Goal: Information Seeking & Learning: Learn about a topic

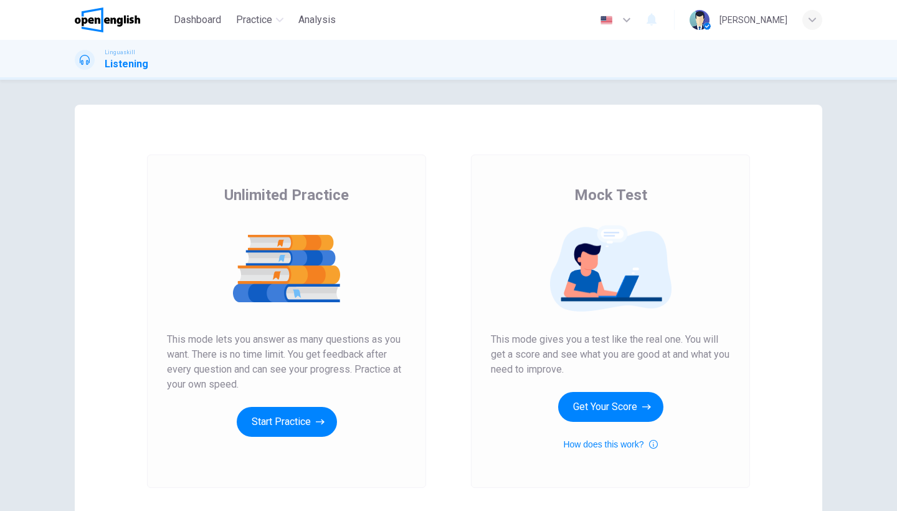
click at [450, 156] on div "Mock Test This mode gives you a test like the real one. You will get a score an…" at bounding box center [611, 320] width 324 height 333
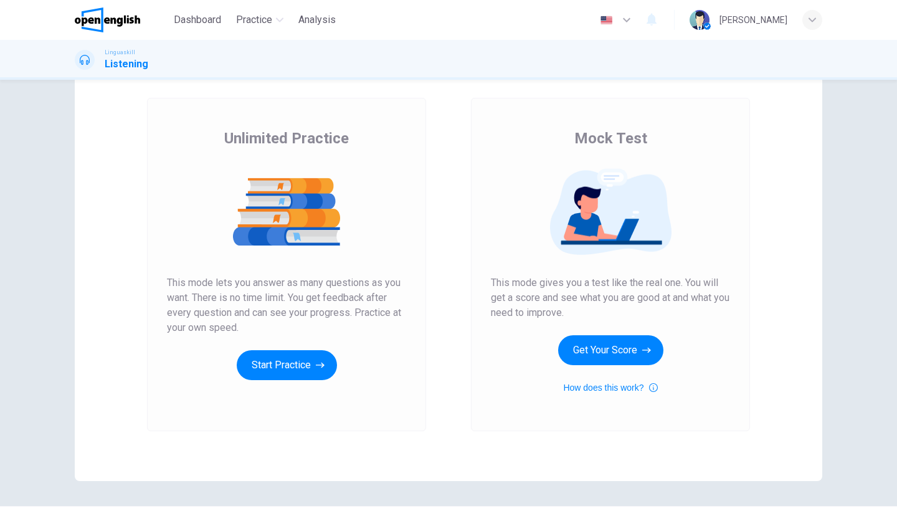
scroll to position [59, 0]
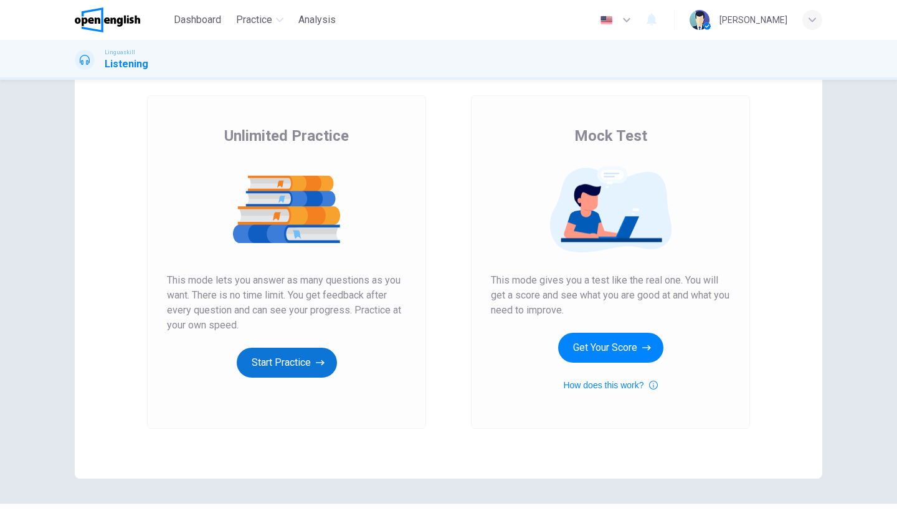
click at [257, 361] on button "Start Practice" at bounding box center [287, 363] width 100 height 30
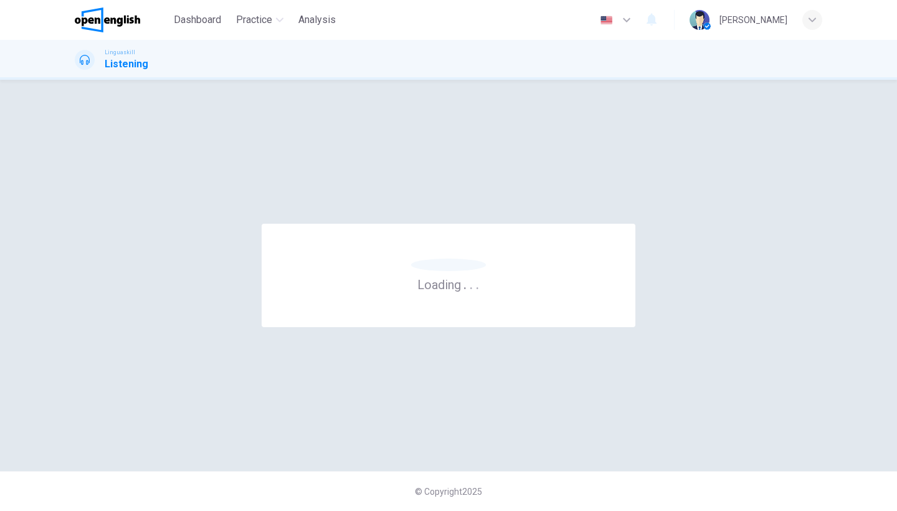
scroll to position [0, 0]
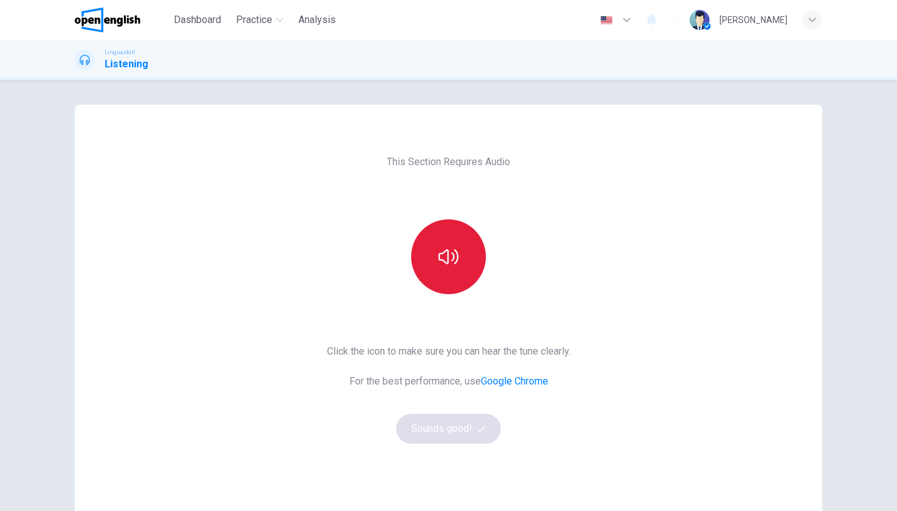
click at [448, 260] on icon "button" at bounding box center [449, 256] width 20 height 15
click at [427, 422] on button "Sounds good!" at bounding box center [448, 429] width 105 height 30
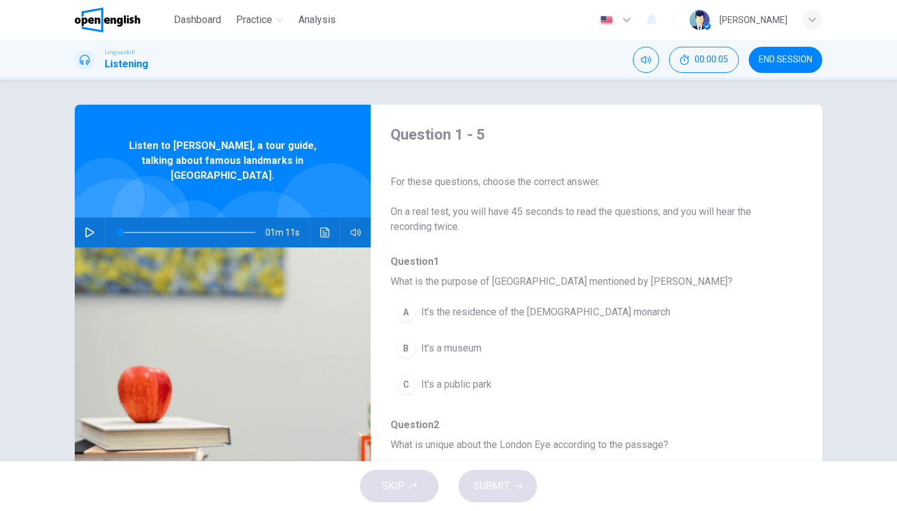
click at [552, 153] on div "Question 1 - 5 For these questions, choose the correct answer. On a real test, …" at bounding box center [587, 180] width 392 height 110
click at [91, 227] on icon "button" at bounding box center [89, 232] width 9 height 10
click at [330, 226] on button "Click to see the audio transcription" at bounding box center [325, 232] width 20 height 30
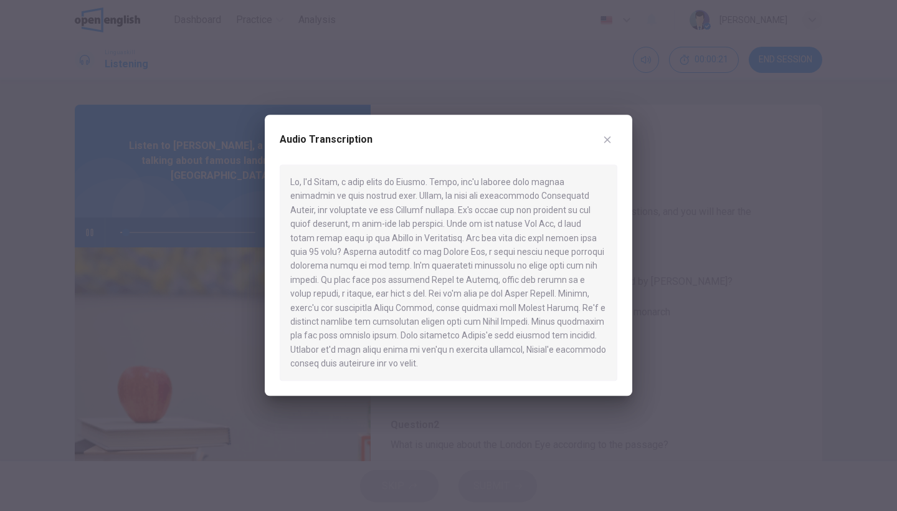
click at [611, 138] on icon "button" at bounding box center [607, 140] width 10 height 10
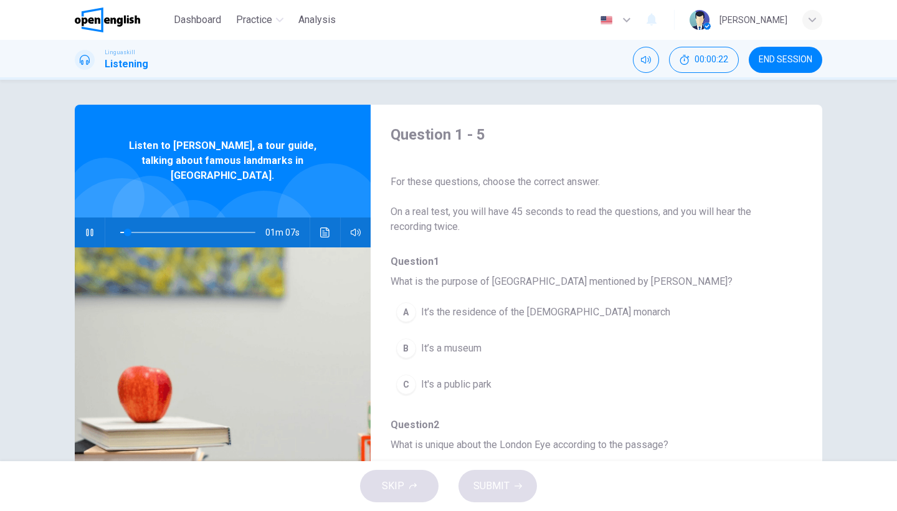
click at [629, 236] on div "Question 1 - 5 For these questions, choose the correct answer. On a real test, …" at bounding box center [587, 321] width 432 height 393
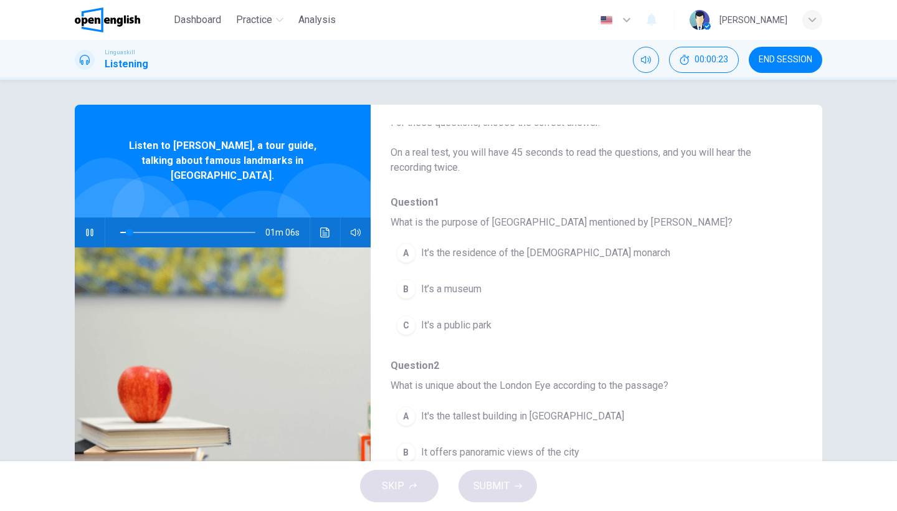
scroll to position [62, 0]
click at [581, 171] on span "On a real test, you will have 45 seconds to read the questions, and you will he…" at bounding box center [587, 158] width 392 height 30
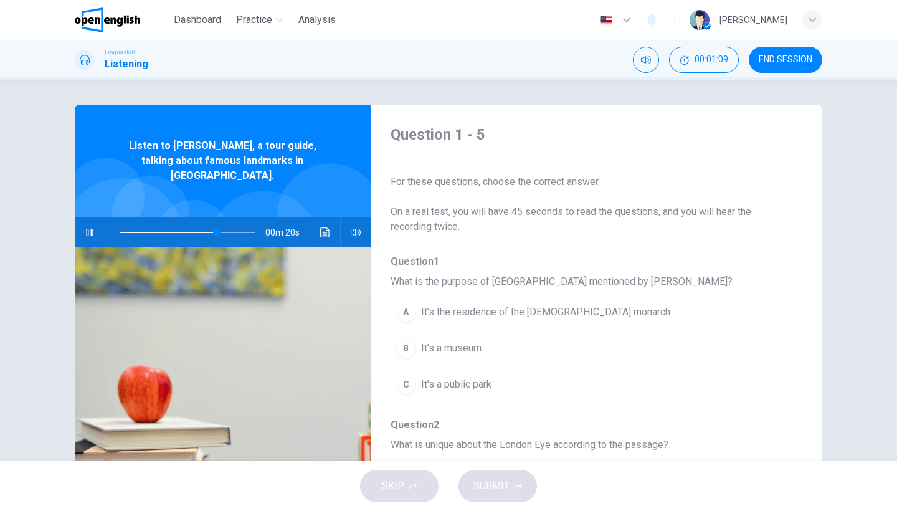
scroll to position [0, 0]
click at [323, 227] on icon "Click to see the audio transcription" at bounding box center [325, 232] width 10 height 10
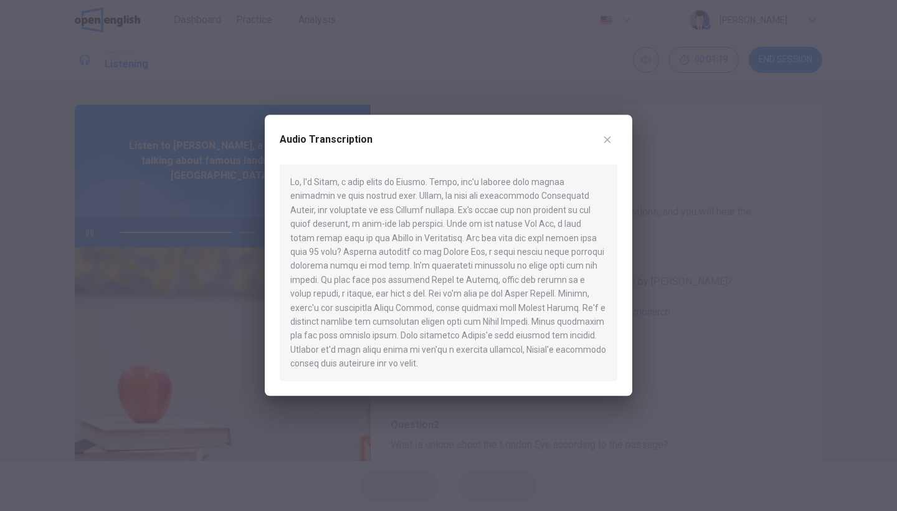
click at [609, 138] on icon "button" at bounding box center [607, 140] width 10 height 10
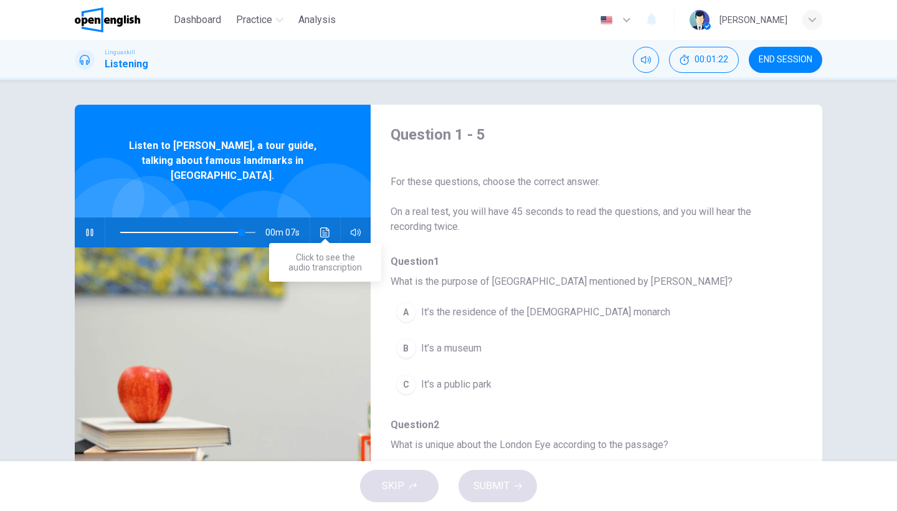
click at [329, 227] on icon "Click to see the audio transcription" at bounding box center [324, 232] width 9 height 10
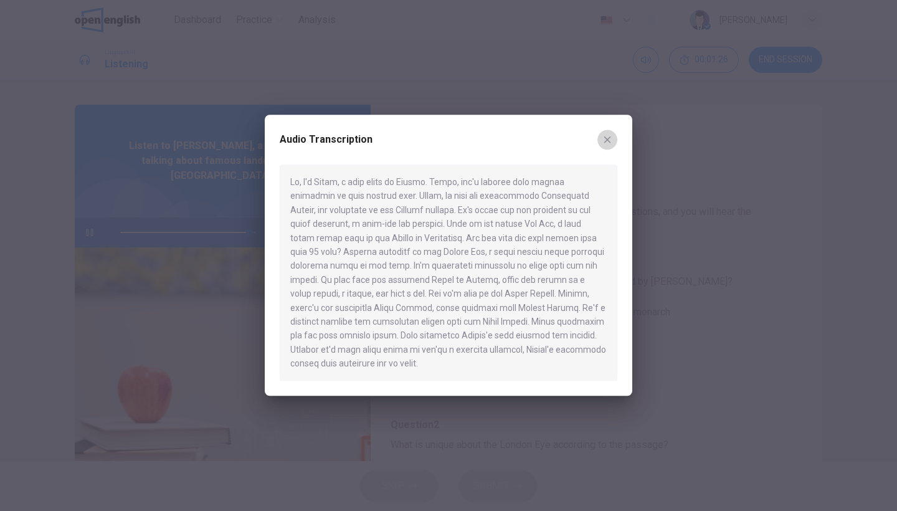
click at [606, 138] on icon "button" at bounding box center [607, 140] width 10 height 10
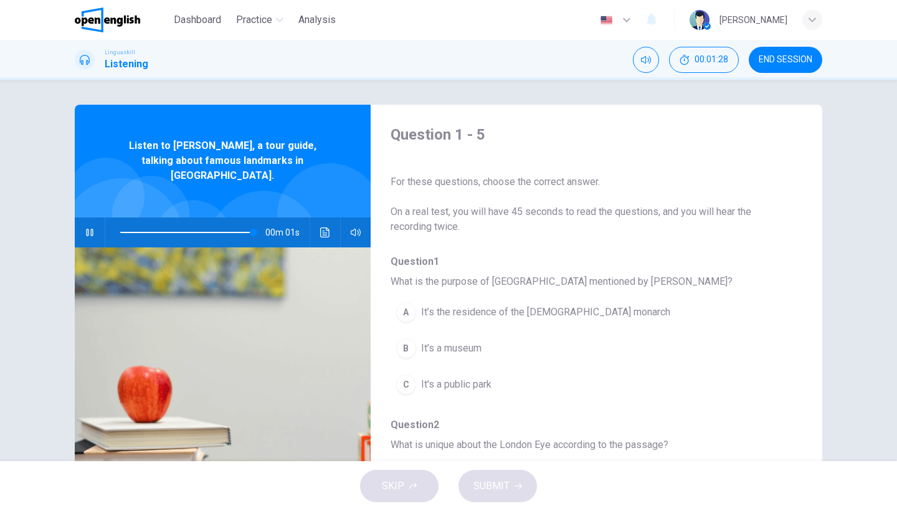
type input "*"
click at [406, 311] on div "A" at bounding box center [406, 312] width 20 height 20
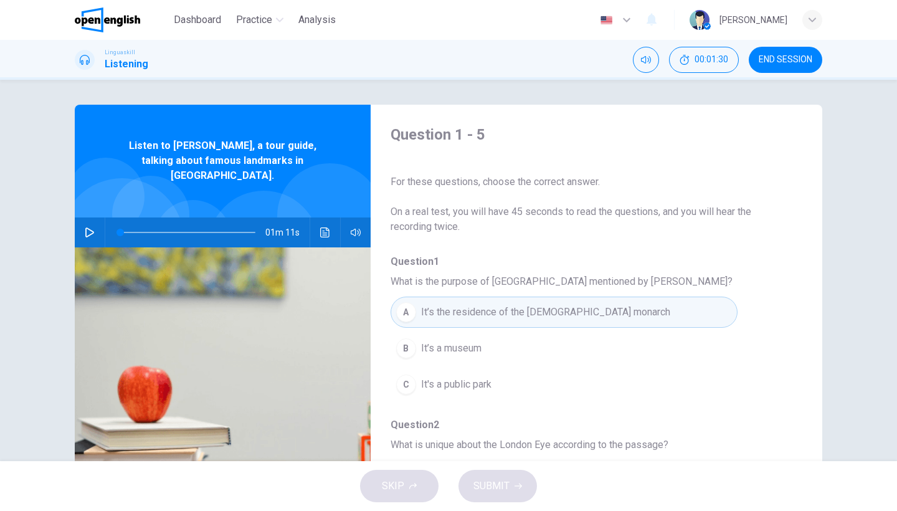
click at [572, 260] on span "Question 1" at bounding box center [587, 261] width 392 height 15
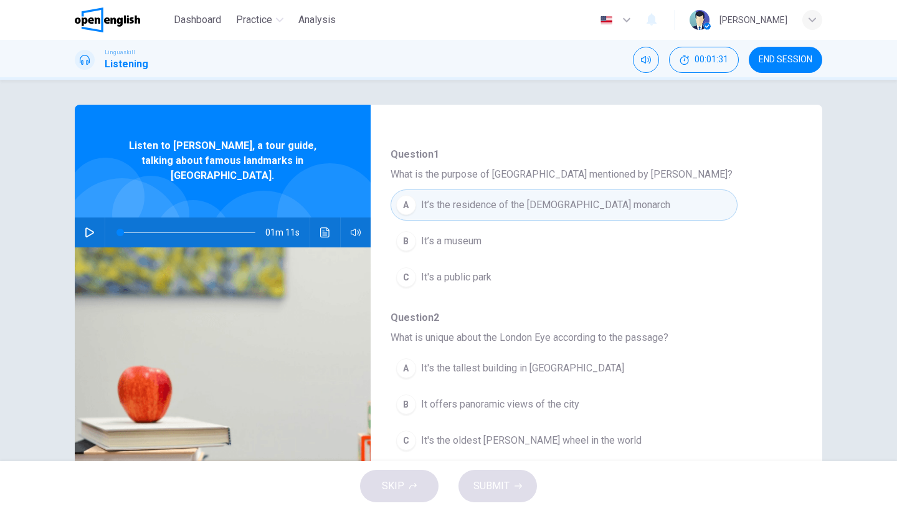
scroll to position [140, 0]
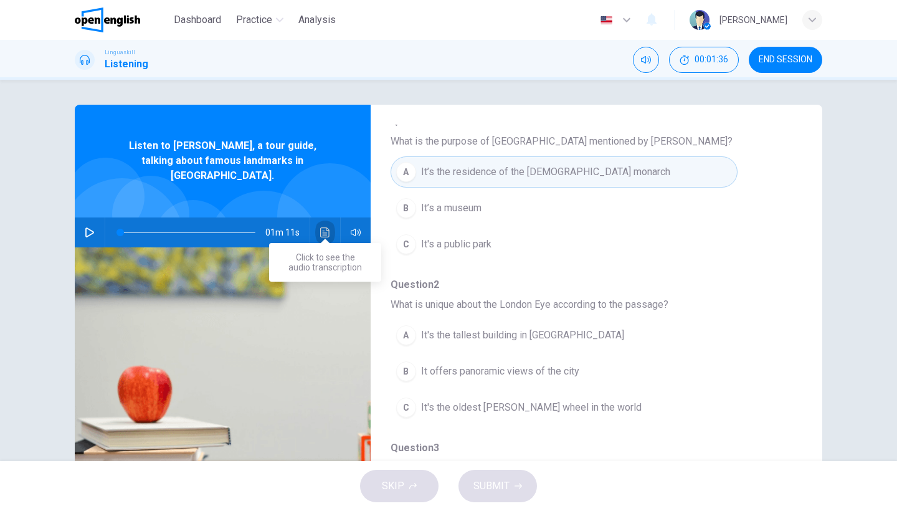
click at [325, 224] on button "Click to see the audio transcription" at bounding box center [325, 232] width 20 height 30
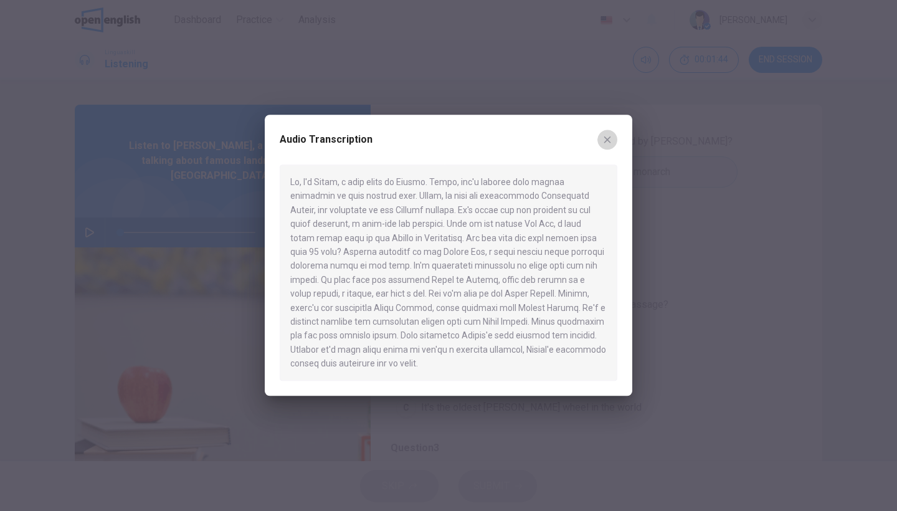
click at [609, 136] on button "button" at bounding box center [607, 140] width 20 height 20
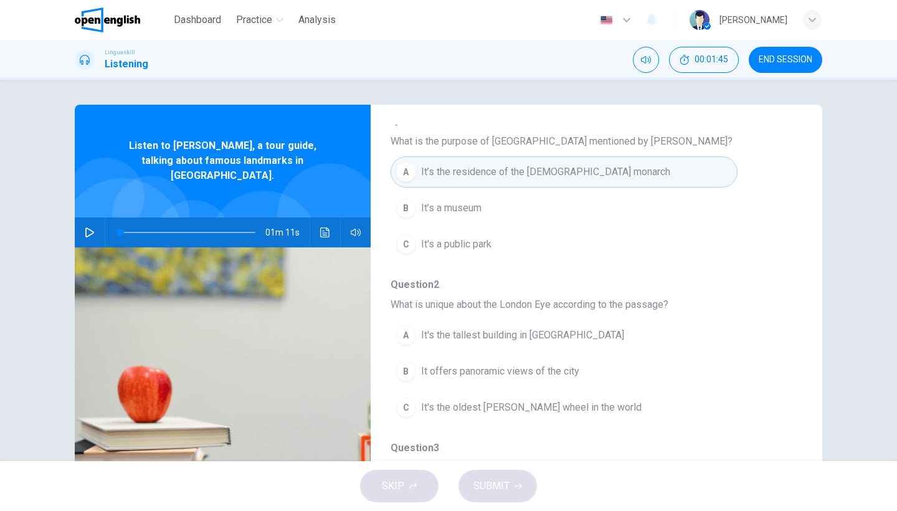
click at [579, 236] on button "C It's a public park" at bounding box center [564, 244] width 347 height 31
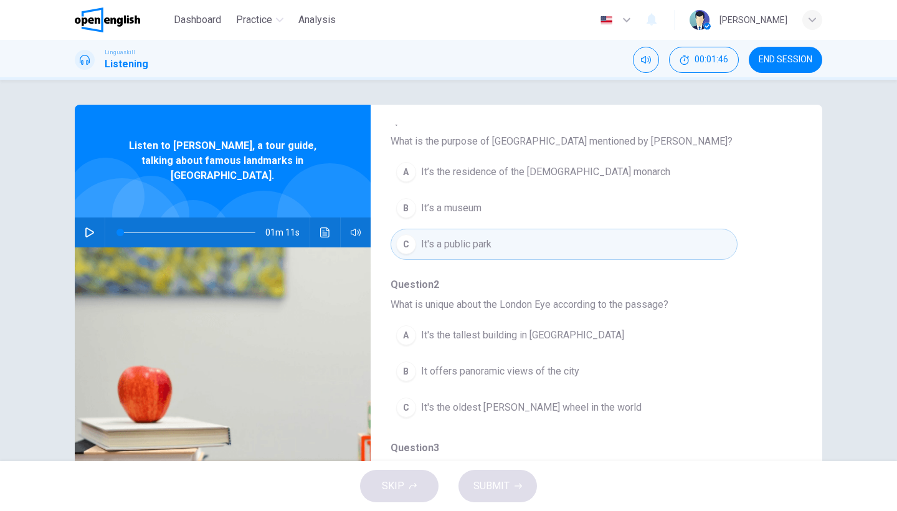
click at [576, 173] on span "It’s the residence of the British monarch" at bounding box center [545, 171] width 249 height 15
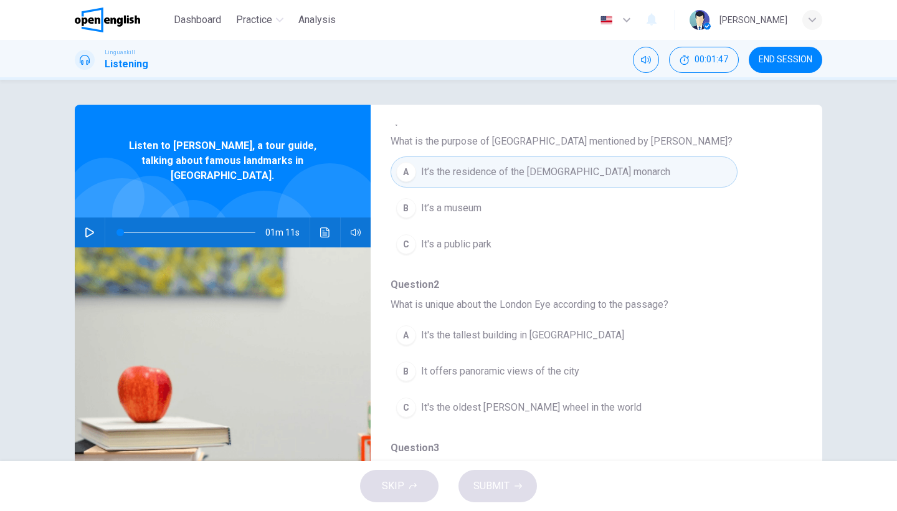
click at [746, 310] on span "What is unique about the London Eye according to the passage?" at bounding box center [587, 304] width 392 height 15
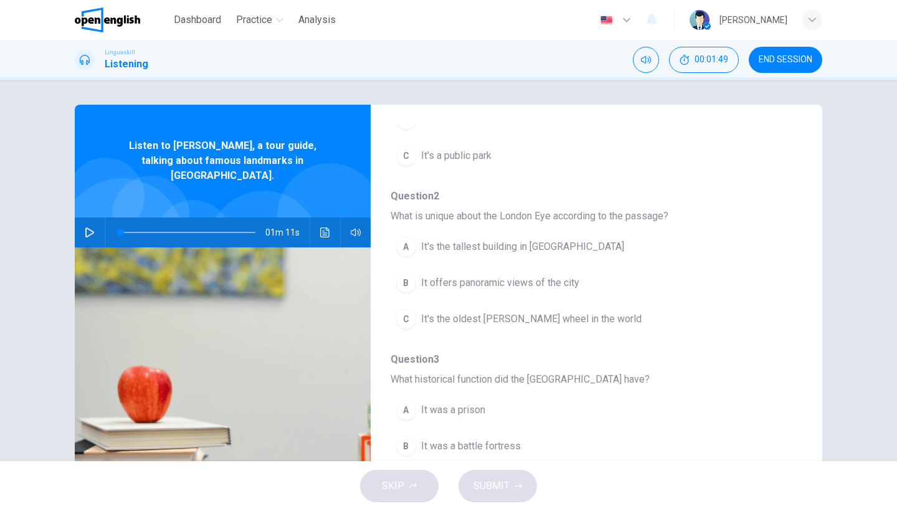
scroll to position [232, 0]
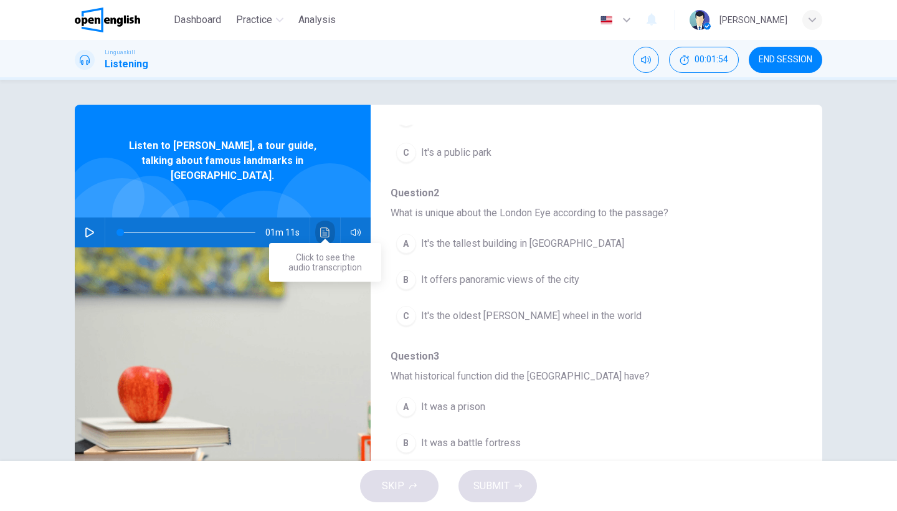
click at [318, 224] on button "Click to see the audio transcription" at bounding box center [325, 232] width 20 height 30
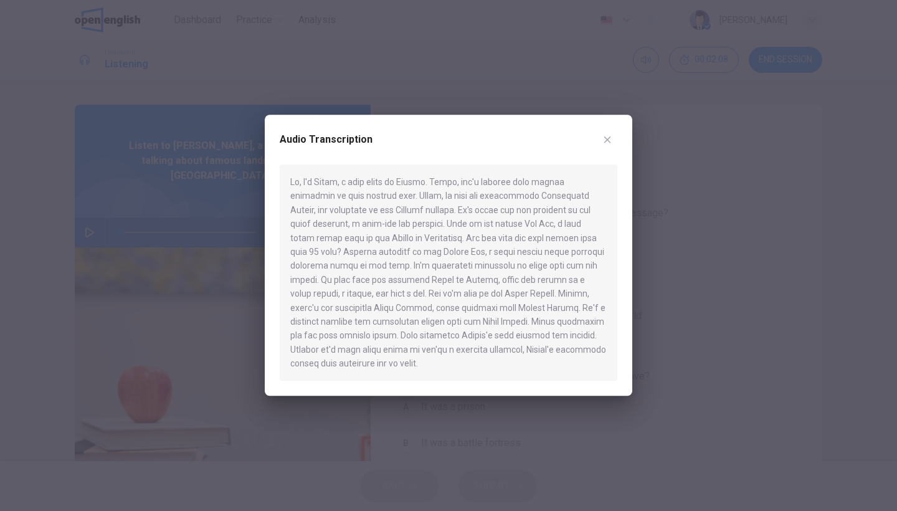
click at [613, 141] on button "button" at bounding box center [607, 140] width 20 height 20
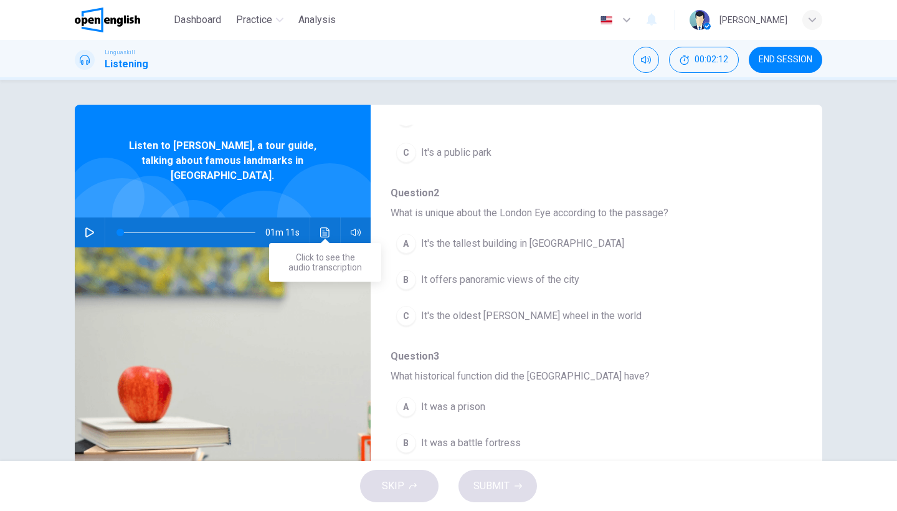
click at [327, 227] on icon "Click to see the audio transcription" at bounding box center [325, 232] width 10 height 10
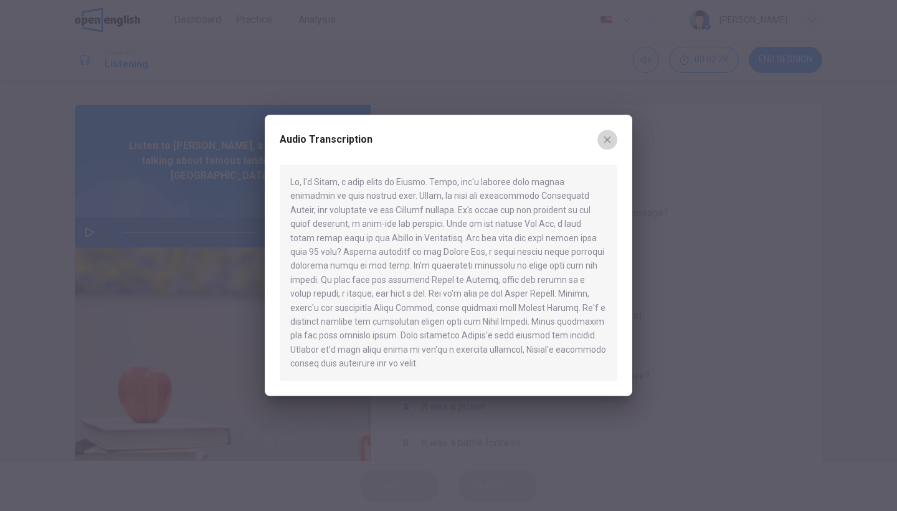
click at [612, 136] on button "button" at bounding box center [607, 140] width 20 height 20
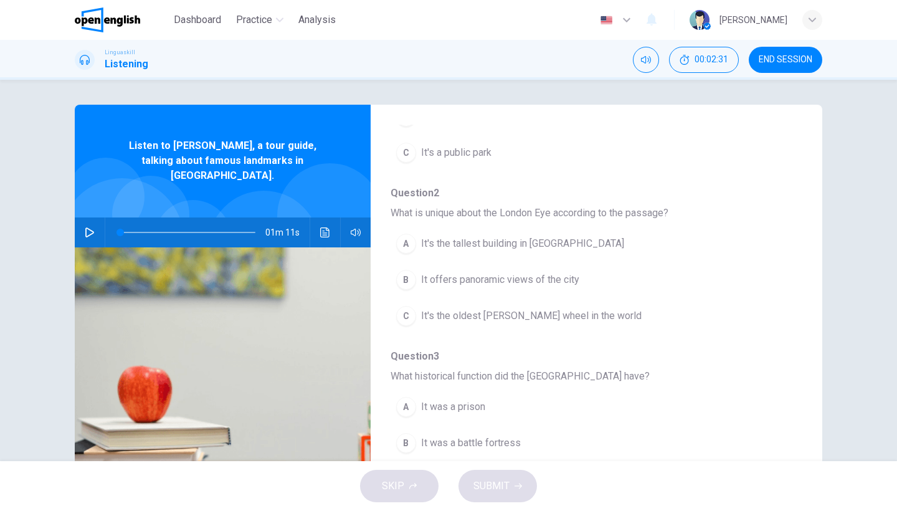
click at [402, 316] on div "C" at bounding box center [406, 316] width 20 height 20
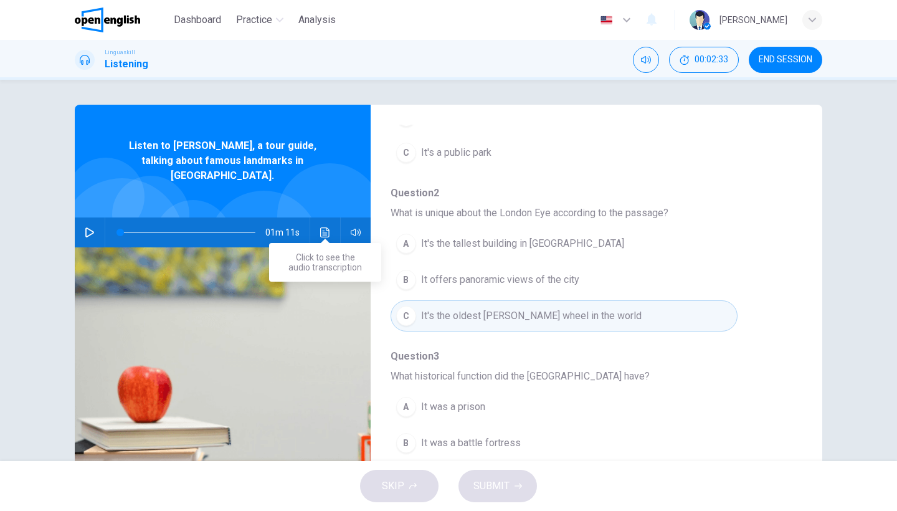
click at [325, 227] on icon "Click to see the audio transcription" at bounding box center [325, 232] width 10 height 10
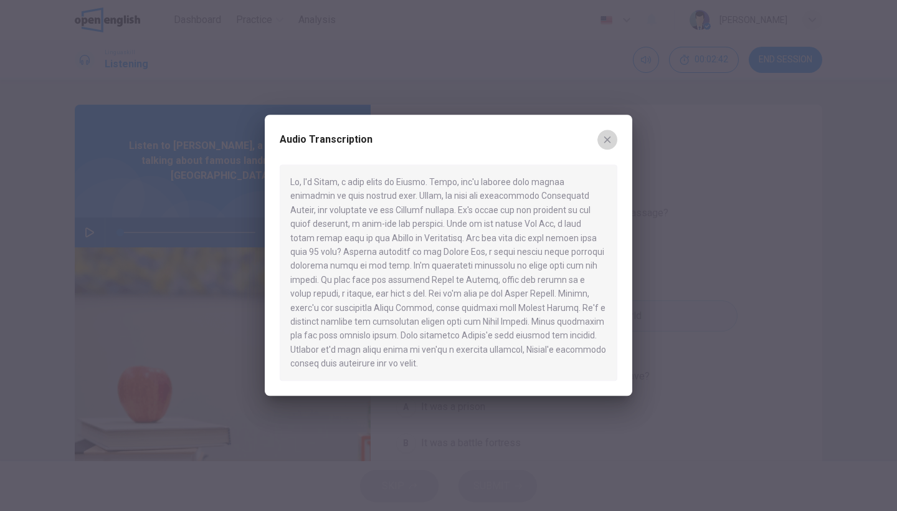
click at [604, 140] on icon "button" at bounding box center [607, 140] width 10 height 10
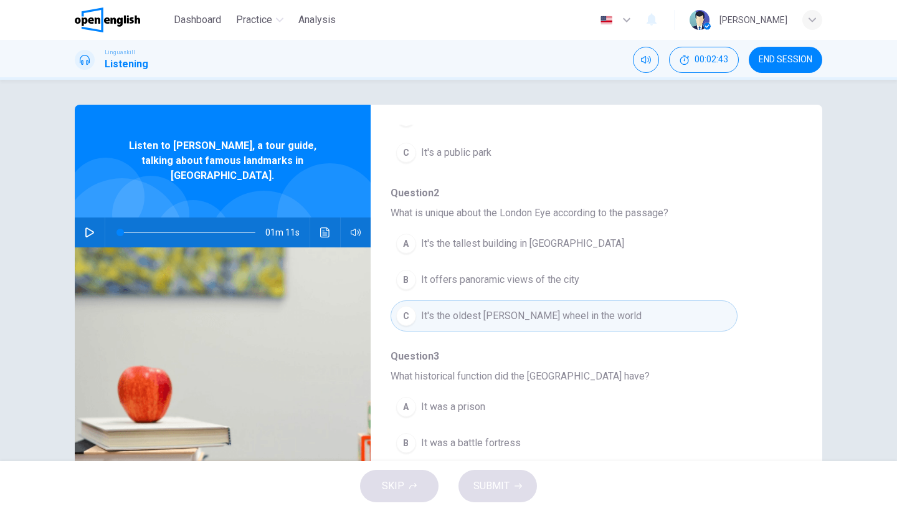
click at [829, 193] on div "Question 1 - 5 For these questions, choose the correct answer. On a real test, …" at bounding box center [448, 321] width 787 height 433
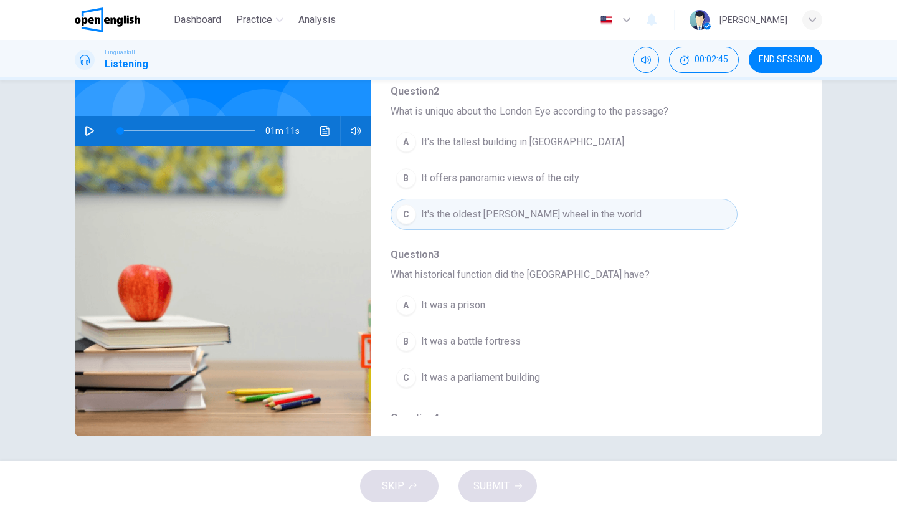
scroll to position [102, 0]
click at [325, 126] on icon "Click to see the audio transcription" at bounding box center [325, 131] width 10 height 10
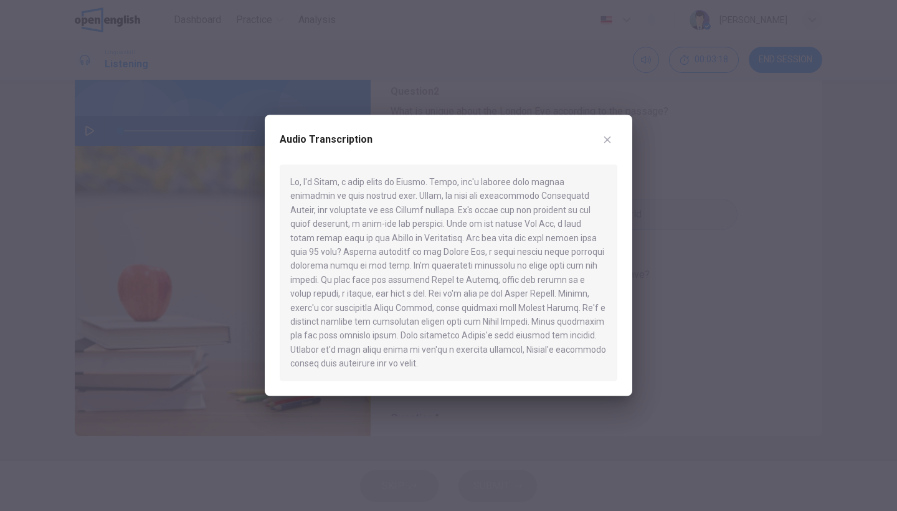
click at [610, 140] on icon "button" at bounding box center [607, 140] width 10 height 10
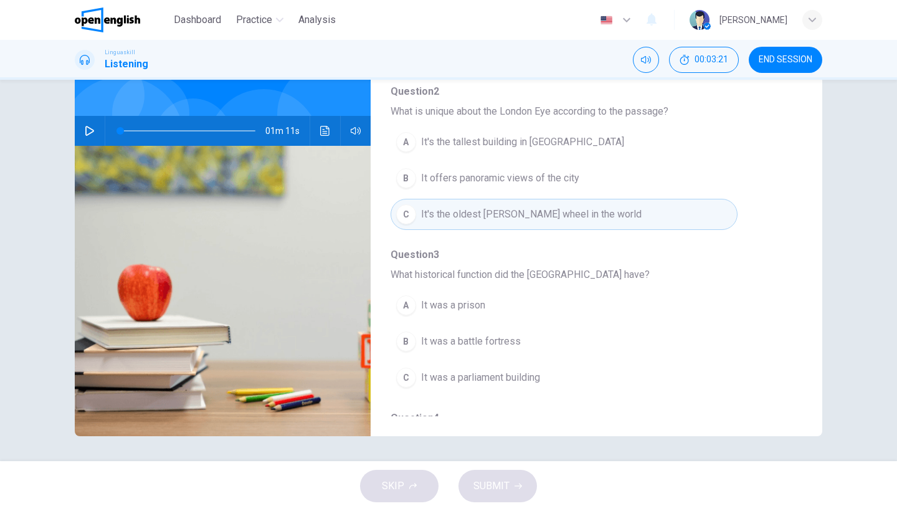
click at [665, 249] on span "Question 3" at bounding box center [587, 254] width 392 height 15
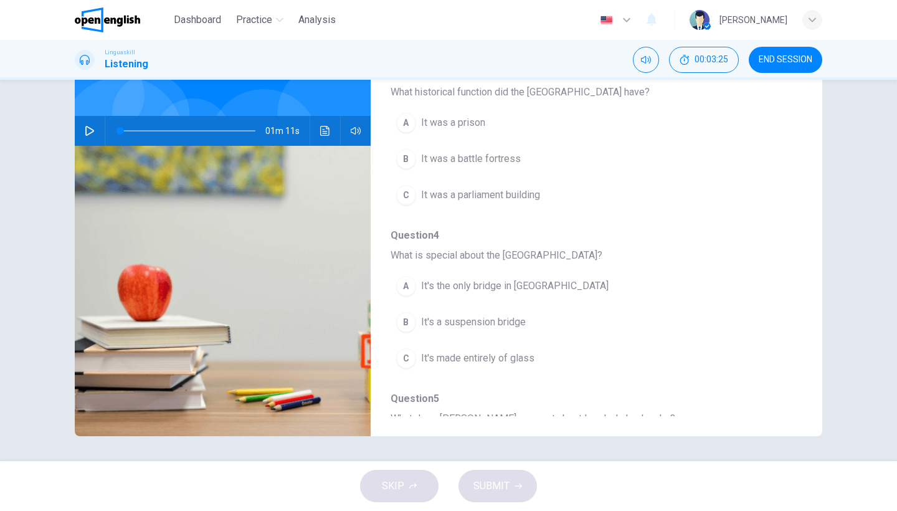
scroll to position [399, 0]
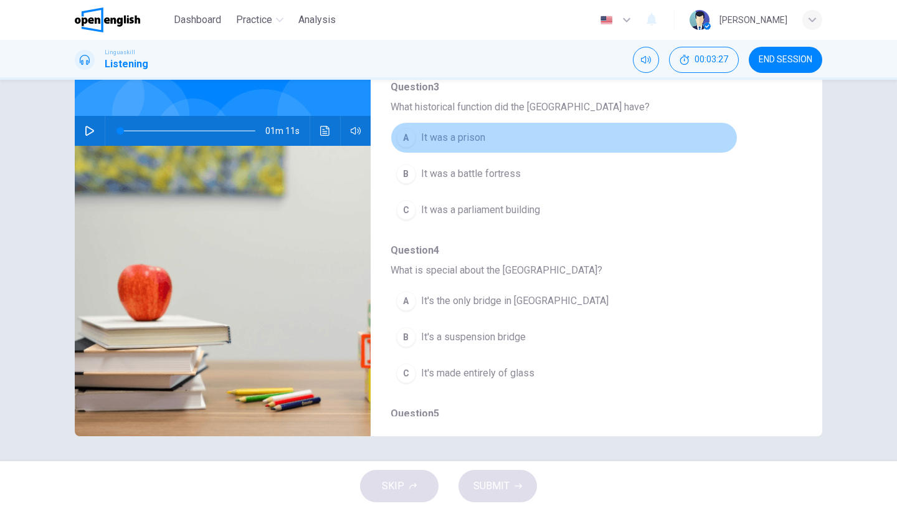
click at [395, 131] on button "A It was a prison" at bounding box center [564, 137] width 347 height 31
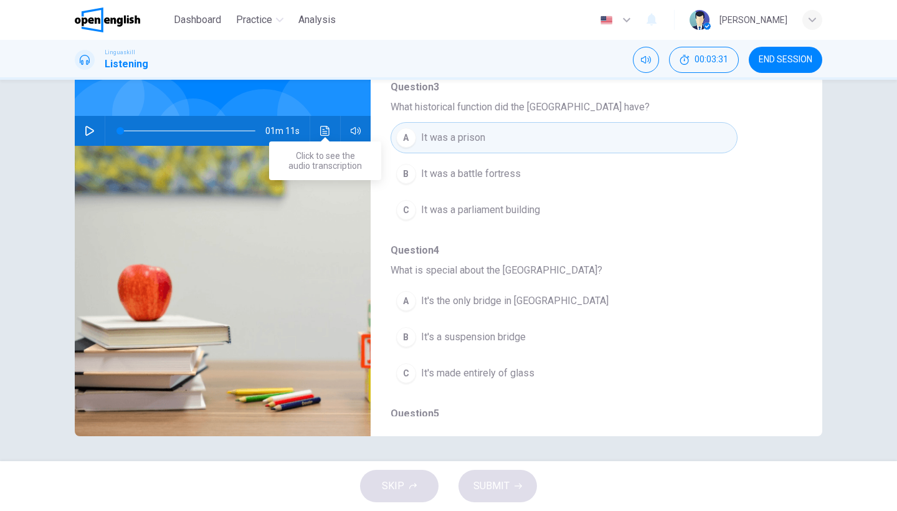
click at [321, 126] on icon "Click to see the audio transcription" at bounding box center [325, 131] width 10 height 10
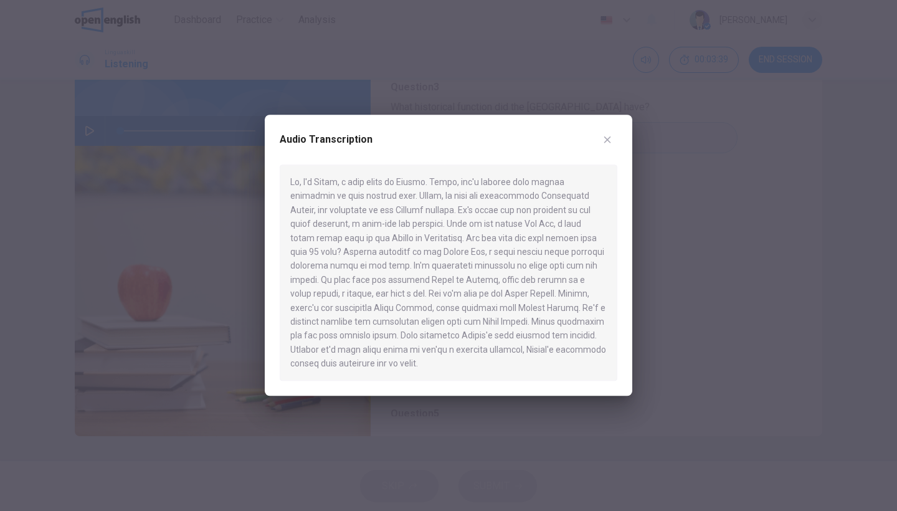
click at [612, 136] on icon "button" at bounding box center [607, 140] width 10 height 10
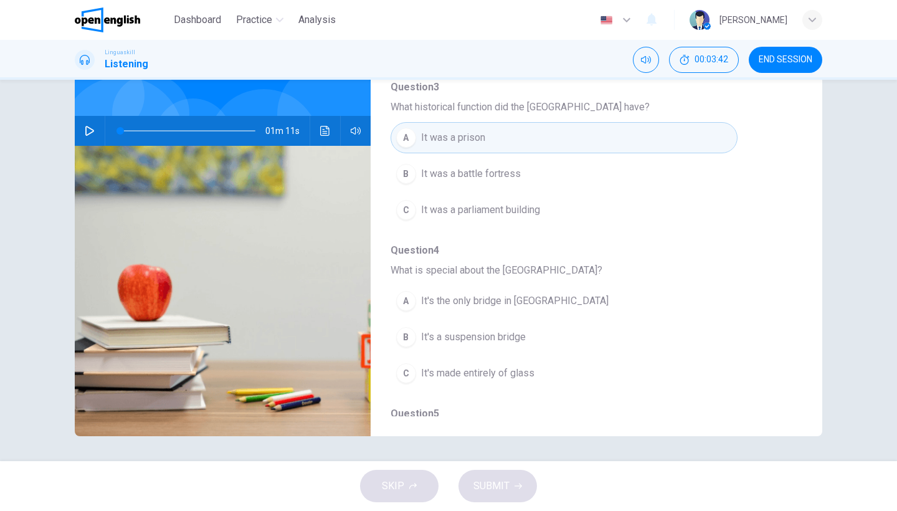
click at [565, 272] on span "What is special about the Tower Bridge?" at bounding box center [587, 270] width 392 height 15
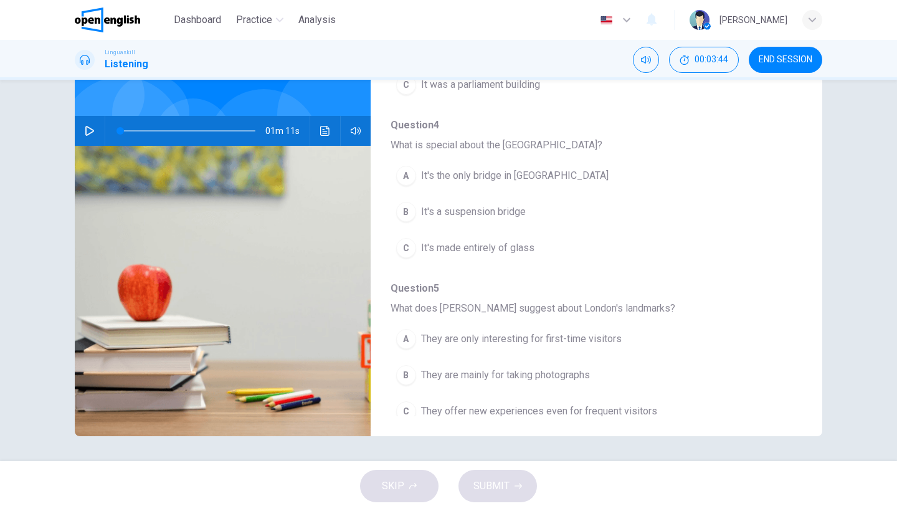
scroll to position [538, 0]
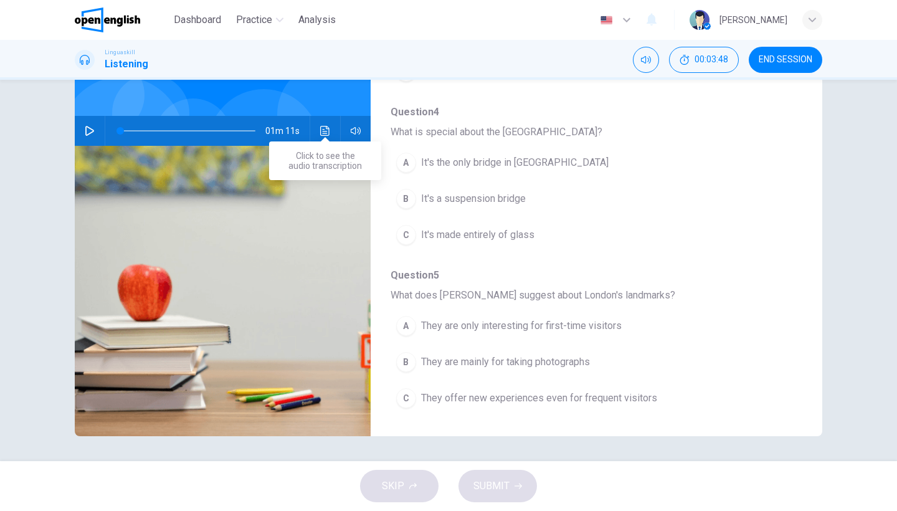
click at [320, 126] on icon "Click to see the audio transcription" at bounding box center [325, 131] width 10 height 10
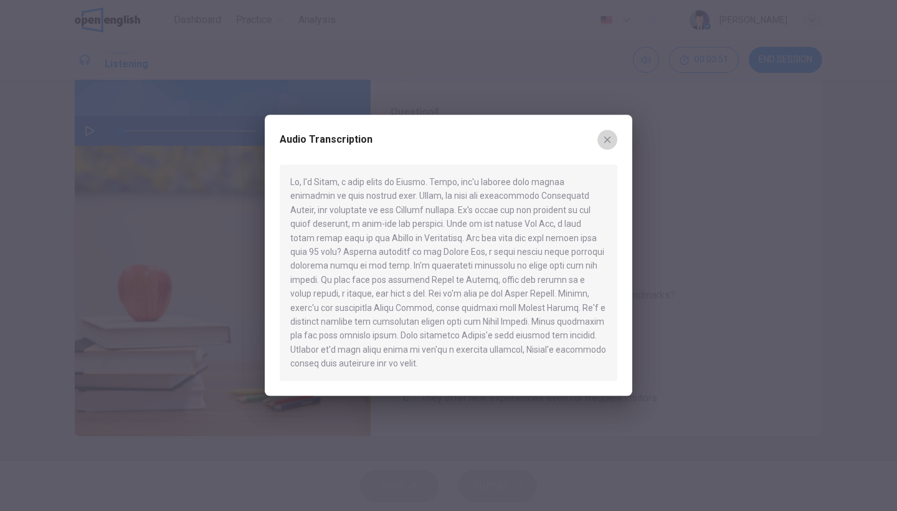
click at [612, 142] on button "button" at bounding box center [607, 140] width 20 height 20
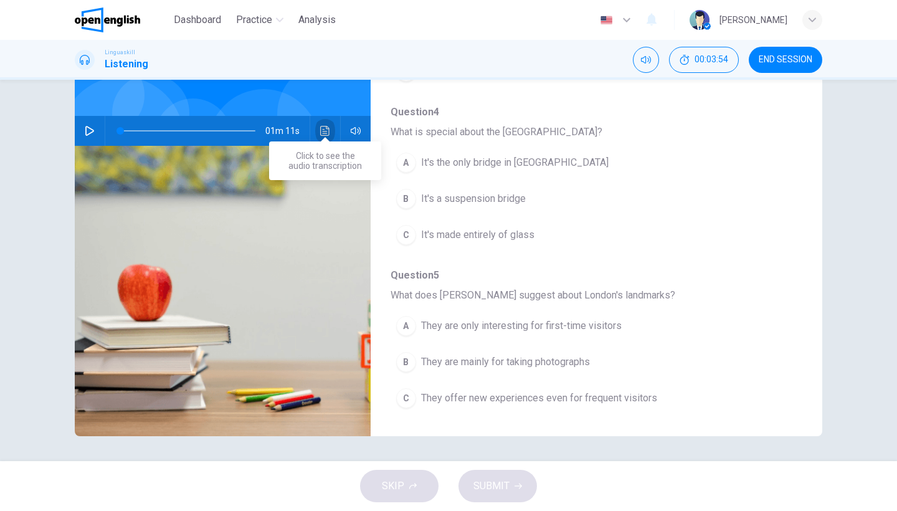
click at [328, 123] on button "Click to see the audio transcription" at bounding box center [325, 131] width 20 height 30
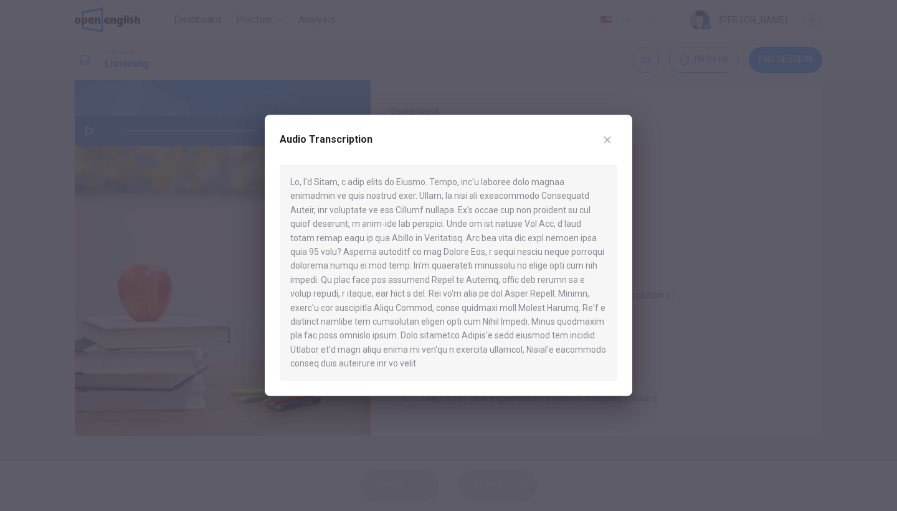
click at [610, 138] on icon "button" at bounding box center [607, 139] width 7 height 7
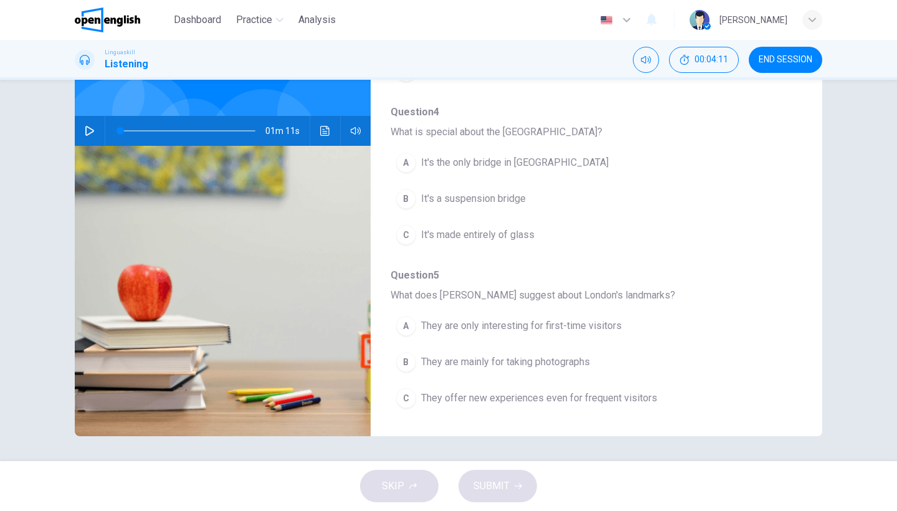
click at [411, 164] on div "A" at bounding box center [406, 163] width 20 height 20
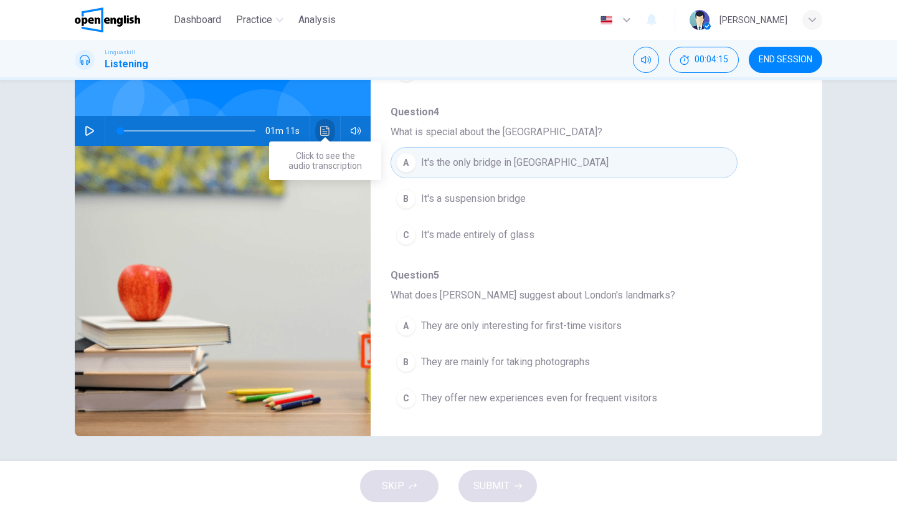
click at [323, 123] on button "Click to see the audio transcription" at bounding box center [325, 131] width 20 height 30
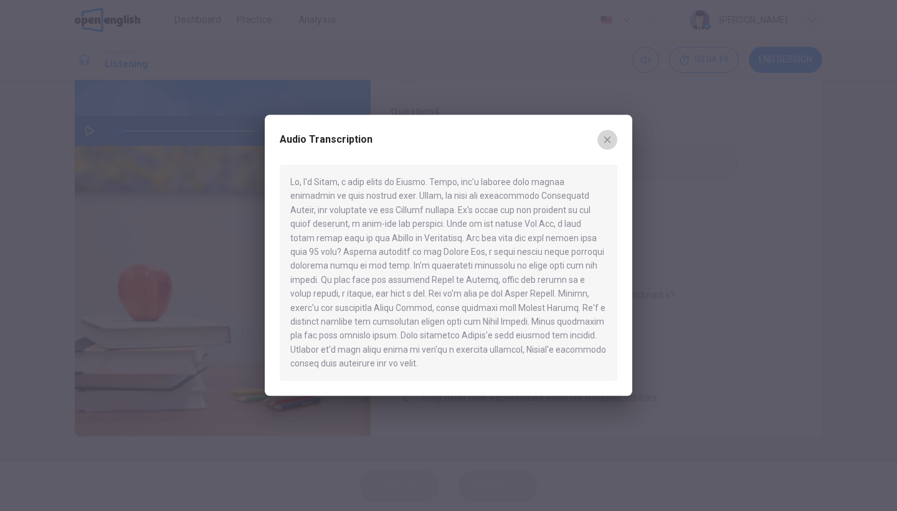
click at [610, 134] on button "button" at bounding box center [607, 140] width 20 height 20
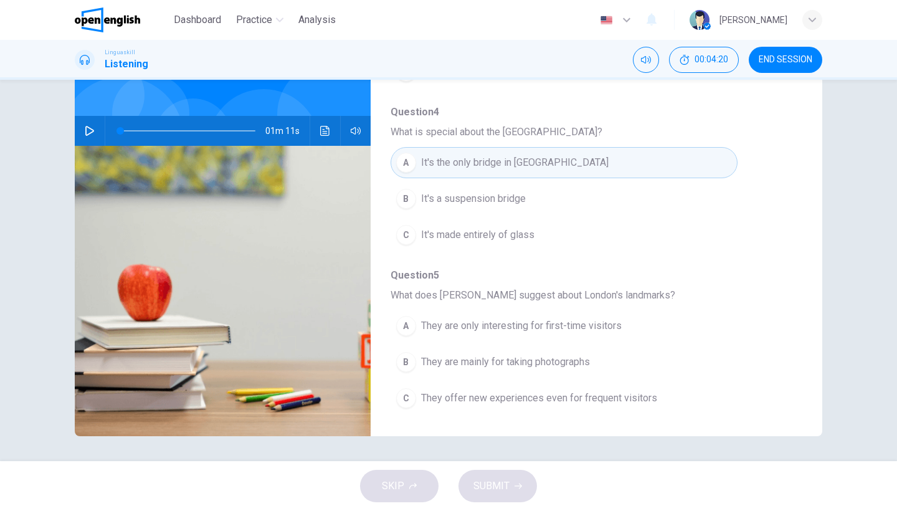
click at [671, 298] on span "What does Sarah suggest about London's landmarks?" at bounding box center [587, 295] width 392 height 15
click at [404, 329] on div "A" at bounding box center [406, 326] width 20 height 20
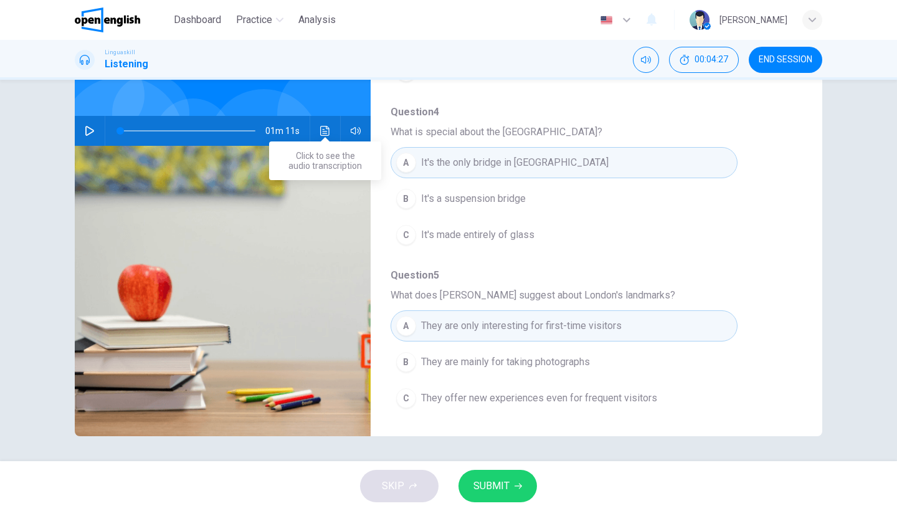
click at [327, 126] on icon "Click to see the audio transcription" at bounding box center [325, 131] width 10 height 10
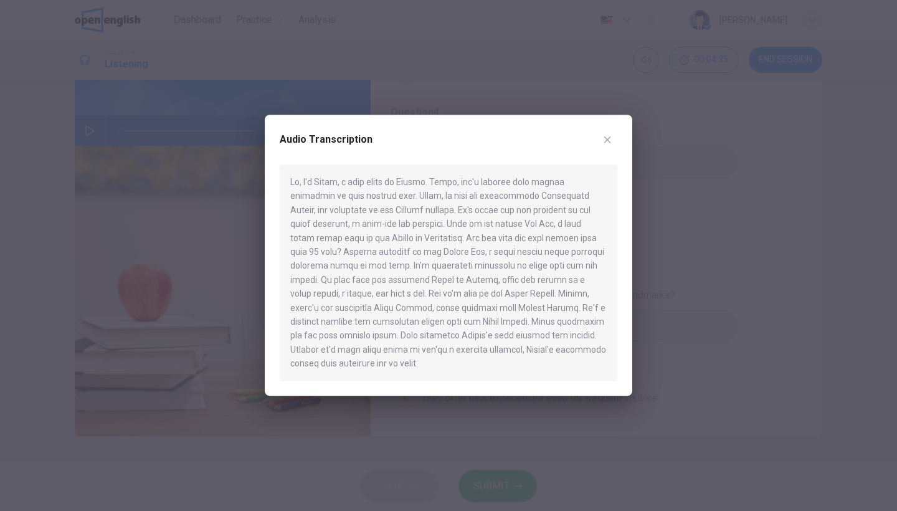
click at [610, 142] on icon "button" at bounding box center [607, 140] width 10 height 10
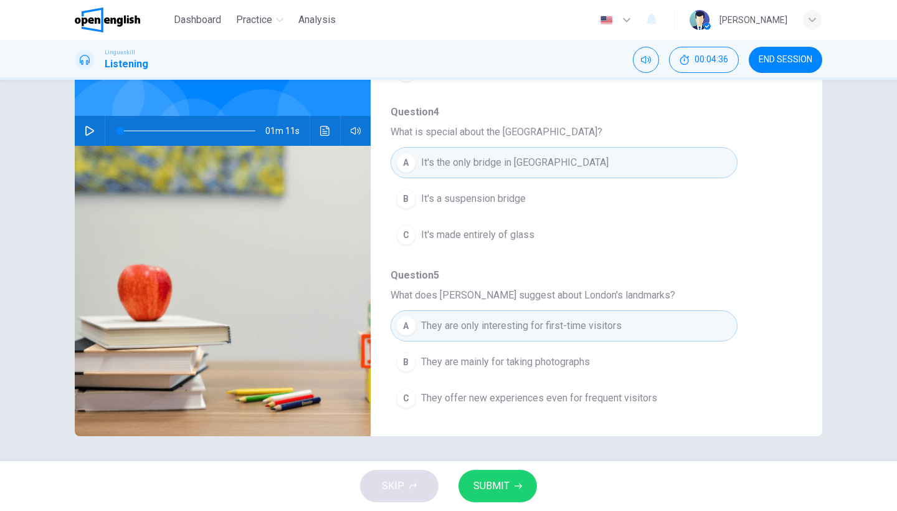
click at [471, 409] on button "C They offer new experiences even for frequent visitors" at bounding box center [564, 397] width 347 height 31
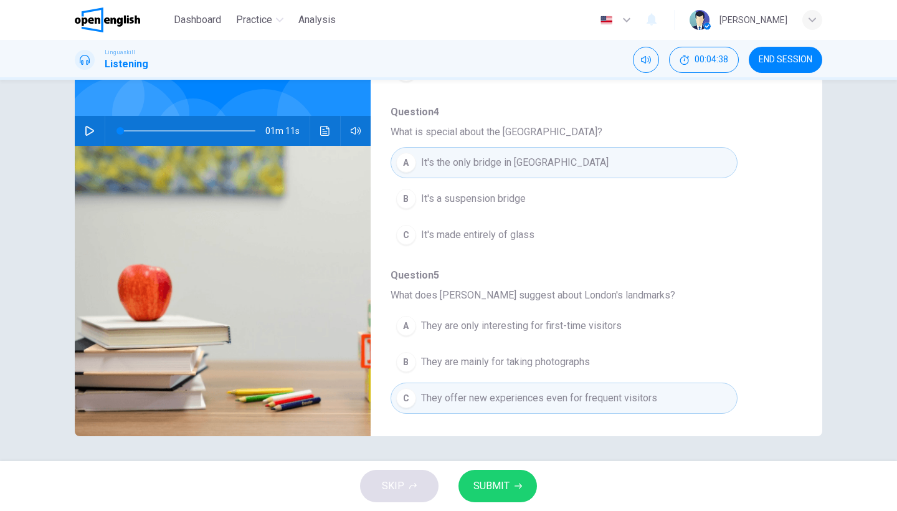
click at [465, 492] on button "SUBMIT" at bounding box center [497, 486] width 78 height 32
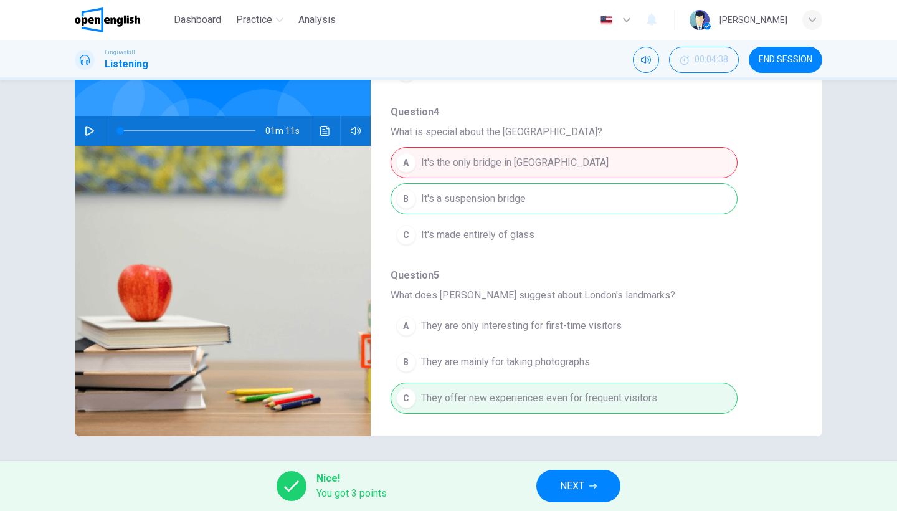
click at [681, 278] on span "Question 5" at bounding box center [587, 275] width 392 height 15
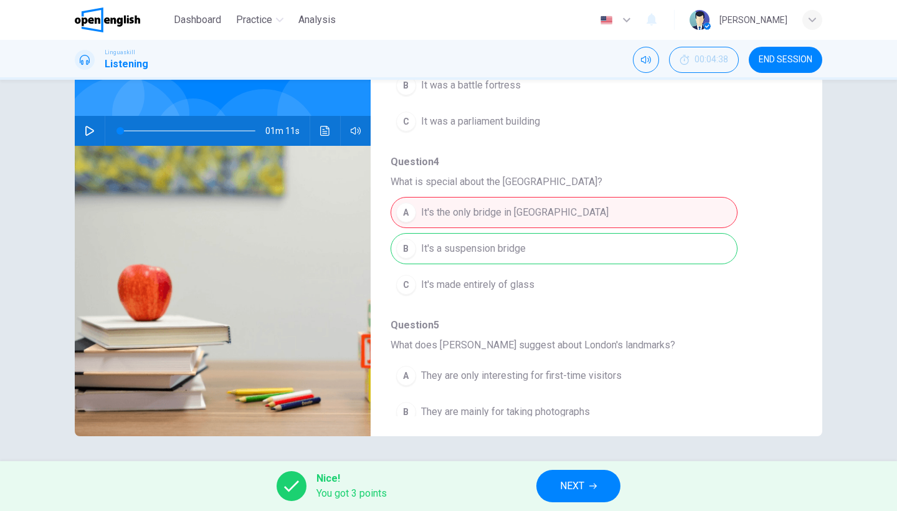
scroll to position [541, 0]
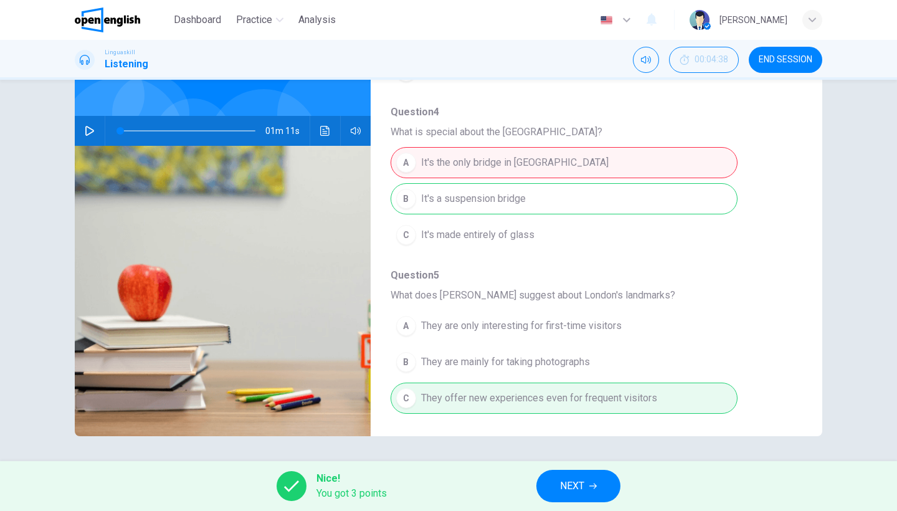
click at [579, 494] on span "NEXT" at bounding box center [572, 485] width 24 height 17
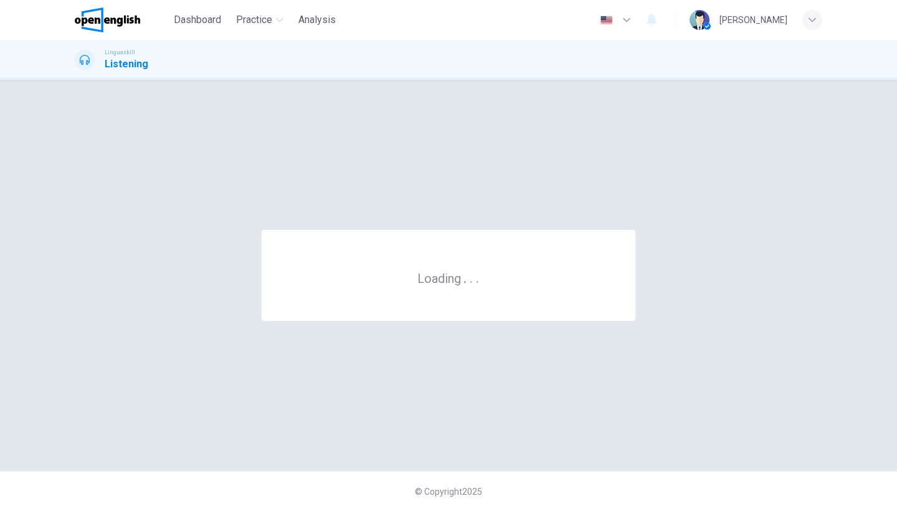
scroll to position [0, 0]
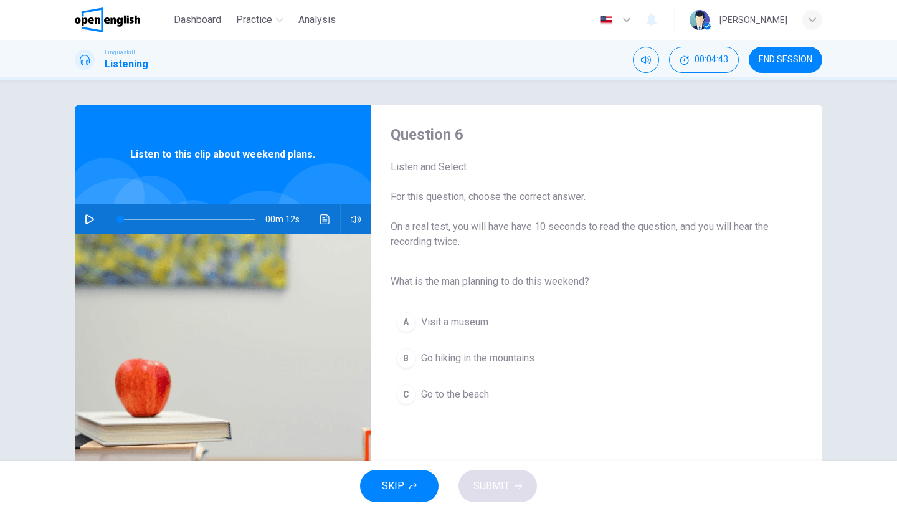
click at [95, 221] on button "button" at bounding box center [90, 219] width 20 height 30
click at [317, 221] on button "Click to see the audio transcription" at bounding box center [325, 219] width 20 height 30
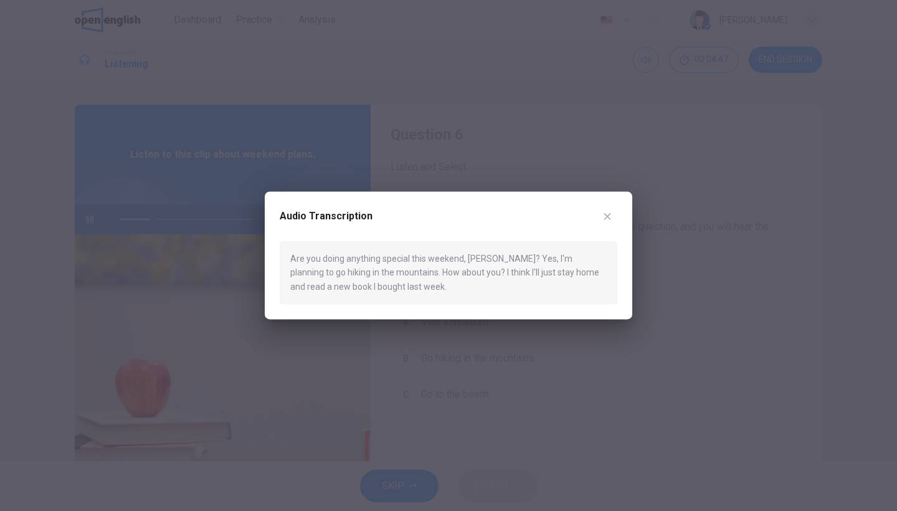
click at [617, 211] on div "Audio Transcription" at bounding box center [449, 223] width 338 height 35
click at [607, 214] on icon "button" at bounding box center [607, 216] width 10 height 10
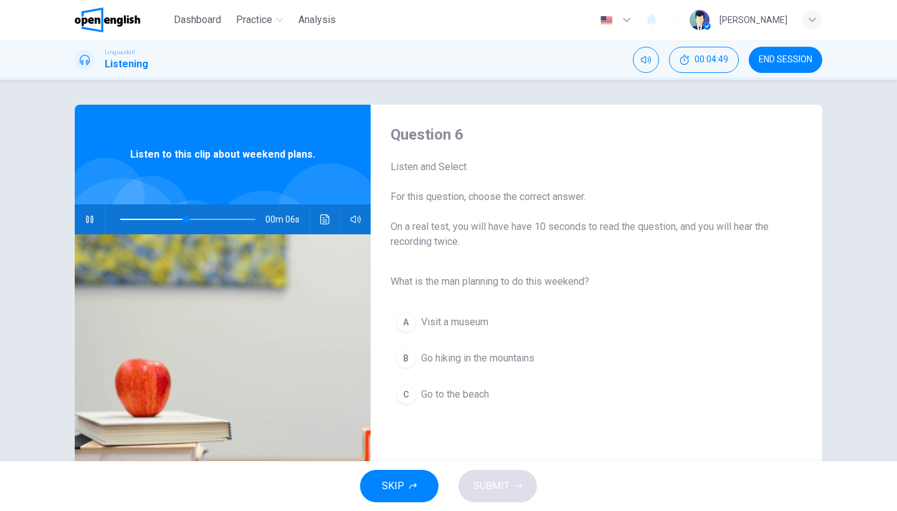
click at [392, 359] on button "B Go hiking in the mountains" at bounding box center [587, 358] width 392 height 31
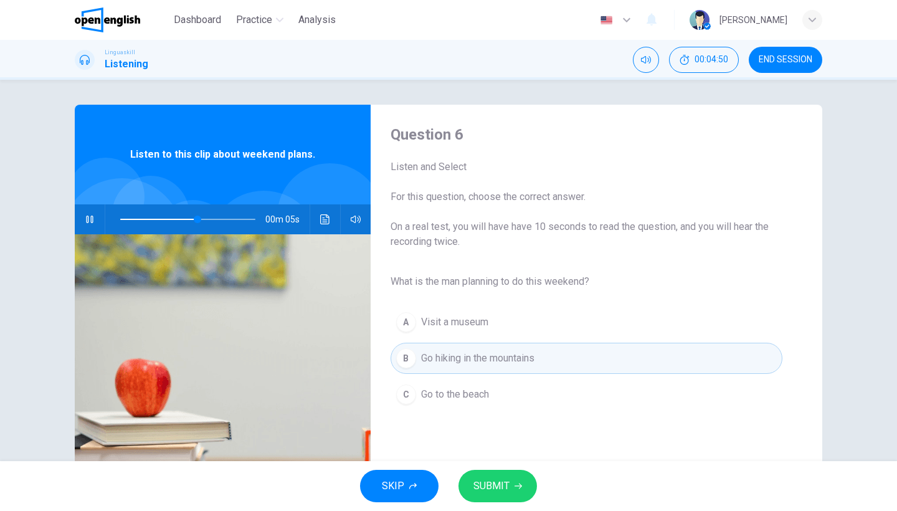
click at [666, 260] on div "Question 6 Listen and Select For this question, choose the correct answer. On a…" at bounding box center [587, 321] width 432 height 393
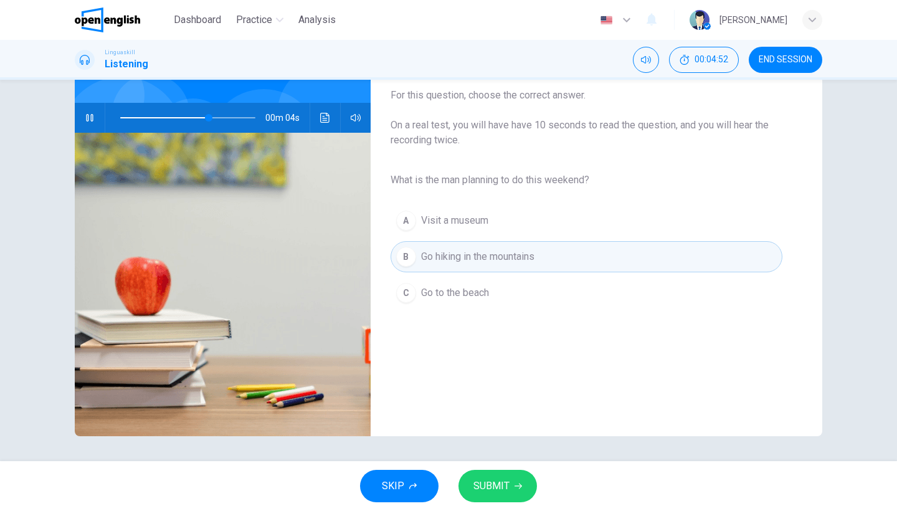
scroll to position [102, 0]
click at [488, 492] on span "SUBMIT" at bounding box center [491, 485] width 36 height 17
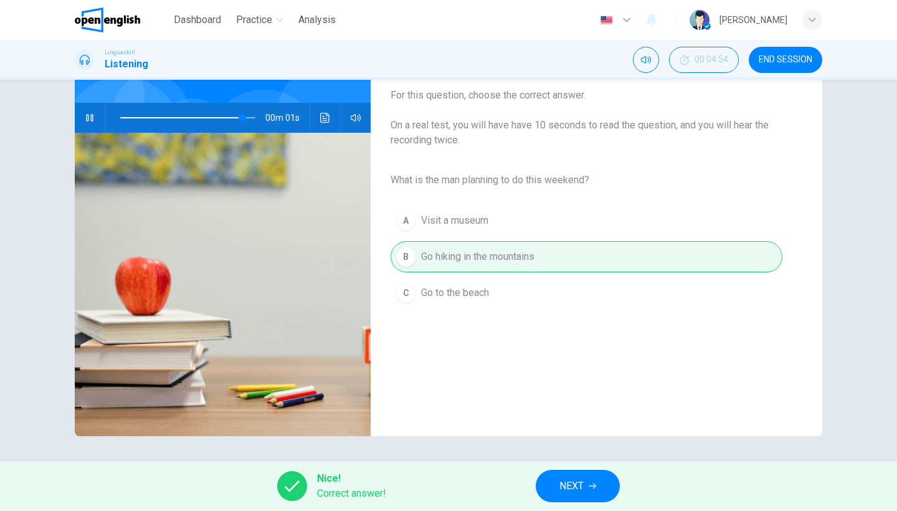
type input "*"
click at [572, 480] on span "NEXT" at bounding box center [571, 485] width 24 height 17
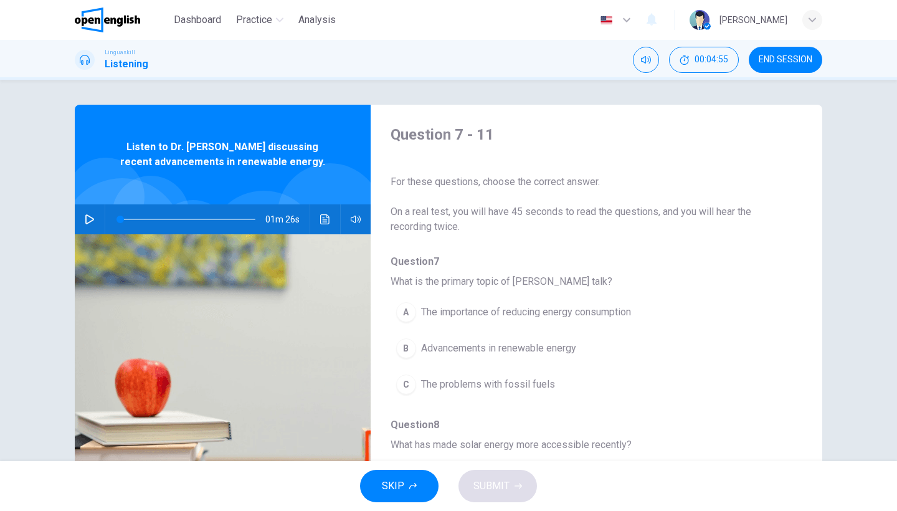
click at [91, 219] on icon "button" at bounding box center [90, 219] width 10 height 10
click at [505, 153] on div "Question 7 - 11 For these questions, choose the correct answer. On a real test,…" at bounding box center [587, 180] width 392 height 110
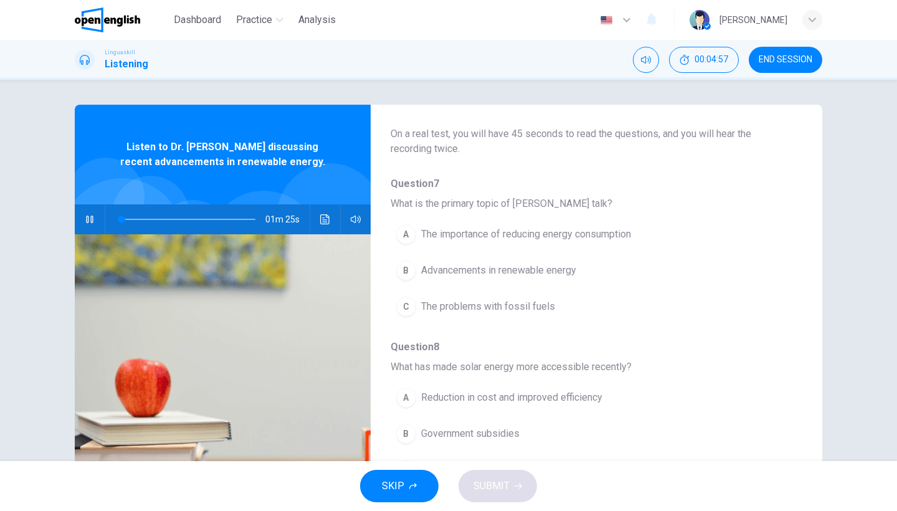
scroll to position [86, 0]
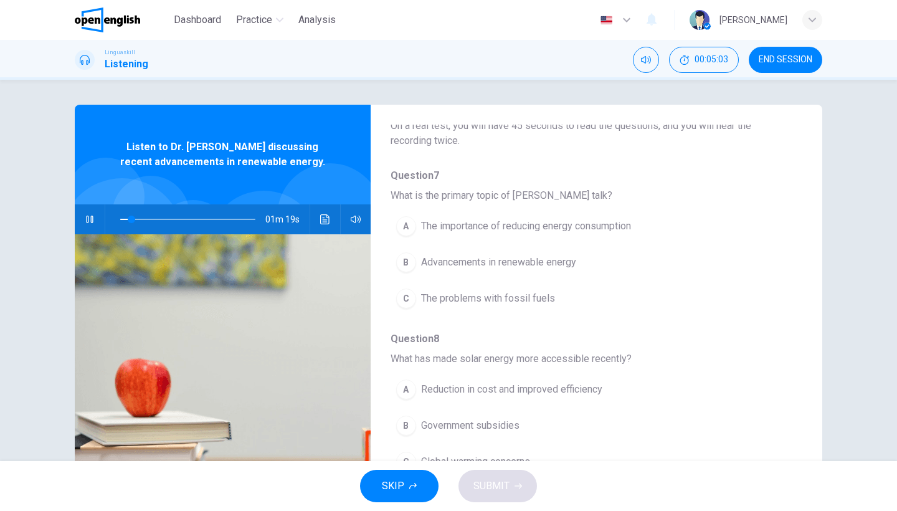
click at [407, 221] on div "A" at bounding box center [406, 226] width 20 height 20
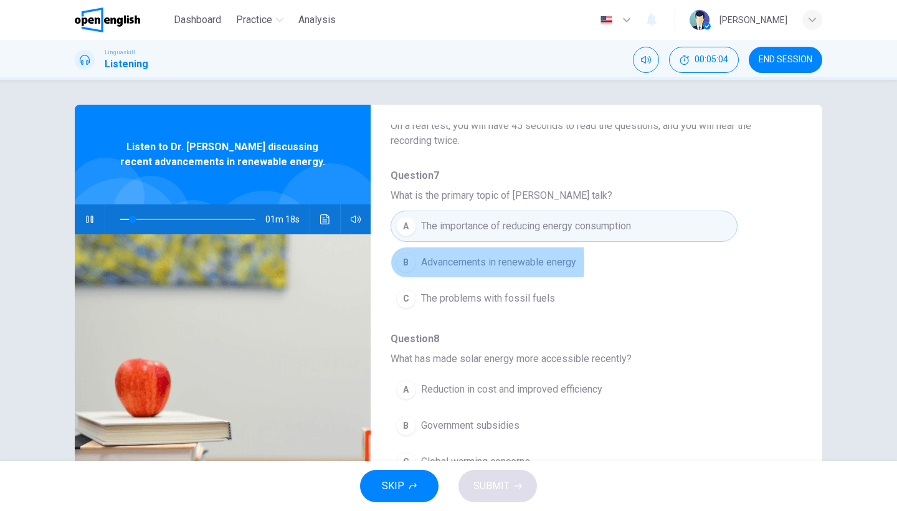
click at [410, 262] on div "B" at bounding box center [406, 262] width 20 height 20
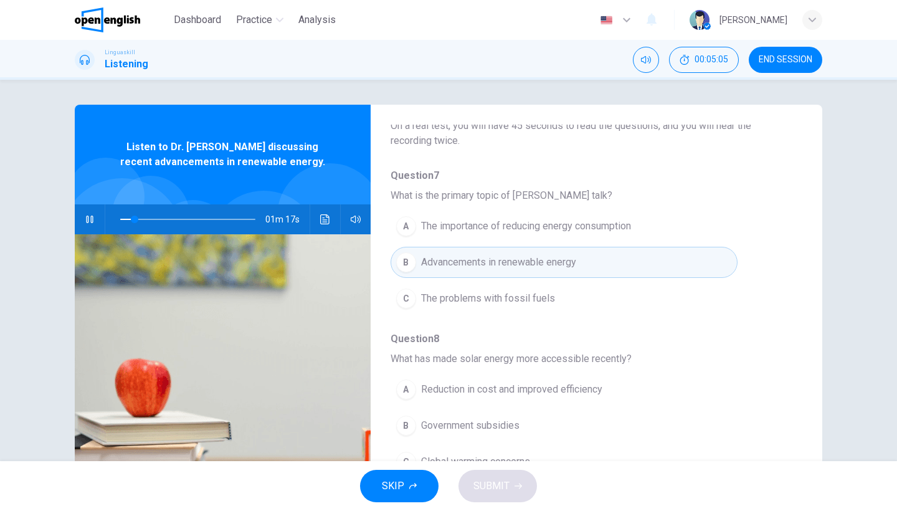
click at [316, 221] on button "Click to see the audio transcription" at bounding box center [325, 219] width 20 height 30
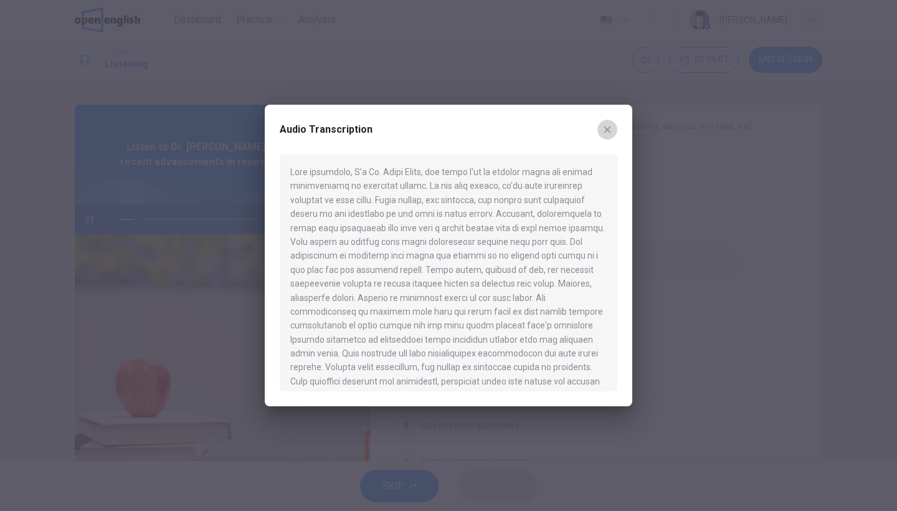
click at [607, 133] on icon "button" at bounding box center [607, 130] width 10 height 10
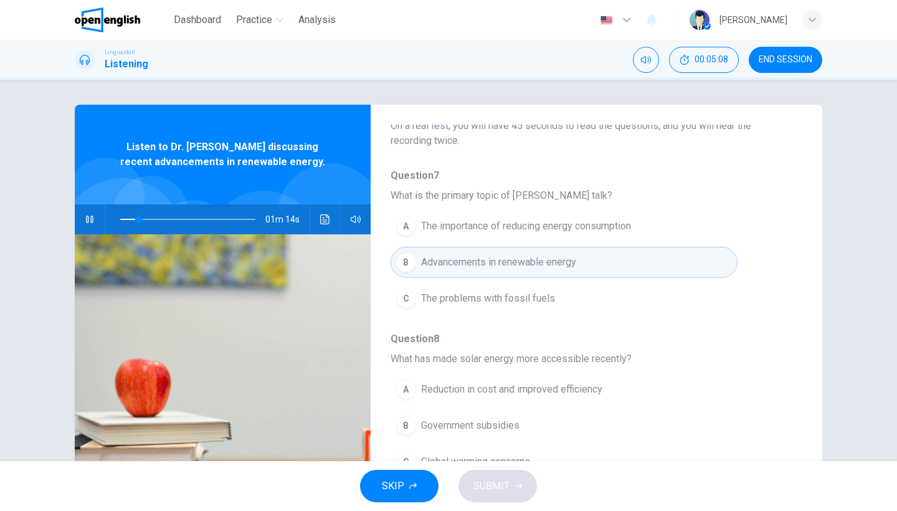
click at [642, 363] on span "What has made solar energy more accessible recently?" at bounding box center [587, 358] width 392 height 15
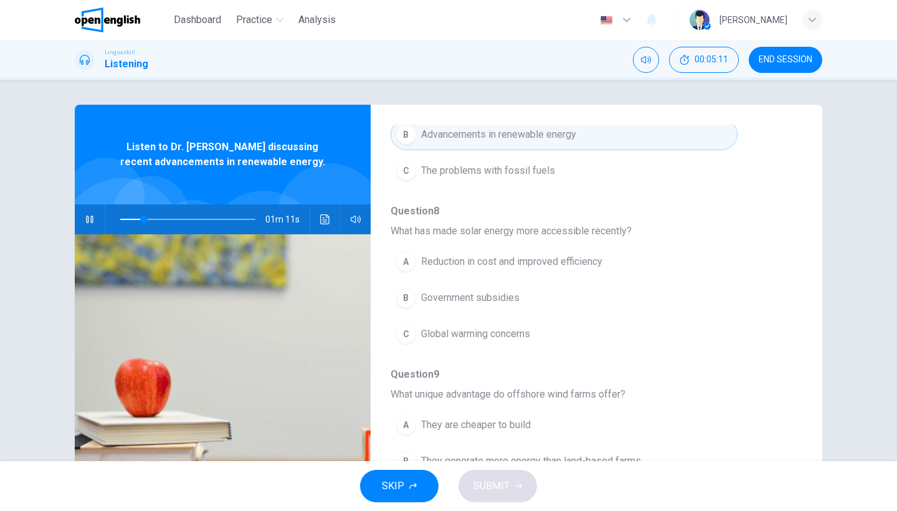
scroll to position [233, 0]
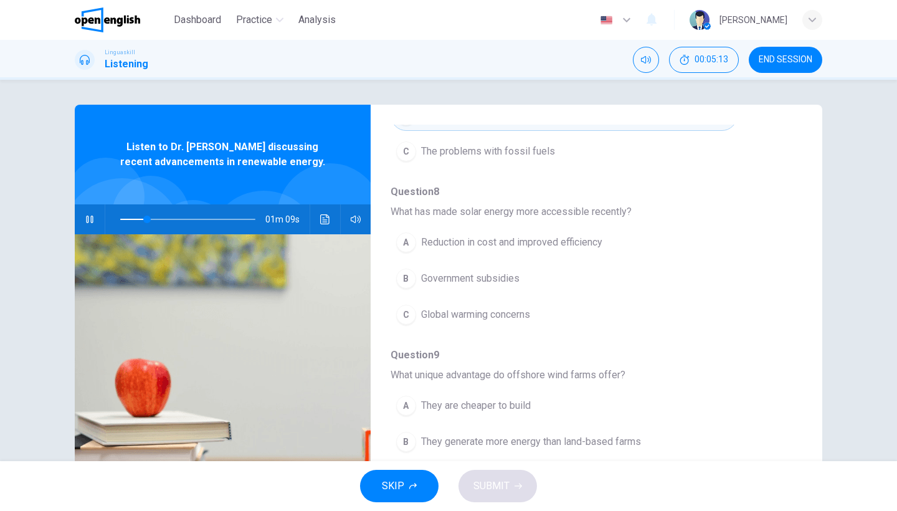
click at [417, 244] on button "A Reduction in cost and improved efficiency" at bounding box center [564, 242] width 347 height 31
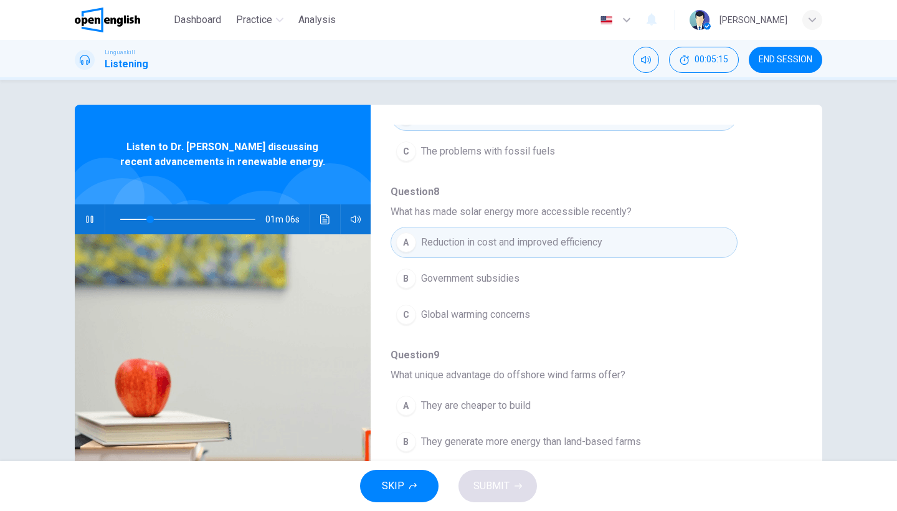
click at [704, 209] on span "What has made solar energy more accessible recently?" at bounding box center [587, 211] width 392 height 15
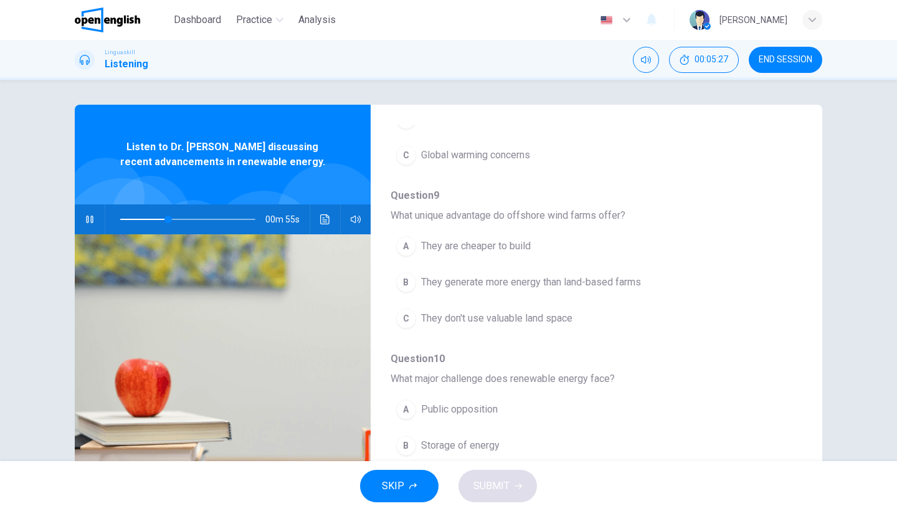
scroll to position [391, 0]
click at [320, 222] on icon "Click to see the audio transcription" at bounding box center [325, 219] width 10 height 10
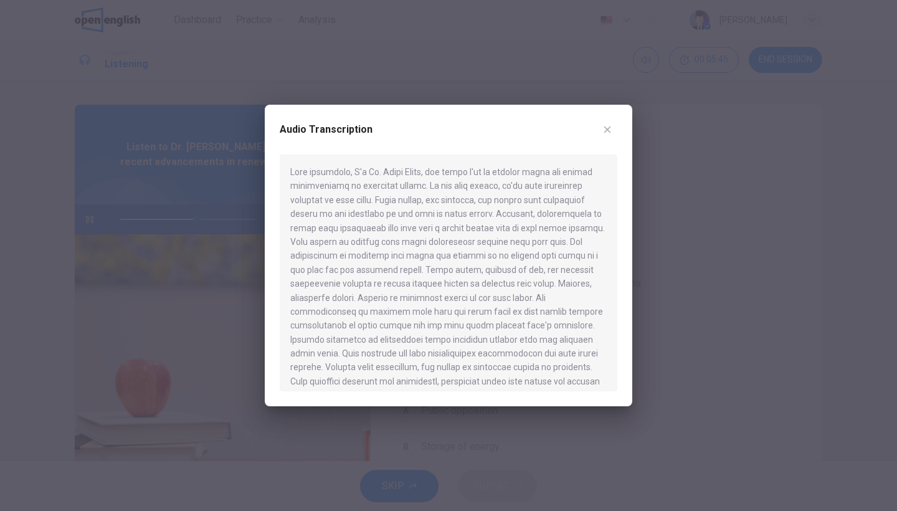
click at [609, 127] on icon "button" at bounding box center [607, 129] width 7 height 7
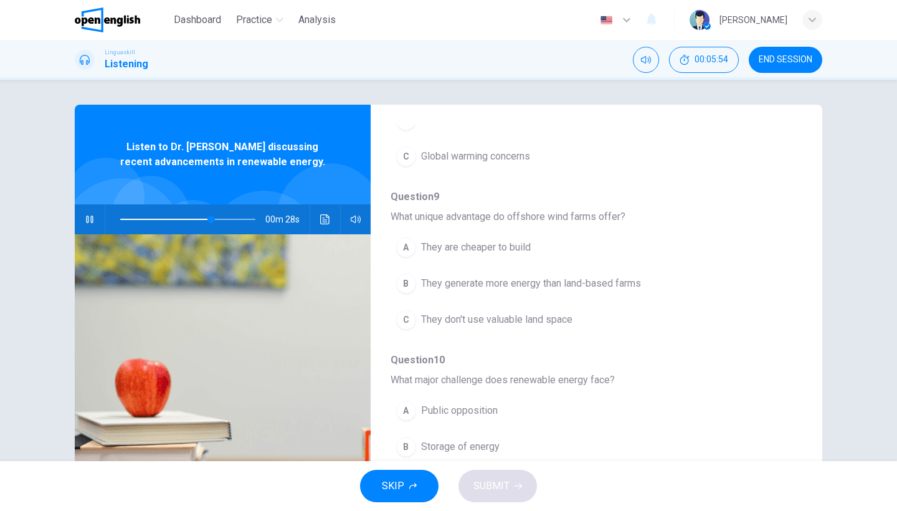
click at [620, 200] on span "Question 9" at bounding box center [587, 196] width 392 height 15
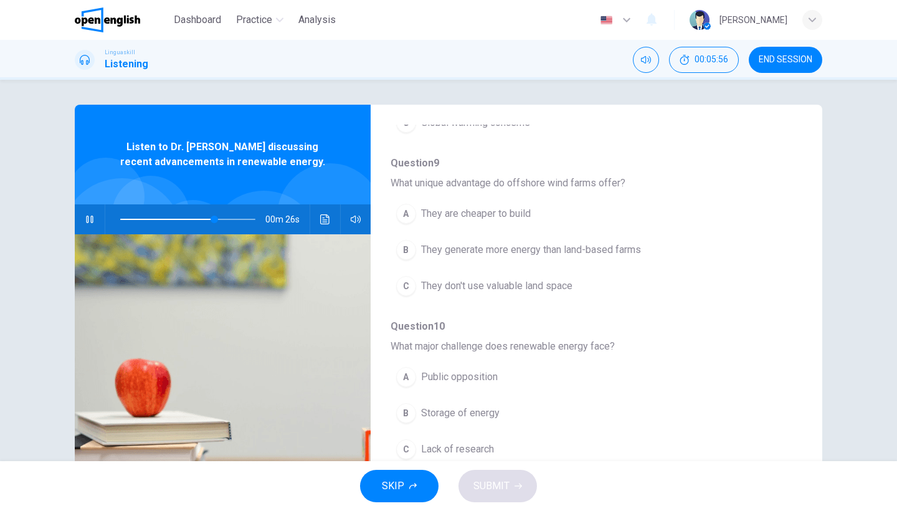
scroll to position [427, 0]
click at [324, 217] on icon "Click to see the audio transcription" at bounding box center [325, 219] width 10 height 10
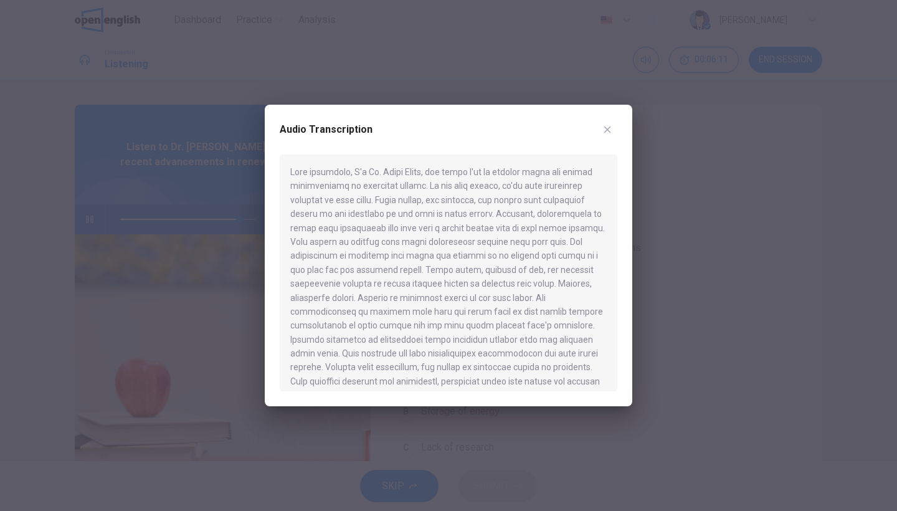
click at [609, 247] on div at bounding box center [449, 272] width 338 height 237
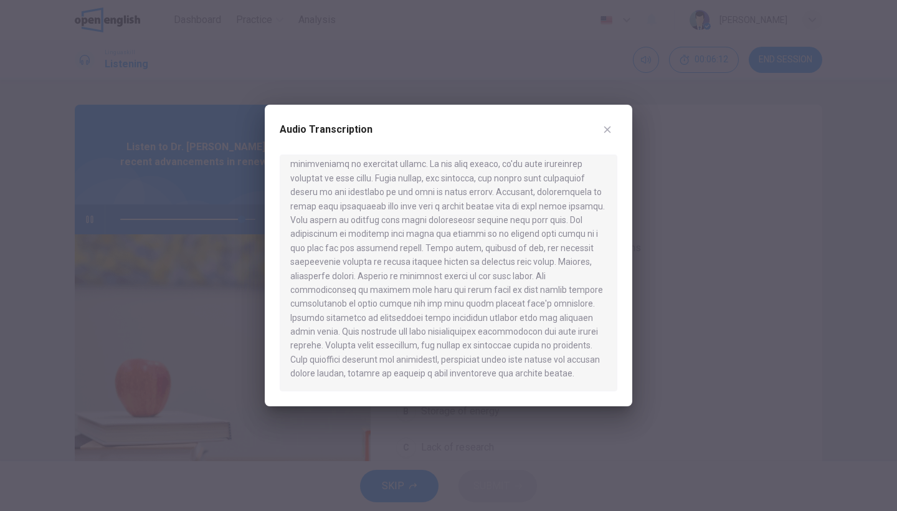
scroll to position [17, 0]
click at [605, 126] on icon "button" at bounding box center [607, 130] width 10 height 10
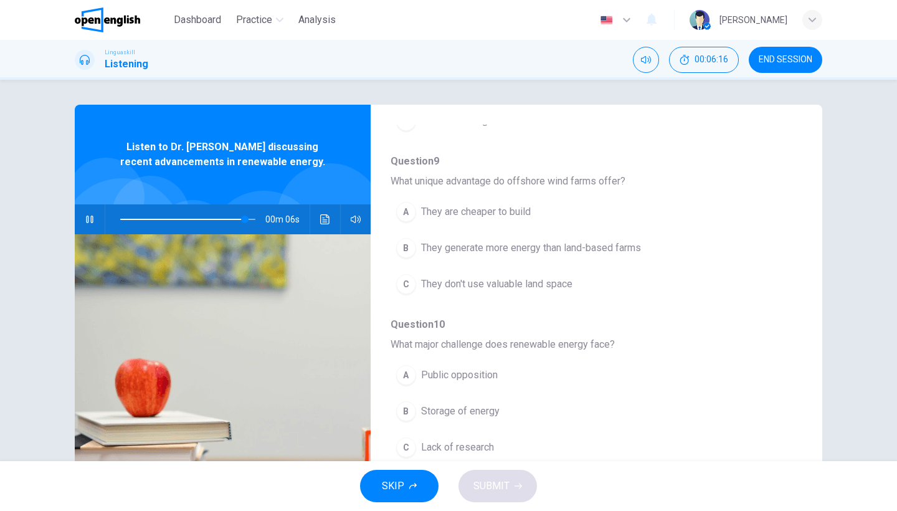
click at [594, 348] on span "What major challenge does renewable energy face?" at bounding box center [587, 344] width 392 height 15
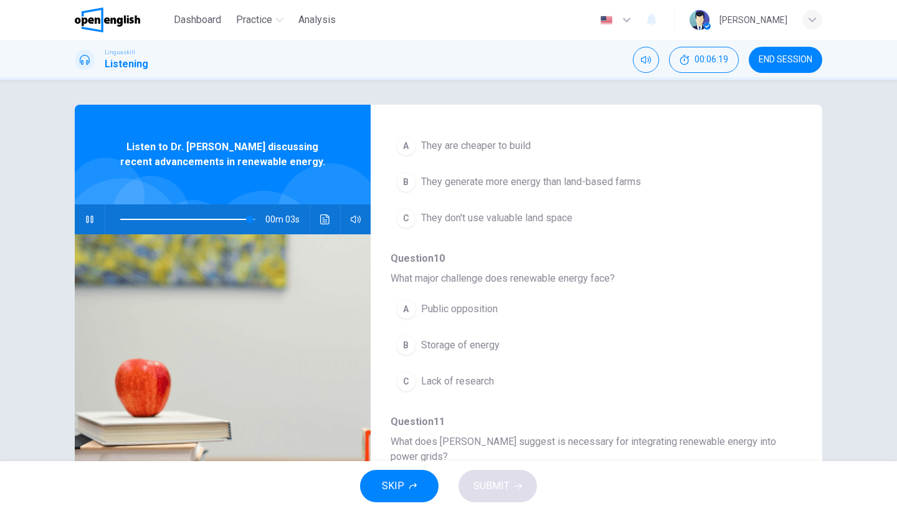
scroll to position [489, 0]
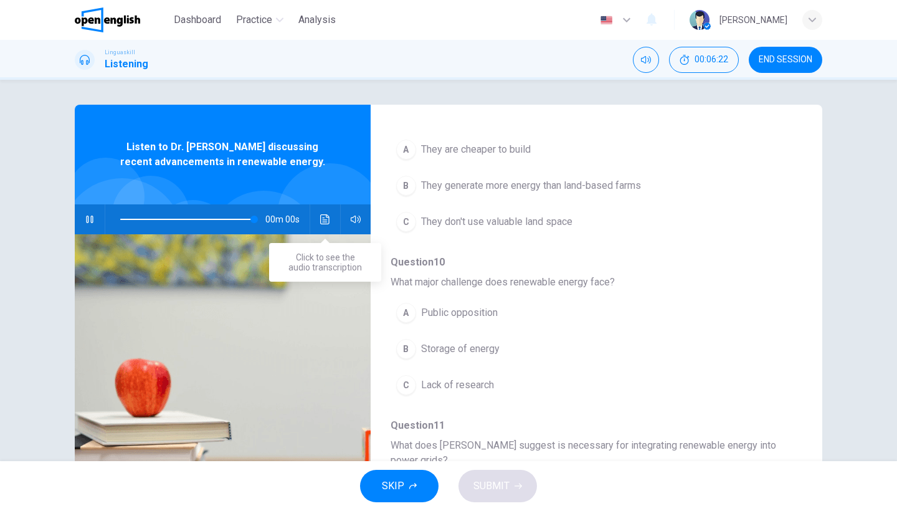
type input "*"
click at [320, 219] on icon "Click to see the audio transcription" at bounding box center [324, 219] width 9 height 10
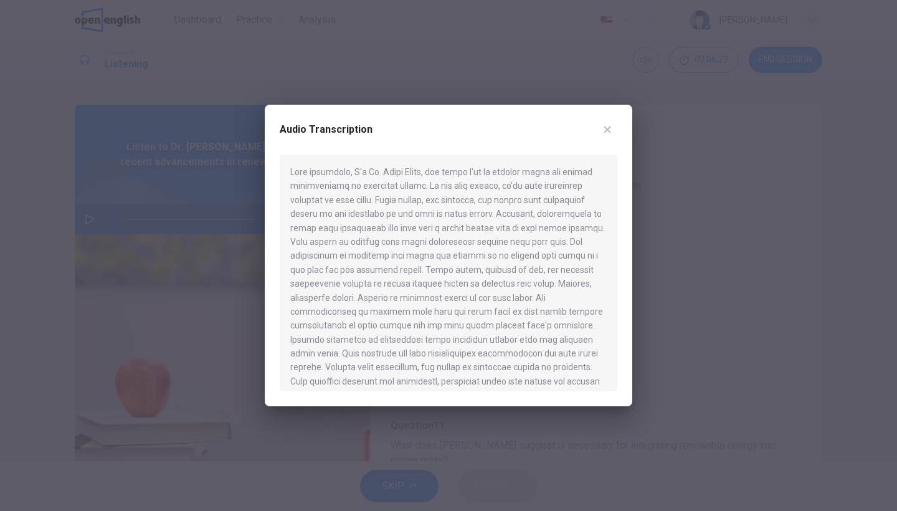
click at [606, 351] on div at bounding box center [449, 272] width 338 height 237
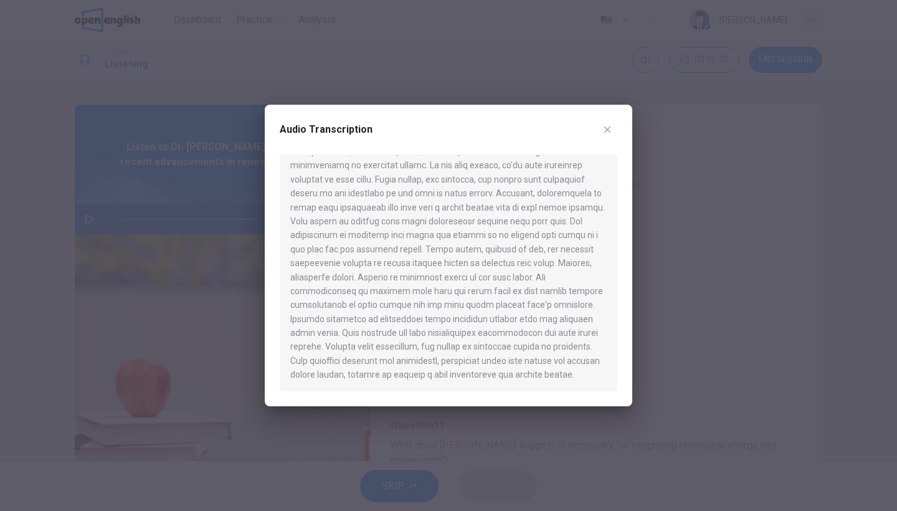
scroll to position [17, 0]
click at [604, 125] on icon "button" at bounding box center [607, 130] width 10 height 10
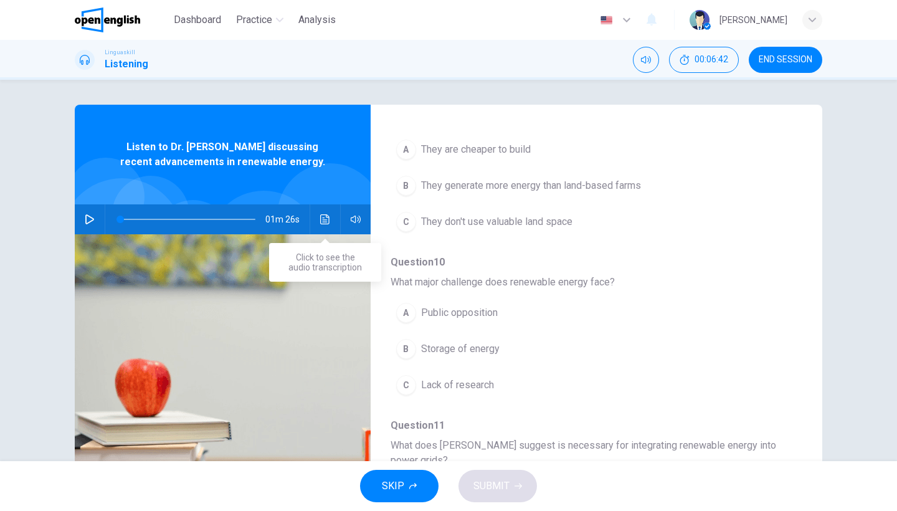
click at [325, 223] on icon "Click to see the audio transcription" at bounding box center [325, 219] width 10 height 10
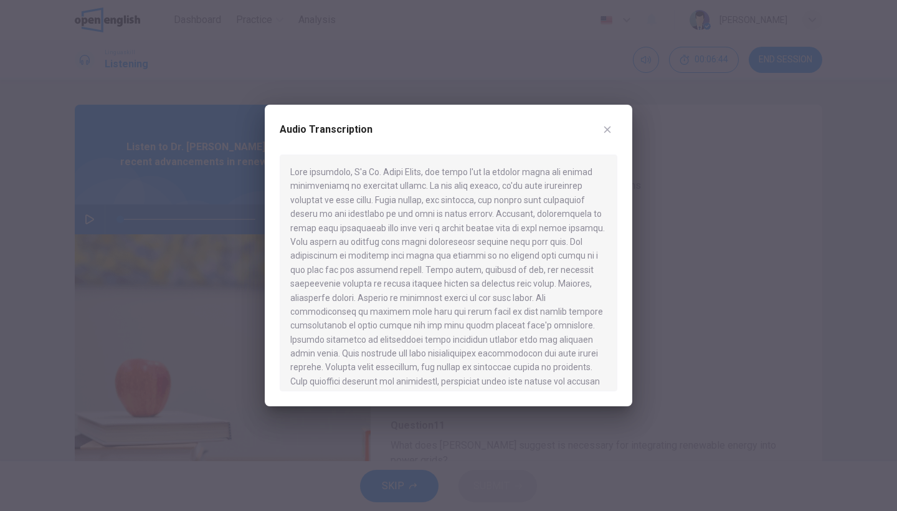
click at [602, 287] on div at bounding box center [449, 272] width 338 height 237
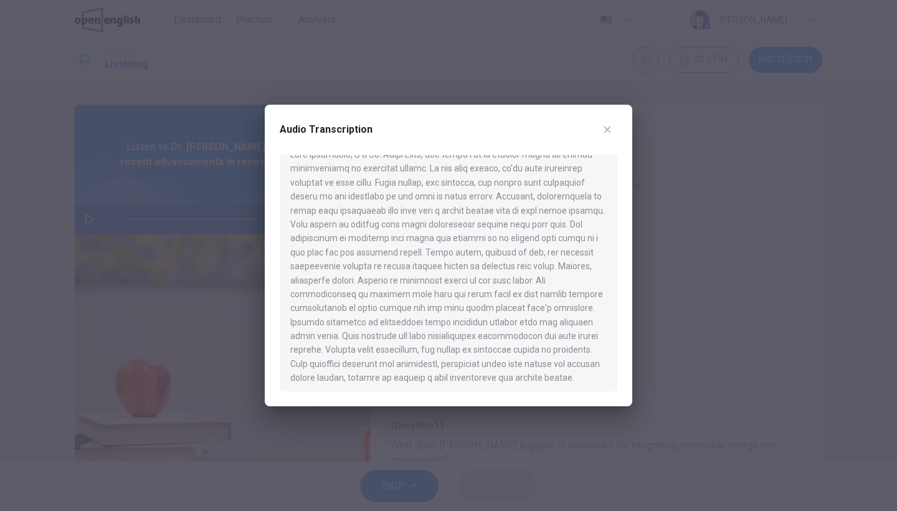
click at [612, 136] on button "button" at bounding box center [607, 130] width 20 height 20
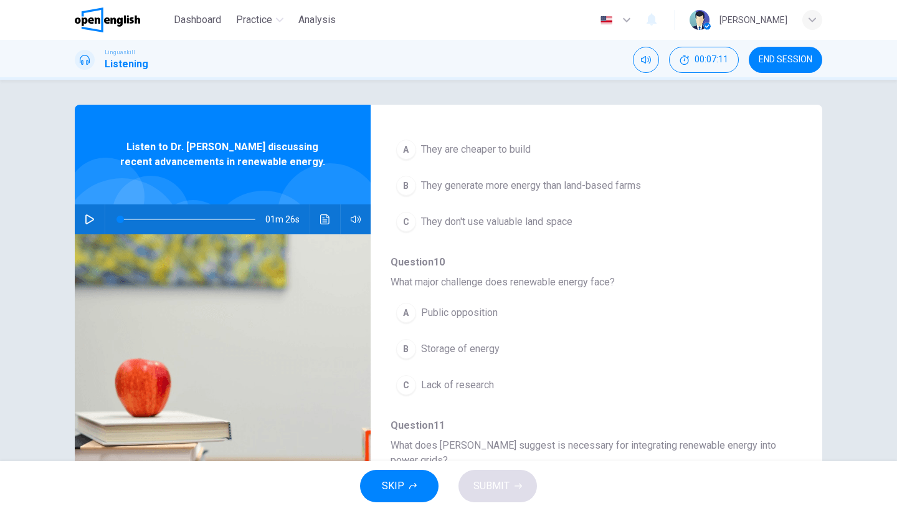
click at [406, 351] on div "B" at bounding box center [406, 349] width 20 height 20
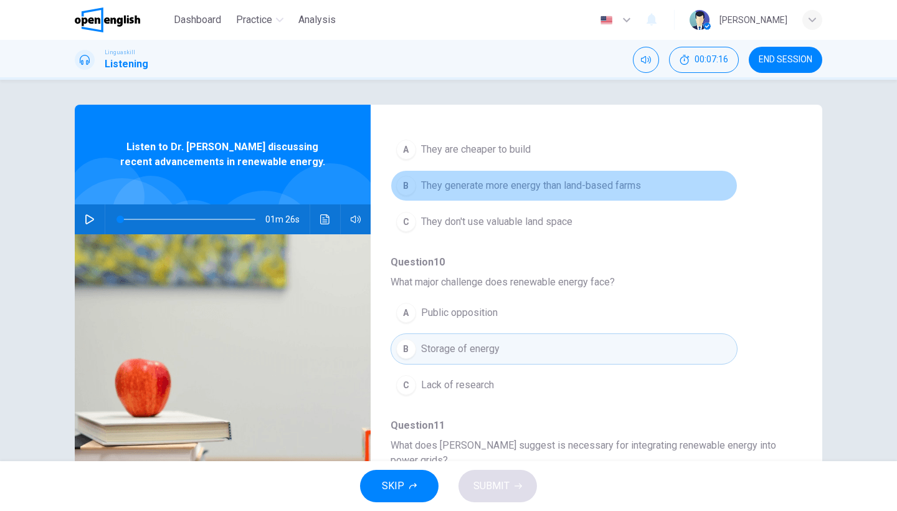
click at [412, 179] on div "B" at bounding box center [406, 186] width 20 height 20
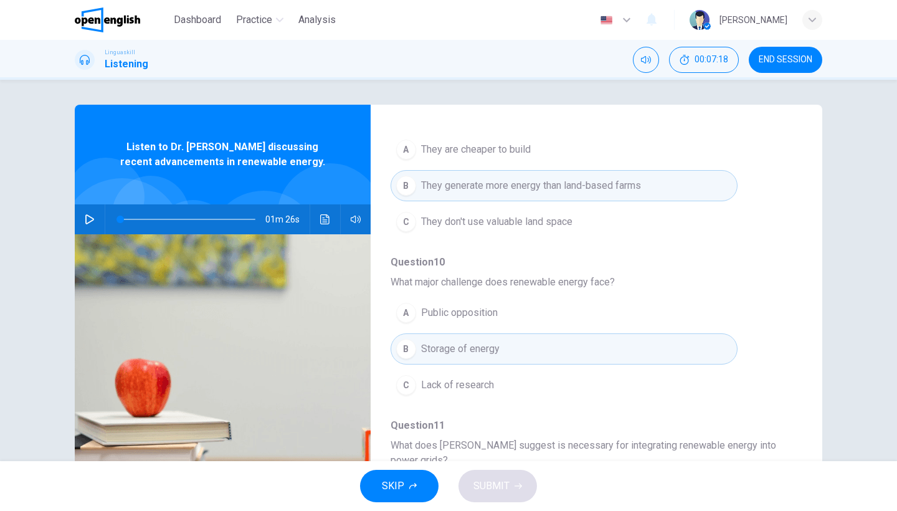
click at [773, 293] on div "Question 7 What is the primary topic of Dr. Smith's talk? A The importance of r…" at bounding box center [587, 173] width 392 height 816
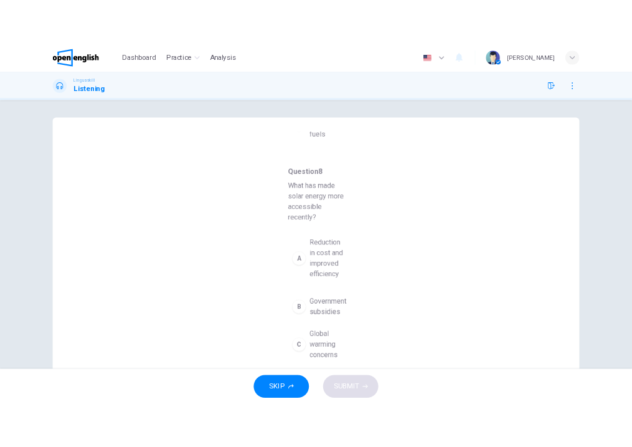
scroll to position [0, 0]
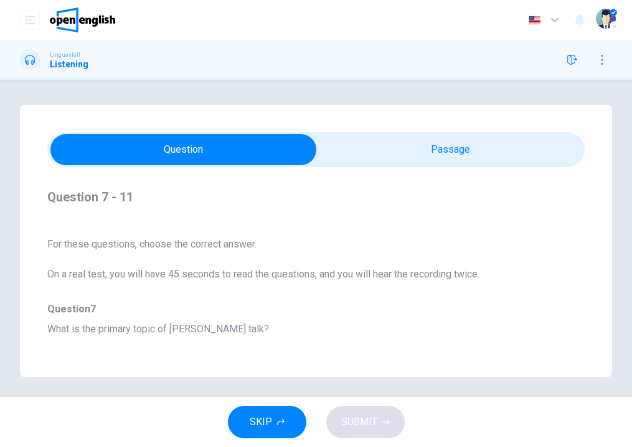
click at [541, 230] on div "For these questions, choose the correct answer. On a real test, you will have 4…" at bounding box center [316, 252] width 538 height 60
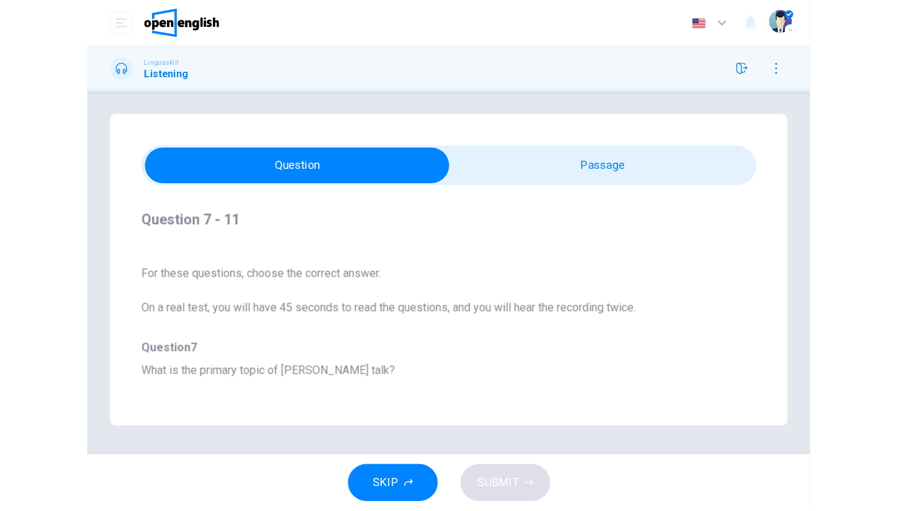
scroll to position [11, 0]
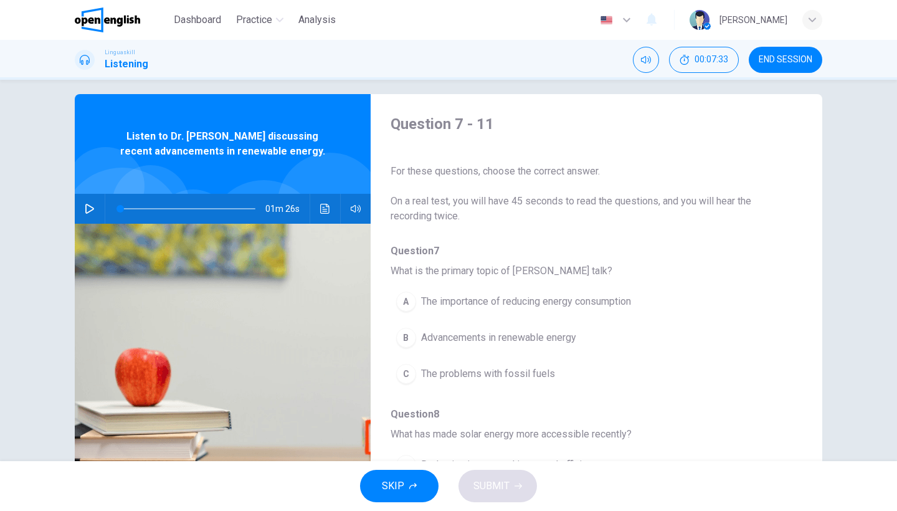
click at [667, 207] on span "On a real test, you will have 45 seconds to read the questions, and you will he…" at bounding box center [587, 209] width 392 height 30
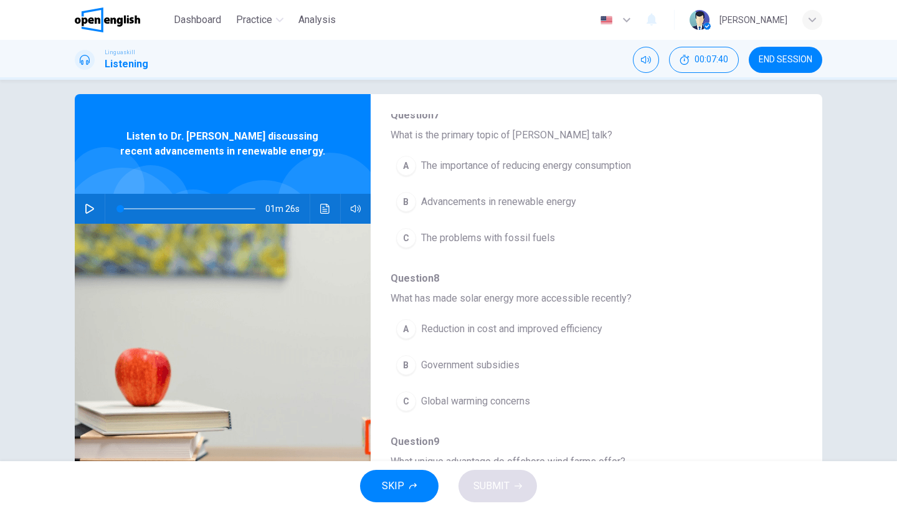
scroll to position [137, 0]
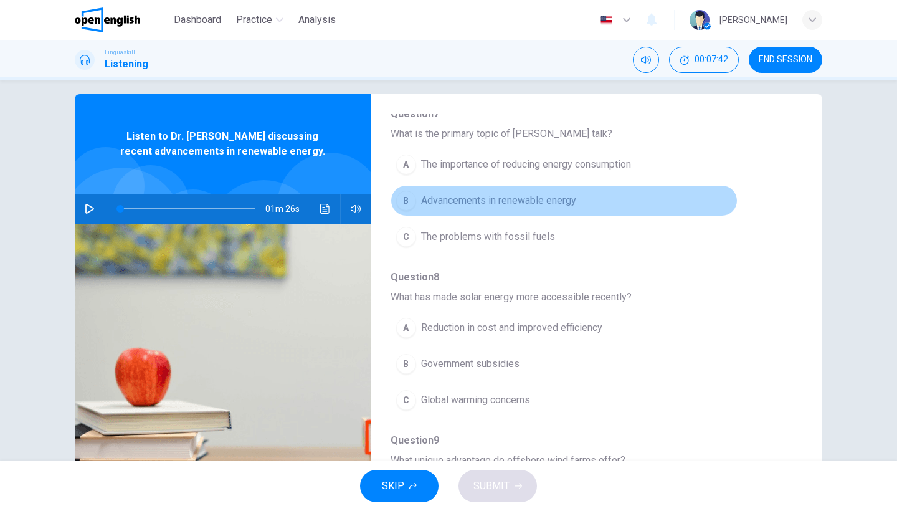
click at [407, 196] on div "B" at bounding box center [406, 201] width 20 height 20
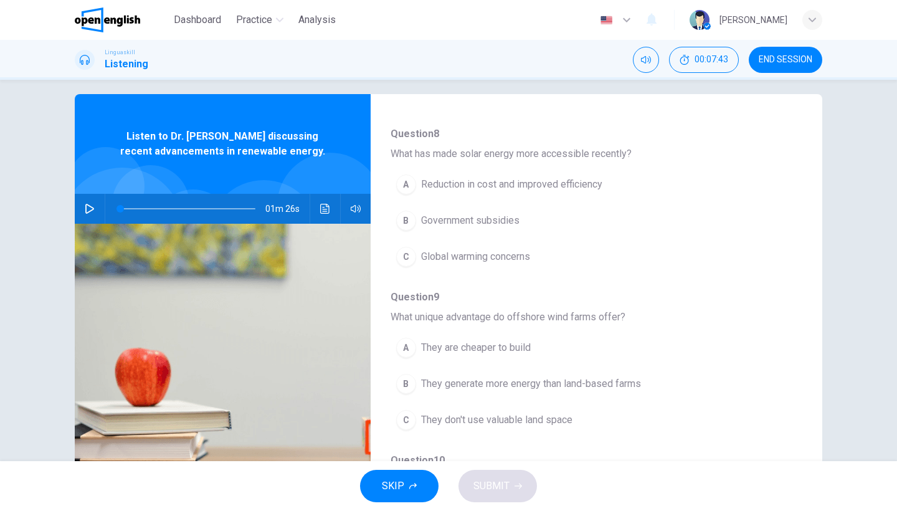
scroll to position [300, 0]
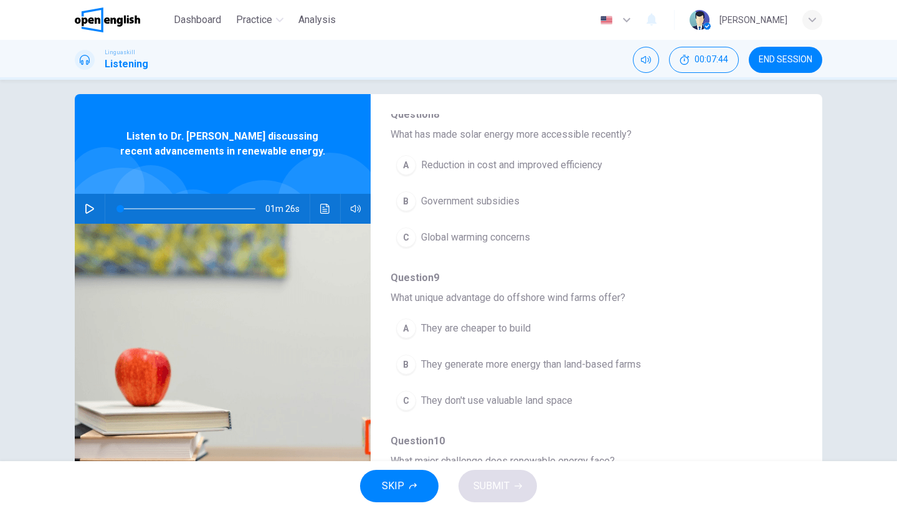
click at [423, 156] on button "A Reduction in cost and improved efficiency" at bounding box center [564, 165] width 347 height 31
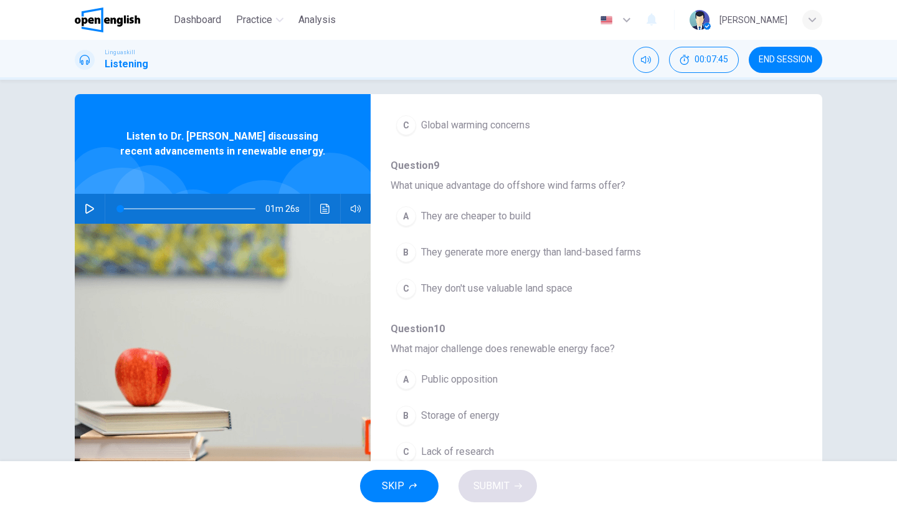
scroll to position [414, 0]
click at [414, 246] on div "B" at bounding box center [406, 250] width 20 height 20
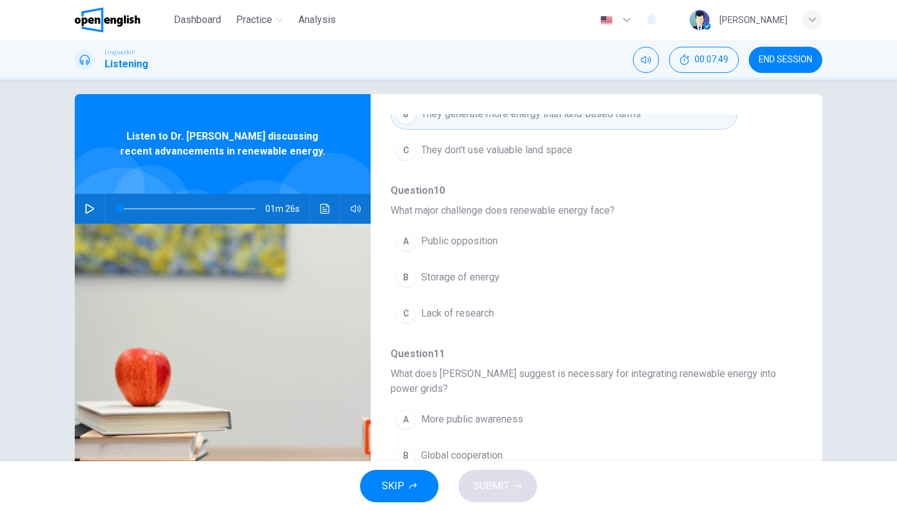
scroll to position [553, 0]
click at [419, 280] on button "B Storage of energy" at bounding box center [564, 274] width 347 height 31
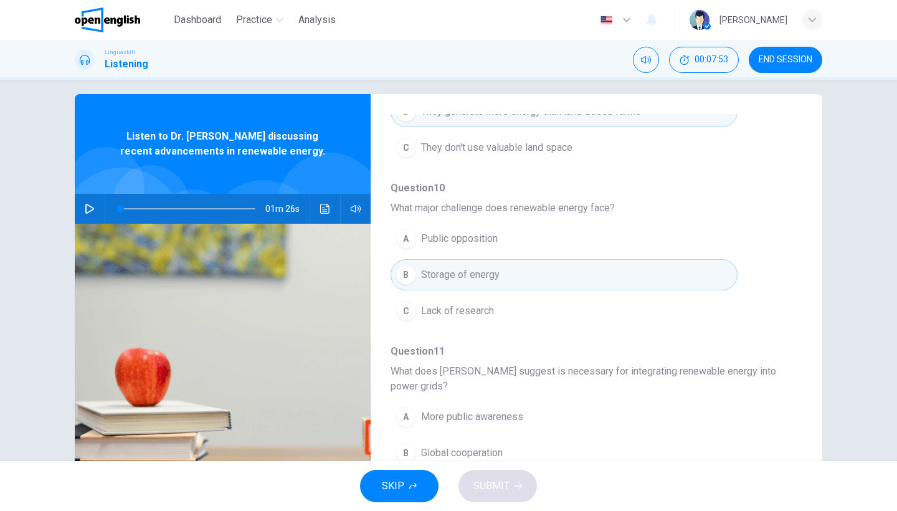
click at [412, 414] on div "A" at bounding box center [406, 417] width 20 height 20
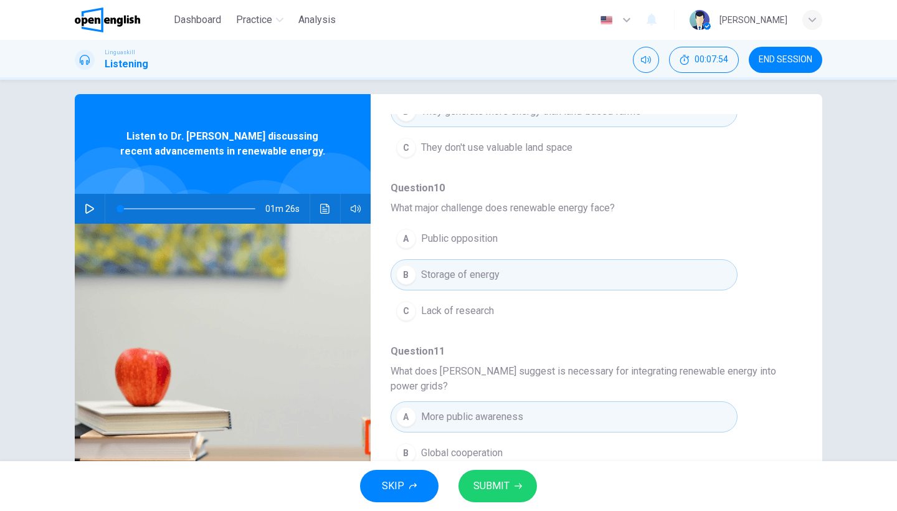
click at [482, 493] on span "SUBMIT" at bounding box center [491, 485] width 36 height 17
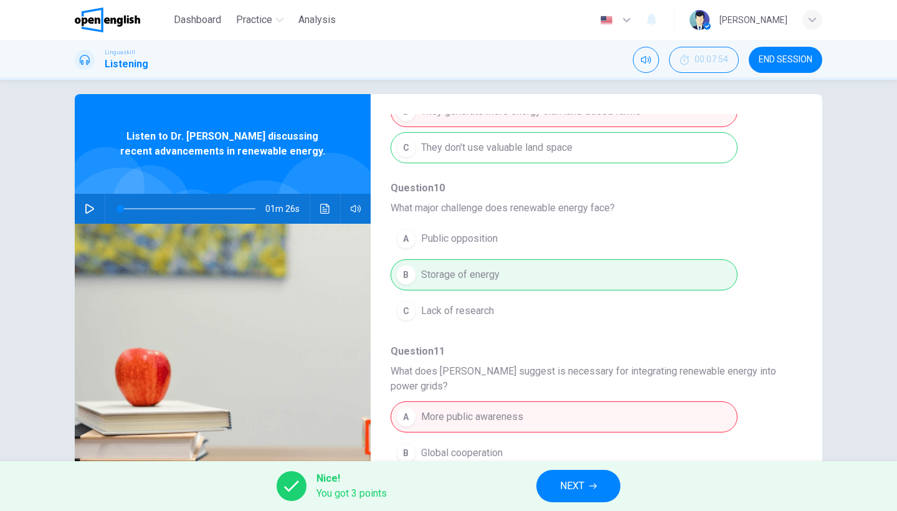
click at [558, 485] on button "NEXT" at bounding box center [578, 486] width 84 height 32
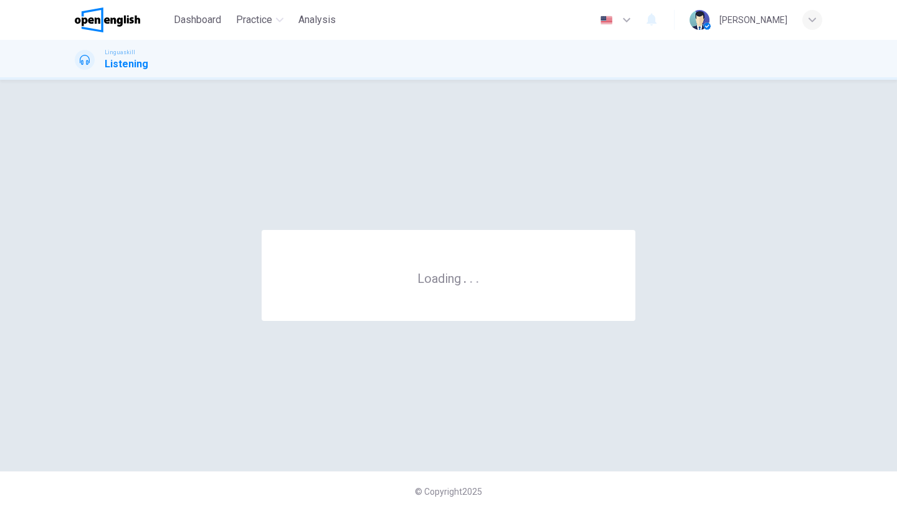
scroll to position [0, 0]
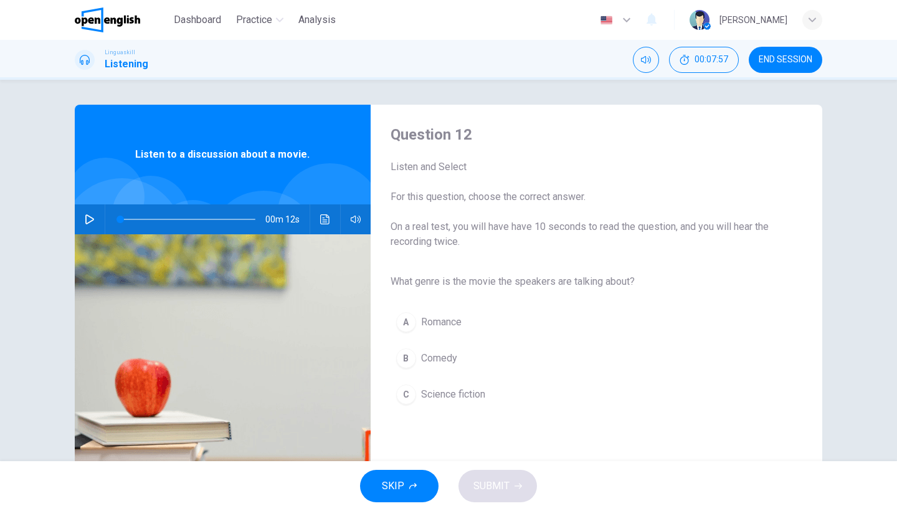
click at [90, 222] on icon "button" at bounding box center [90, 219] width 10 height 10
click at [323, 217] on icon "Click to see the audio transcription" at bounding box center [324, 219] width 9 height 10
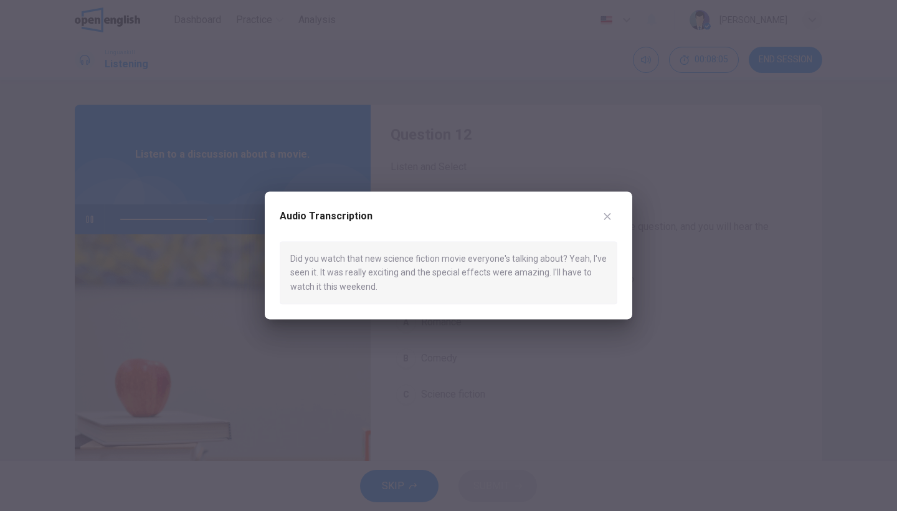
click at [611, 216] on icon "button" at bounding box center [607, 216] width 10 height 10
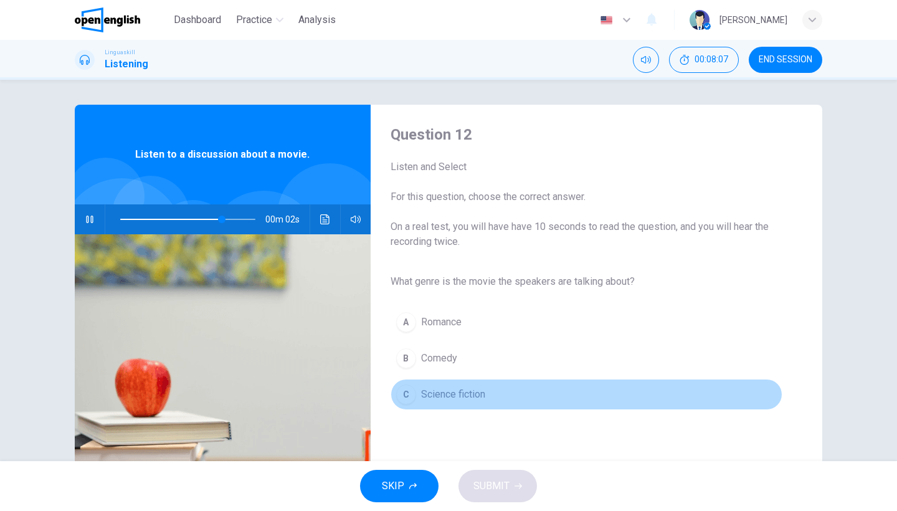
click at [404, 403] on div "C" at bounding box center [406, 394] width 20 height 20
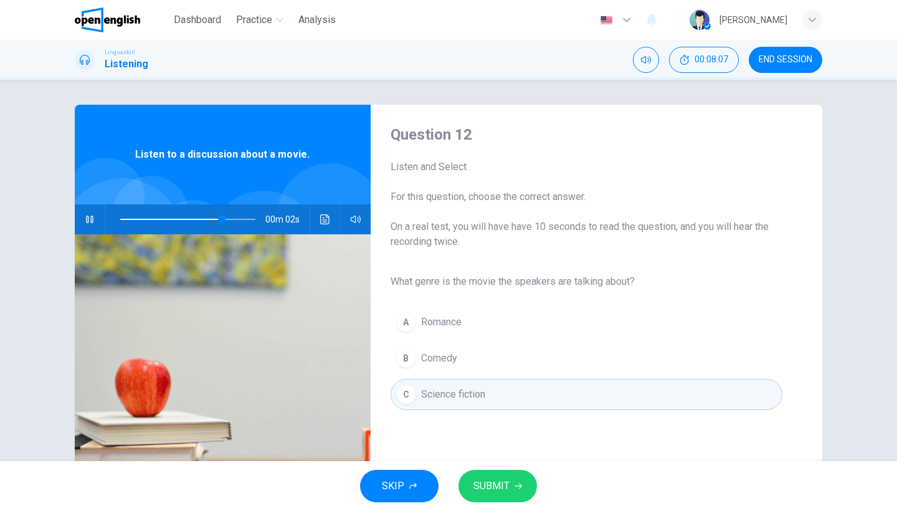
click at [490, 482] on span "SUBMIT" at bounding box center [491, 485] width 36 height 17
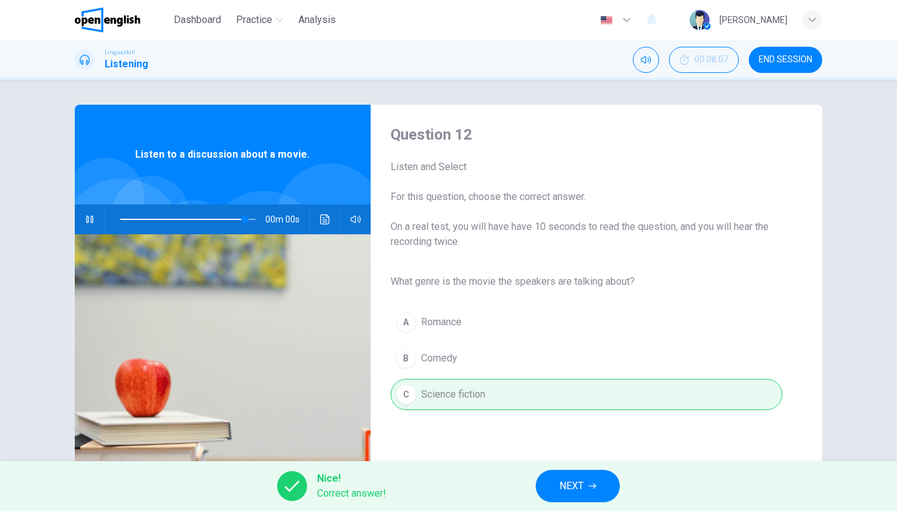
type input "*"
click at [572, 495] on button "NEXT" at bounding box center [578, 486] width 84 height 32
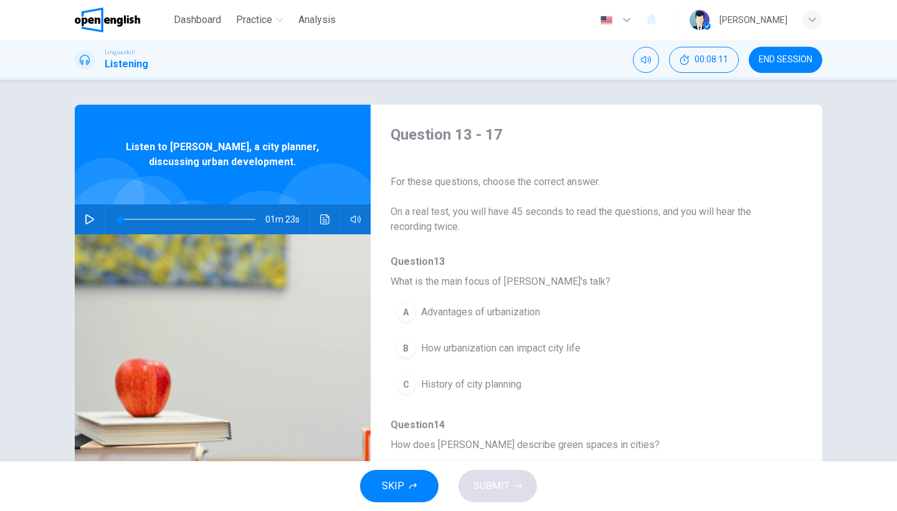
click at [794, 67] on button "END SESSION" at bounding box center [786, 60] width 74 height 26
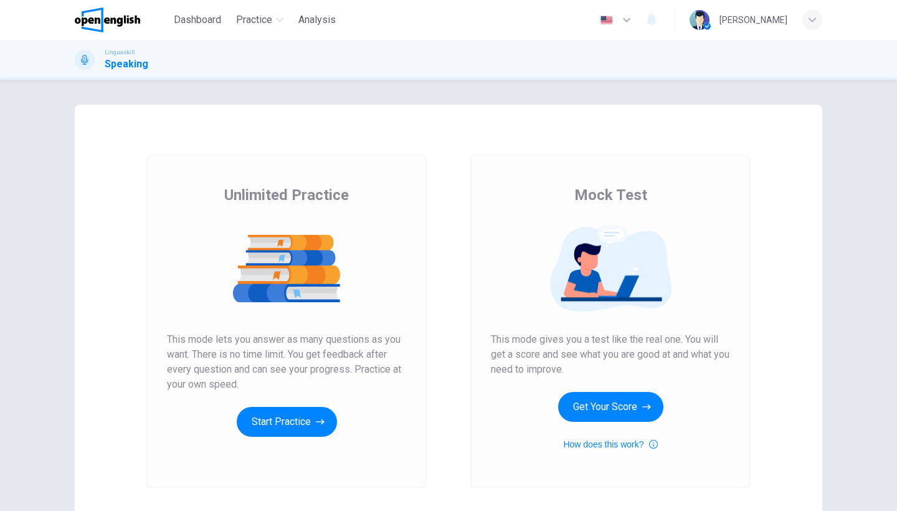
click at [437, 93] on div "Unlimited Practice Mock Test Unlimited Practice This mode lets you answer as ma…" at bounding box center [448, 295] width 897 height 431
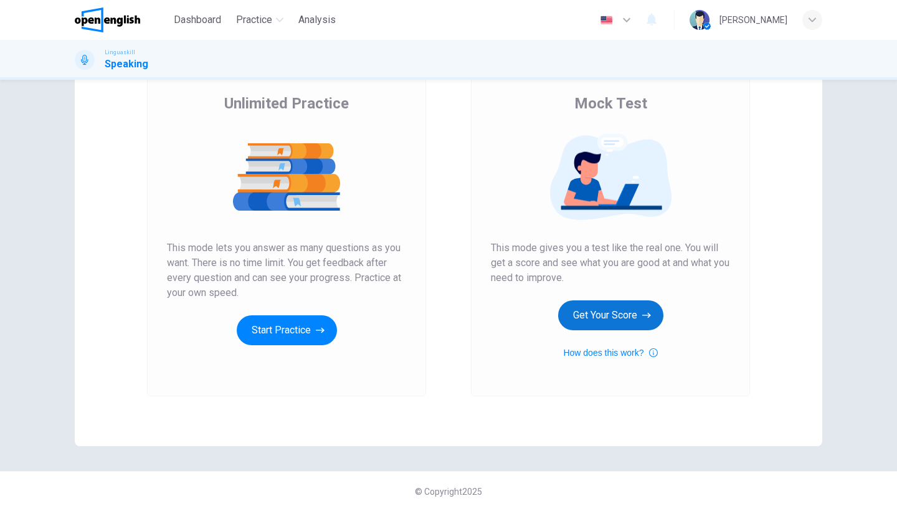
scroll to position [92, 0]
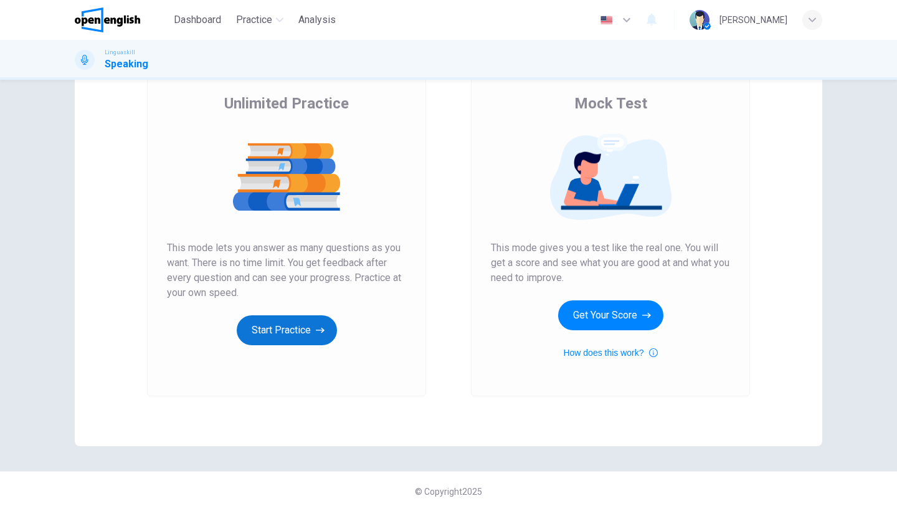
click at [323, 330] on icon "button" at bounding box center [320, 330] width 9 height 12
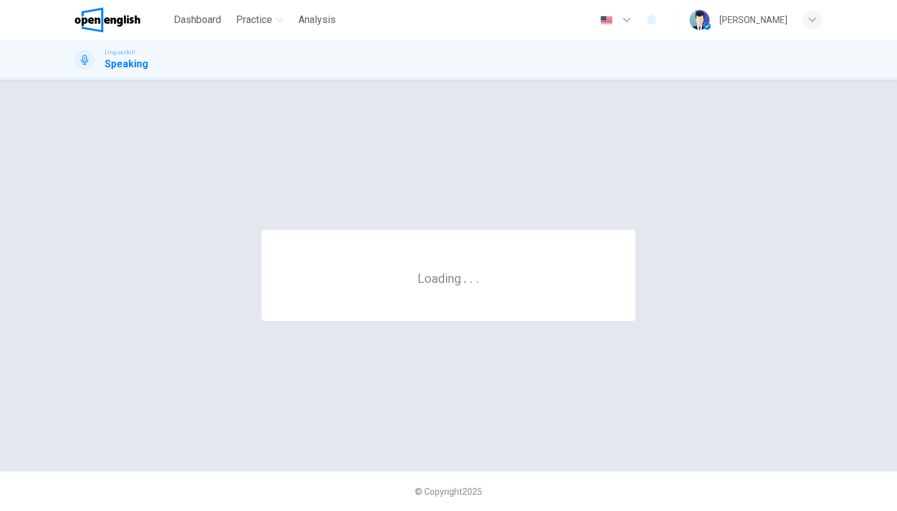
scroll to position [0, 0]
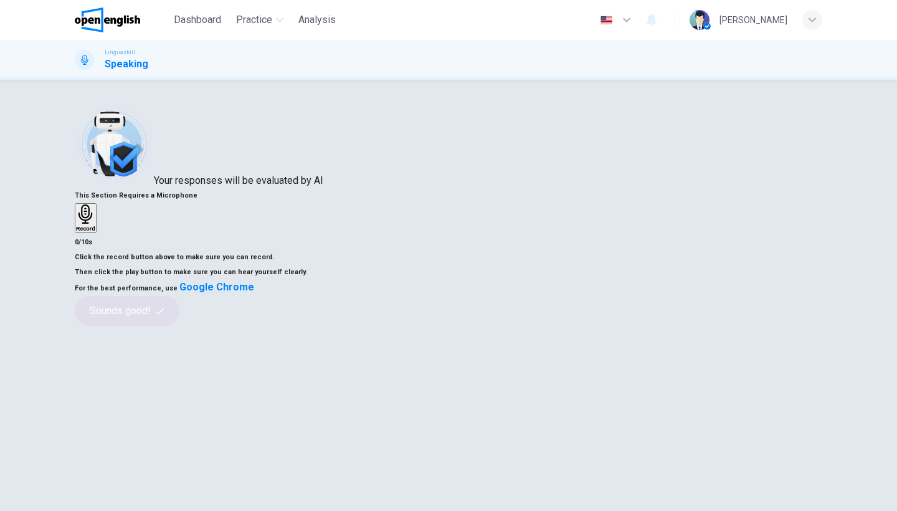
click at [95, 232] on div "Record" at bounding box center [85, 217] width 19 height 27
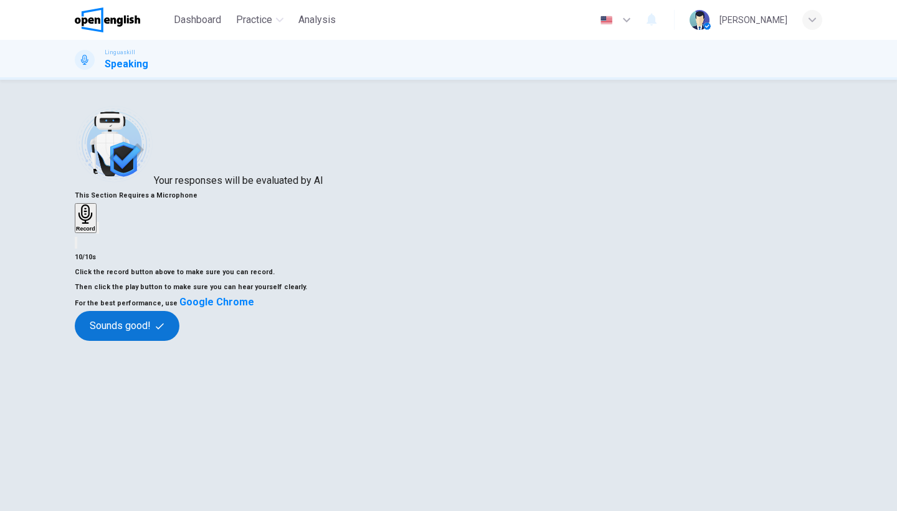
click at [179, 341] on button "Sounds good!" at bounding box center [127, 326] width 105 height 30
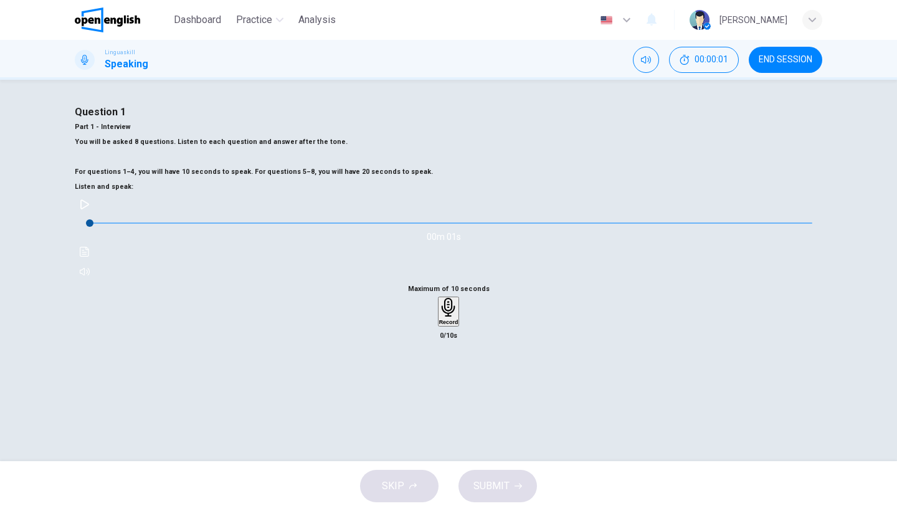
click at [482, 282] on div "Question 1 Part 1 - Interview You will be asked 8 questions. Listen to each que…" at bounding box center [449, 193] width 748 height 177
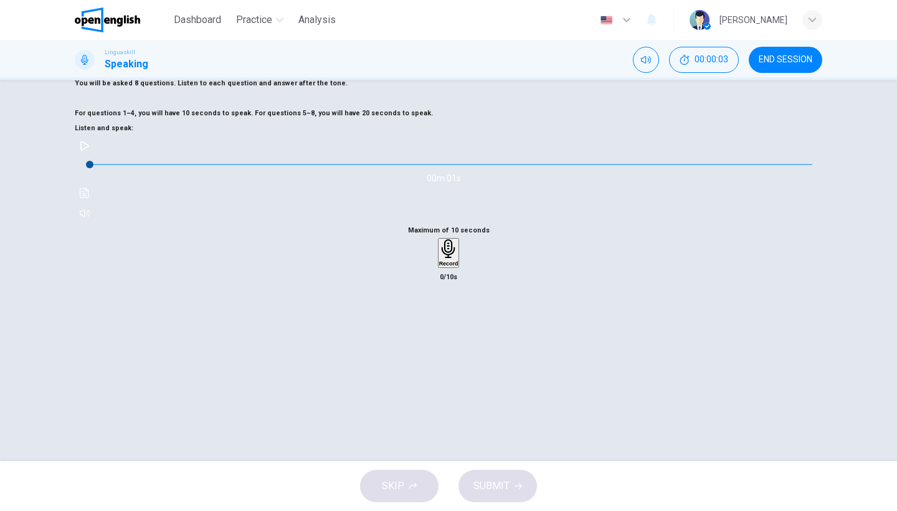
scroll to position [61, 0]
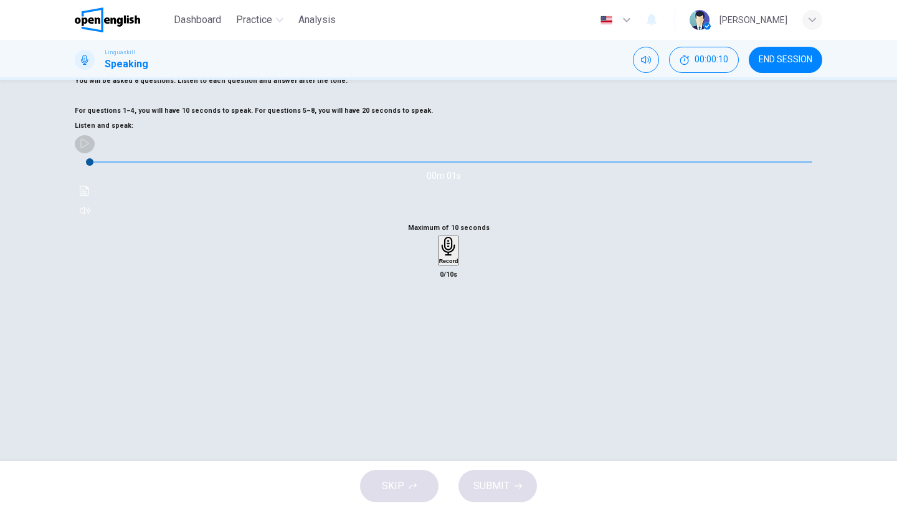
click at [90, 148] on icon "button" at bounding box center [85, 143] width 10 height 10
click at [449, 256] on icon "button" at bounding box center [448, 246] width 19 height 19
click at [449, 329] on icon "button" at bounding box center [448, 322] width 12 height 12
click at [496, 488] on span "SUBMIT" at bounding box center [491, 485] width 36 height 17
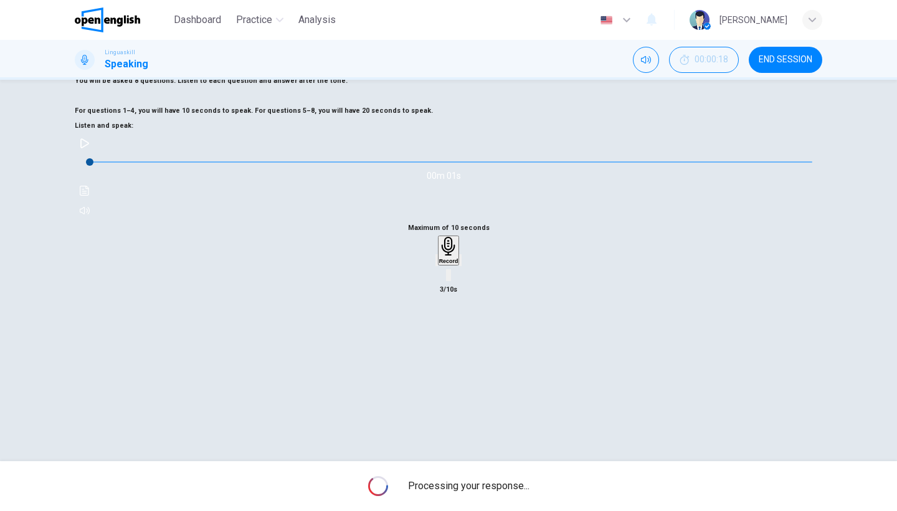
click at [90, 148] on icon "button" at bounding box center [85, 143] width 10 height 10
type input "*"
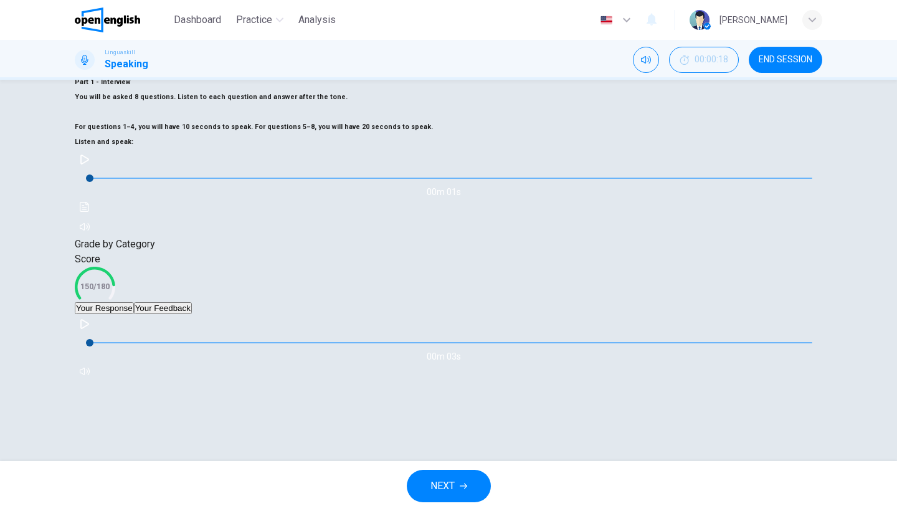
scroll to position [42, 0]
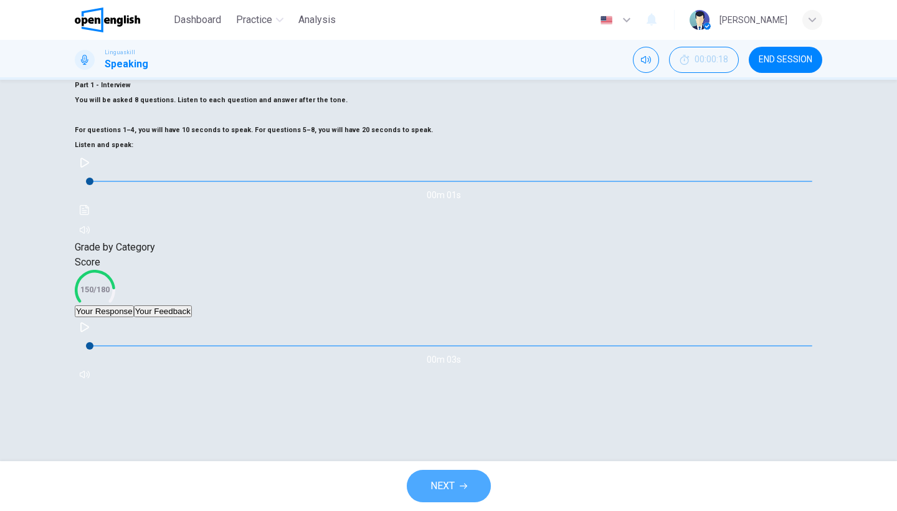
click at [451, 486] on span "NEXT" at bounding box center [442, 485] width 24 height 17
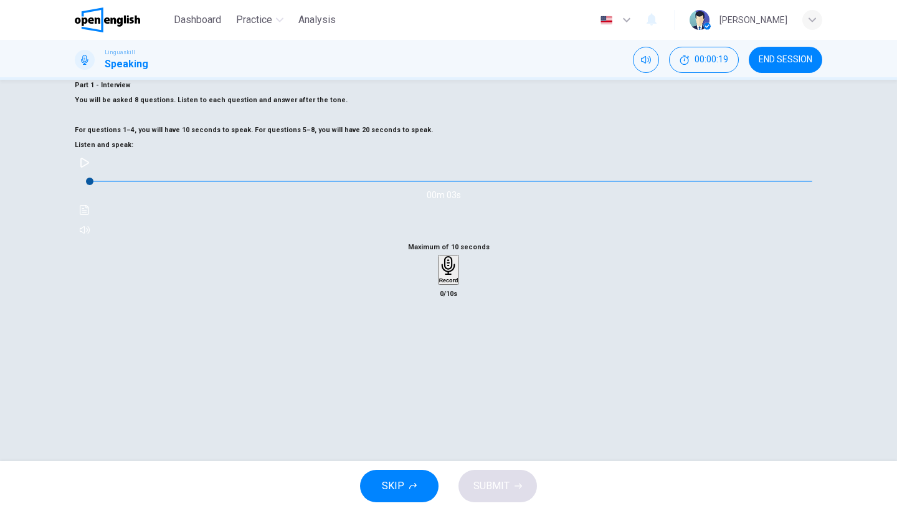
click at [95, 173] on button "button" at bounding box center [85, 163] width 20 height 20
click at [90, 168] on icon "button" at bounding box center [85, 163] width 10 height 10
click at [95, 173] on button "button" at bounding box center [85, 163] width 20 height 20
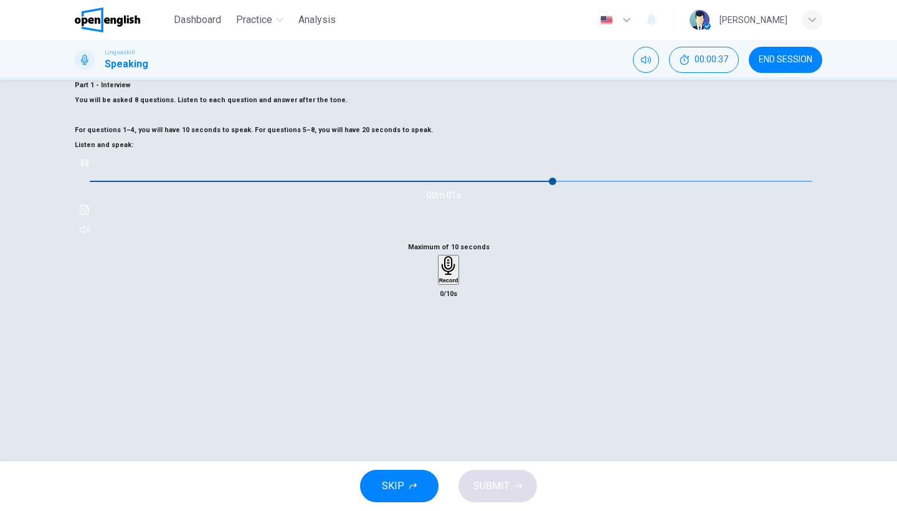
click at [439, 283] on div "Record" at bounding box center [448, 269] width 19 height 27
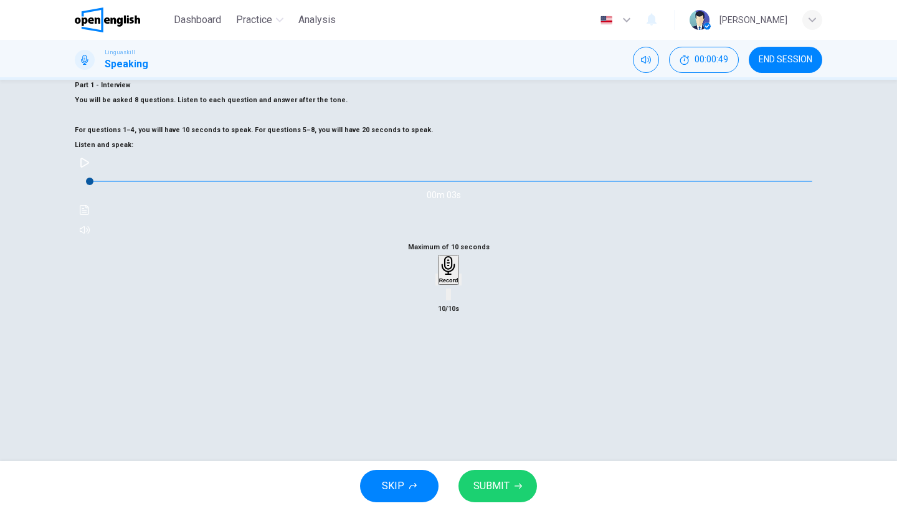
click at [445, 283] on div "Record" at bounding box center [448, 269] width 19 height 27
click at [445, 356] on div "Stop" at bounding box center [448, 306] width 12 height 100
click at [445, 283] on div "Record" at bounding box center [448, 269] width 19 height 27
click at [499, 480] on span "SUBMIT" at bounding box center [491, 485] width 36 height 17
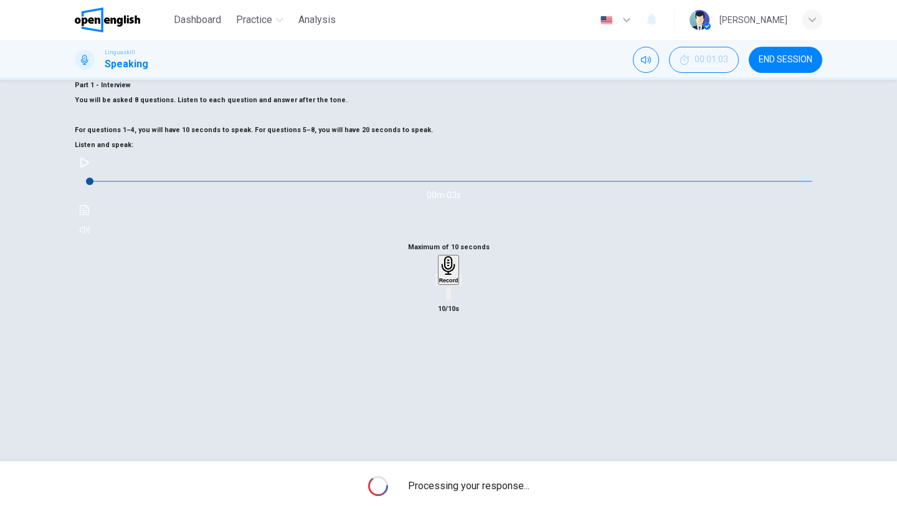
click at [556, 310] on div "Maximum of 10 seconds Record 10/10s" at bounding box center [449, 278] width 748 height 77
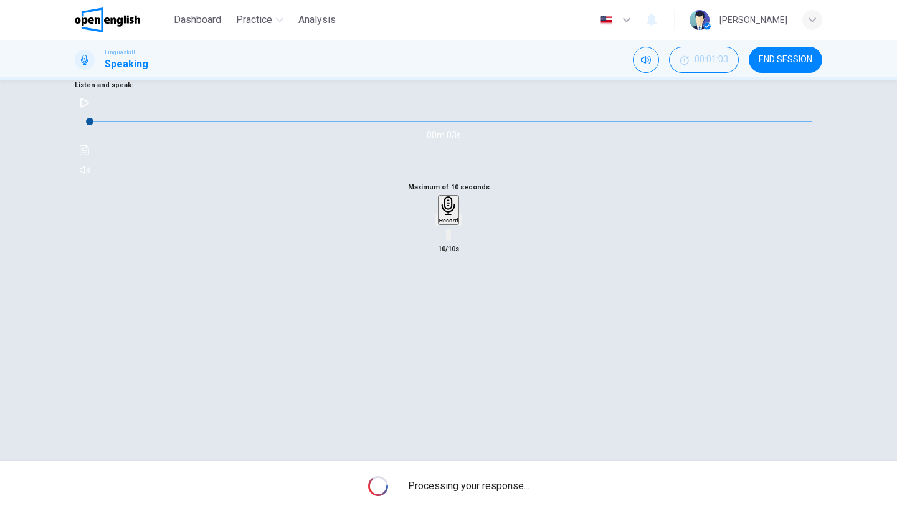
scroll to position [102, 0]
click at [95, 160] on button "Click to see the audio transcription" at bounding box center [85, 150] width 20 height 20
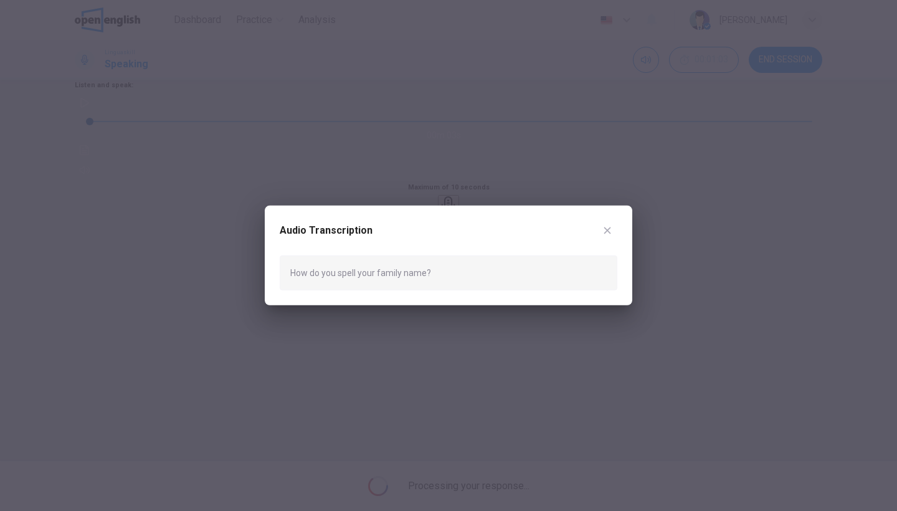
drag, startPoint x: 289, startPoint y: 274, endPoint x: 342, endPoint y: 271, distance: 53.0
click at [353, 271] on div "How do you spell your family name?" at bounding box center [449, 272] width 338 height 35
drag, startPoint x: 293, startPoint y: 271, endPoint x: 369, endPoint y: 277, distance: 75.6
click at [373, 277] on div "How do you spell your family name?" at bounding box center [449, 272] width 338 height 35
drag, startPoint x: 343, startPoint y: 276, endPoint x: 425, endPoint y: 276, distance: 82.9
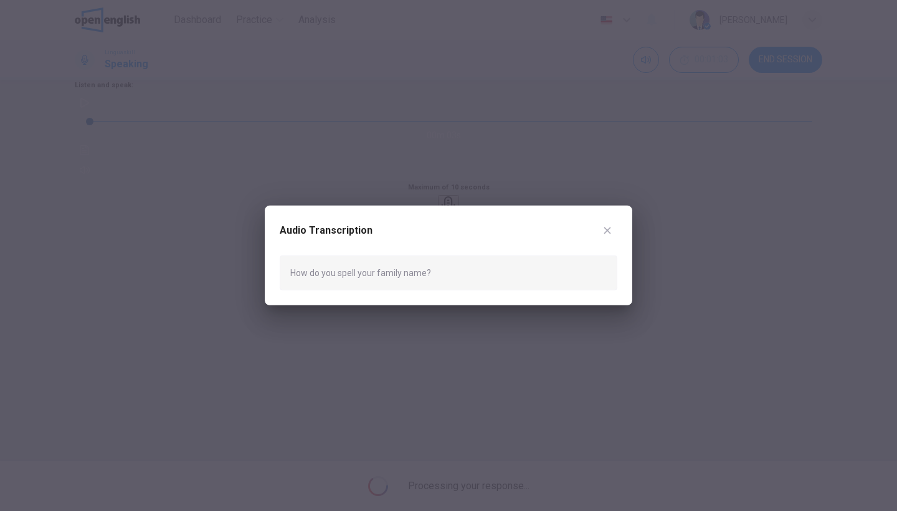
click at [409, 276] on div "How do you spell your family name?" at bounding box center [449, 272] width 338 height 35
click at [606, 230] on icon "button" at bounding box center [607, 231] width 10 height 10
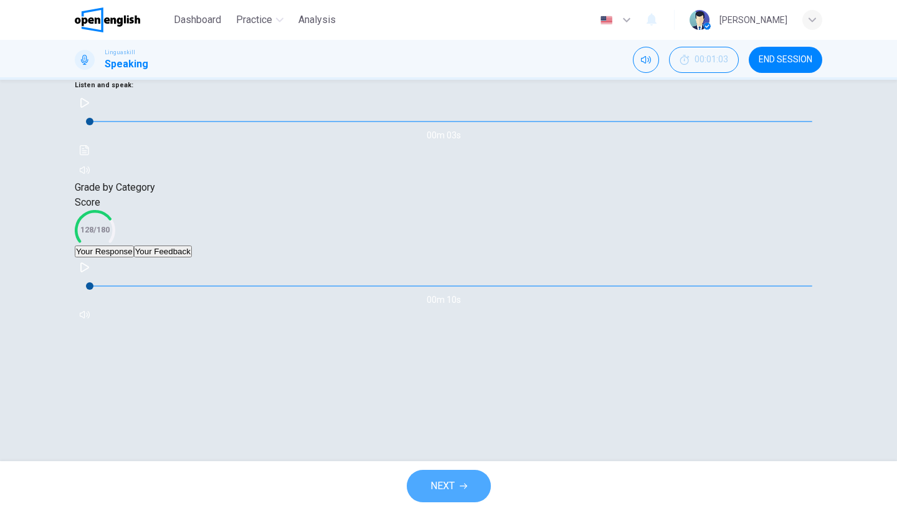
click at [458, 487] on button "NEXT" at bounding box center [449, 486] width 84 height 32
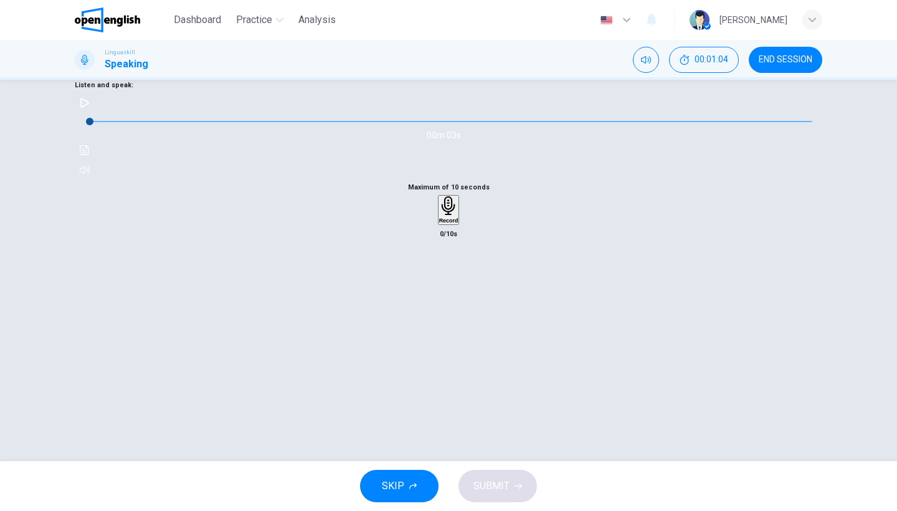
click at [90, 108] on icon "button" at bounding box center [85, 103] width 10 height 10
click at [90, 155] on icon "Click to see the audio transcription" at bounding box center [85, 150] width 10 height 10
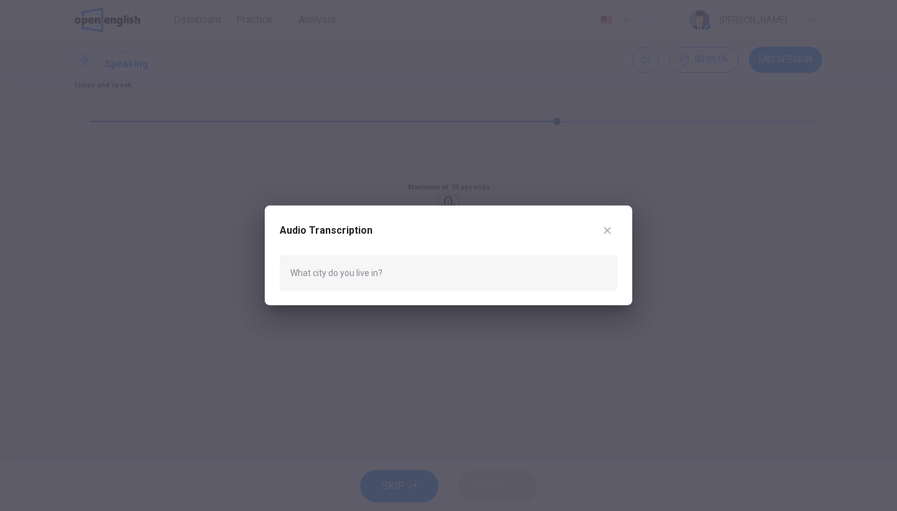
click at [603, 226] on icon "button" at bounding box center [607, 231] width 10 height 10
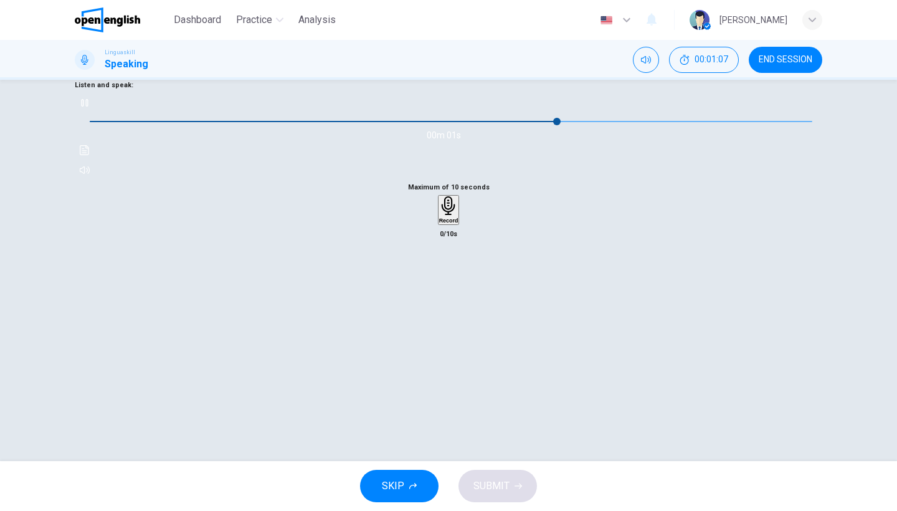
type input "*"
click at [450, 224] on h6 "Record" at bounding box center [448, 220] width 19 height 6
click at [450, 297] on h6 "Stop" at bounding box center [448, 293] width 12 height 6
click at [506, 482] on span "SUBMIT" at bounding box center [491, 485] width 36 height 17
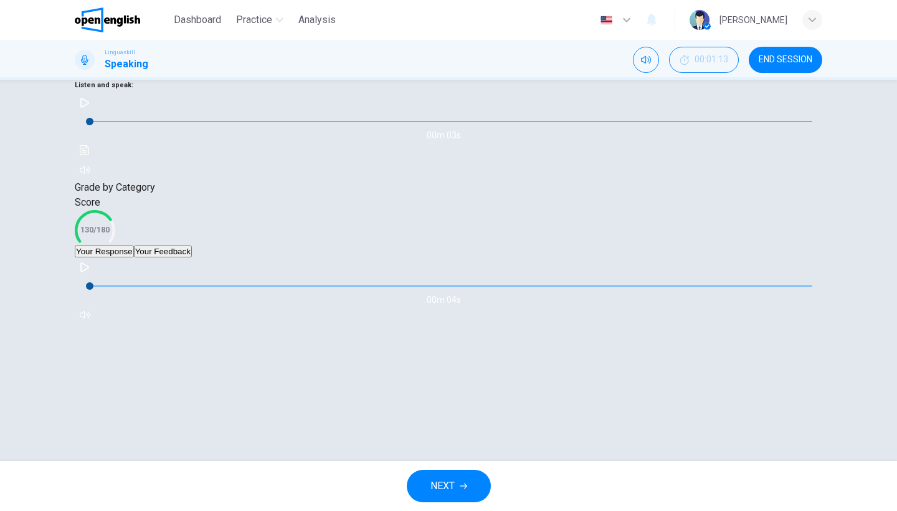
click at [192, 257] on button "Your Feedback" at bounding box center [163, 251] width 58 height 12
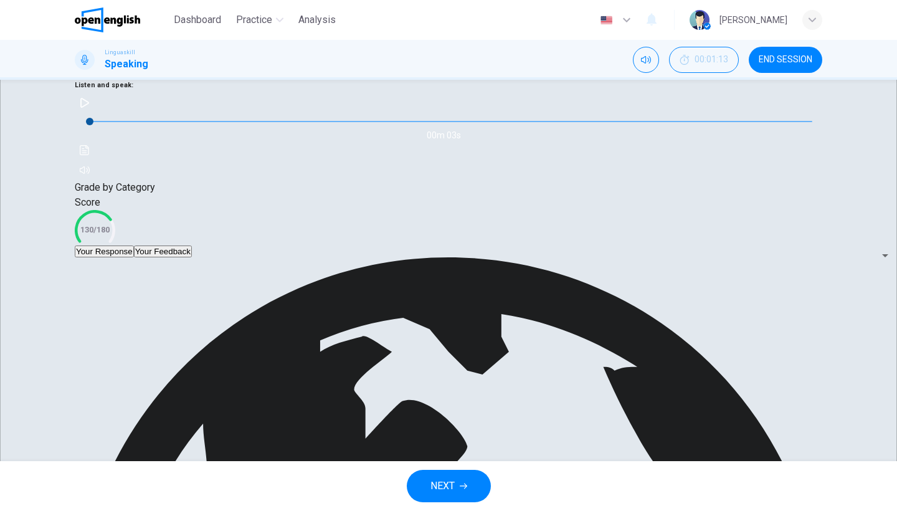
click at [301, 245] on div "Score 130/180" at bounding box center [449, 220] width 748 height 50
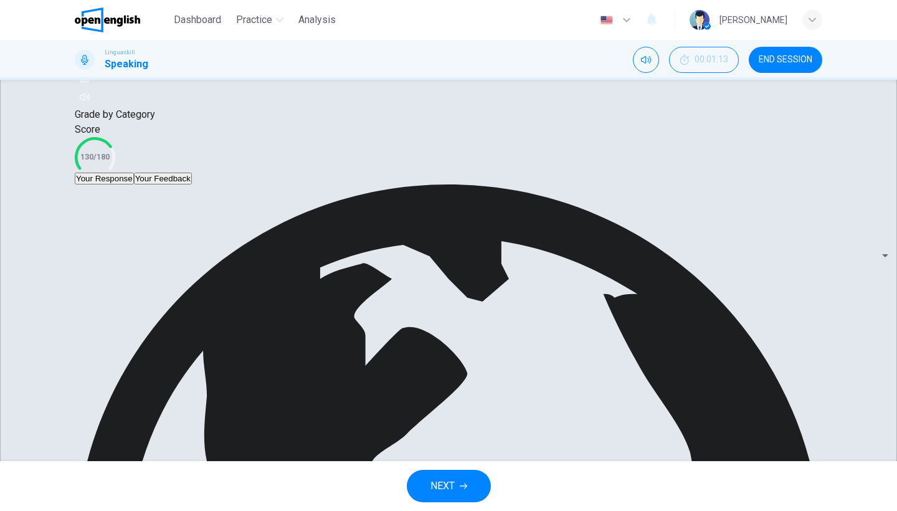
scroll to position [177, 0]
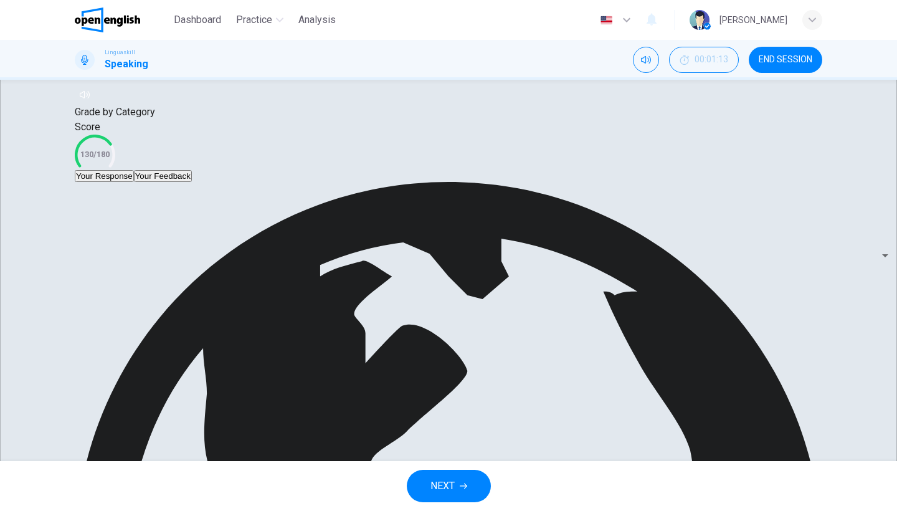
click at [134, 182] on button "Your Response" at bounding box center [104, 176] width 59 height 12
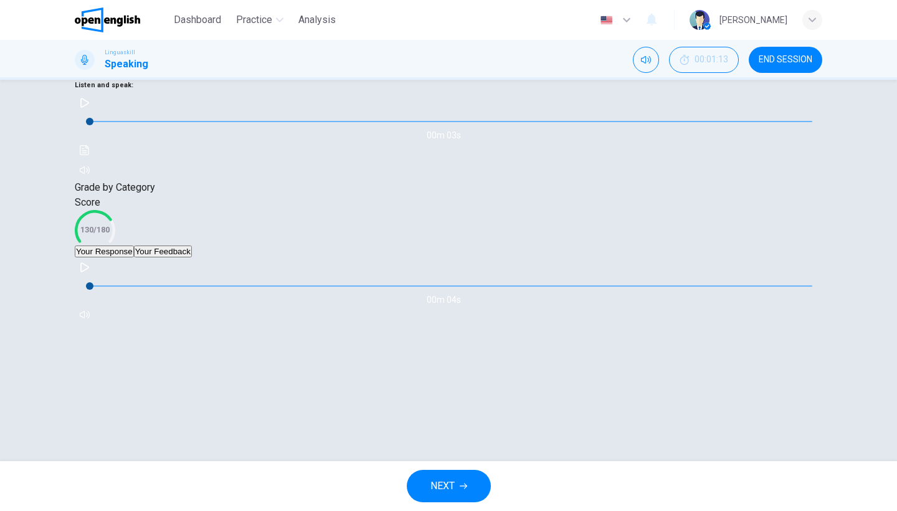
click at [89, 272] on icon "button" at bounding box center [84, 267] width 9 height 10
type input "**"
click at [192, 257] on button "Your Feedback" at bounding box center [163, 251] width 58 height 12
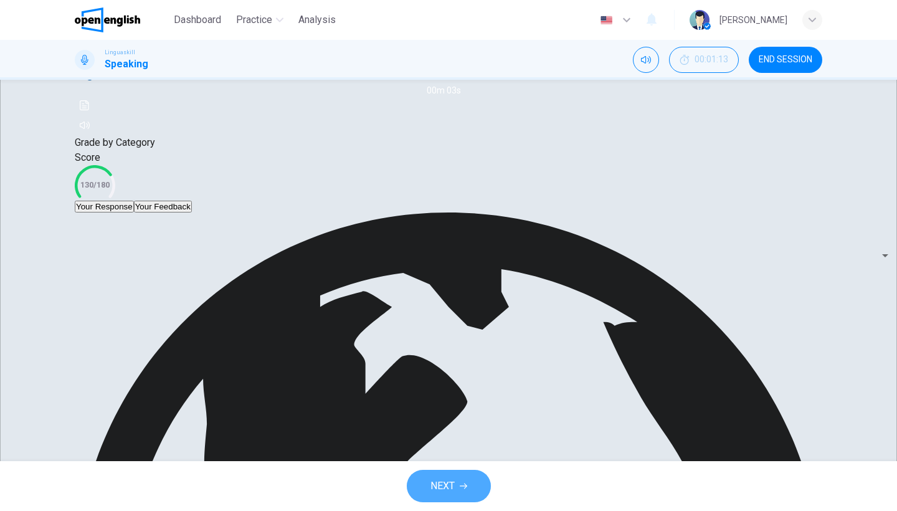
click at [466, 478] on button "NEXT" at bounding box center [449, 486] width 84 height 32
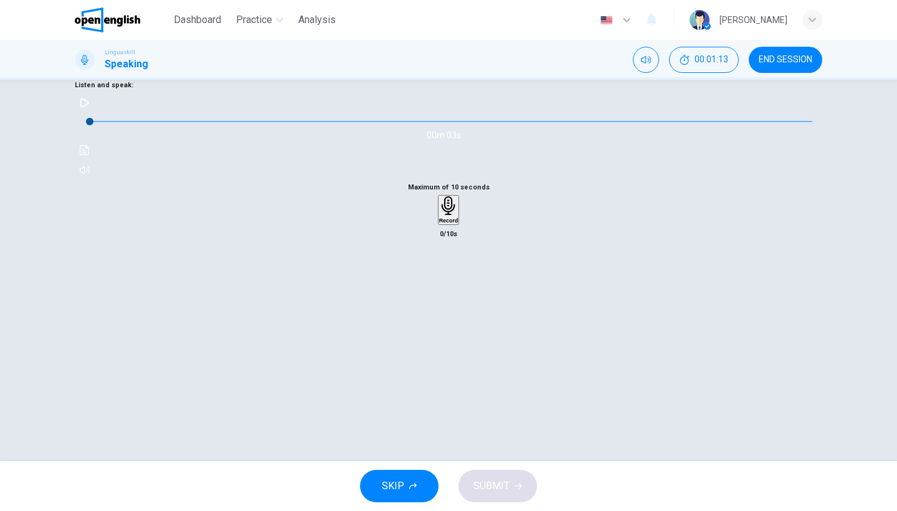
scroll to position [102, 0]
click at [90, 108] on icon "button" at bounding box center [85, 103] width 10 height 10
click at [90, 155] on icon "Click to see the audio transcription" at bounding box center [85, 150] width 10 height 10
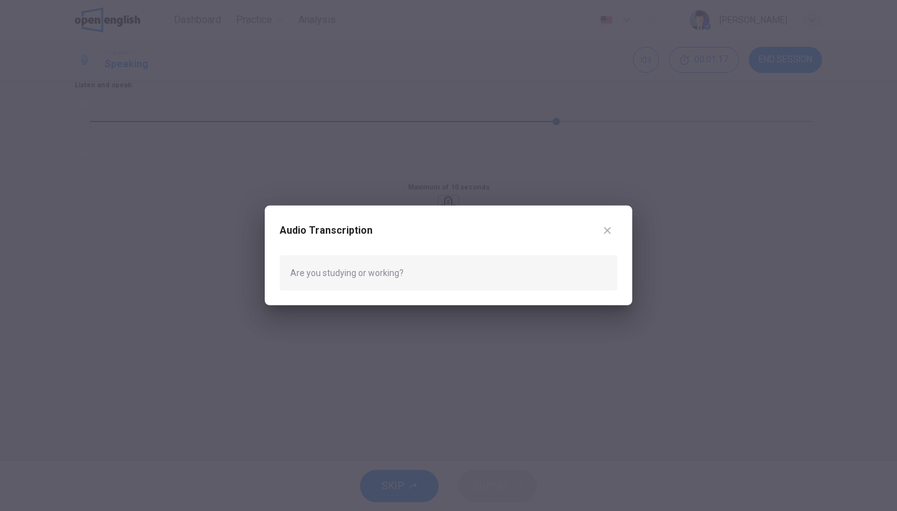
click at [612, 226] on button "button" at bounding box center [607, 231] width 20 height 20
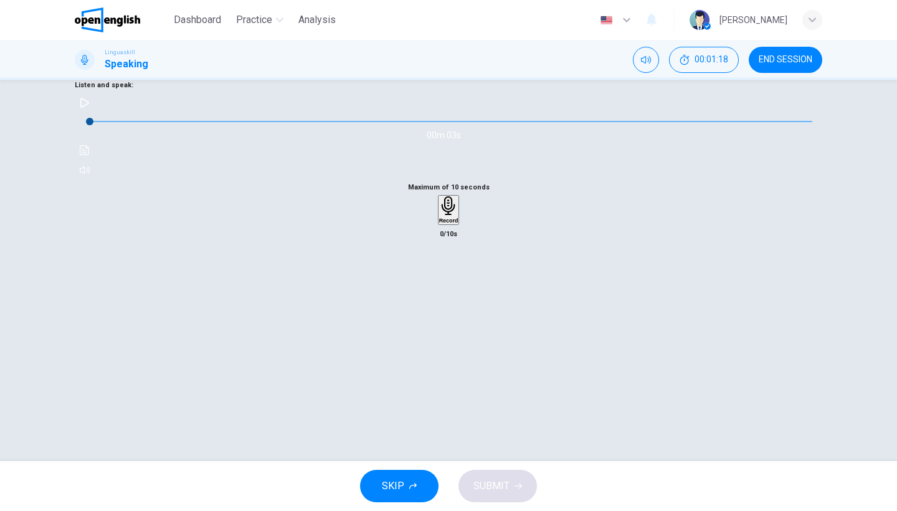
click at [458, 224] on div "Record" at bounding box center [448, 209] width 19 height 27
click at [442, 297] on div "Stop" at bounding box center [448, 246] width 12 height 100
click at [437, 224] on div "button" at bounding box center [437, 219] width 0 height 9
click at [458, 224] on div "Record" at bounding box center [448, 209] width 19 height 27
click at [455, 297] on div "Stop" at bounding box center [448, 246] width 12 height 100
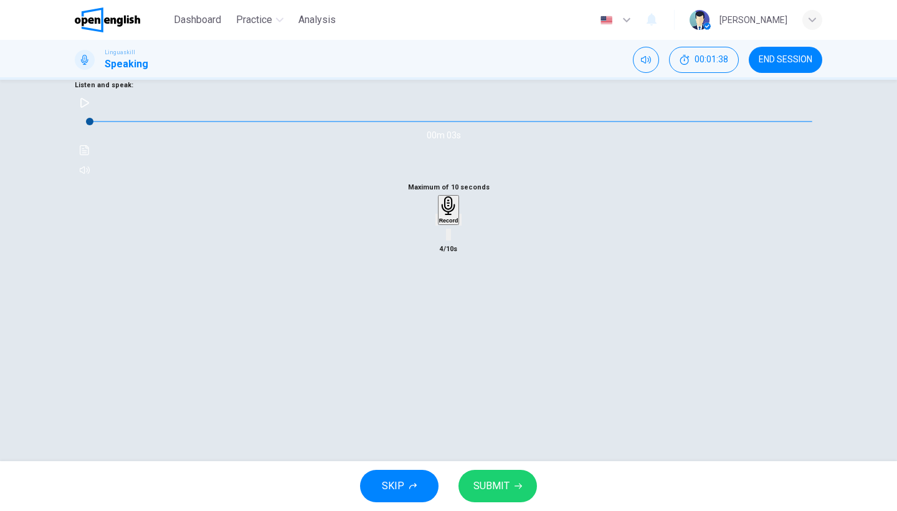
click at [498, 488] on span "SUBMIT" at bounding box center [491, 485] width 36 height 17
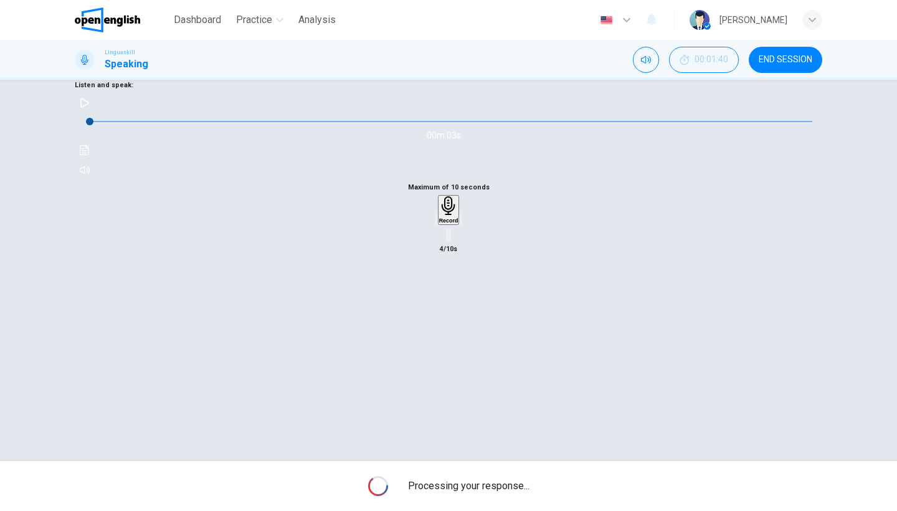
click at [460, 224] on div "button" at bounding box center [460, 219] width 0 height 9
click at [534, 257] on div "Maximum of 10 seconds Record 4/10s" at bounding box center [449, 218] width 748 height 77
click at [550, 257] on div "Maximum of 10 seconds Record 4/10s" at bounding box center [449, 218] width 748 height 77
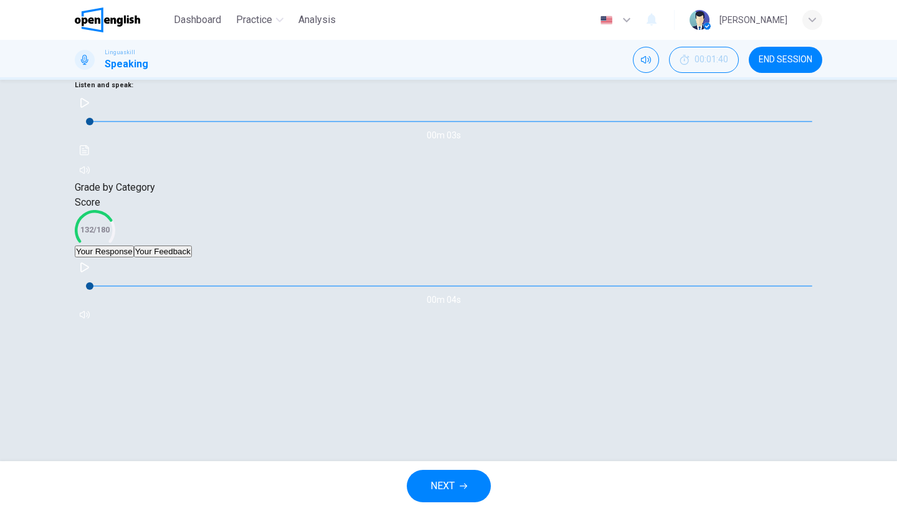
scroll to position [146, 0]
click at [192, 257] on button "Your Feedback" at bounding box center [163, 251] width 58 height 12
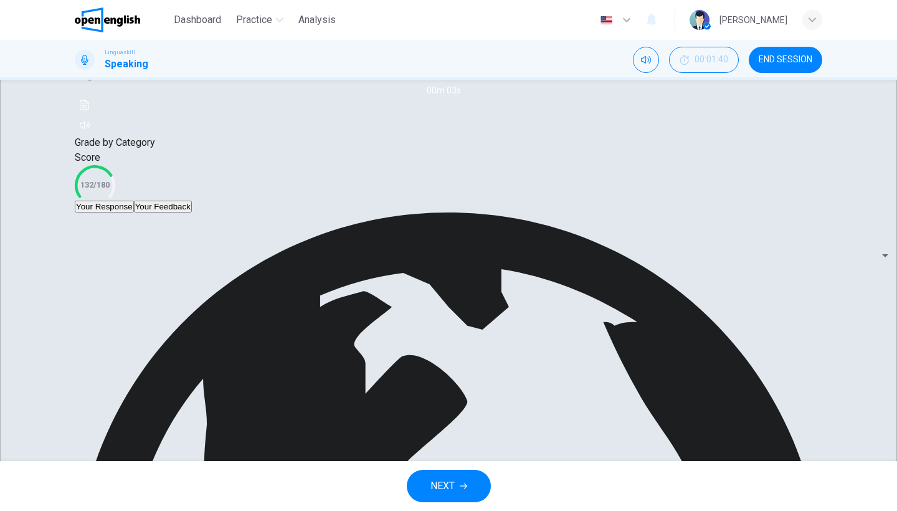
click at [432, 492] on span "NEXT" at bounding box center [442, 485] width 24 height 17
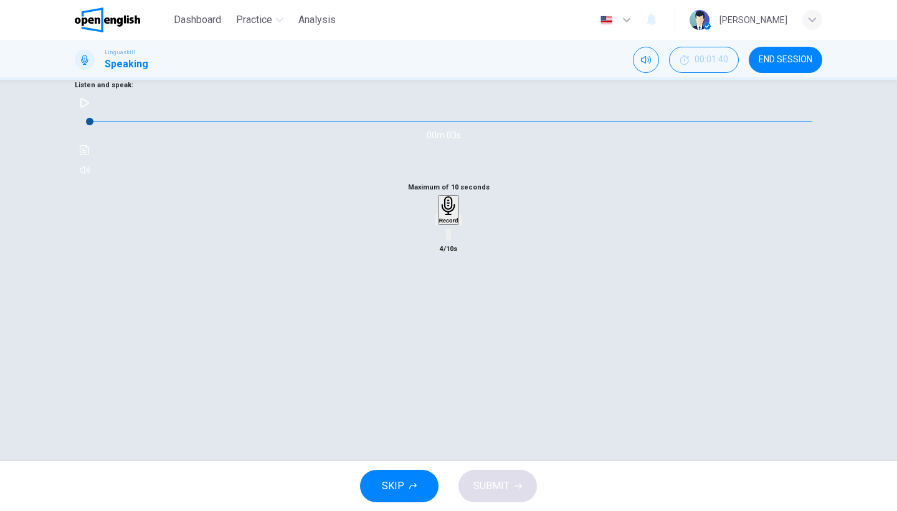
scroll to position [102, 0]
click at [89, 108] on icon "button" at bounding box center [84, 103] width 9 height 10
click at [89, 155] on icon "Click to see the audio transcription" at bounding box center [84, 150] width 9 height 10
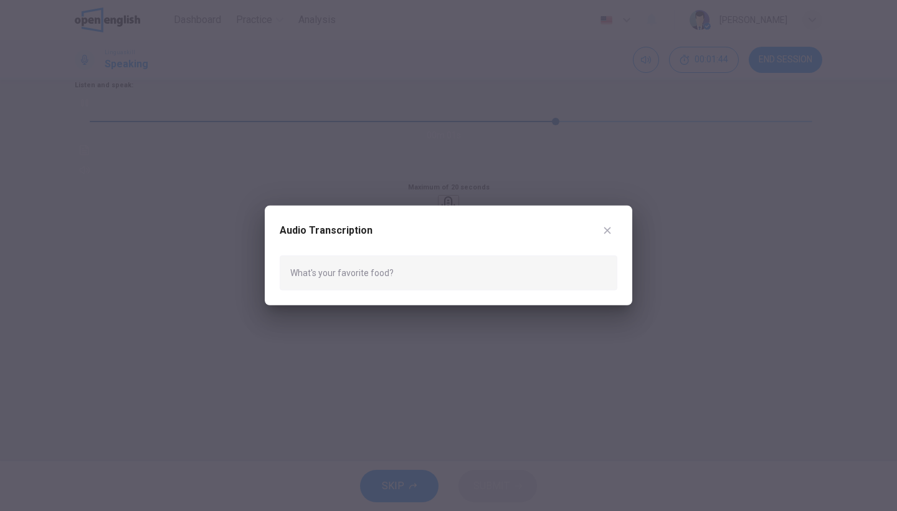
click at [607, 229] on icon "button" at bounding box center [607, 231] width 10 height 10
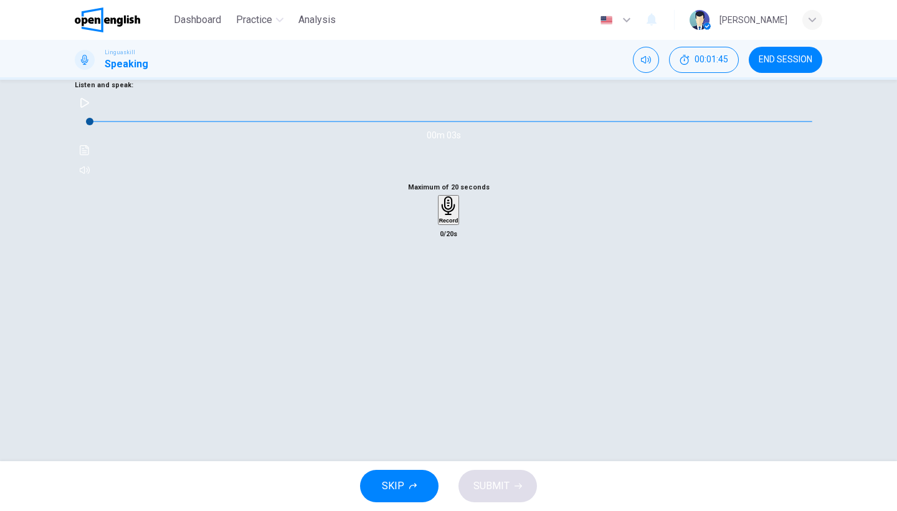
click at [453, 224] on h6 "Record" at bounding box center [448, 220] width 19 height 6
click at [455, 297] on div "Stop" at bounding box center [448, 246] width 12 height 100
click at [437, 222] on icon "button" at bounding box center [437, 222] width 0 height 0
click at [457, 224] on div "Record" at bounding box center [448, 209] width 19 height 27
click at [455, 297] on div "Stop" at bounding box center [448, 246] width 12 height 100
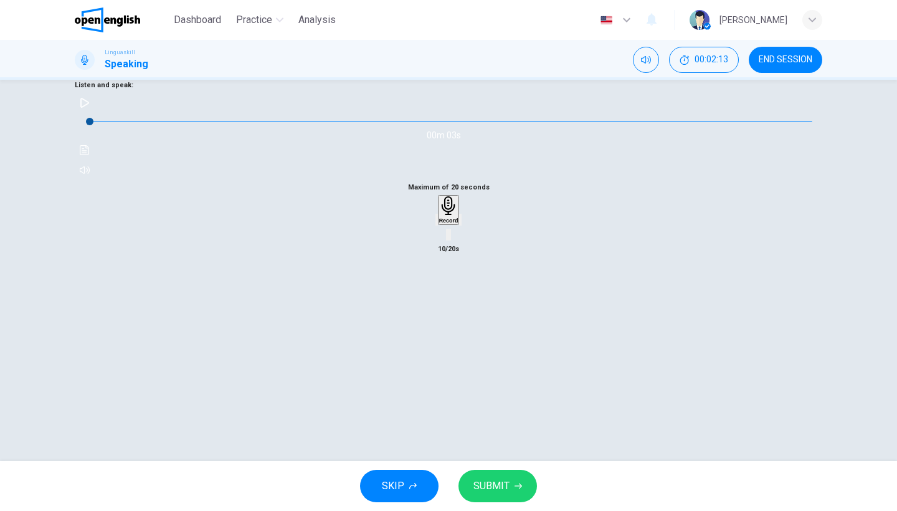
click at [493, 492] on span "SUBMIT" at bounding box center [491, 485] width 36 height 17
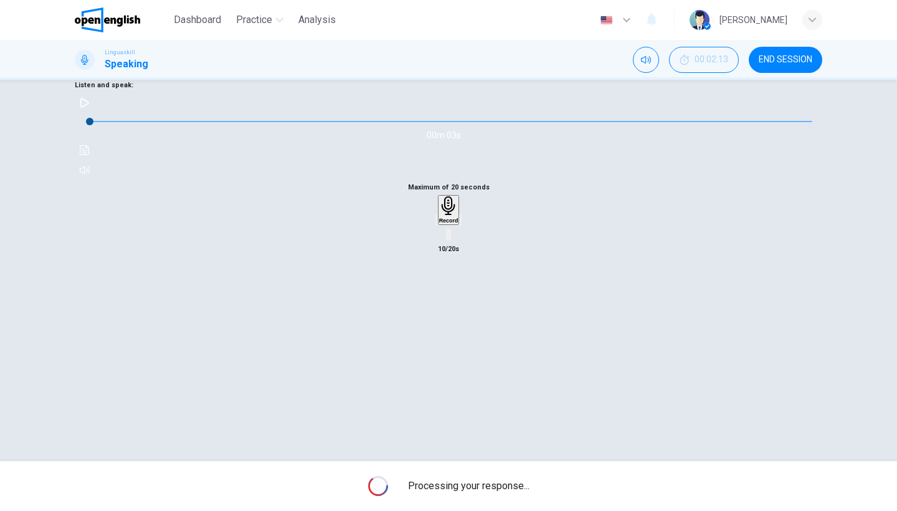
click at [609, 257] on div "Maximum of 20 seconds Record 10/20s" at bounding box center [449, 218] width 748 height 77
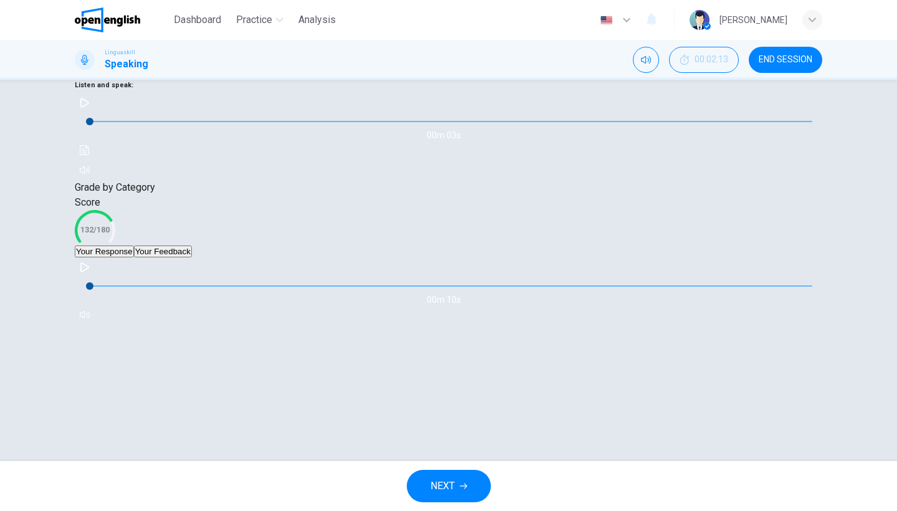
click at [366, 195] on div "Grade by Category" at bounding box center [449, 187] width 748 height 15
click at [192, 257] on button "Your Feedback" at bounding box center [163, 251] width 58 height 12
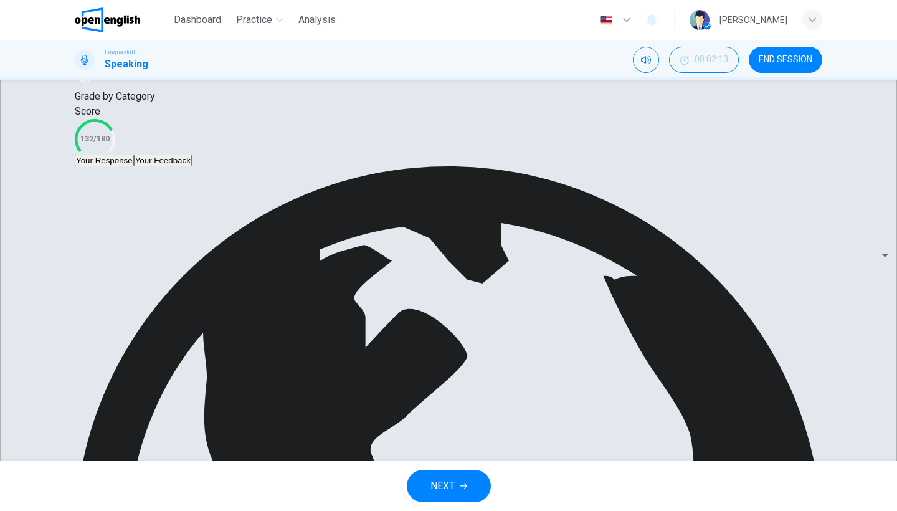
scroll to position [192, 0]
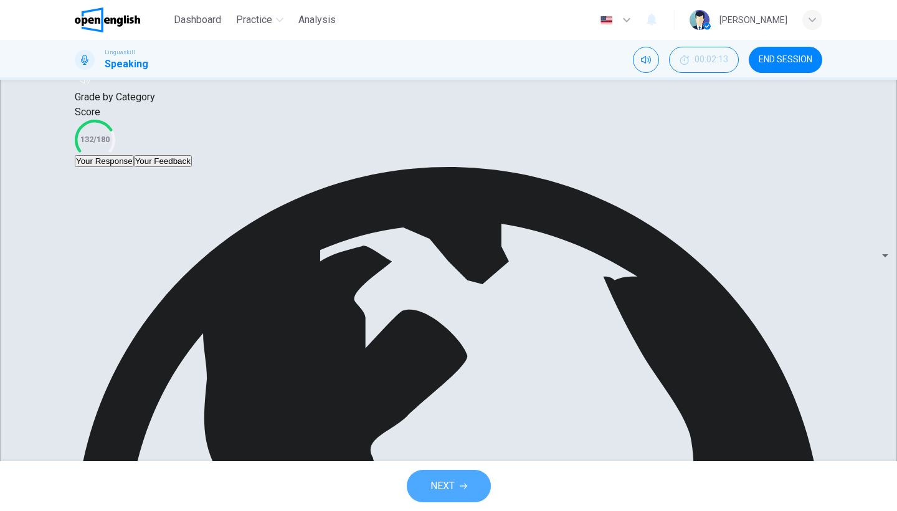
click at [411, 487] on button "NEXT" at bounding box center [449, 486] width 84 height 32
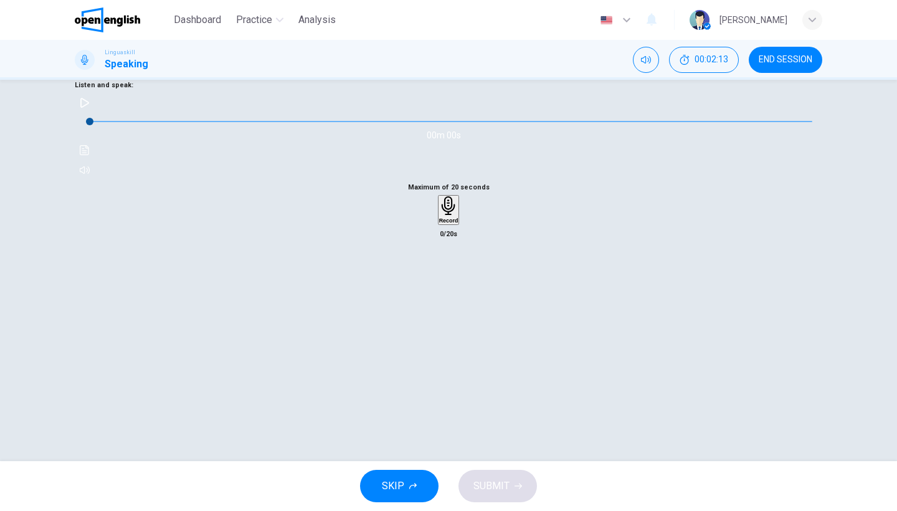
scroll to position [102, 0]
click at [95, 113] on button "button" at bounding box center [85, 103] width 20 height 20
click at [95, 160] on button "Click to see the audio transcription" at bounding box center [85, 150] width 20 height 20
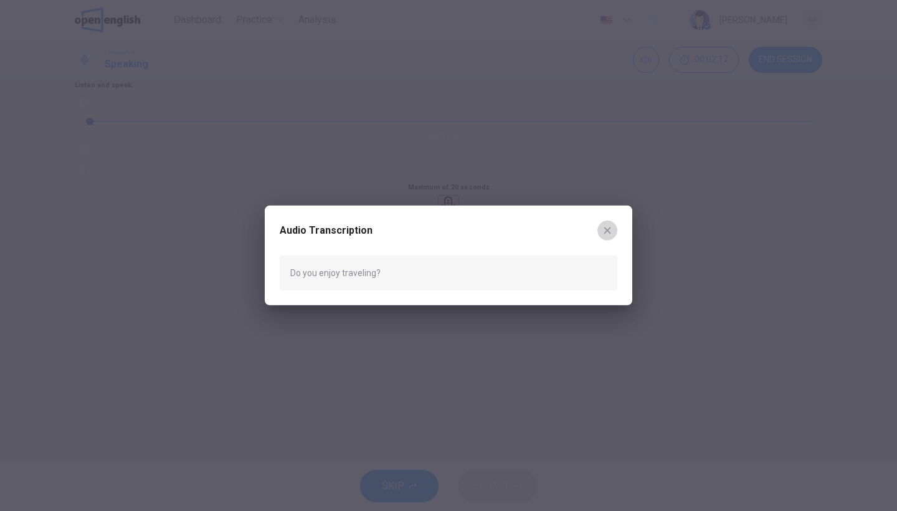
click at [605, 232] on icon "button" at bounding box center [607, 230] width 7 height 7
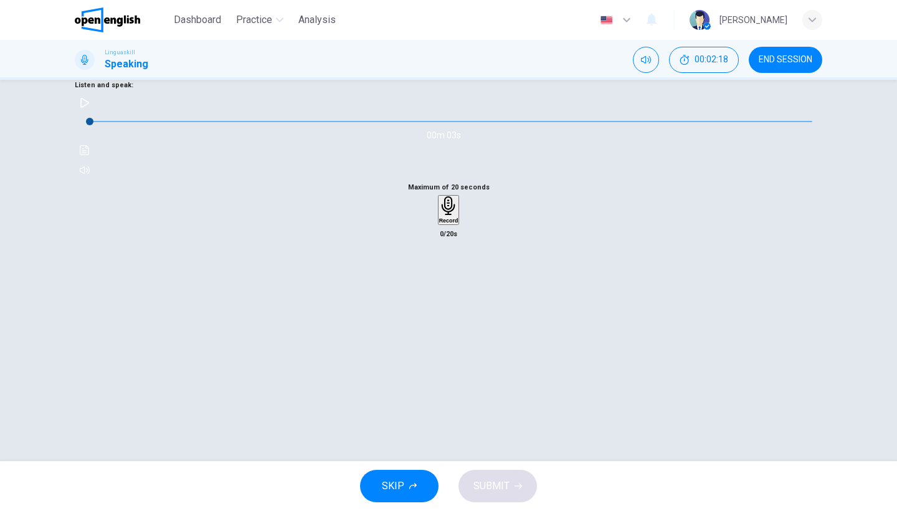
click at [445, 224] on div "Record" at bounding box center [448, 209] width 19 height 27
click at [445, 297] on div "Stop" at bounding box center [448, 246] width 12 height 100
click at [505, 493] on span "SUBMIT" at bounding box center [491, 485] width 36 height 17
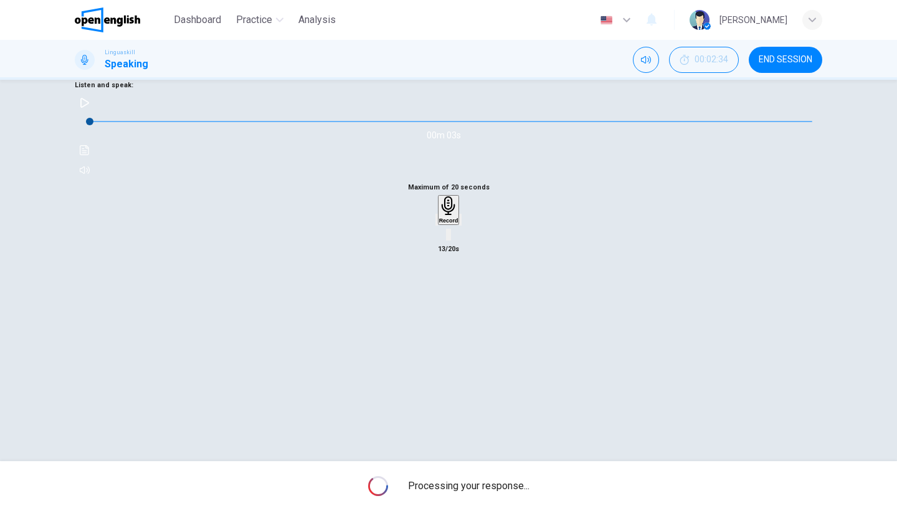
click at [569, 257] on div "Maximum of 20 seconds Record 13/20s" at bounding box center [449, 218] width 748 height 77
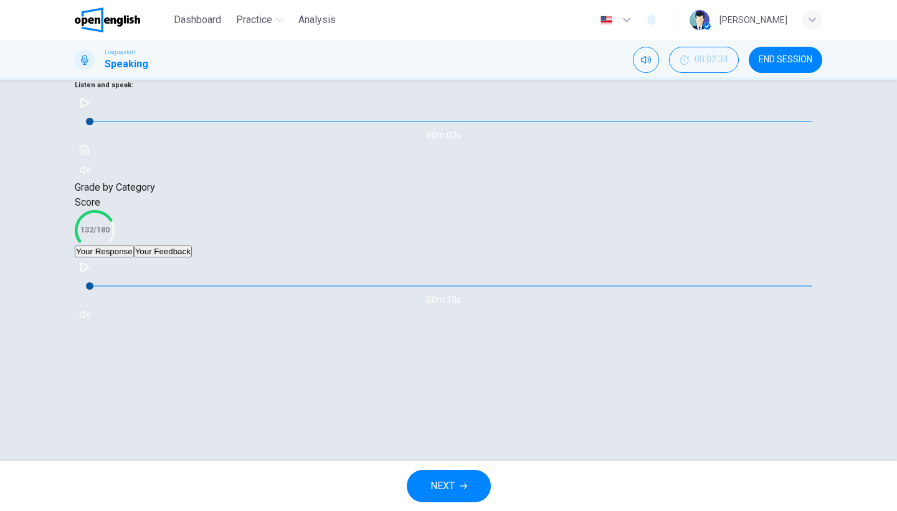
click at [278, 245] on div "Score 132/180" at bounding box center [449, 220] width 748 height 50
click at [192, 257] on button "Your Feedback" at bounding box center [163, 251] width 58 height 12
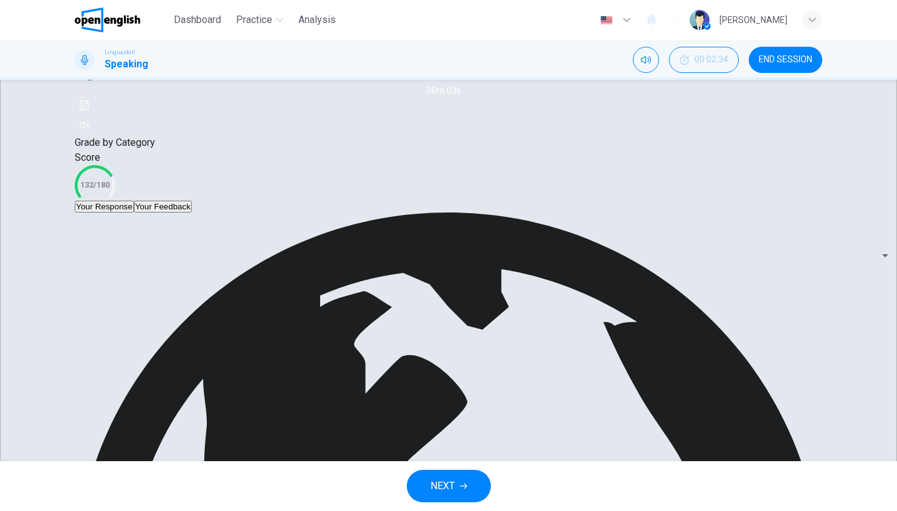
click at [361, 201] on div "Grade by Category Score 132/180" at bounding box center [449, 167] width 748 height 65
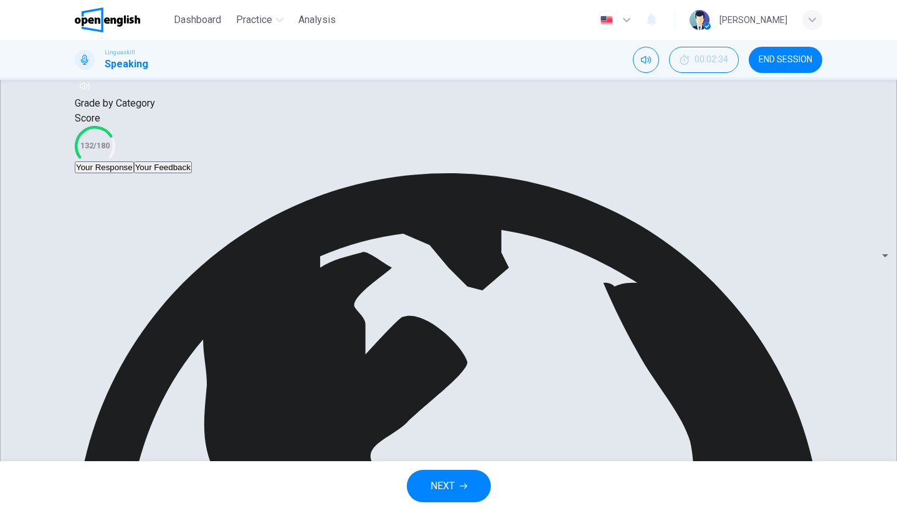
scroll to position [188, 0]
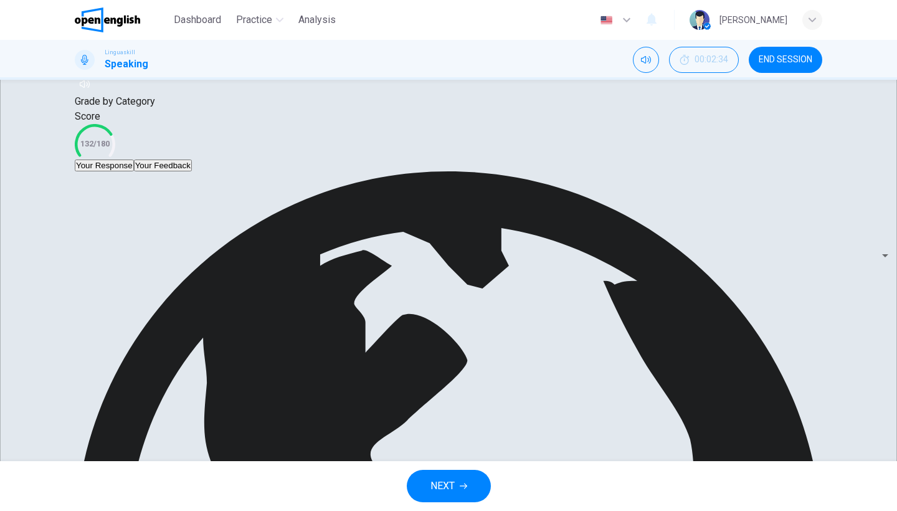
click at [470, 484] on button "NEXT" at bounding box center [449, 486] width 84 height 32
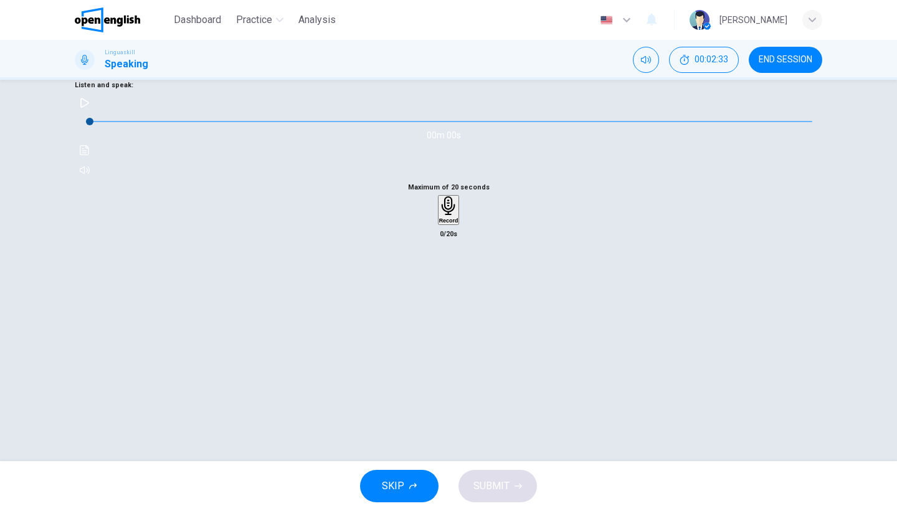
scroll to position [102, 0]
click at [95, 113] on button "button" at bounding box center [85, 103] width 20 height 20
click at [382, 78] on h6 "You will be asked 8 questions. Listen to each question and answer after the ton…" at bounding box center [449, 55] width 748 height 45
click at [89, 155] on icon "Click to see the audio transcription" at bounding box center [84, 150] width 9 height 10
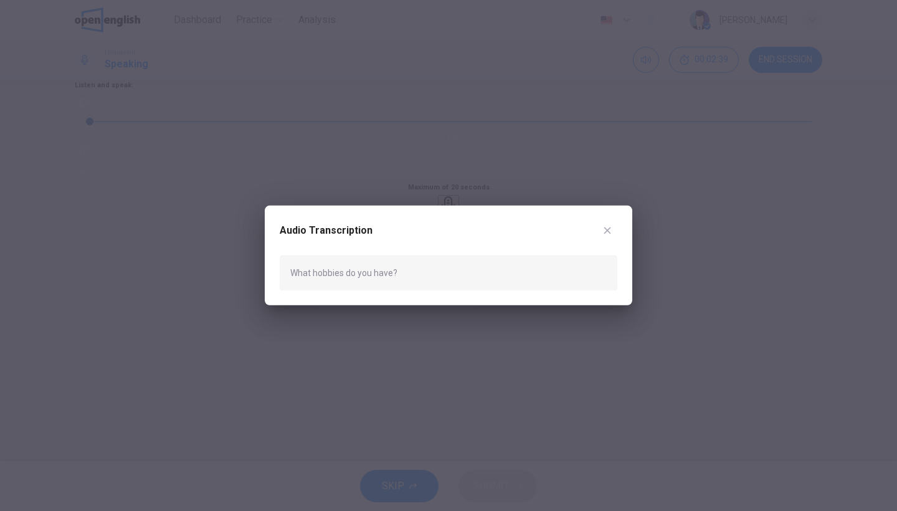
click at [609, 227] on icon "button" at bounding box center [607, 231] width 10 height 10
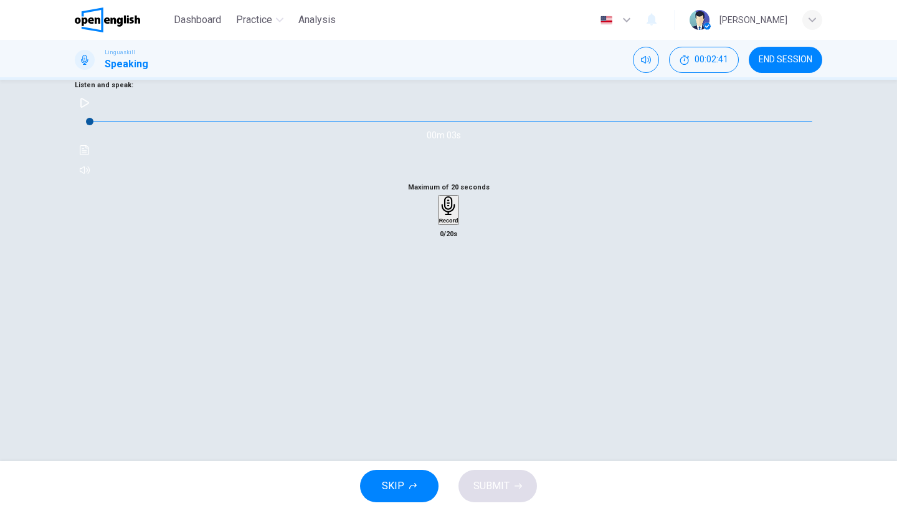
click at [458, 224] on div "Record" at bounding box center [448, 209] width 19 height 27
click at [455, 297] on div "Stop" at bounding box center [448, 246] width 12 height 100
click at [437, 224] on div "button" at bounding box center [437, 219] width 0 height 9
click at [458, 224] on div "Record" at bounding box center [448, 209] width 19 height 27
click at [451, 288] on icon "button" at bounding box center [448, 282] width 12 height 12
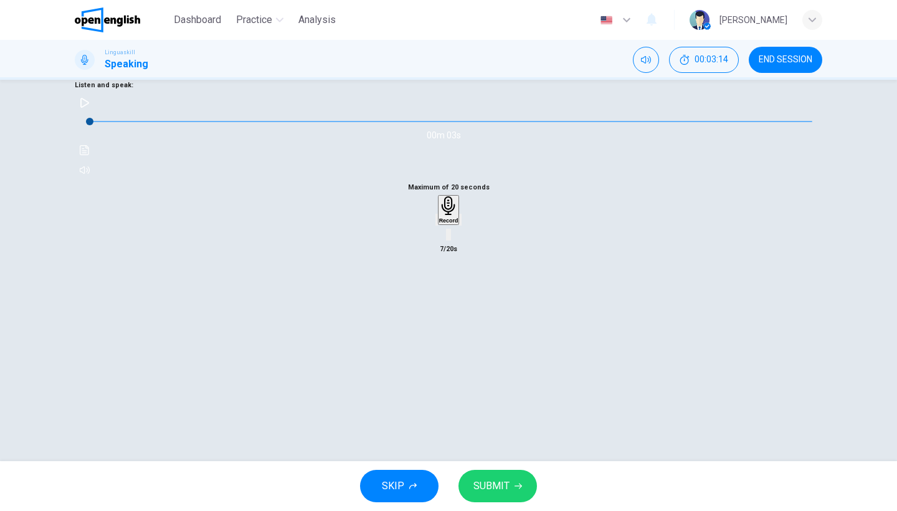
click at [437, 222] on icon "button" at bounding box center [437, 222] width 0 height 0
click at [453, 224] on h6 "Record" at bounding box center [448, 220] width 19 height 6
click at [442, 297] on div "Stop" at bounding box center [448, 246] width 12 height 100
click at [437, 222] on icon "button" at bounding box center [437, 222] width 0 height 0
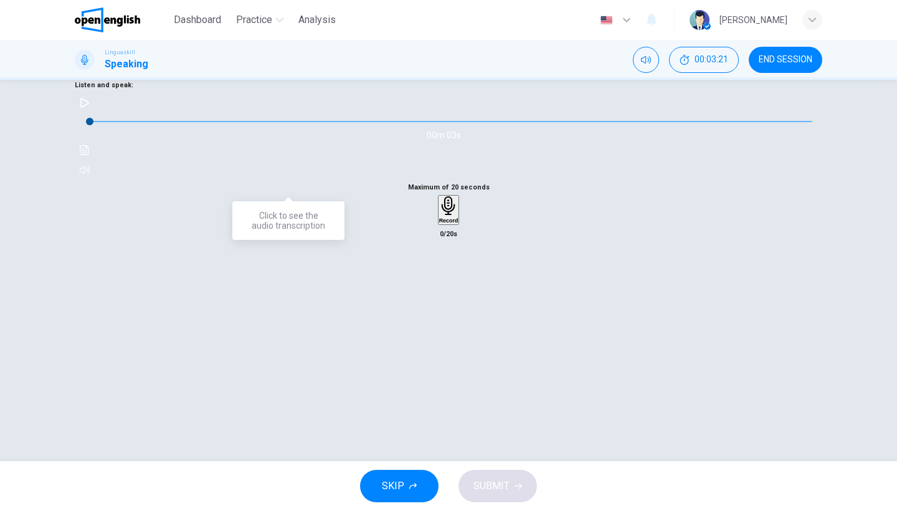
click at [95, 160] on button "Click to see the audio transcription" at bounding box center [85, 150] width 20 height 20
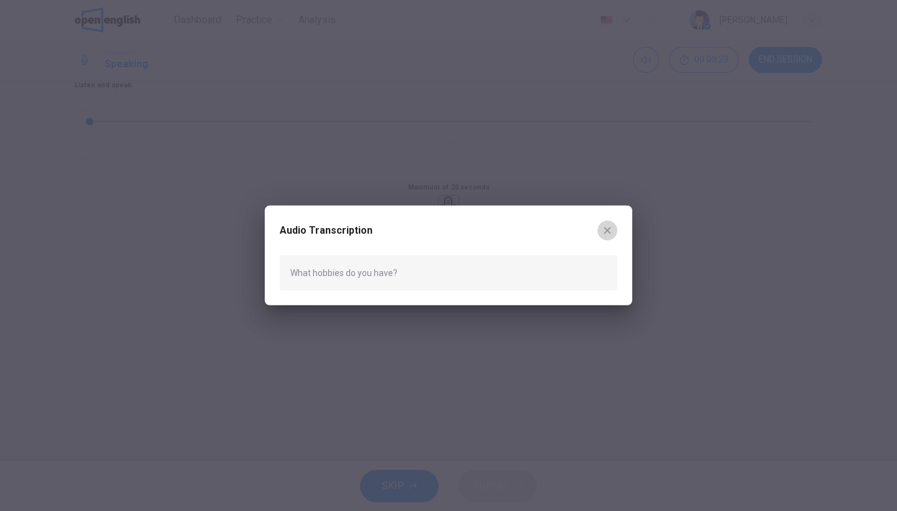
click at [604, 234] on icon "button" at bounding box center [607, 231] width 10 height 10
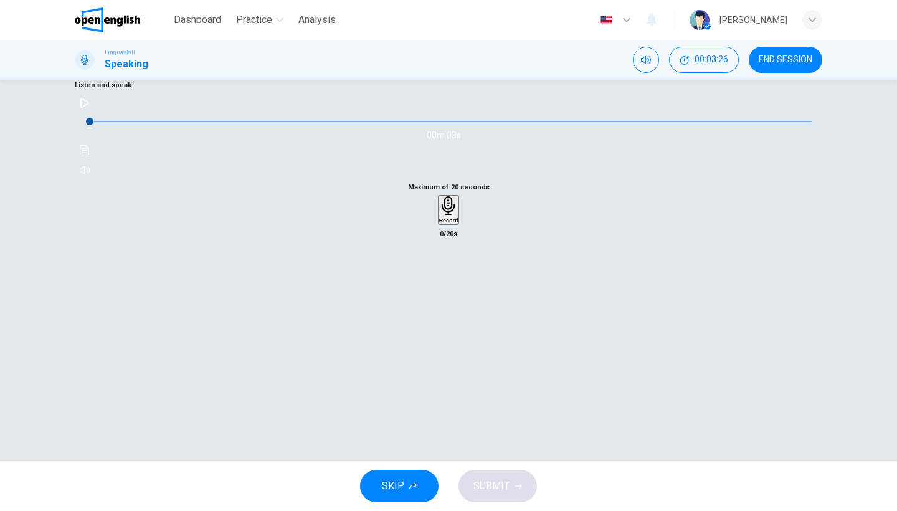
click at [439, 224] on div "Record" at bounding box center [448, 209] width 19 height 27
click at [442, 297] on div "Stop" at bounding box center [448, 246] width 12 height 100
click at [490, 475] on button "SUBMIT" at bounding box center [497, 486] width 78 height 32
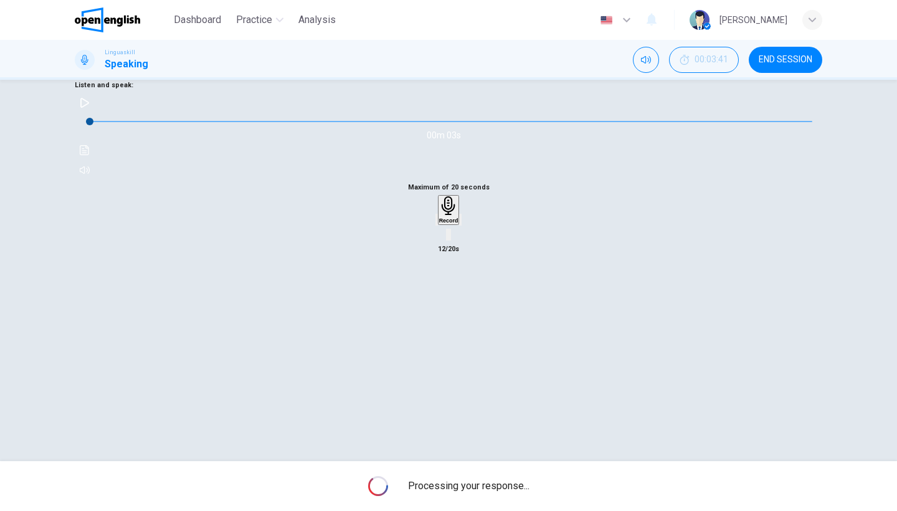
click at [611, 257] on div "Maximum of 20 seconds Record 12/20s" at bounding box center [449, 218] width 748 height 77
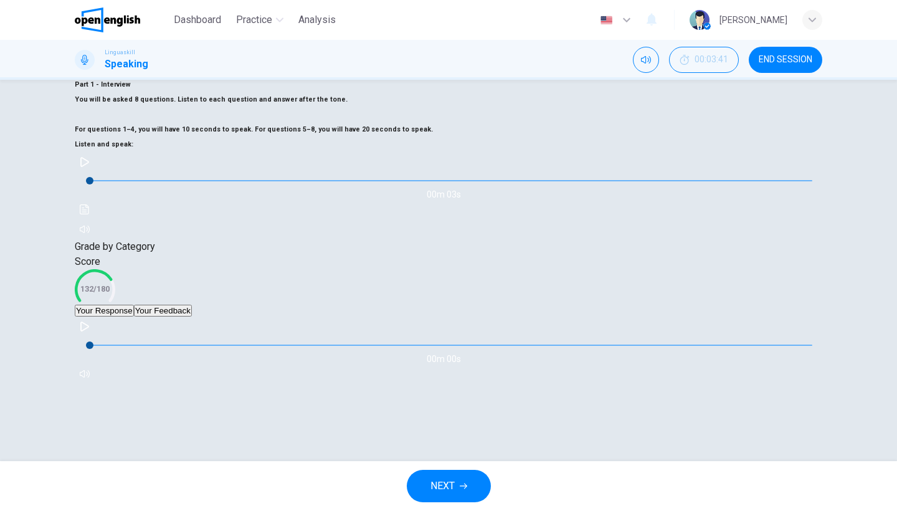
scroll to position [146, 0]
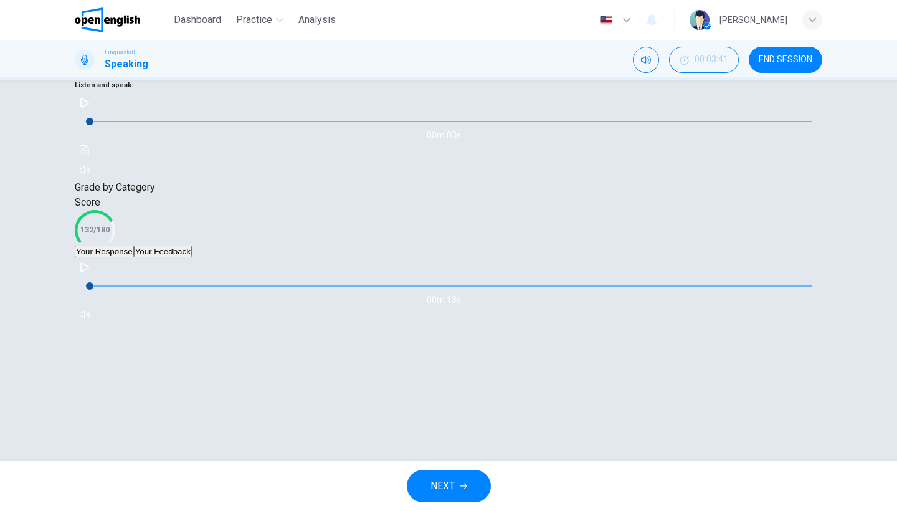
click at [192, 257] on button "Your Feedback" at bounding box center [163, 251] width 58 height 12
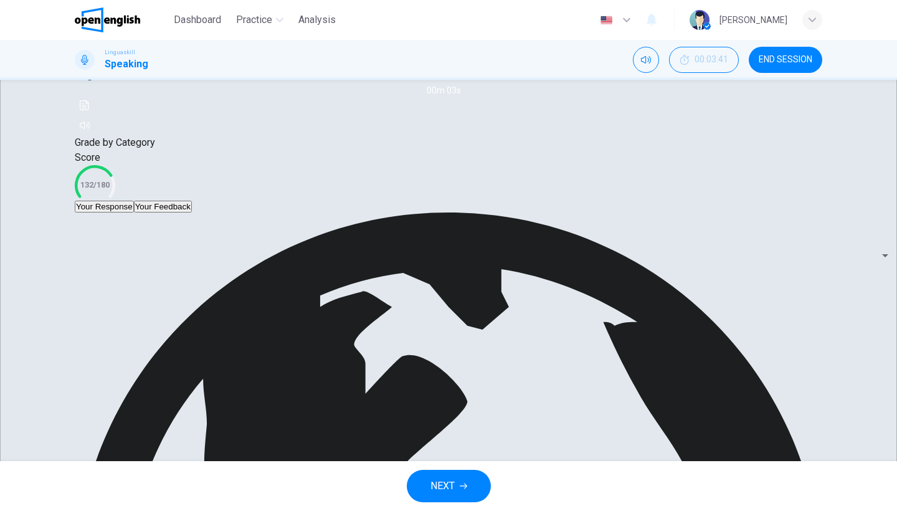
click at [438, 479] on span "NEXT" at bounding box center [442, 485] width 24 height 17
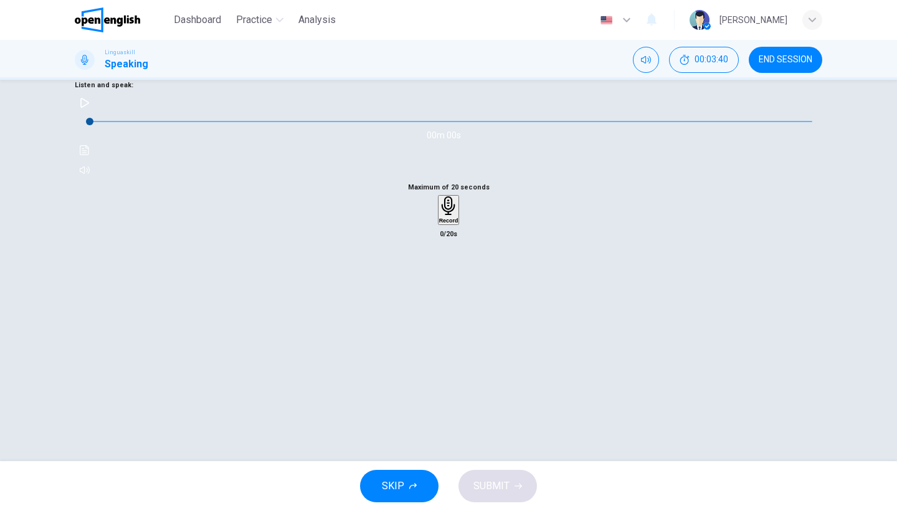
scroll to position [102, 0]
click at [95, 113] on button "button" at bounding box center [85, 103] width 20 height 20
click at [89, 155] on icon "Click to see the audio transcription" at bounding box center [84, 150] width 9 height 10
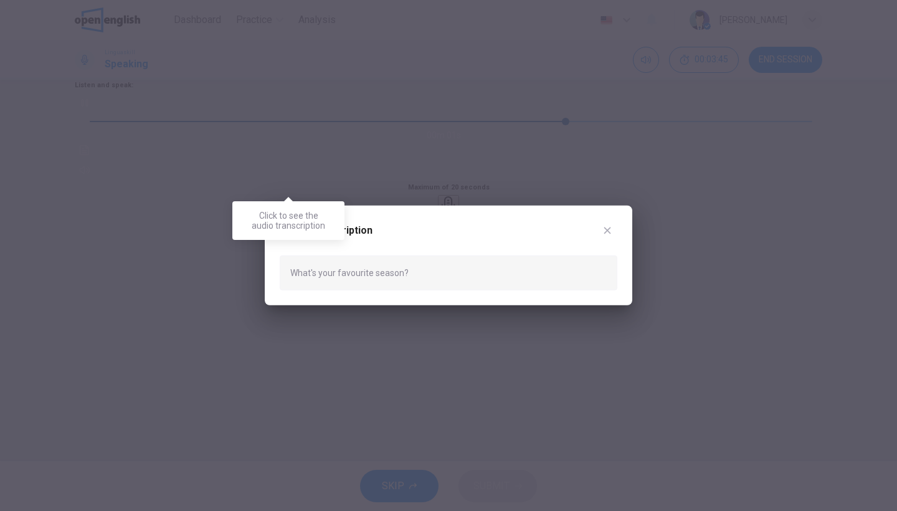
type input "*"
click at [609, 237] on button "button" at bounding box center [607, 231] width 20 height 20
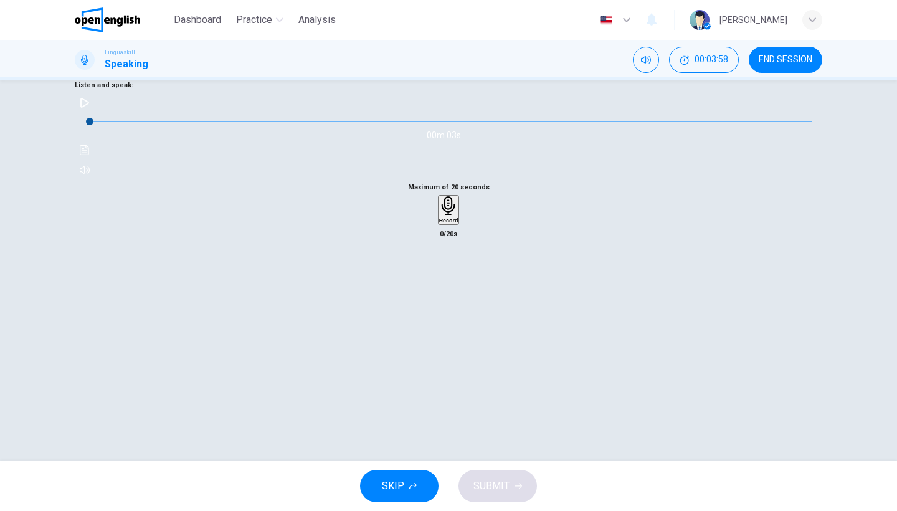
click at [446, 224] on h6 "Record" at bounding box center [448, 220] width 19 height 6
click at [446, 297] on h6 "Stop" at bounding box center [448, 293] width 12 height 6
click at [482, 483] on span "SUBMIT" at bounding box center [491, 485] width 36 height 17
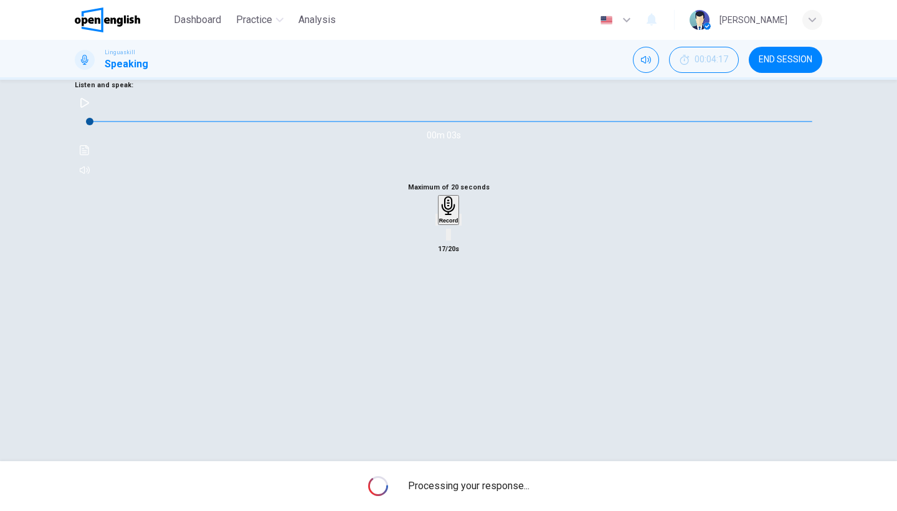
click at [616, 257] on div "Maximum of 20 seconds Record 17/20s" at bounding box center [449, 218] width 748 height 77
click at [570, 180] on div "Question 8 Part 1 - Interview You will be asked 8 questions. Listen to each que…" at bounding box center [449, 91] width 748 height 177
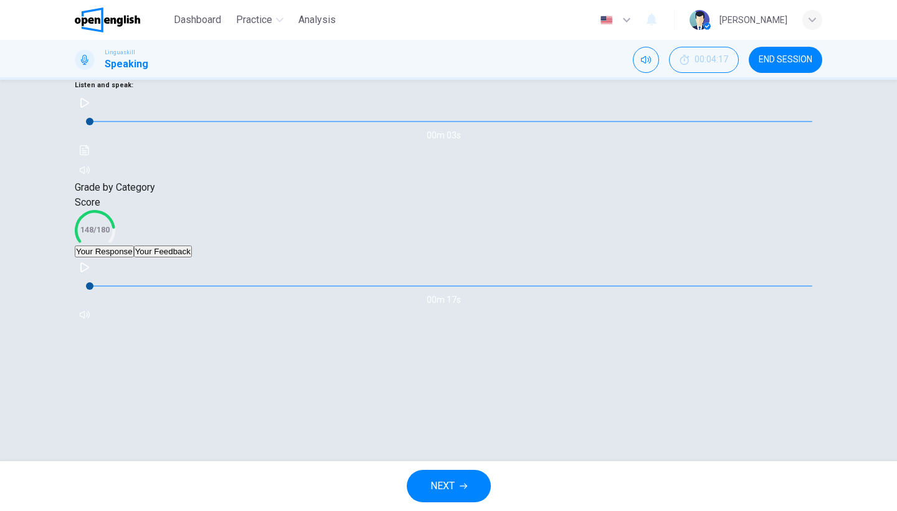
click at [473, 245] on div "Score 148/180" at bounding box center [449, 220] width 748 height 50
click at [192, 257] on button "Your Feedback" at bounding box center [163, 251] width 58 height 12
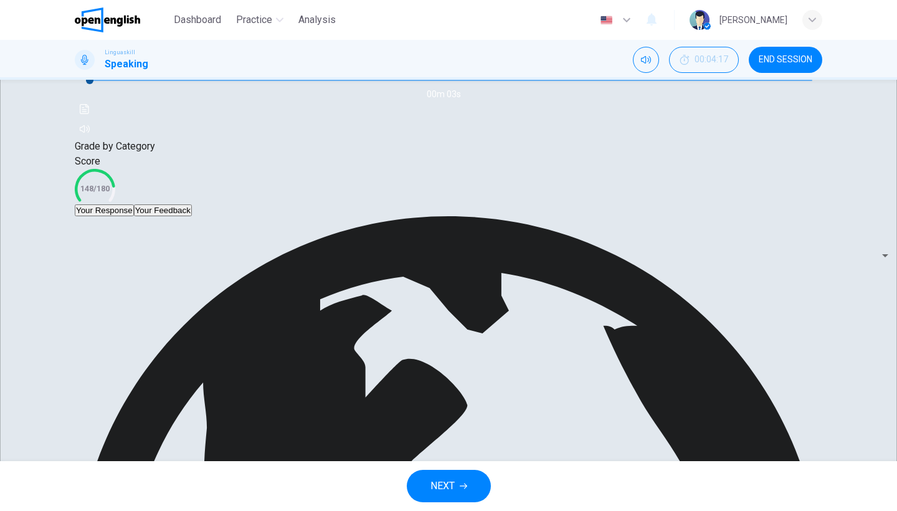
click at [363, 216] on div "Your Response Your Feedback" at bounding box center [449, 210] width 748 height 12
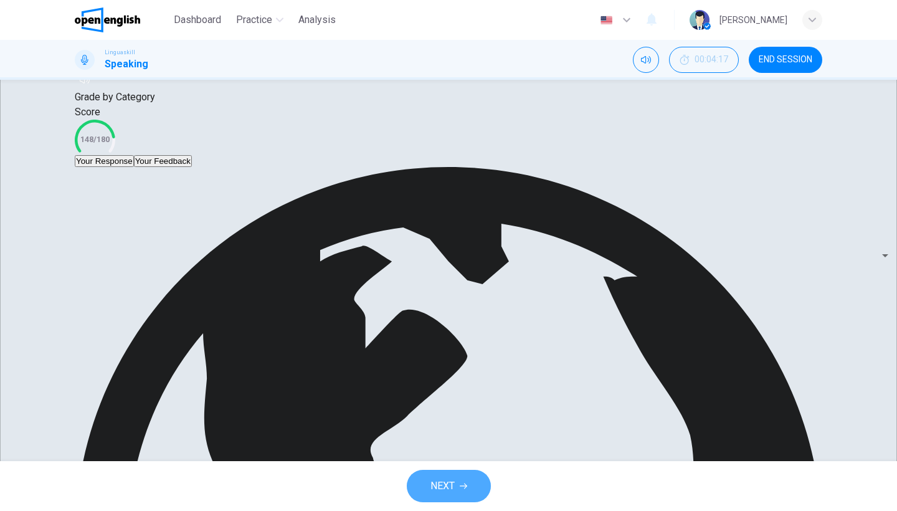
click at [432, 480] on span "NEXT" at bounding box center [442, 485] width 24 height 17
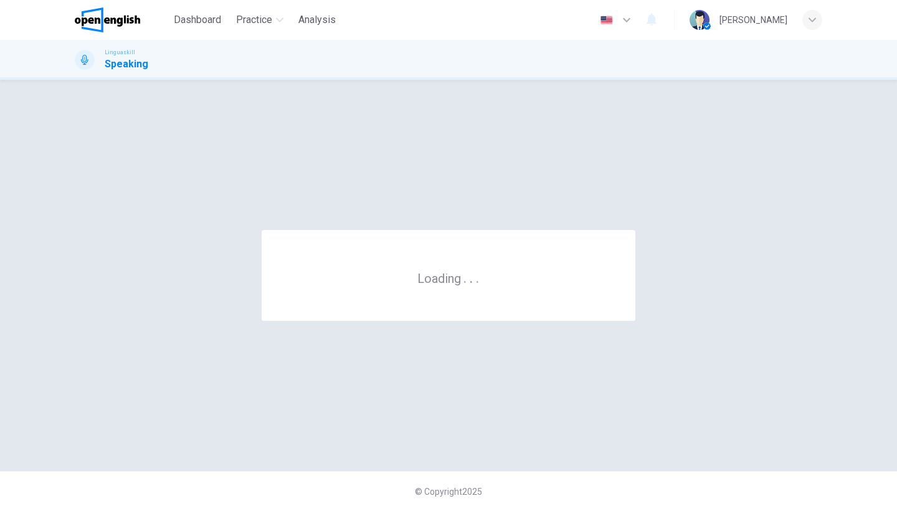
scroll to position [0, 0]
click at [766, 24] on div "[PERSON_NAME]" at bounding box center [753, 19] width 68 height 15
click at [790, 510] on div at bounding box center [448, 511] width 897 height 0
click at [799, 20] on div "[PERSON_NAME]" at bounding box center [756, 20] width 133 height 20
click at [805, 510] on div at bounding box center [448, 511] width 897 height 0
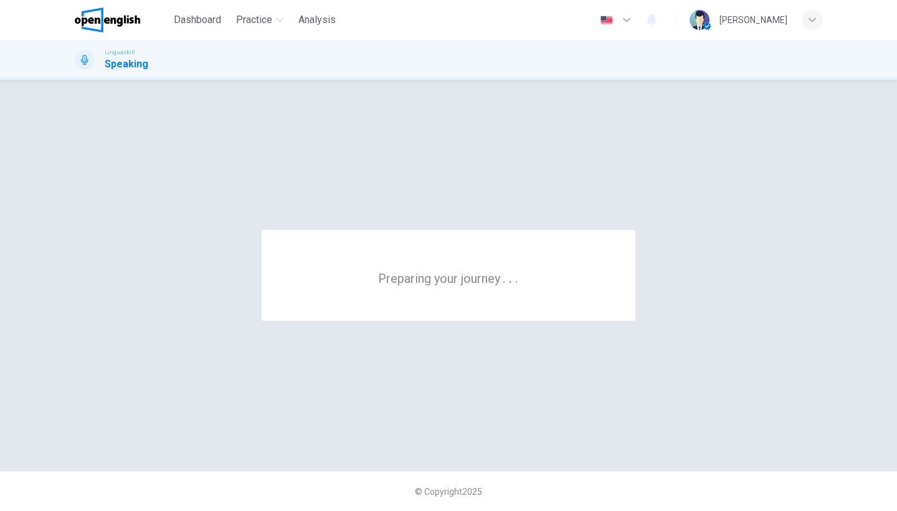
click at [805, 21] on div "button" at bounding box center [812, 20] width 20 height 20
click at [593, 510] on div at bounding box center [448, 511] width 897 height 0
click at [593, 219] on div "Preparing your journey . . ." at bounding box center [449, 275] width 748 height 341
click at [634, 22] on icon "button" at bounding box center [626, 19] width 15 height 15
click at [667, 510] on div at bounding box center [448, 511] width 897 height 0
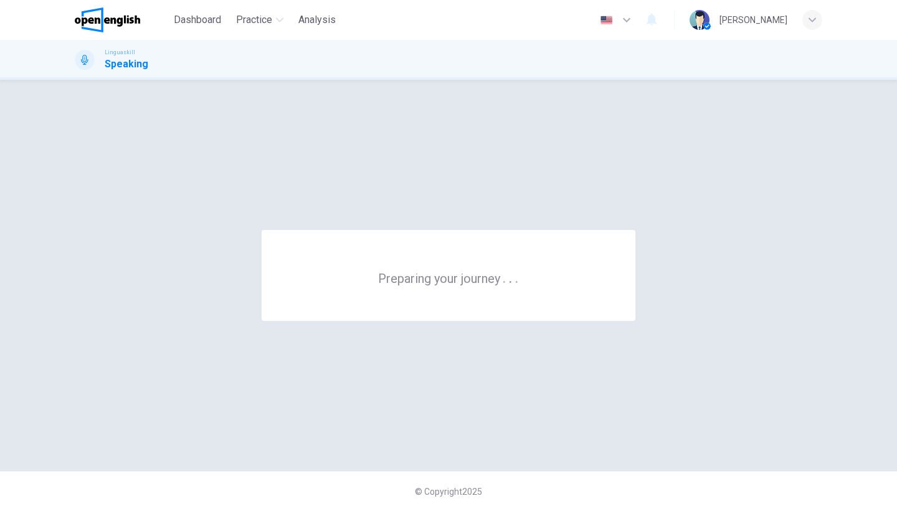
click at [614, 16] on img "button" at bounding box center [607, 20] width 16 height 9
click at [647, 510] on div at bounding box center [448, 511] width 897 height 0
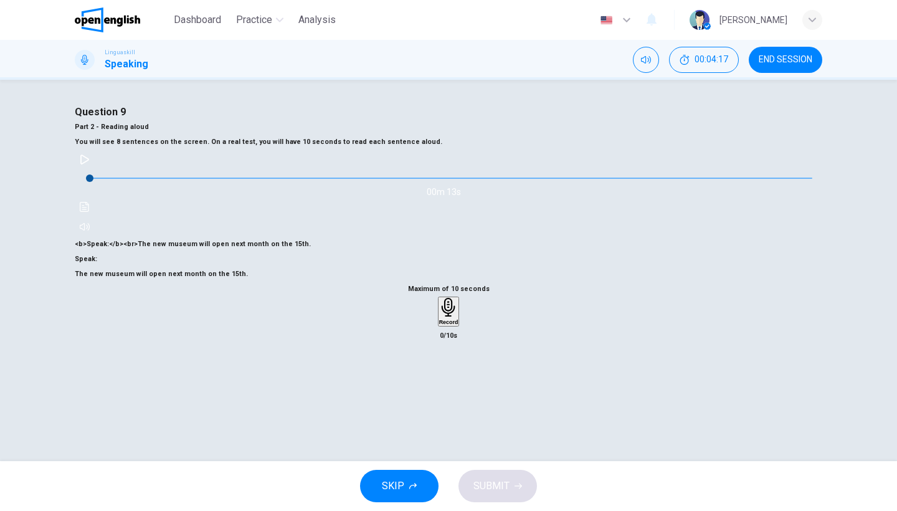
click at [248, 267] on span "Speak: The new museum will open next month on the 15th." at bounding box center [161, 266] width 173 height 23
click at [407, 120] on h4 "Question 9" at bounding box center [449, 112] width 748 height 15
click at [89, 212] on icon "Click to see the audio transcription" at bounding box center [84, 207] width 9 height 10
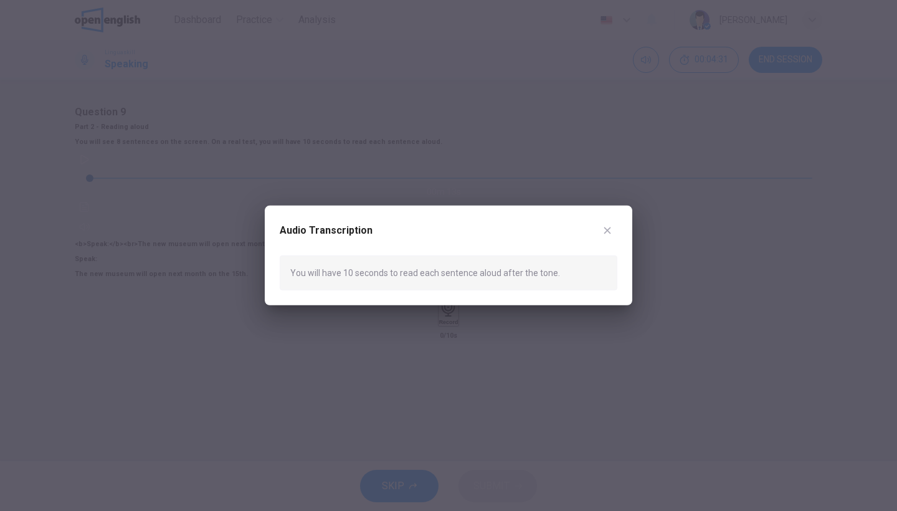
click at [608, 224] on button "button" at bounding box center [607, 231] width 20 height 20
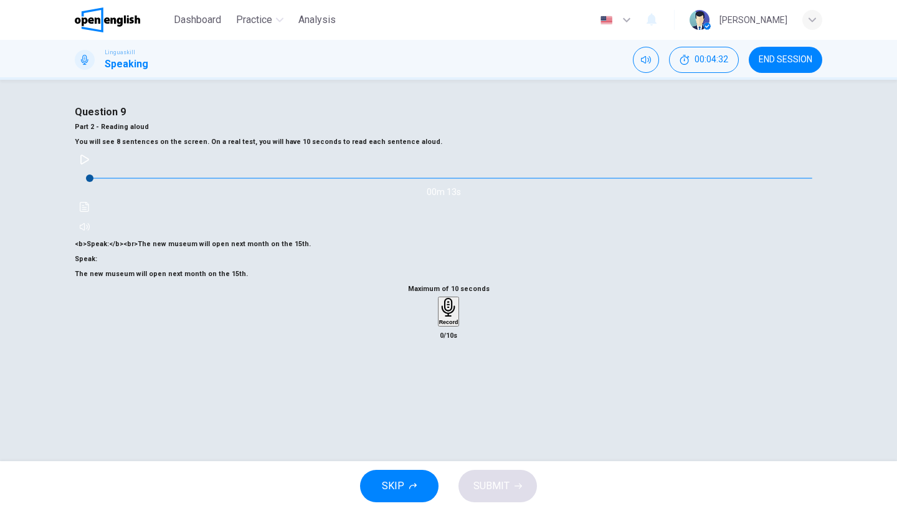
click at [771, 21] on div "[PERSON_NAME]" at bounding box center [753, 19] width 68 height 15
click at [95, 217] on button "Click to see the audio transcription" at bounding box center [85, 207] width 20 height 20
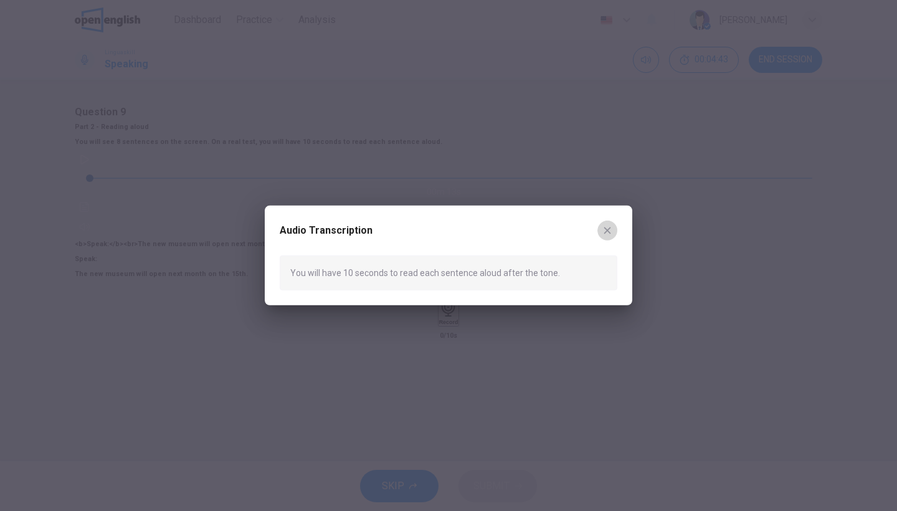
click at [613, 229] on button "button" at bounding box center [607, 231] width 20 height 20
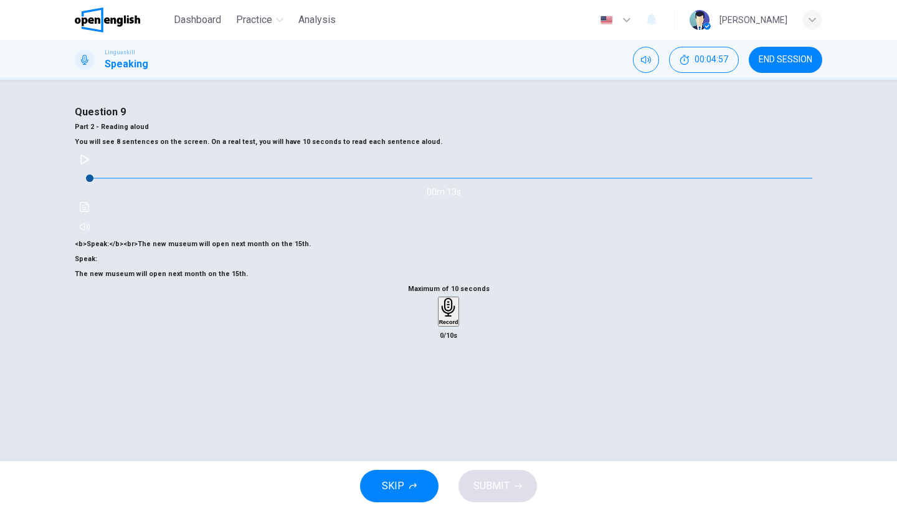
click at [764, 18] on div "[PERSON_NAME]" at bounding box center [753, 19] width 68 height 15
click at [484, 510] on div at bounding box center [448, 511] width 897 height 0
click at [95, 169] on button "button" at bounding box center [85, 160] width 20 height 20
click at [95, 217] on button "Click to see the audio transcription" at bounding box center [85, 207] width 20 height 20
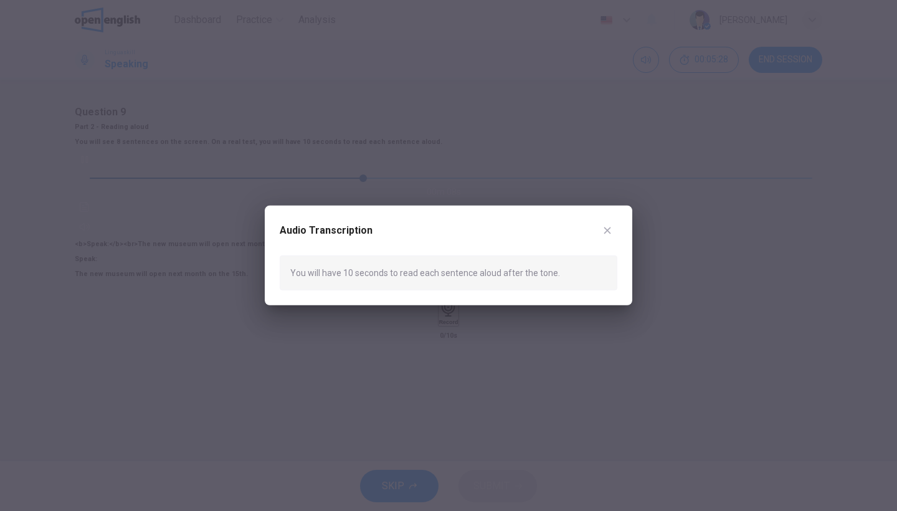
click at [612, 228] on icon "button" at bounding box center [607, 231] width 10 height 10
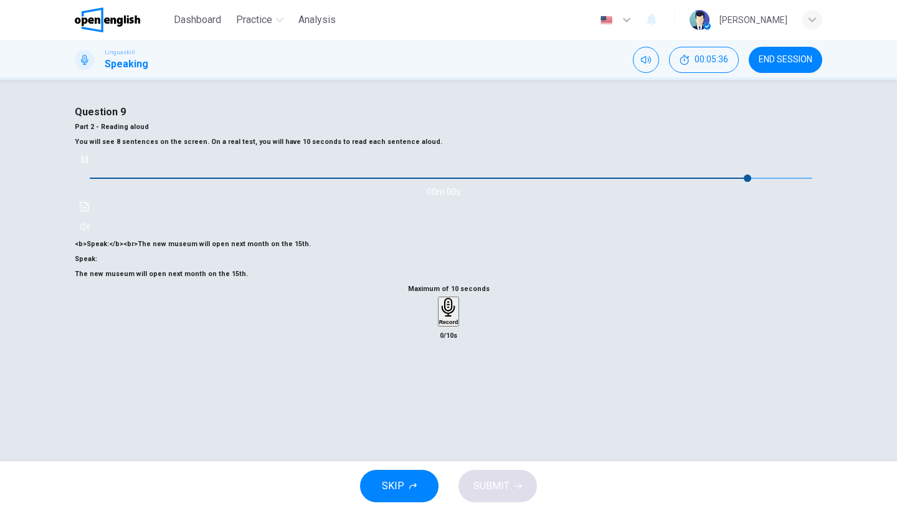
type input "*"
click at [458, 325] on div "Record" at bounding box center [448, 311] width 19 height 27
click at [490, 310] on div "Maximum of 10 seconds Stop 3/10s" at bounding box center [449, 349] width 748 height 135
click at [490, 310] on div "Maximum of 10 seconds Stop 4/10s" at bounding box center [449, 349] width 748 height 135
click at [442, 390] on icon "button" at bounding box center [448, 384] width 12 height 12
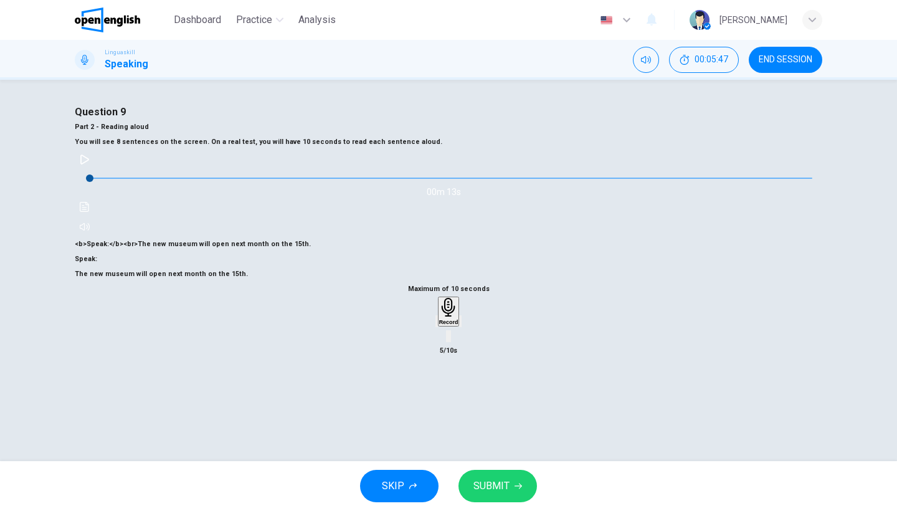
click at [439, 336] on icon "button" at bounding box center [444, 331] width 10 height 10
click at [442, 325] on div "Record" at bounding box center [448, 311] width 19 height 27
click at [442, 398] on div "Stop" at bounding box center [448, 348] width 12 height 100
click at [498, 488] on span "SUBMIT" at bounding box center [491, 485] width 36 height 17
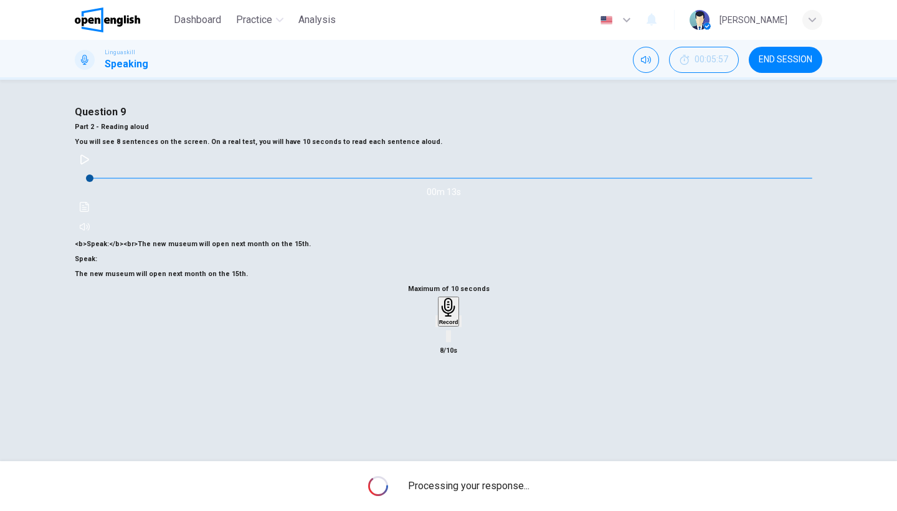
click at [673, 318] on div "Maximum of 10 seconds Record 8/10s" at bounding box center [449, 320] width 748 height 77
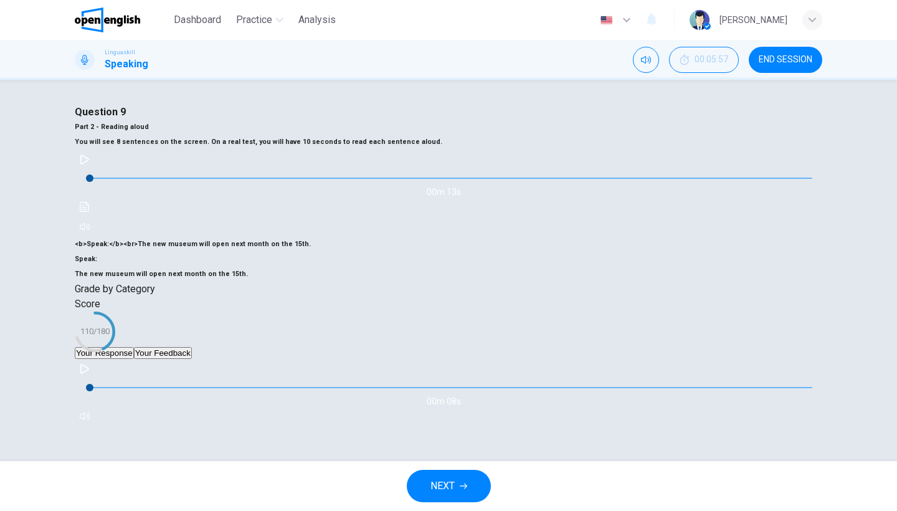
click at [192, 359] on button "Your Feedback" at bounding box center [163, 353] width 58 height 12
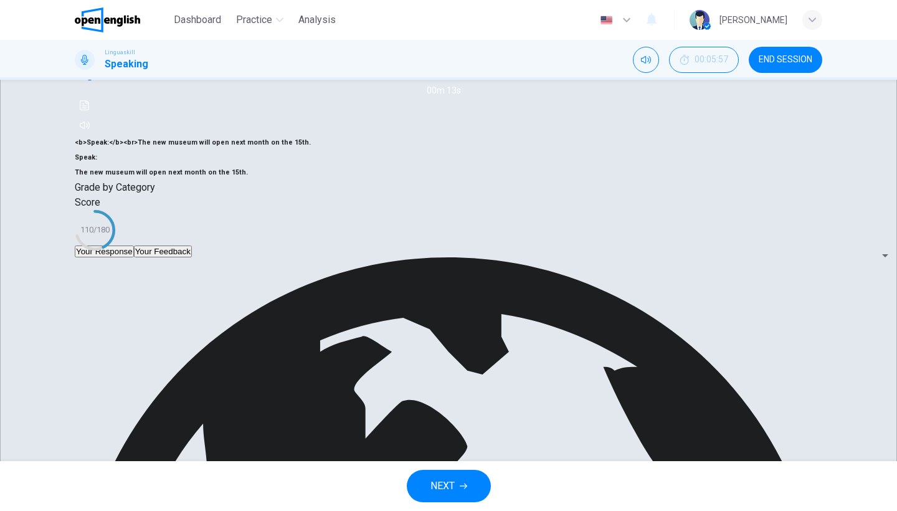
click at [324, 245] on div "Score 110/180" at bounding box center [449, 220] width 748 height 50
click at [302, 195] on div "Grade by Category" at bounding box center [449, 187] width 748 height 15
click at [441, 495] on button "NEXT" at bounding box center [449, 486] width 84 height 32
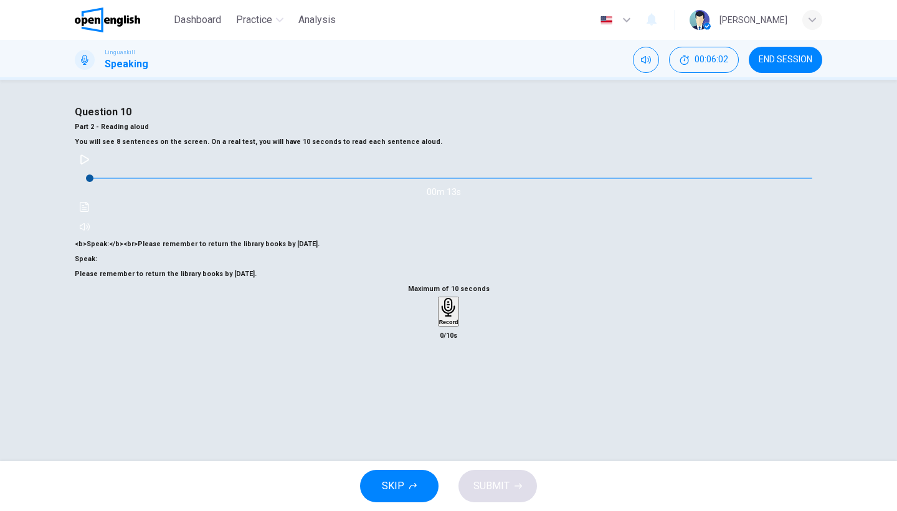
click at [451, 312] on icon "button" at bounding box center [448, 307] width 19 height 19
click at [451, 378] on icon "button" at bounding box center [448, 384] width 12 height 12
click at [496, 484] on span "SUBMIT" at bounding box center [491, 485] width 36 height 17
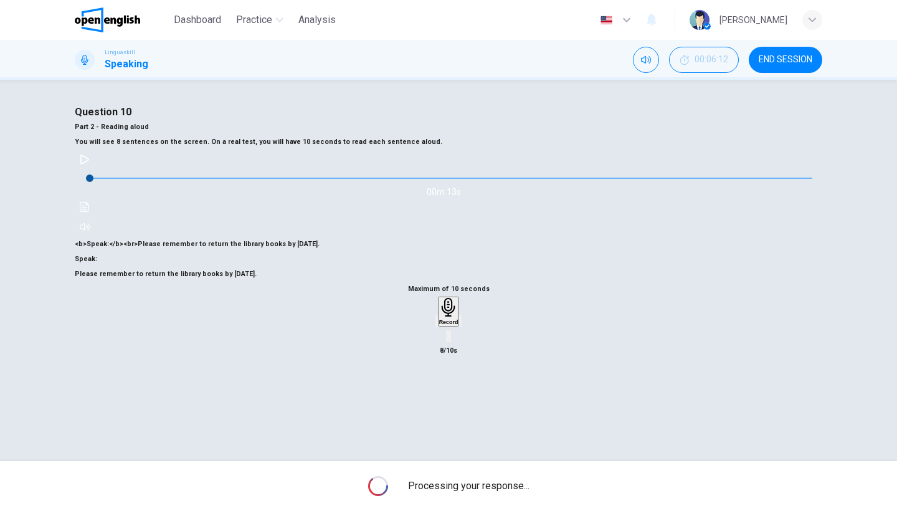
click at [756, 301] on div "Maximum of 10 seconds Record 8/10s" at bounding box center [449, 320] width 748 height 77
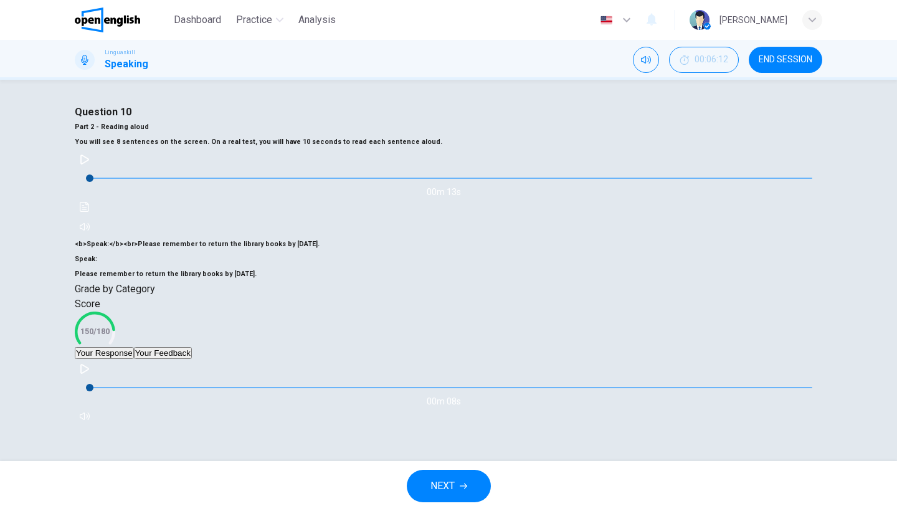
click at [192, 359] on button "Your Feedback" at bounding box center [163, 353] width 58 height 12
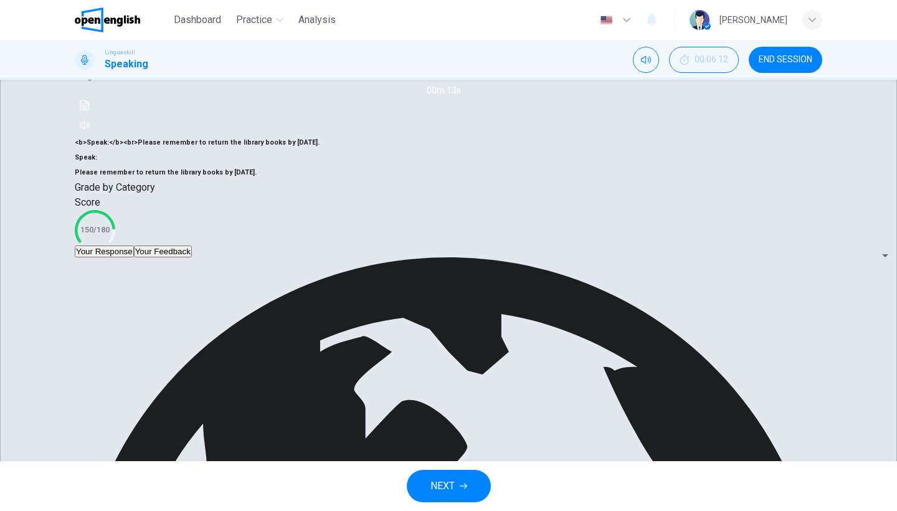
click at [384, 245] on div "Score 150/180" at bounding box center [449, 220] width 748 height 50
click at [298, 245] on div "Score 150/180" at bounding box center [449, 220] width 748 height 50
click at [318, 245] on div "Score 150/180" at bounding box center [449, 220] width 748 height 50
click at [760, 432] on body "This site uses cookies, as explained in our Privacy Policy . If you agree to th…" at bounding box center [448, 255] width 897 height 511
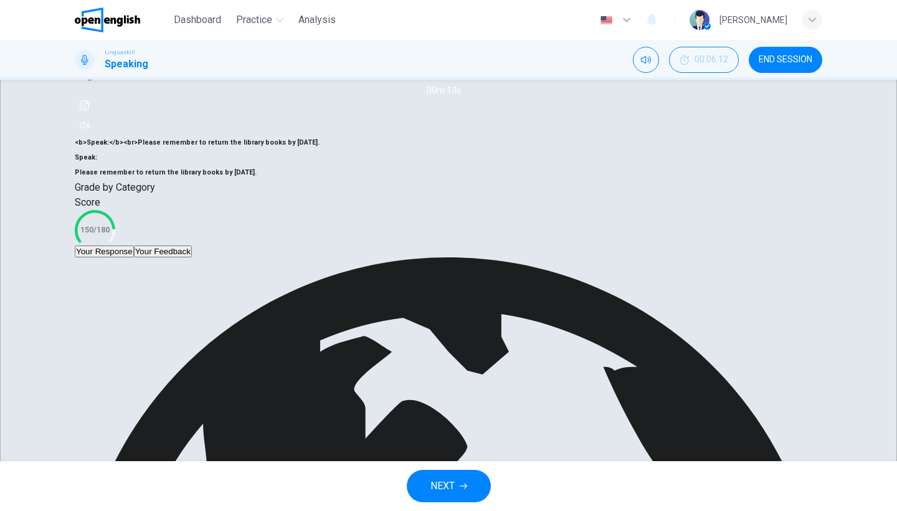
click at [819, 510] on div at bounding box center [448, 511] width 897 height 0
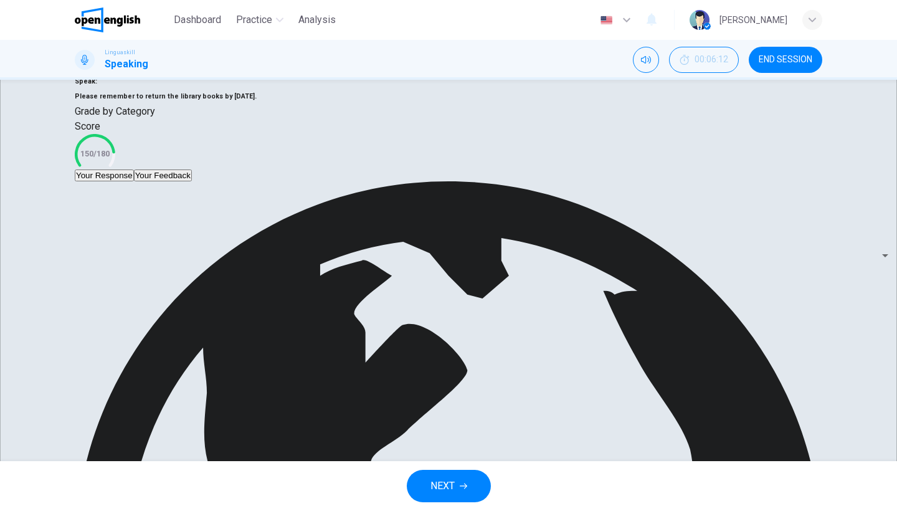
scroll to position [182, 0]
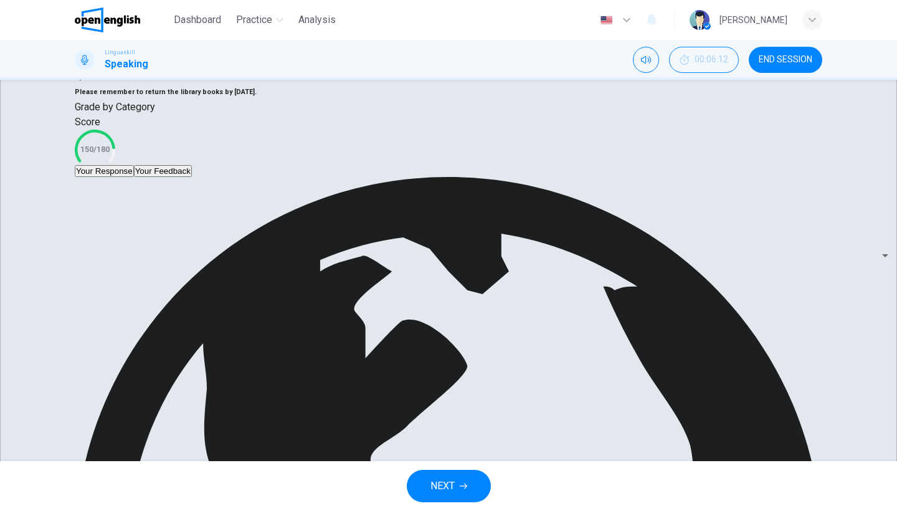
click at [715, 356] on body "This site uses cookies, as explained in our Privacy Policy . If you agree to th…" at bounding box center [448, 255] width 897 height 511
click at [583, 510] on div at bounding box center [448, 511] width 897 height 0
click at [600, 177] on div "Your Response Your Feedback" at bounding box center [449, 171] width 748 height 12
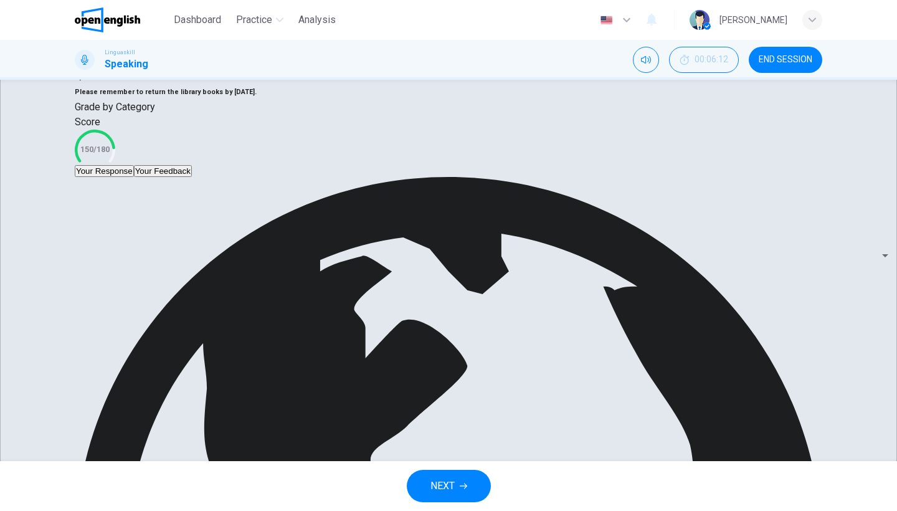
click at [460, 483] on icon "button" at bounding box center [463, 485] width 7 height 7
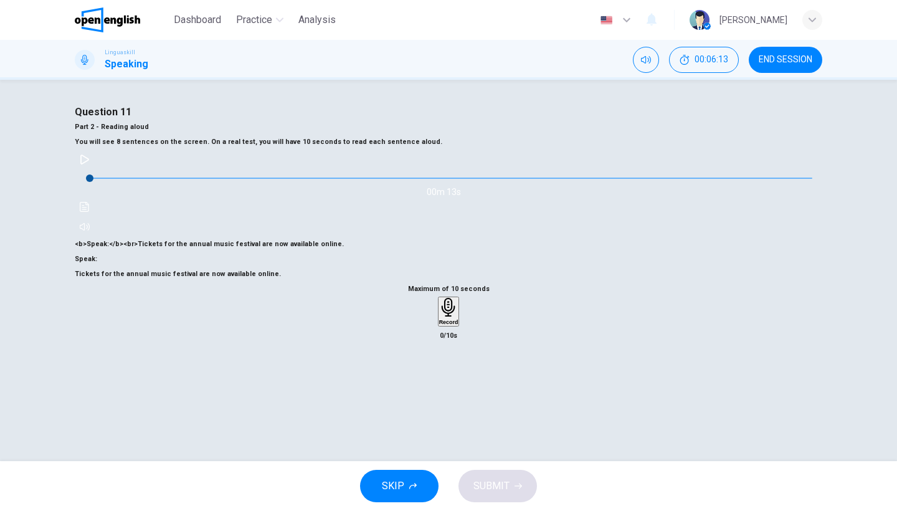
click at [300, 282] on div "Maximum of 10 seconds Record 0/10s" at bounding box center [449, 313] width 748 height 62
click at [448, 298] on div "Record" at bounding box center [448, 311] width 19 height 27
click at [448, 298] on div "Stop" at bounding box center [448, 348] width 12 height 100
click at [528, 493] on button "SUBMIT" at bounding box center [497, 486] width 78 height 32
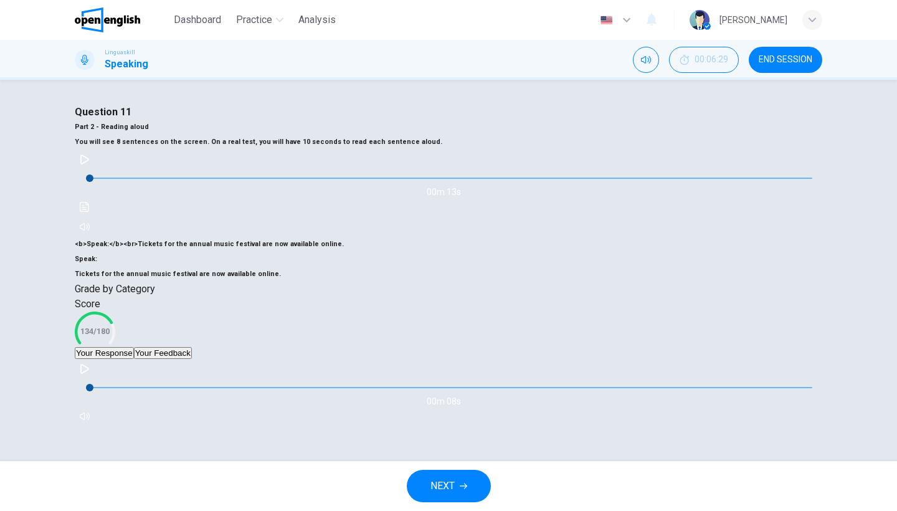
click at [192, 347] on button "Your Feedback" at bounding box center [163, 353] width 58 height 12
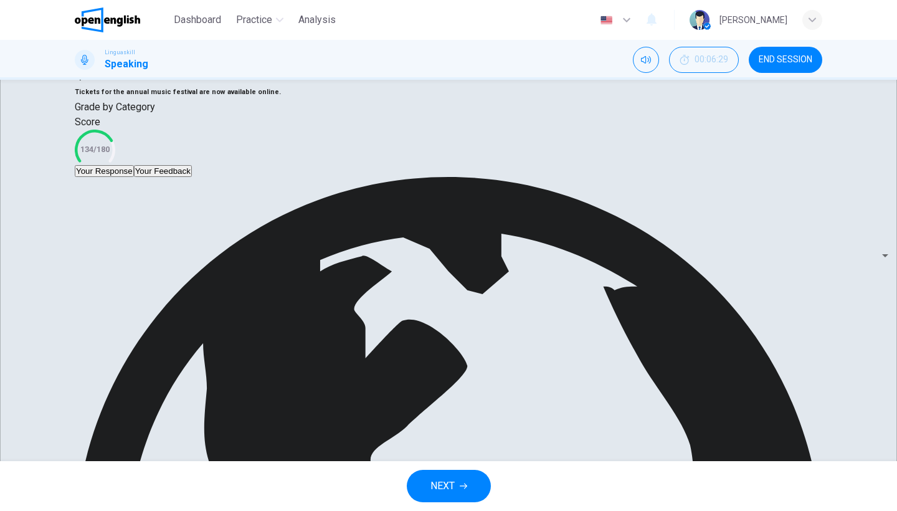
click at [449, 493] on span "NEXT" at bounding box center [442, 485] width 24 height 17
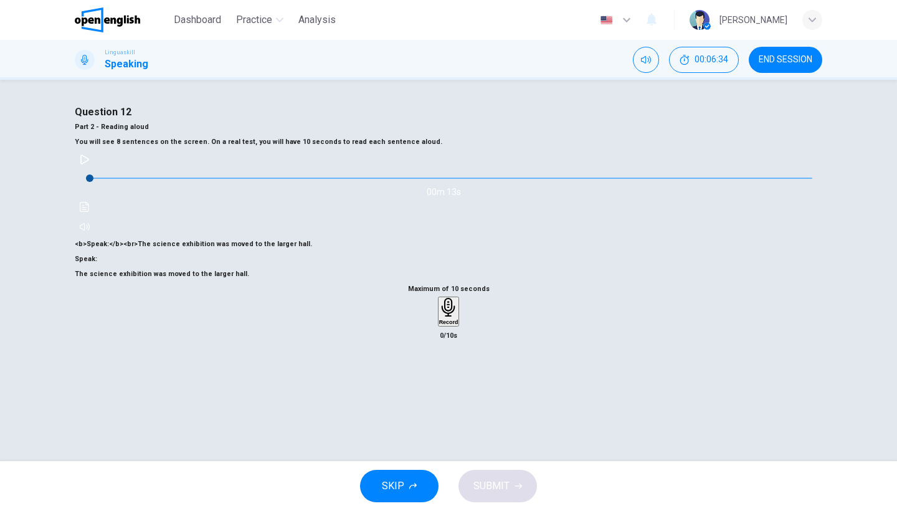
click at [451, 298] on div "Record" at bounding box center [448, 311] width 19 height 27
click at [452, 298] on div "Stop" at bounding box center [448, 348] width 12 height 100
click at [485, 484] on span "SUBMIT" at bounding box center [491, 485] width 36 height 17
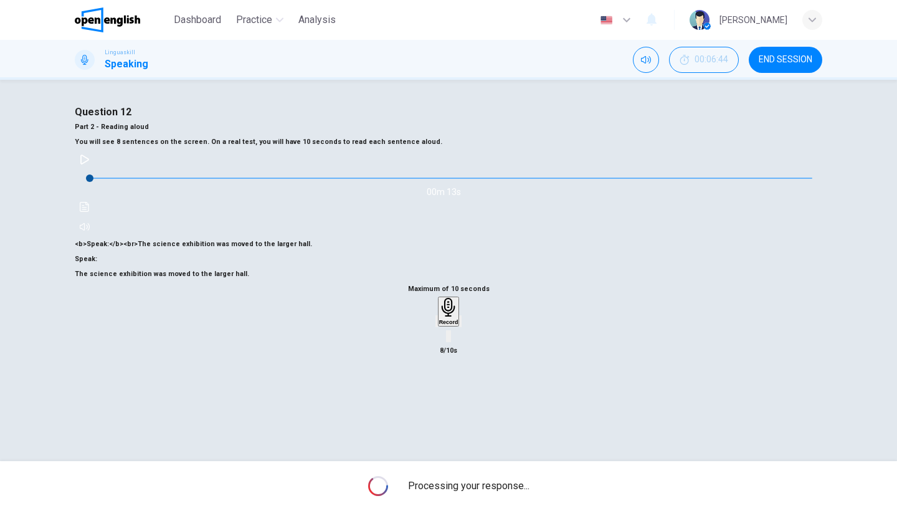
scroll to position [102, 0]
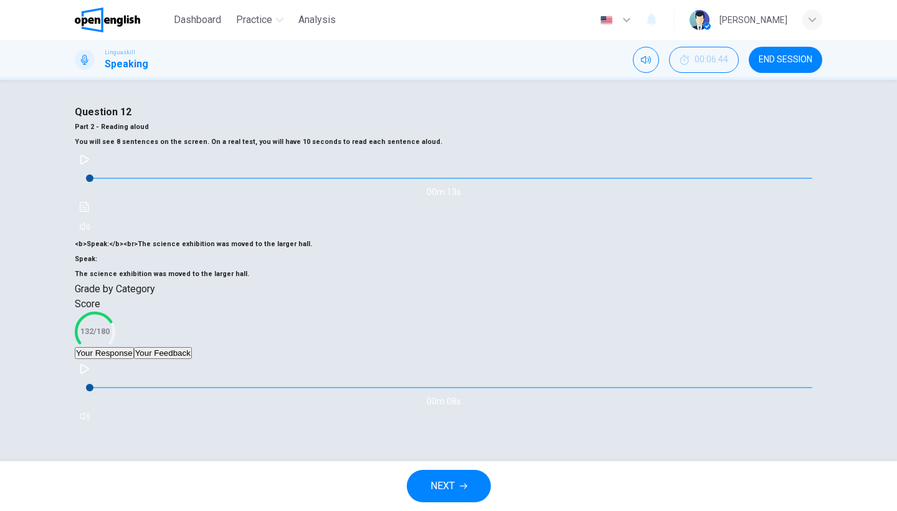
click at [192, 359] on button "Your Feedback" at bounding box center [163, 353] width 58 height 12
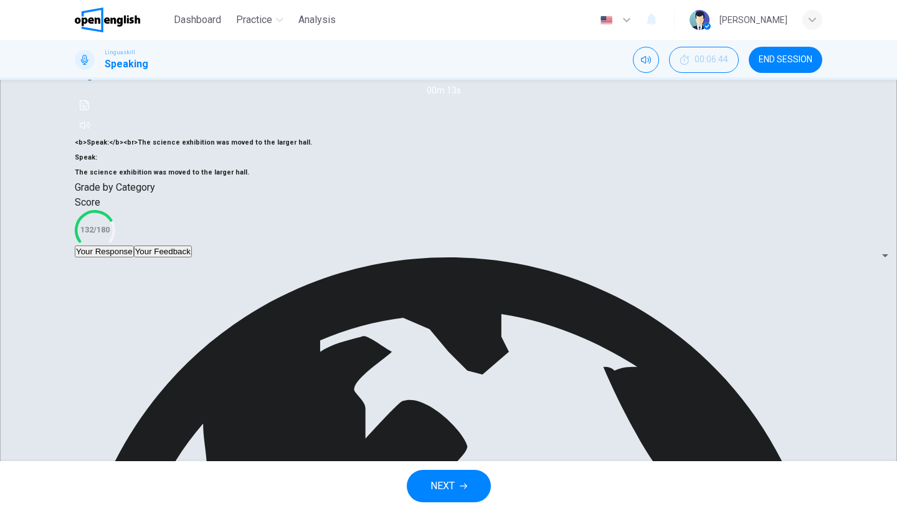
click at [306, 257] on div "Your Response Your Feedback" at bounding box center [449, 251] width 748 height 12
click at [444, 482] on span "NEXT" at bounding box center [442, 485] width 24 height 17
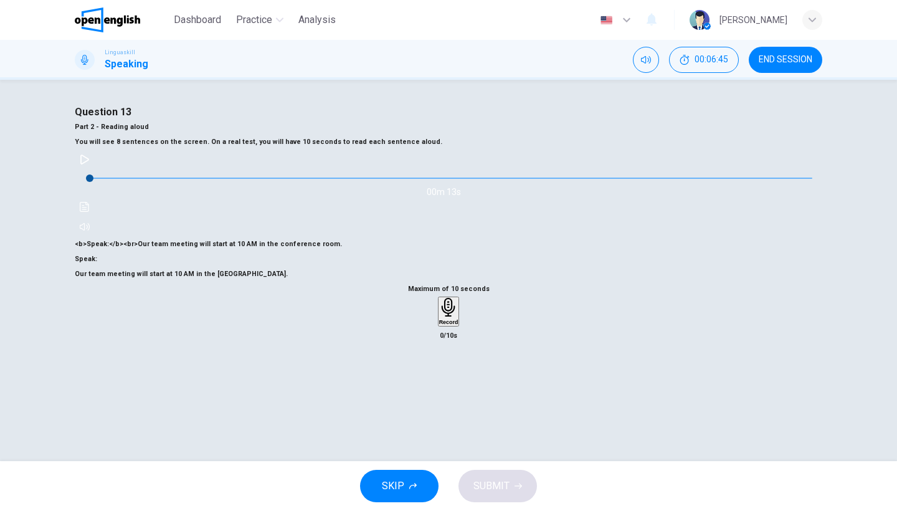
click at [453, 325] on h6 "Record" at bounding box center [448, 322] width 19 height 6
click at [453, 392] on h6 "Stop" at bounding box center [448, 395] width 12 height 6
click at [511, 490] on button "SUBMIT" at bounding box center [497, 486] width 78 height 32
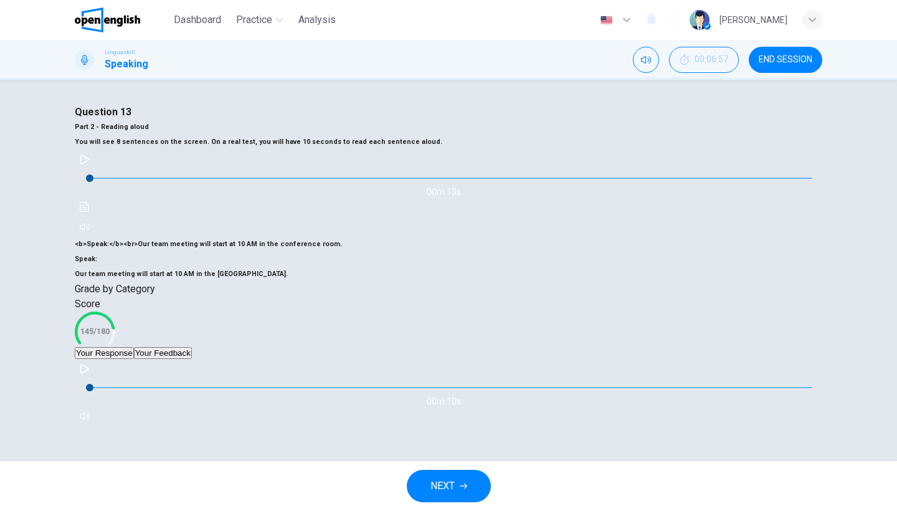
click at [192, 359] on button "Your Feedback" at bounding box center [163, 353] width 58 height 12
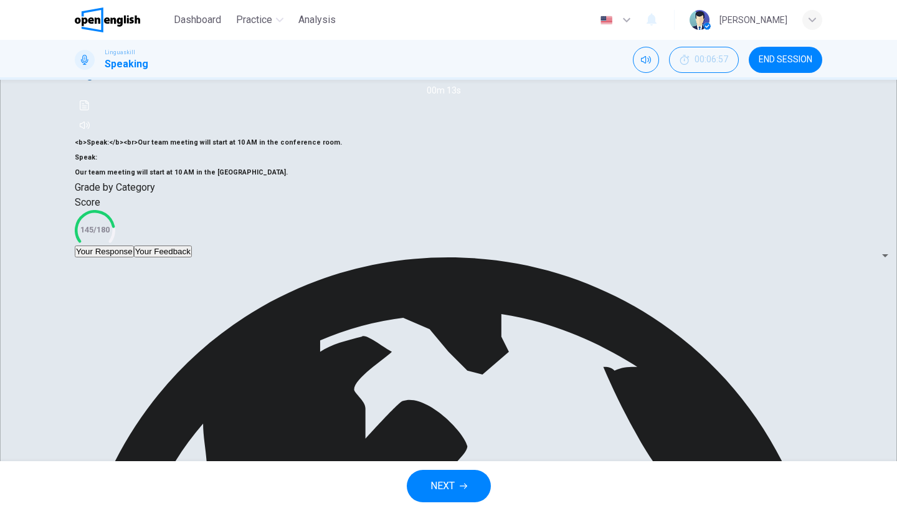
click at [325, 245] on div "Score 145/180" at bounding box center [449, 220] width 748 height 50
click at [430, 486] on span "NEXT" at bounding box center [442, 485] width 24 height 17
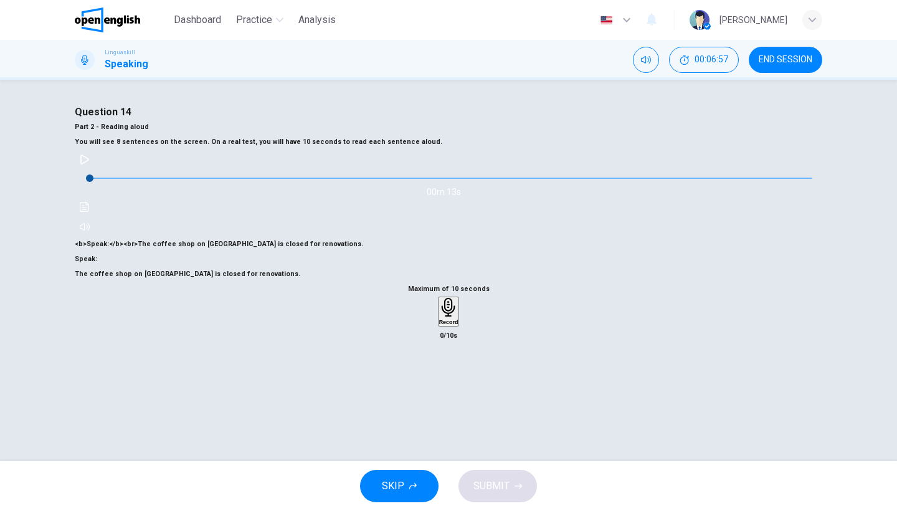
click at [458, 325] on h6 "Record" at bounding box center [448, 322] width 19 height 6
click at [455, 336] on div "Stop" at bounding box center [448, 348] width 12 height 100
click at [485, 490] on span "SUBMIT" at bounding box center [491, 485] width 36 height 17
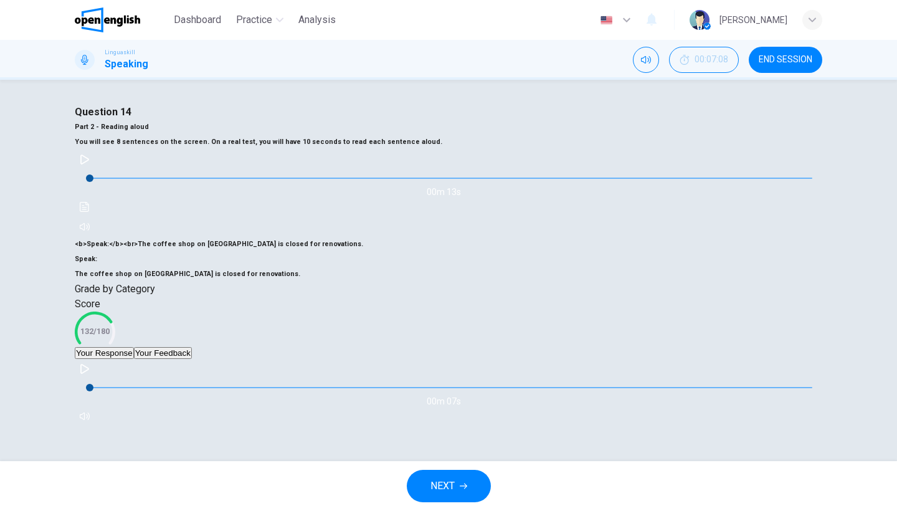
click at [375, 330] on div "Score 132/180" at bounding box center [449, 322] width 748 height 50
click at [192, 359] on button "Your Feedback" at bounding box center [163, 353] width 58 height 12
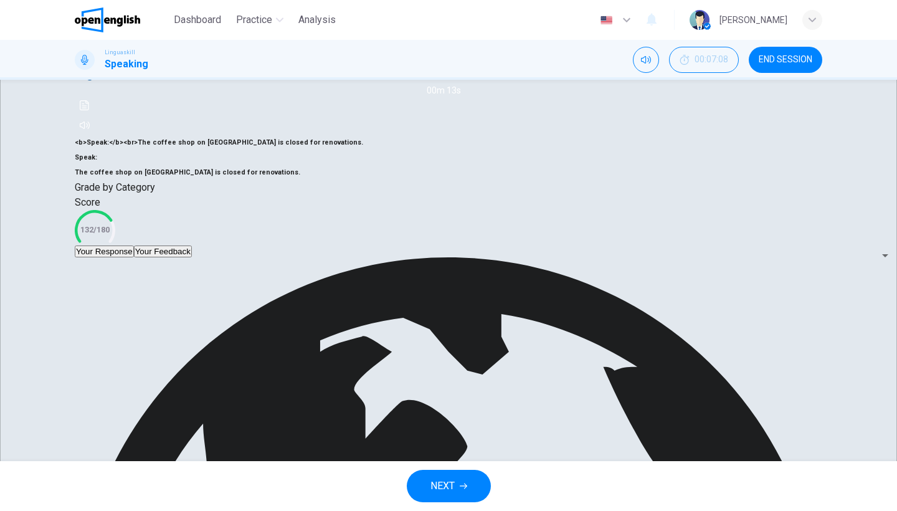
click at [325, 245] on div "Score 132/180" at bounding box center [449, 220] width 748 height 50
click at [445, 477] on span "NEXT" at bounding box center [442, 485] width 24 height 17
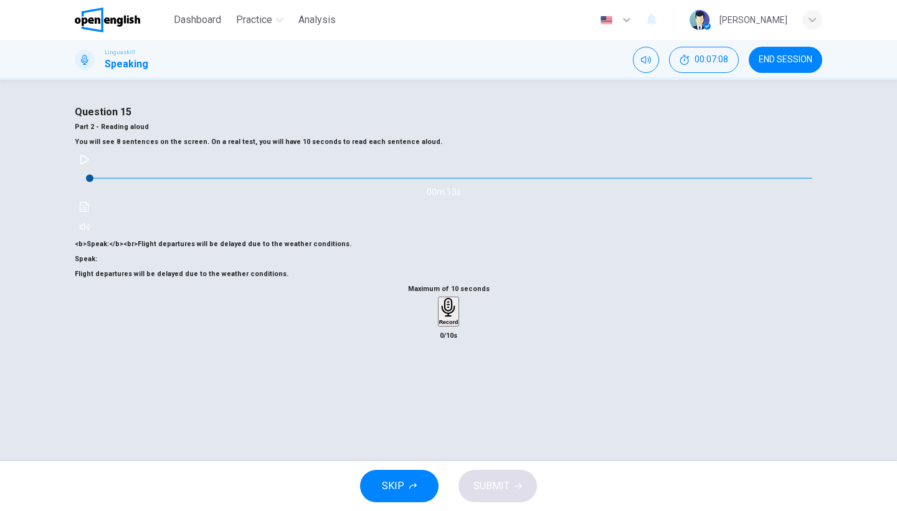
click at [448, 317] on icon "button" at bounding box center [448, 307] width 14 height 19
click at [494, 493] on span "SUBMIT" at bounding box center [491, 485] width 36 height 17
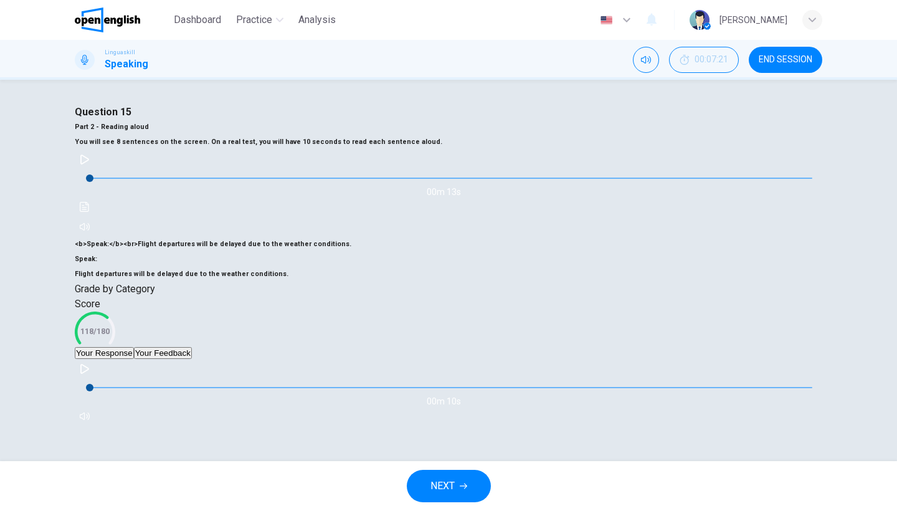
click at [192, 359] on button "Your Feedback" at bounding box center [163, 353] width 58 height 12
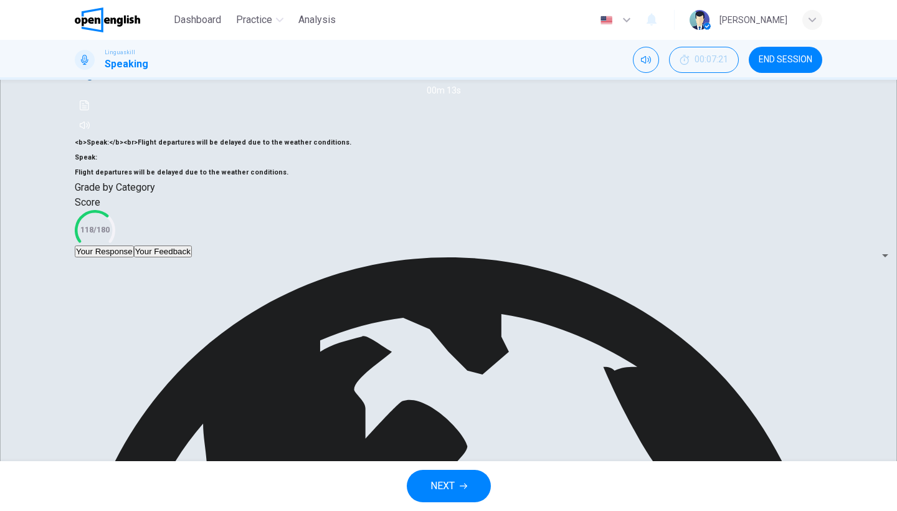
click at [393, 257] on div "Your Response Your Feedback" at bounding box center [449, 251] width 748 height 12
click at [451, 487] on span "NEXT" at bounding box center [442, 485] width 24 height 17
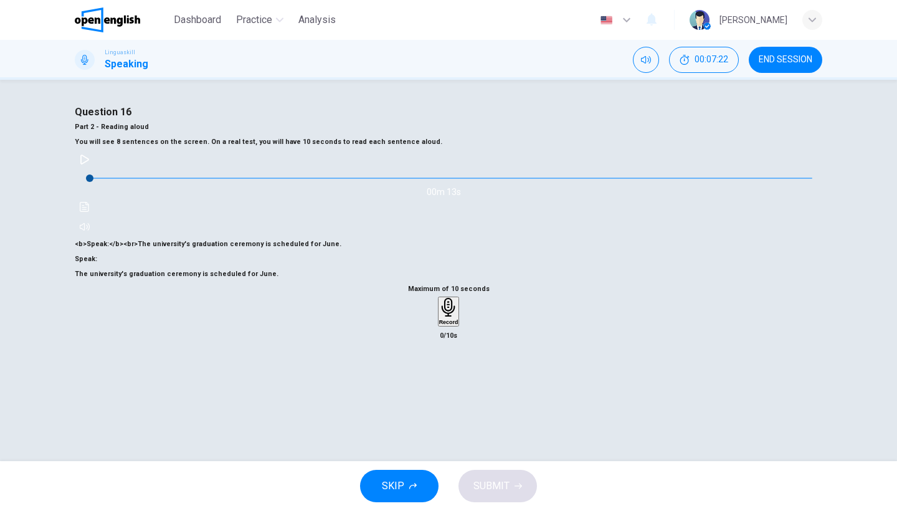
click at [453, 315] on icon "button" at bounding box center [448, 307] width 19 height 19
click at [453, 378] on icon "button" at bounding box center [448, 384] width 12 height 12
click at [496, 495] on button "SUBMIT" at bounding box center [497, 486] width 78 height 32
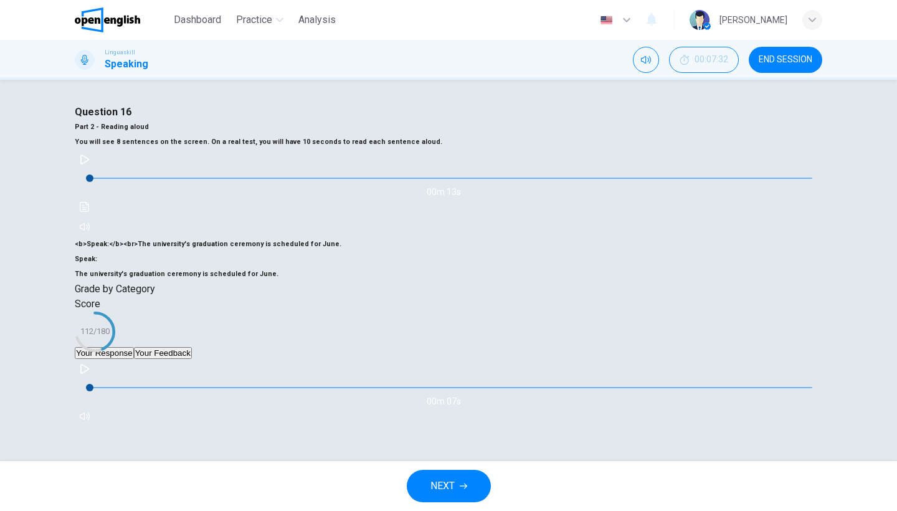
click at [192, 359] on button "Your Feedback" at bounding box center [163, 353] width 58 height 12
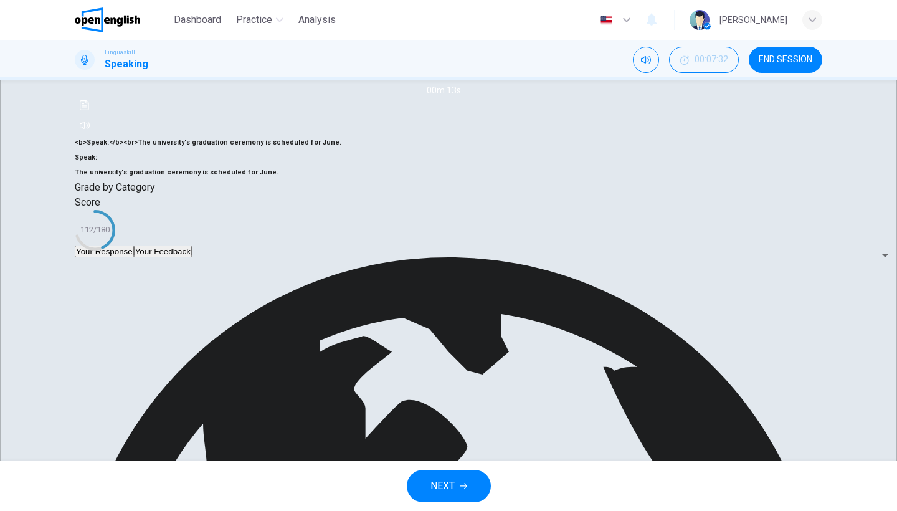
click at [354, 245] on div "Score 112/180" at bounding box center [449, 220] width 748 height 50
click at [449, 478] on span "NEXT" at bounding box center [442, 485] width 24 height 17
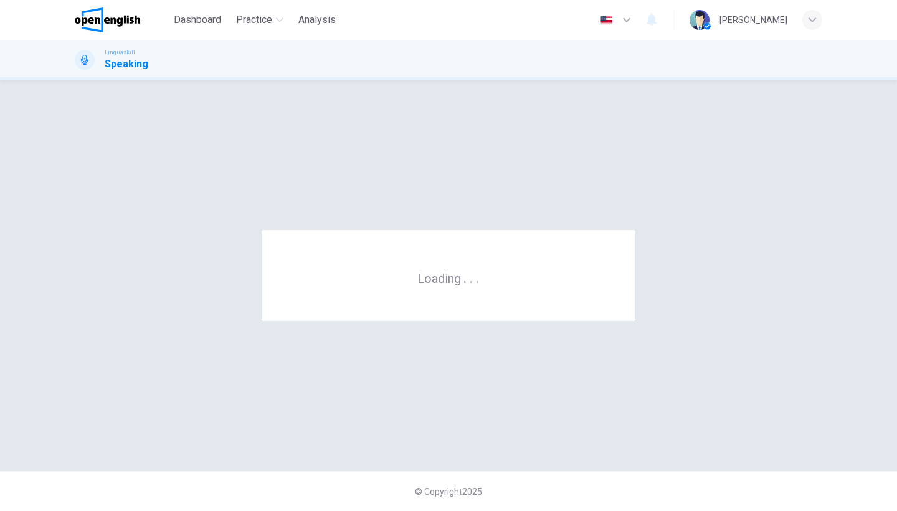
scroll to position [0, 0]
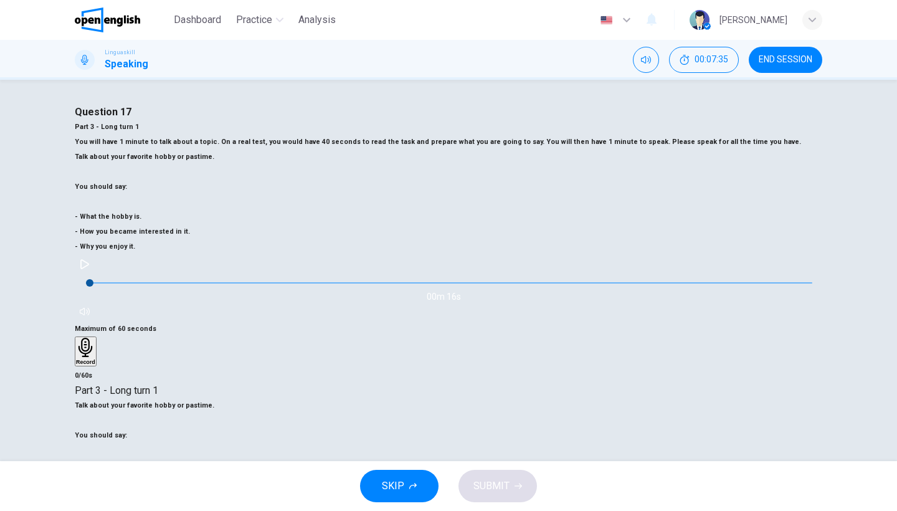
click at [376, 135] on h6 "Part 3 - Long turn 1" at bounding box center [449, 127] width 748 height 15
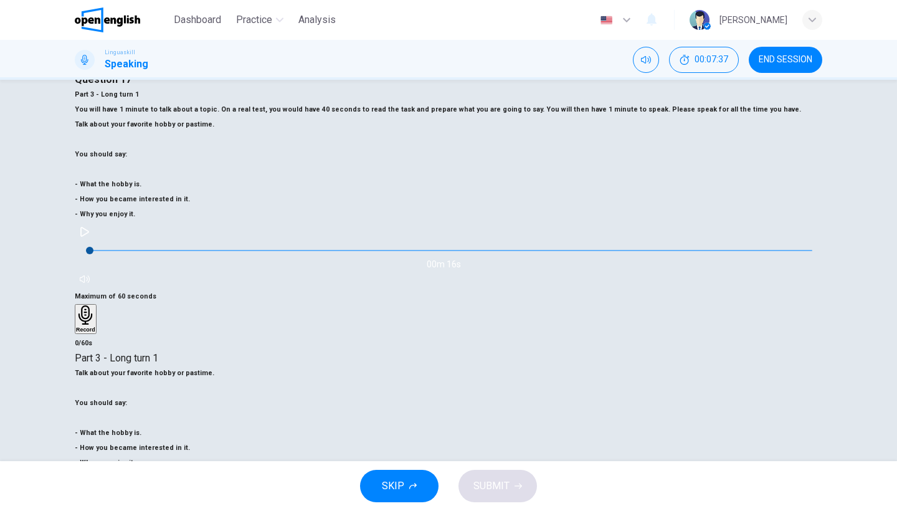
scroll to position [55, 0]
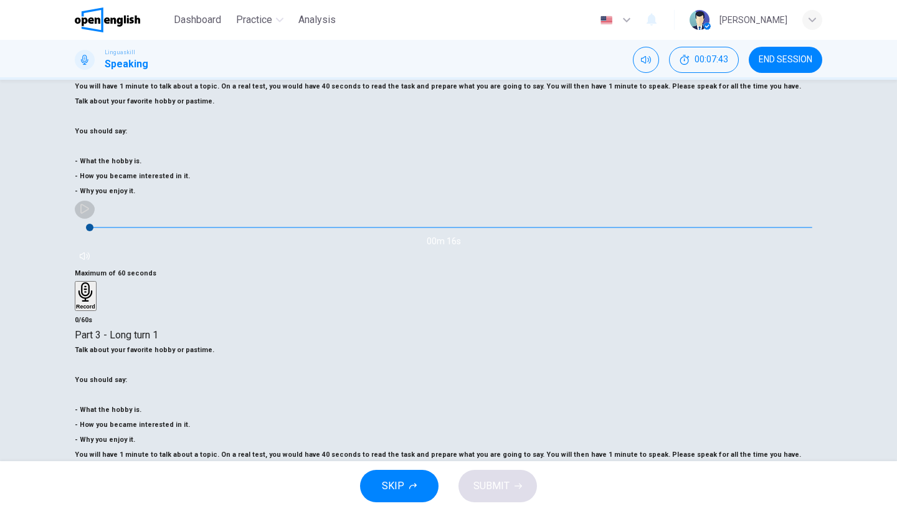
click at [95, 199] on button "button" at bounding box center [85, 209] width 20 height 20
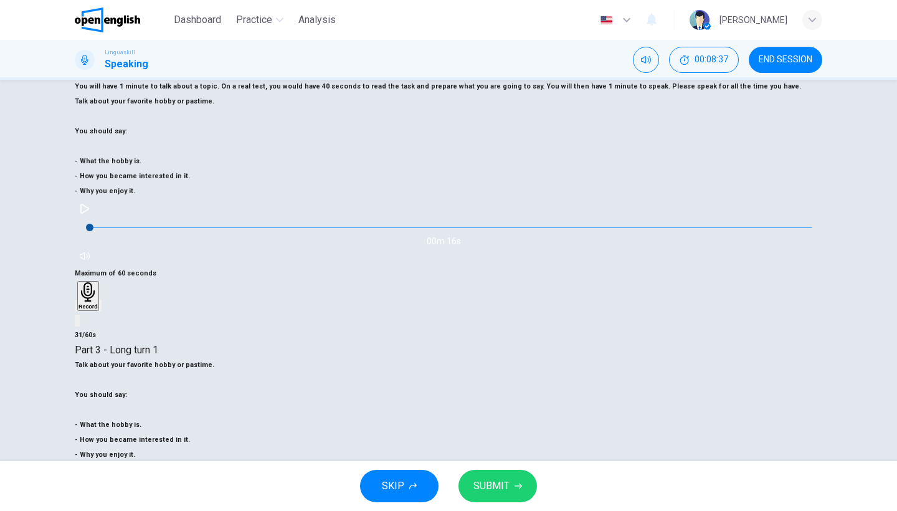
click at [493, 478] on span "SUBMIT" at bounding box center [491, 485] width 36 height 17
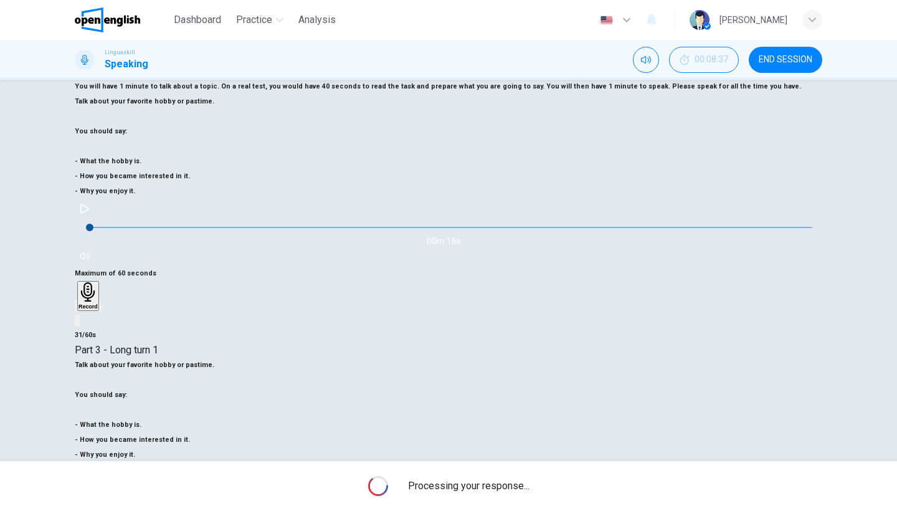
click at [430, 219] on div "Question 17 Part 3 - Long turn 1 You will have 1 minute to talk about a topic. …" at bounding box center [449, 157] width 748 height 217
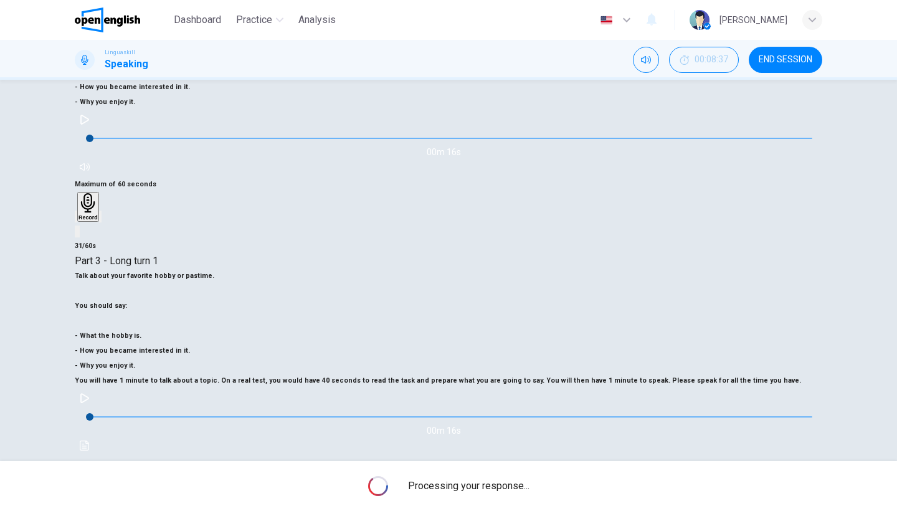
scroll to position [148, 0]
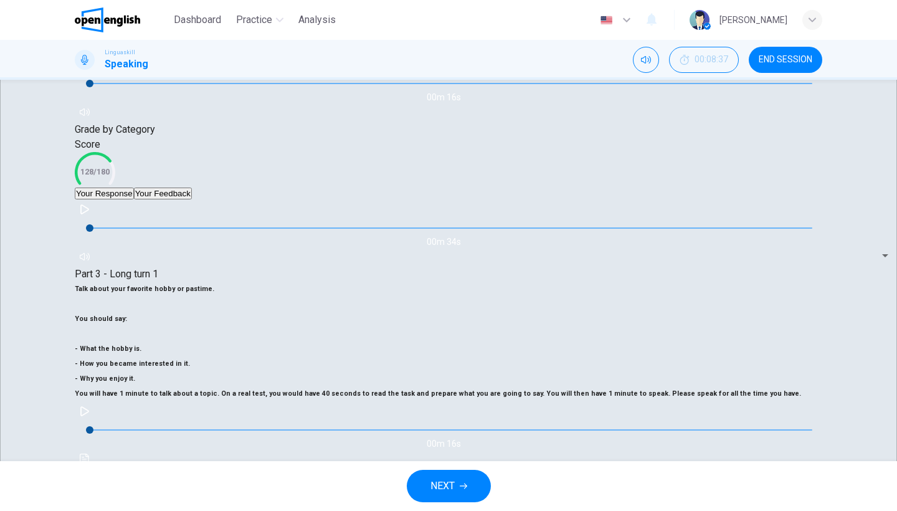
scroll to position [197, 0]
click at [455, 477] on button "NEXT" at bounding box center [449, 486] width 84 height 32
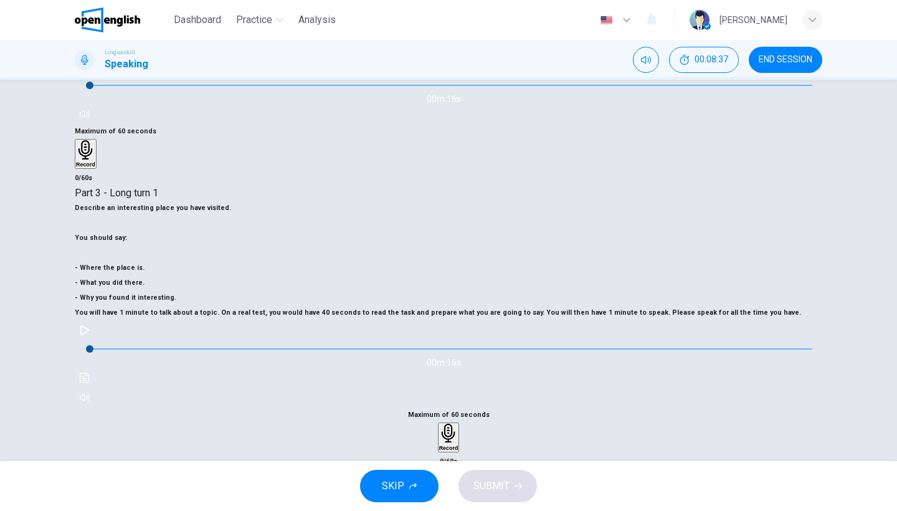
scroll to position [148, 0]
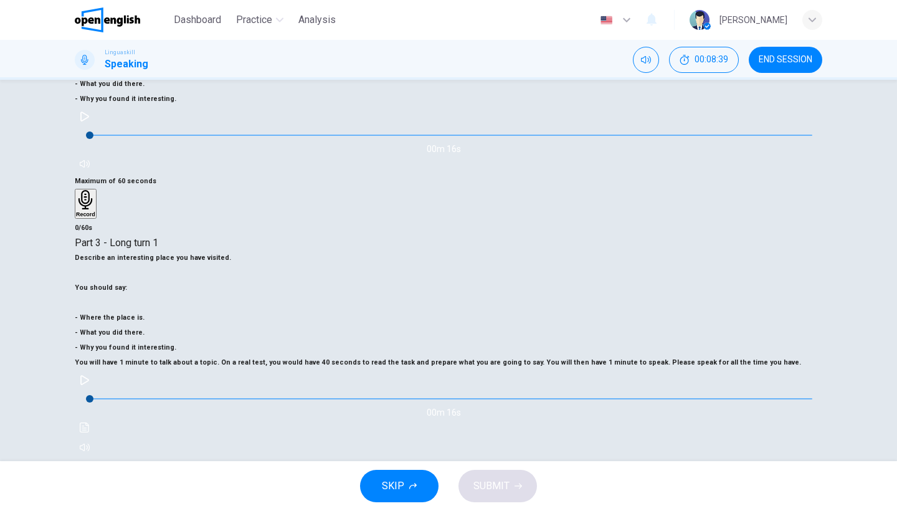
click at [95, 107] on button "button" at bounding box center [85, 117] width 20 height 20
click at [310, 265] on h6 at bounding box center [449, 272] width 748 height 15
click at [458, 495] on h6 "Record" at bounding box center [448, 498] width 19 height 6
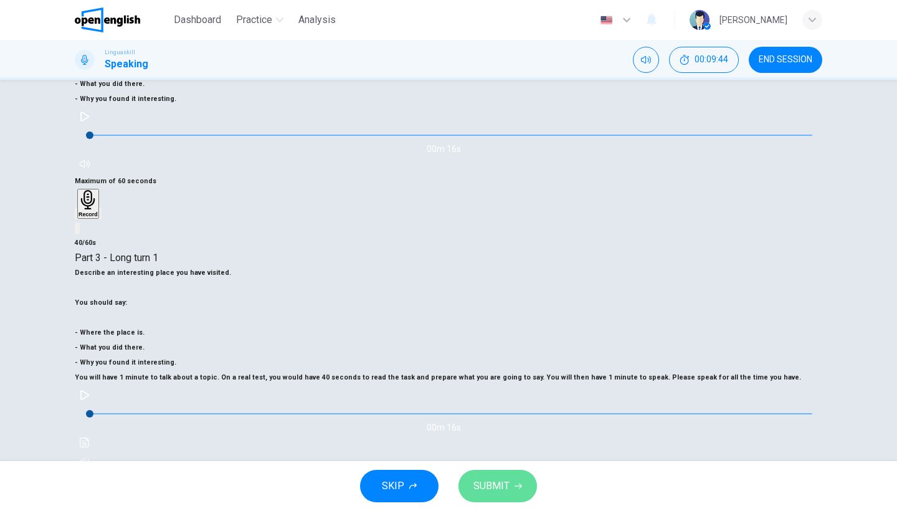
click at [500, 479] on span "SUBMIT" at bounding box center [491, 485] width 36 height 17
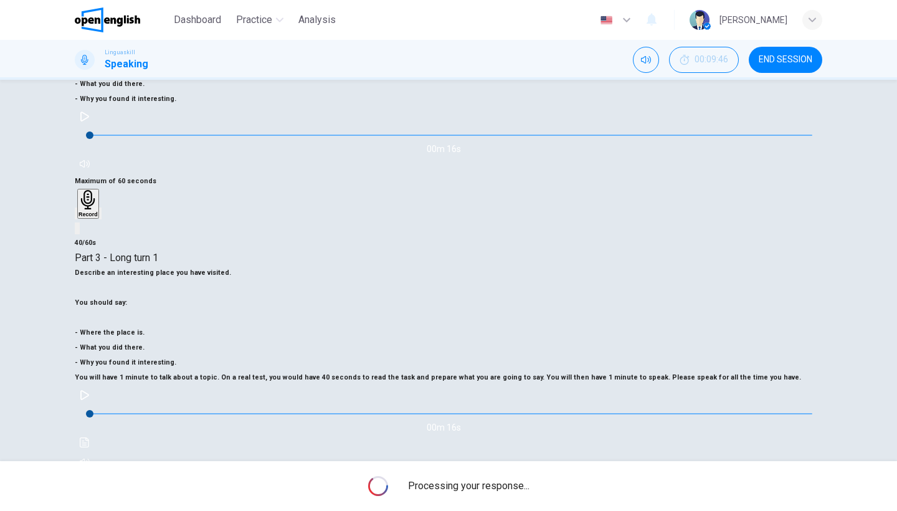
click at [532, 472] on div "Maximum of 60 seconds Record 40/60s" at bounding box center [449, 510] width 748 height 77
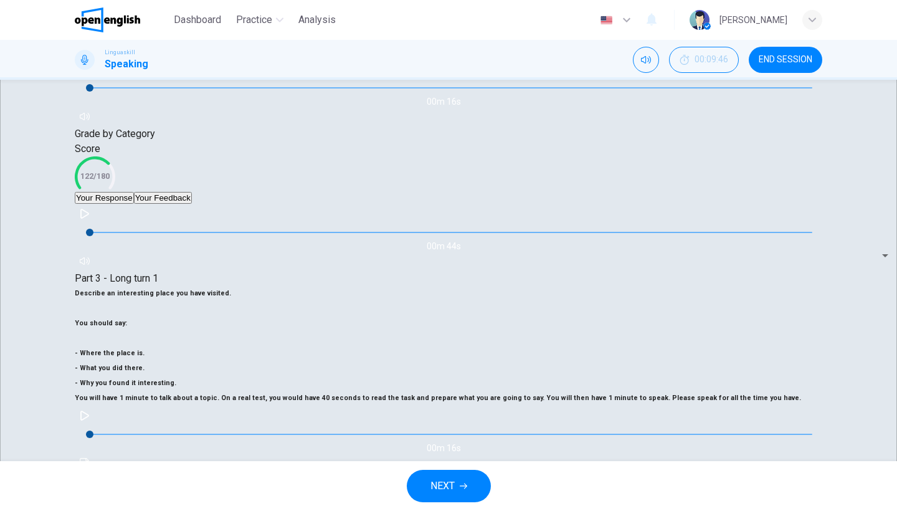
scroll to position [201, 0]
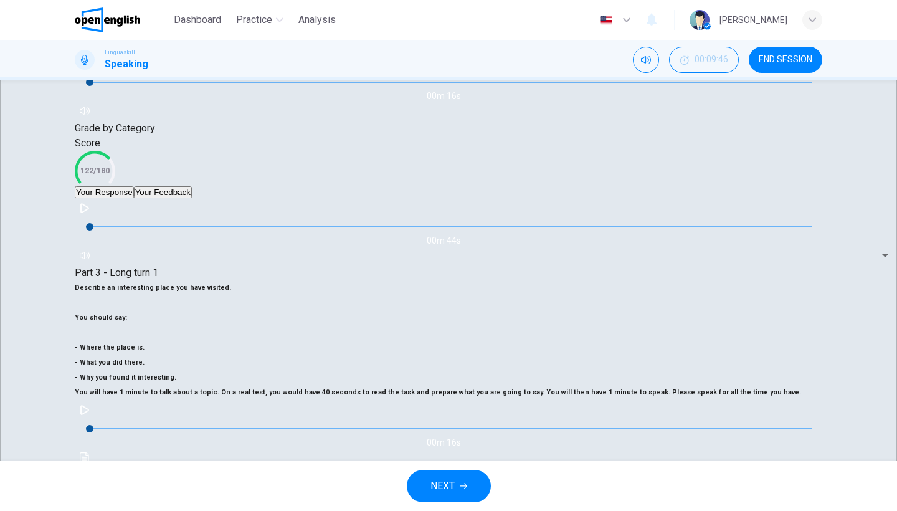
click at [437, 486] on span "NEXT" at bounding box center [442, 485] width 24 height 17
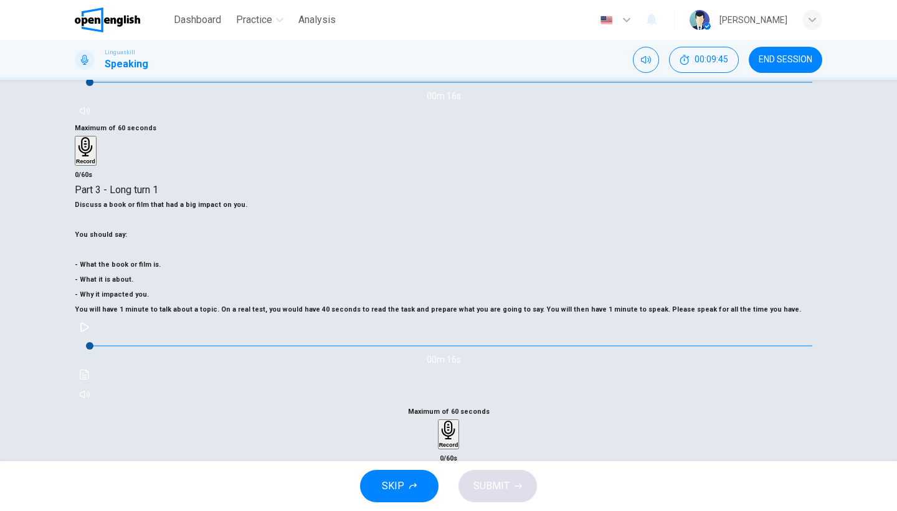
click at [594, 404] on div "Maximum of 60 seconds Record 0/60s" at bounding box center [449, 435] width 748 height 62
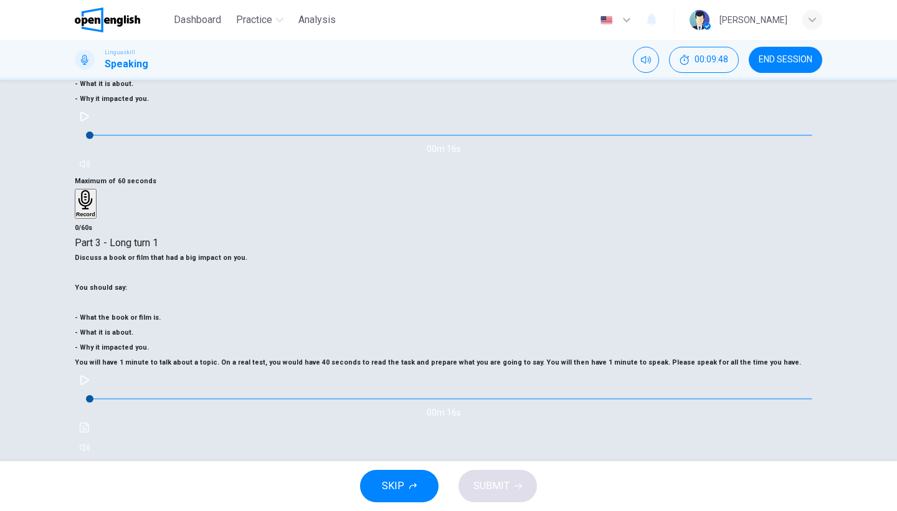
click at [89, 112] on icon "button" at bounding box center [84, 117] width 9 height 10
type input "*"
click at [458, 473] on div "Record" at bounding box center [448, 486] width 19 height 27
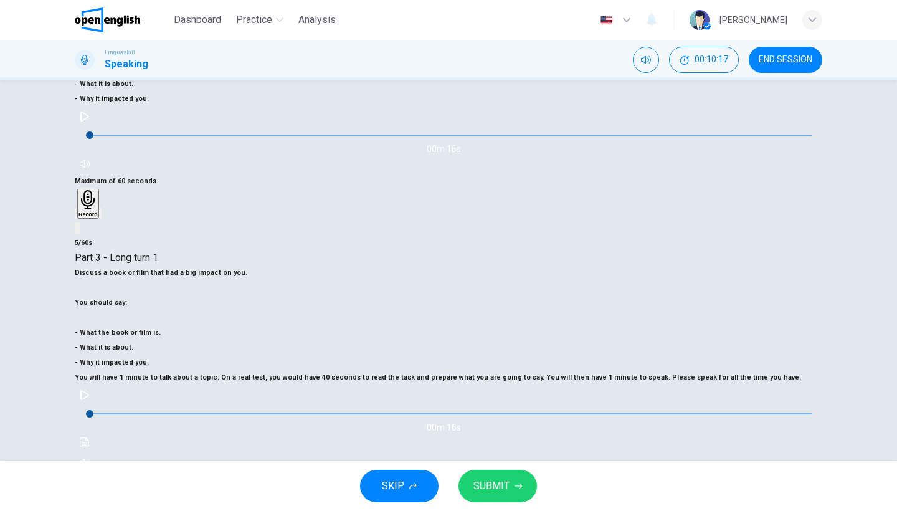
click at [566, 472] on div "Maximum of 60 seconds Record 5/60s" at bounding box center [449, 510] width 748 height 77
click at [437, 510] on icon "button" at bounding box center [437, 515] width 0 height 0
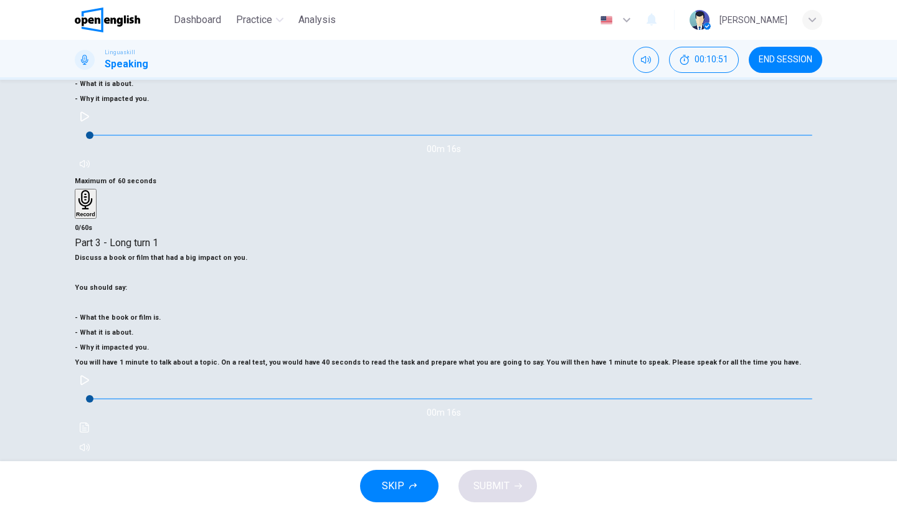
click at [458, 473] on div "Record" at bounding box center [448, 486] width 19 height 27
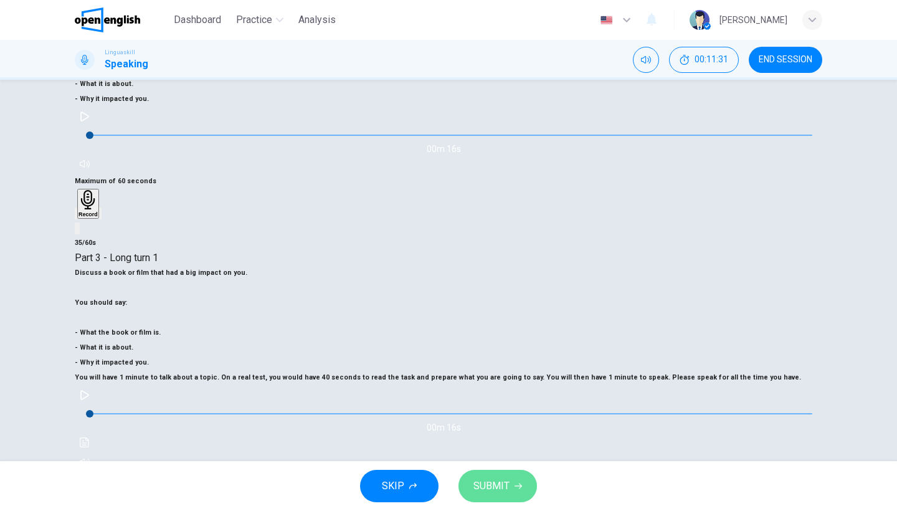
click at [495, 482] on span "SUBMIT" at bounding box center [491, 485] width 36 height 17
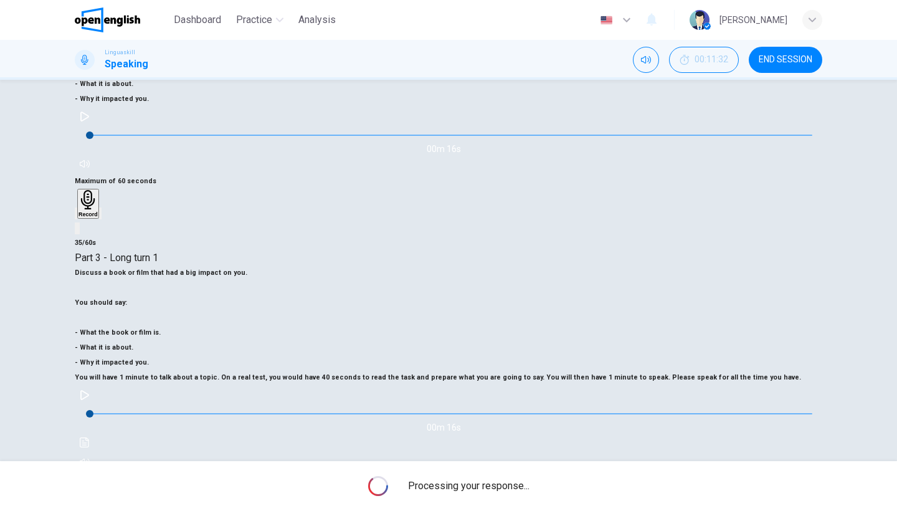
click at [437, 507] on div "button" at bounding box center [437, 511] width 0 height 9
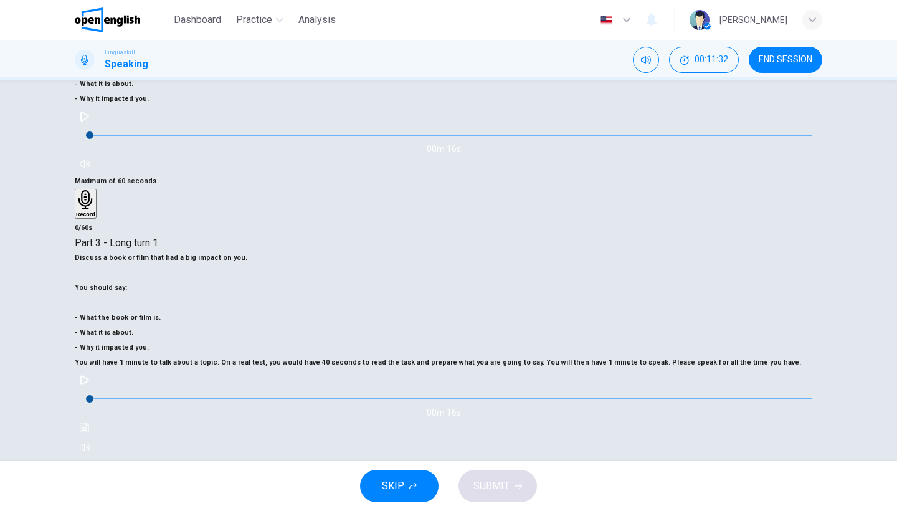
click at [458, 495] on h6 "Record" at bounding box center [448, 498] width 19 height 6
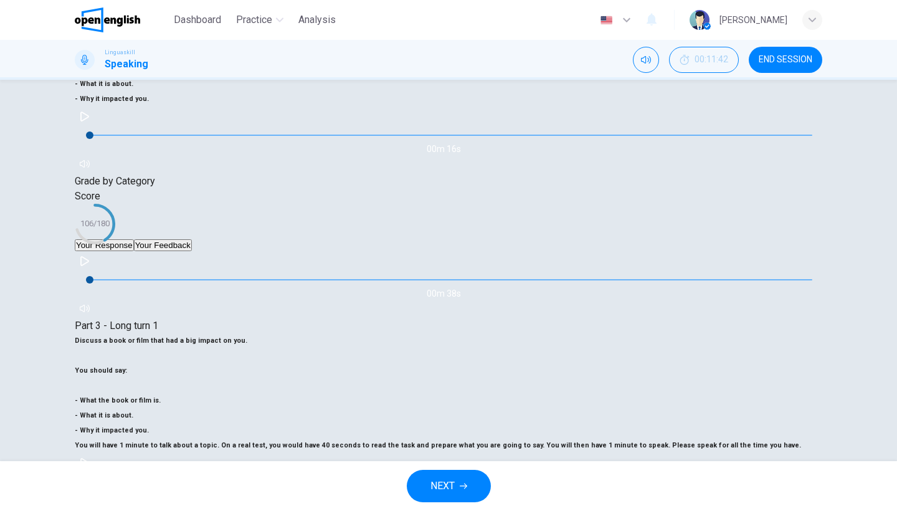
type input "*"
click at [465, 476] on button "NEXT" at bounding box center [449, 486] width 84 height 32
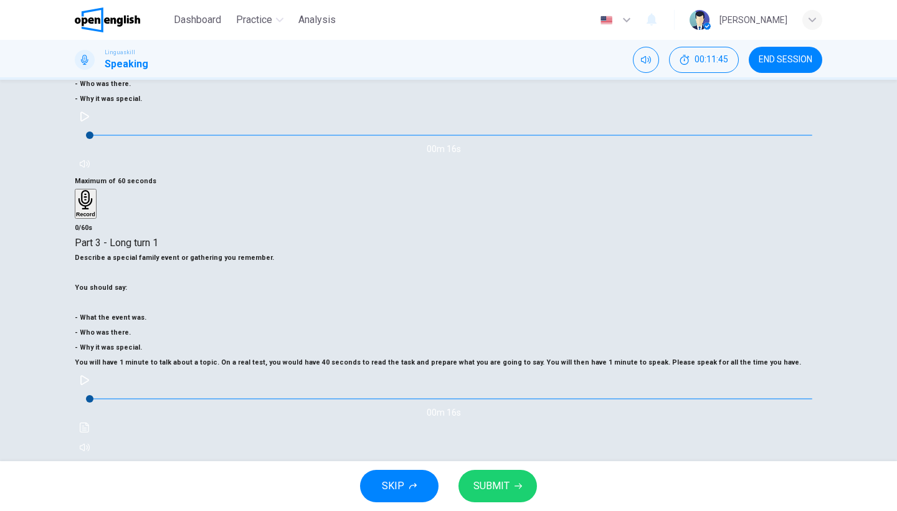
click at [90, 112] on icon "button" at bounding box center [85, 117] width 10 height 10
click at [95, 107] on button "button" at bounding box center [85, 117] width 20 height 20
click at [458, 473] on div "Record" at bounding box center [448, 486] width 19 height 27
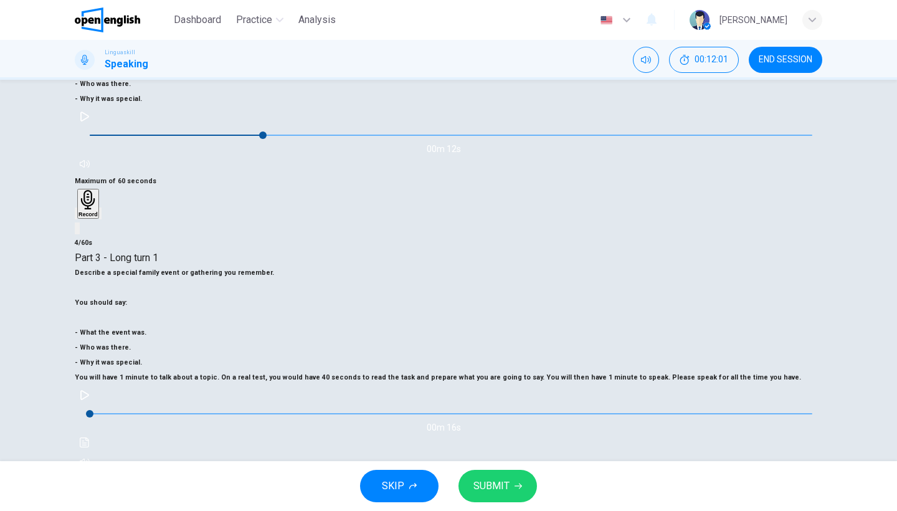
click at [437, 510] on icon "button" at bounding box center [437, 515] width 0 height 0
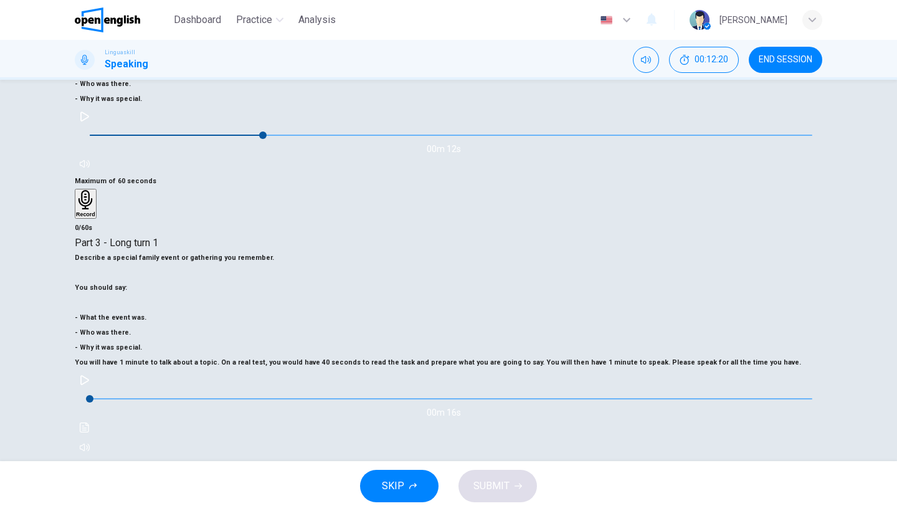
click at [458, 495] on h6 "Record" at bounding box center [448, 498] width 19 height 6
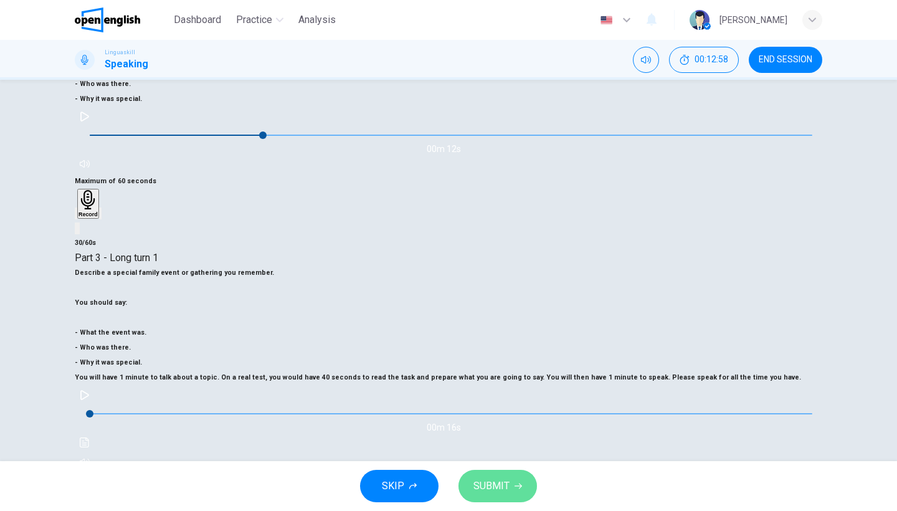
click at [487, 493] on span "SUBMIT" at bounding box center [491, 485] width 36 height 17
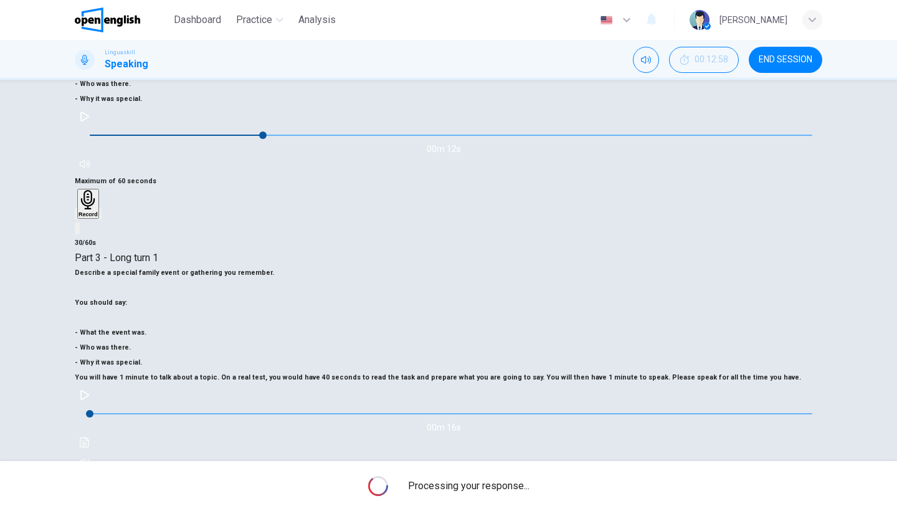
click at [389, 343] on div "Part 3 - Long turn 1 Describe a special family event or gathering you remember.…" at bounding box center [449, 361] width 748 height 222
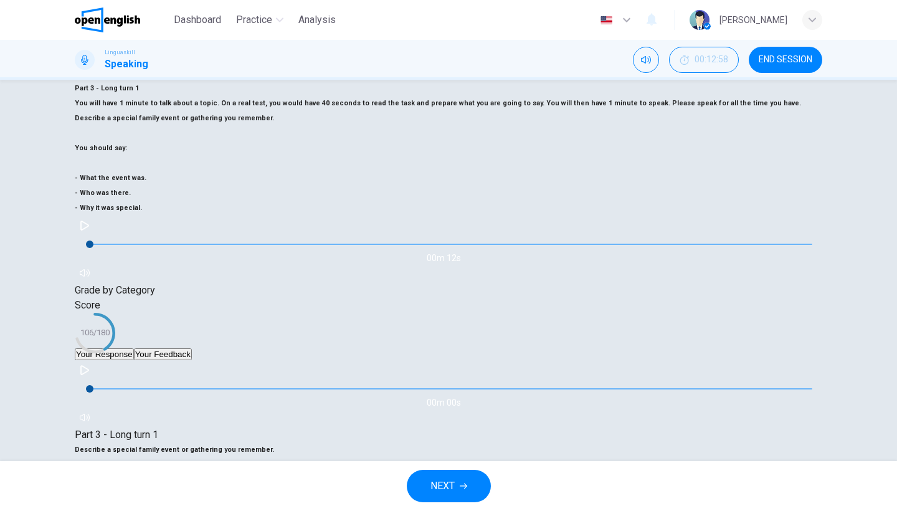
type input "*"
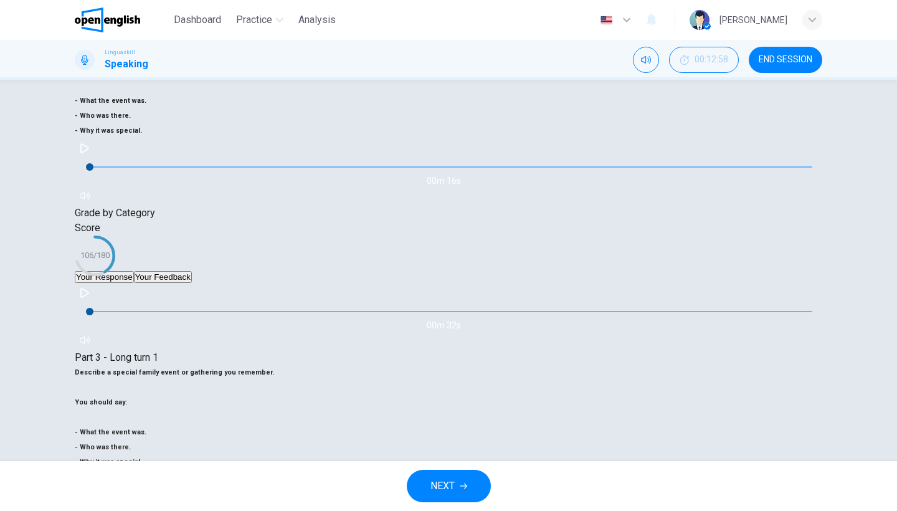
scroll to position [102, 0]
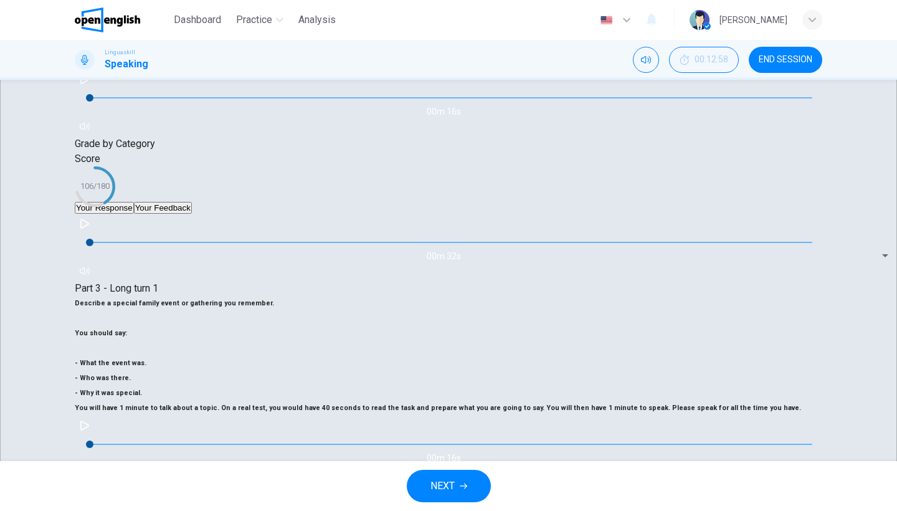
click at [458, 483] on button "NEXT" at bounding box center [449, 486] width 84 height 32
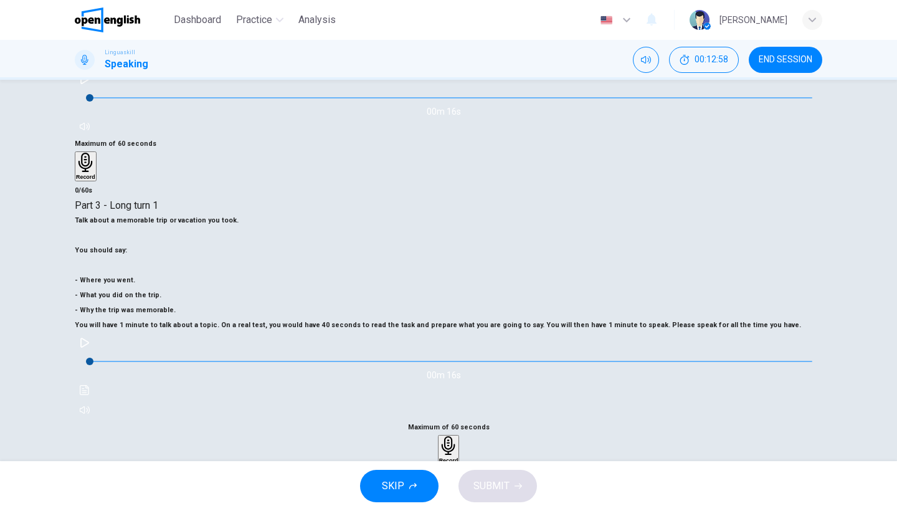
scroll to position [148, 0]
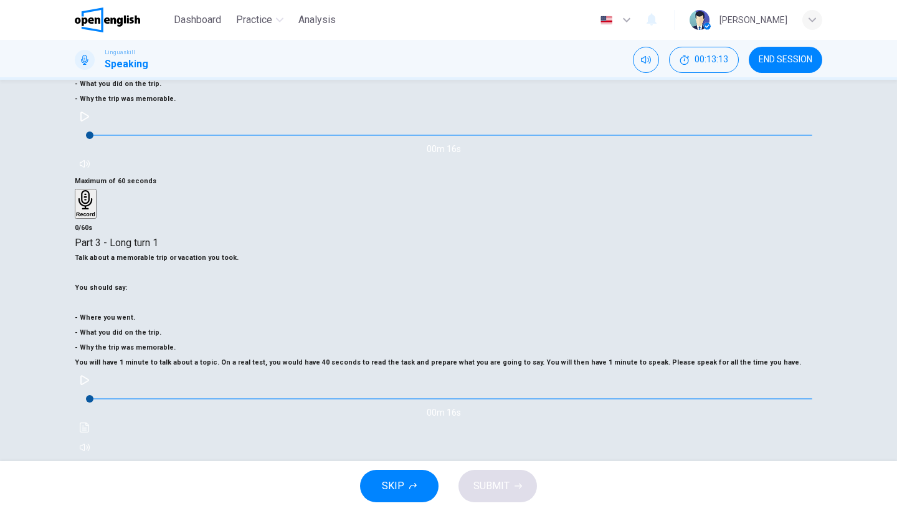
click at [458, 473] on div "Record" at bounding box center [448, 486] width 19 height 27
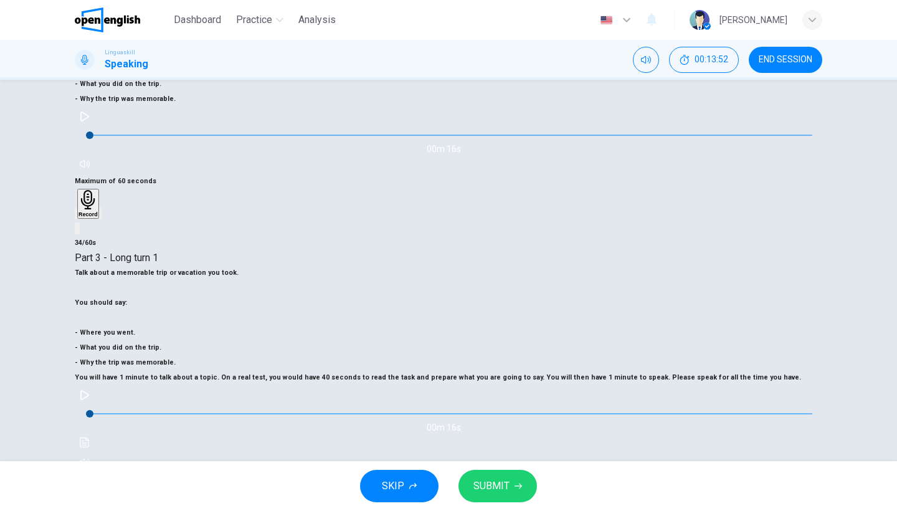
click at [437, 510] on icon "button" at bounding box center [437, 515] width 0 height 0
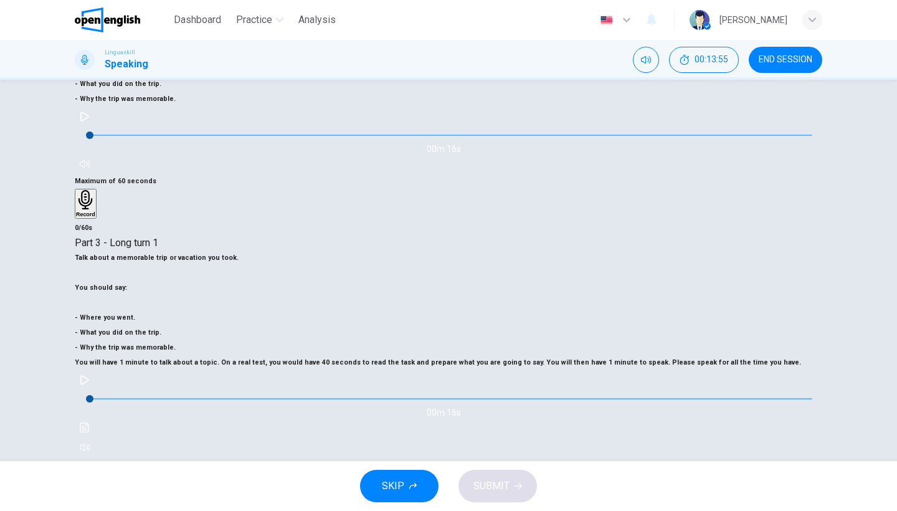
click at [458, 473] on div "Record" at bounding box center [448, 486] width 19 height 27
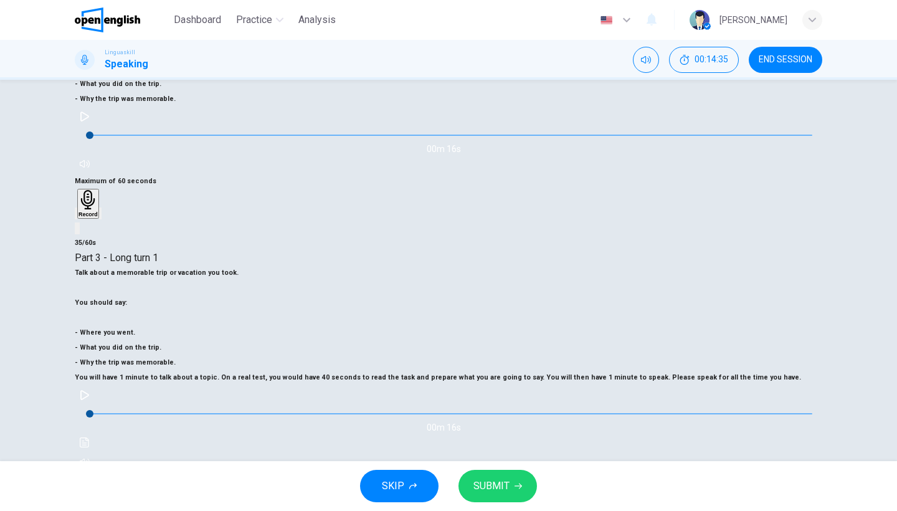
click at [518, 482] on icon "button" at bounding box center [518, 485] width 7 height 7
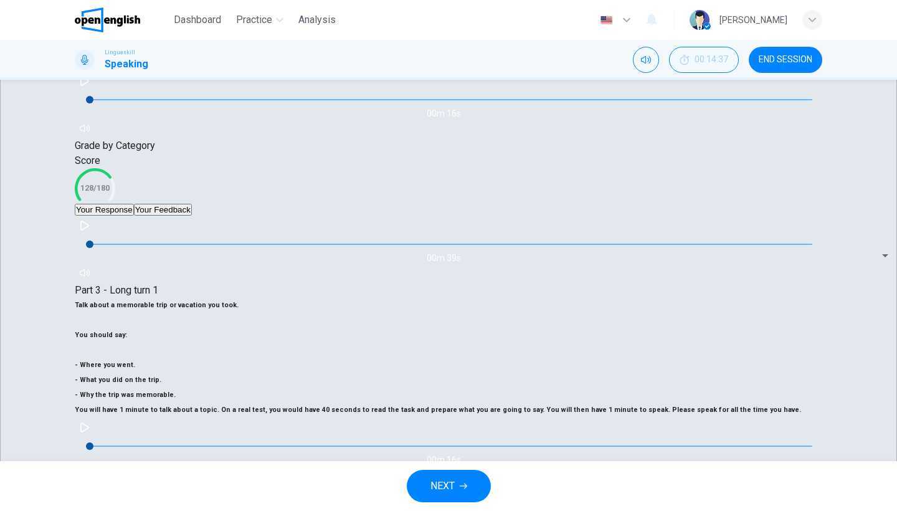
click at [474, 485] on button "NEXT" at bounding box center [449, 486] width 84 height 32
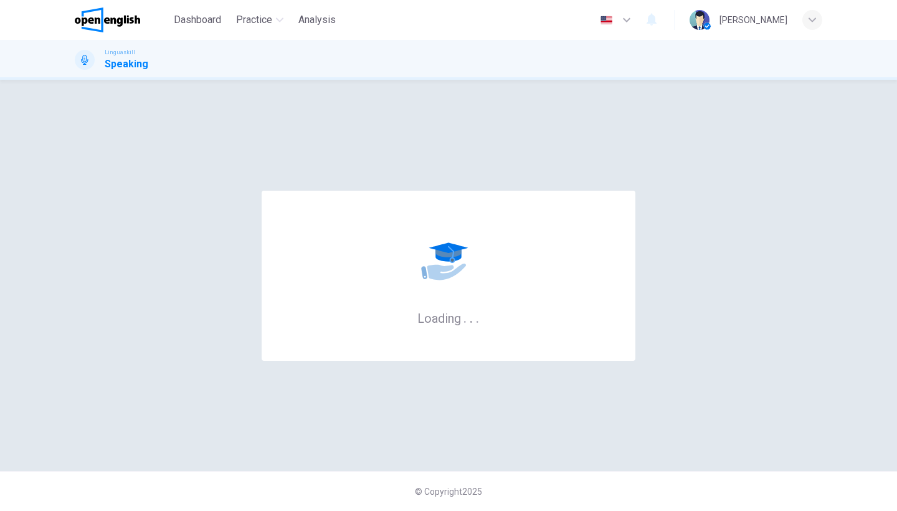
scroll to position [0, 0]
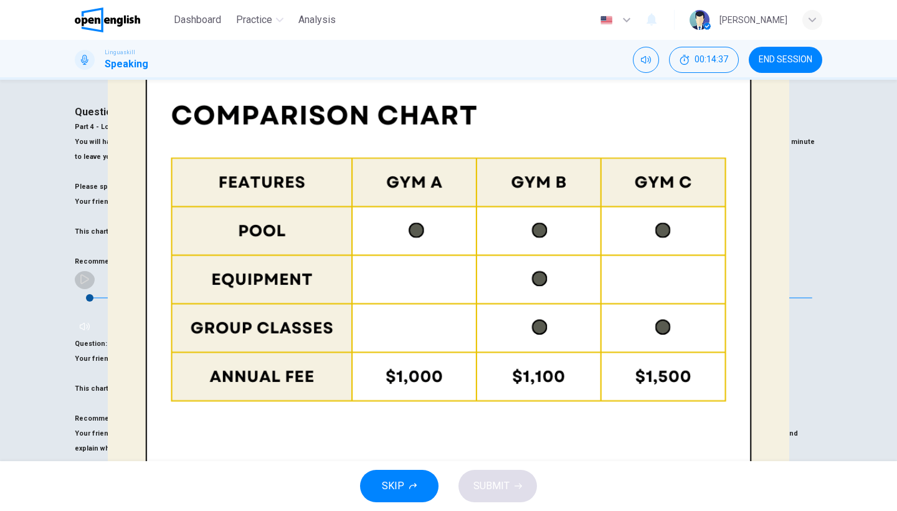
click at [95, 272] on button "button" at bounding box center [85, 279] width 20 height 20
click at [190, 429] on span "Your friend is considering joining a fitness club and wants your advice. This c…" at bounding box center [436, 440] width 723 height 23
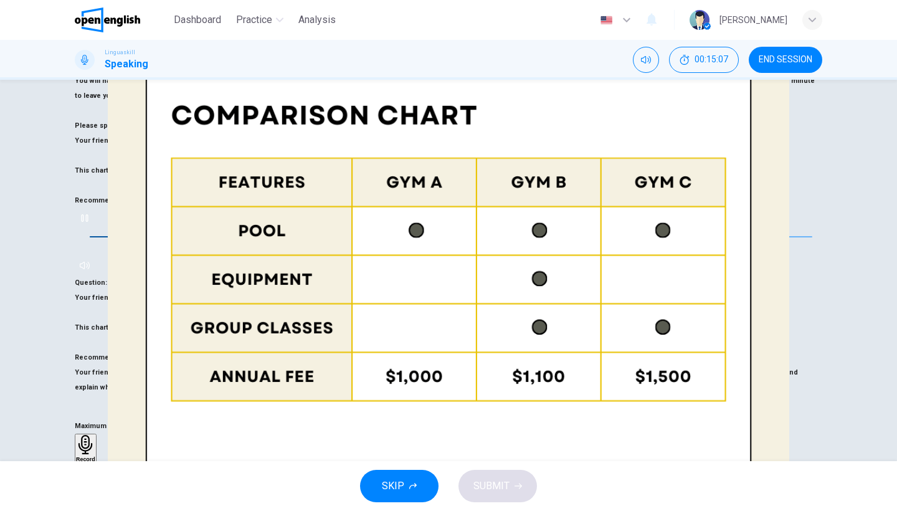
scroll to position [141, 0]
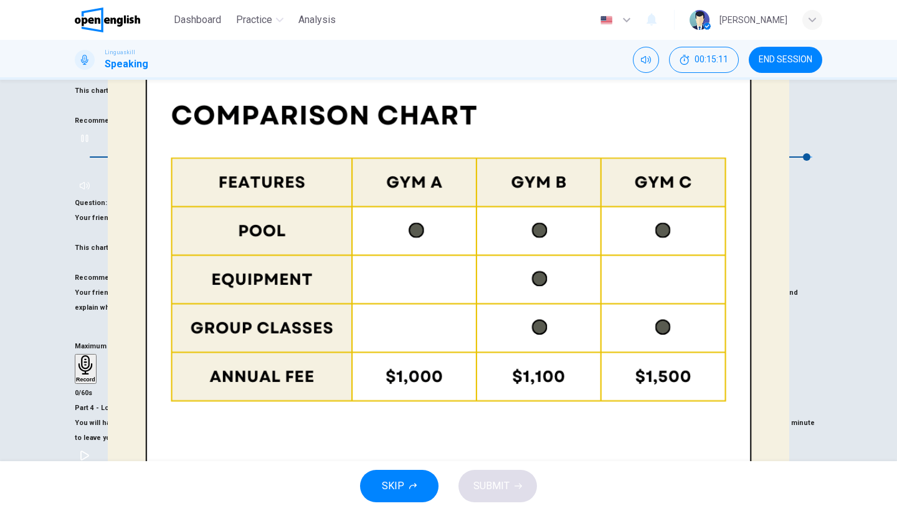
type input "*"
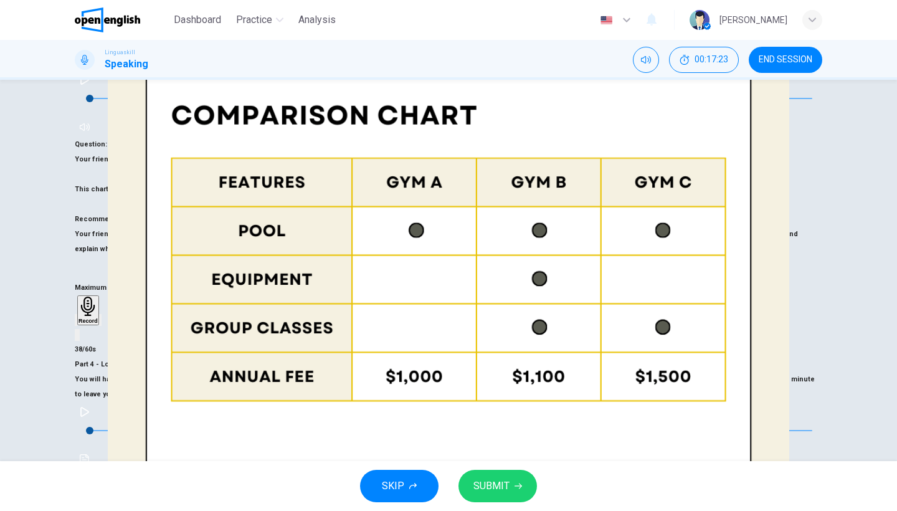
click at [501, 483] on span "SUBMIT" at bounding box center [491, 485] width 36 height 17
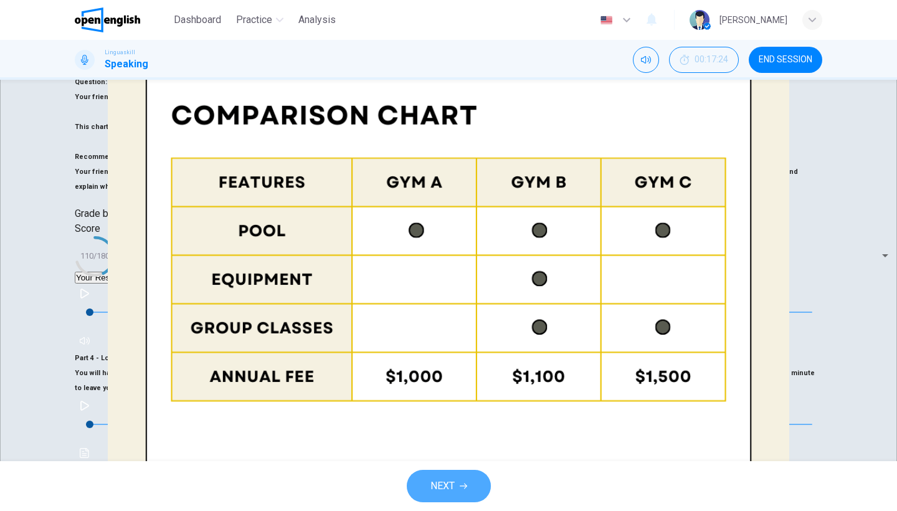
click at [475, 480] on button "NEXT" at bounding box center [449, 486] width 84 height 32
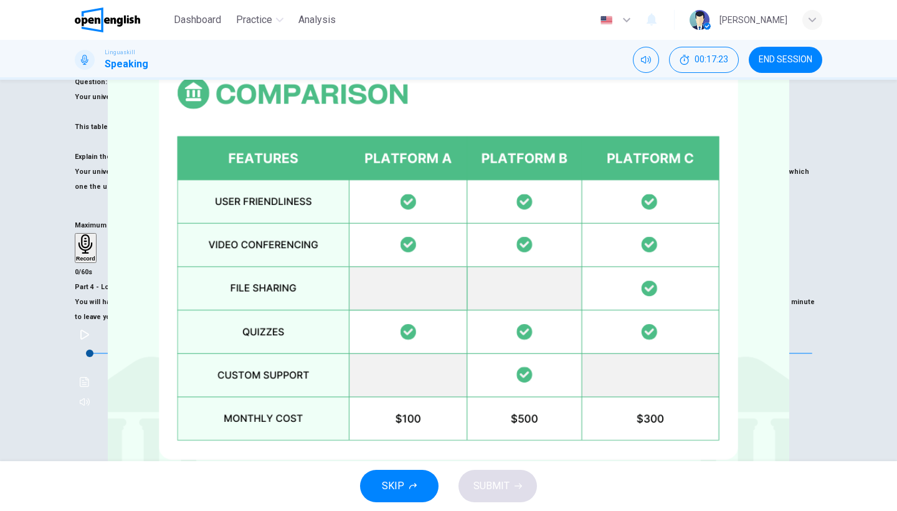
scroll to position [232, 0]
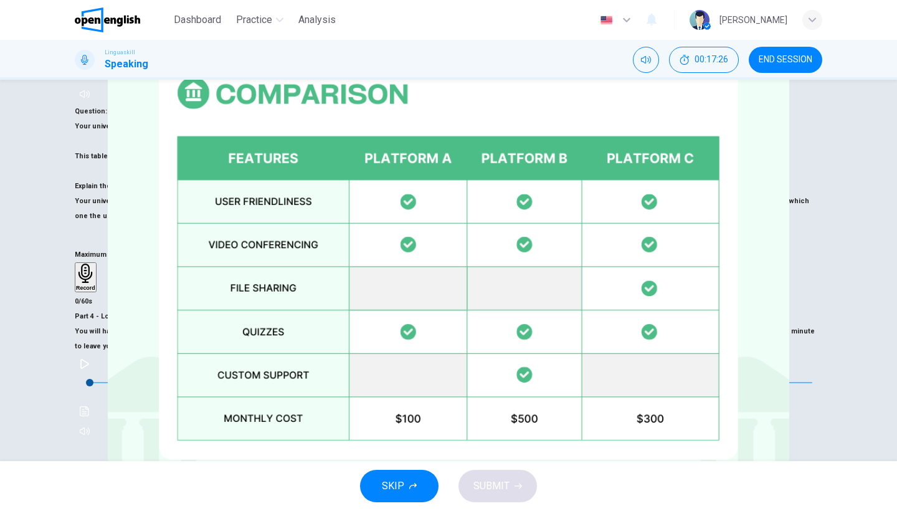
click at [530, 453] on div "Maximum of 60 seconds Record 0/60s" at bounding box center [449, 484] width 748 height 62
click at [458, 469] on div "Record" at bounding box center [448, 482] width 19 height 27
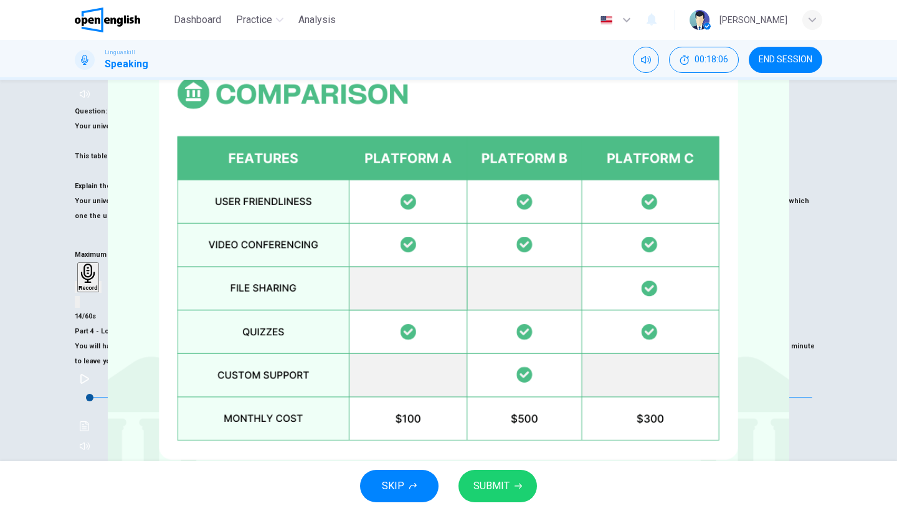
click at [566, 468] on div "Maximum of 60 seconds Record 14/60s" at bounding box center [449, 506] width 748 height 77
click at [437, 510] on icon "button" at bounding box center [437, 510] width 0 height 0
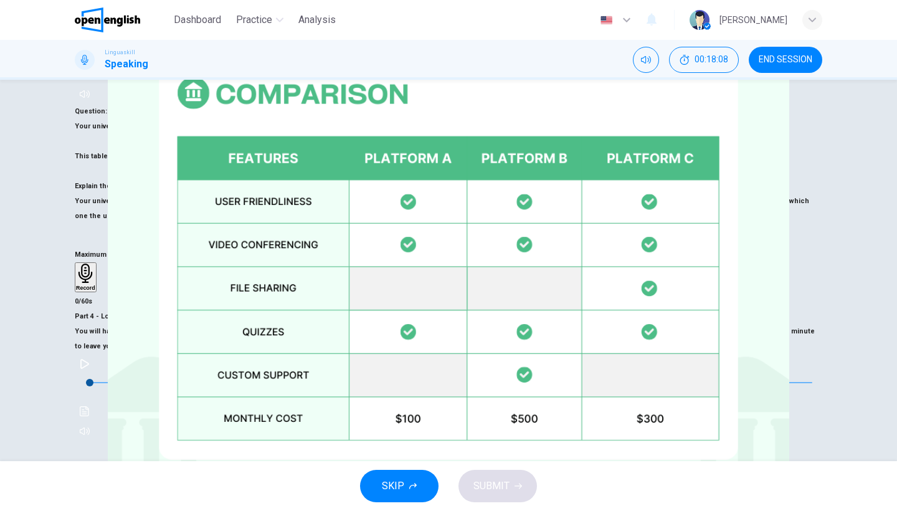
click at [458, 490] on h6 "Record" at bounding box center [448, 493] width 19 height 6
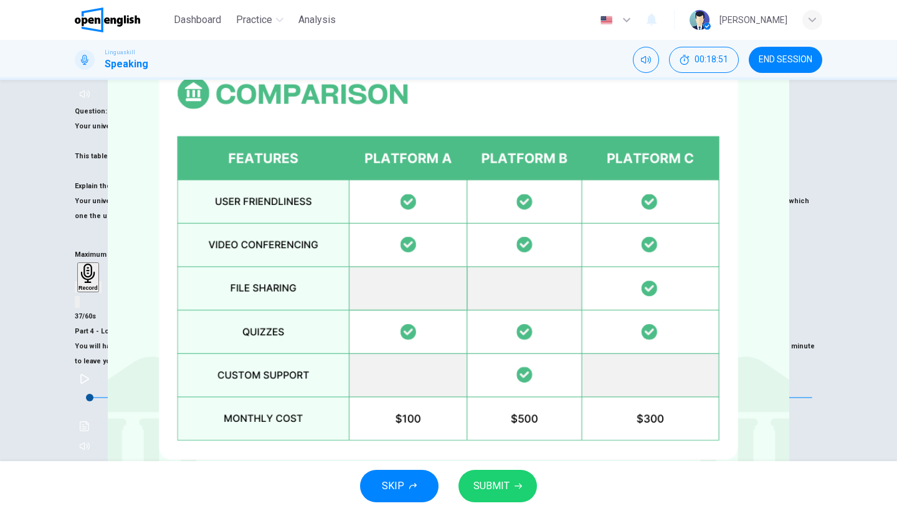
click at [501, 497] on button "SUBMIT" at bounding box center [497, 486] width 78 height 32
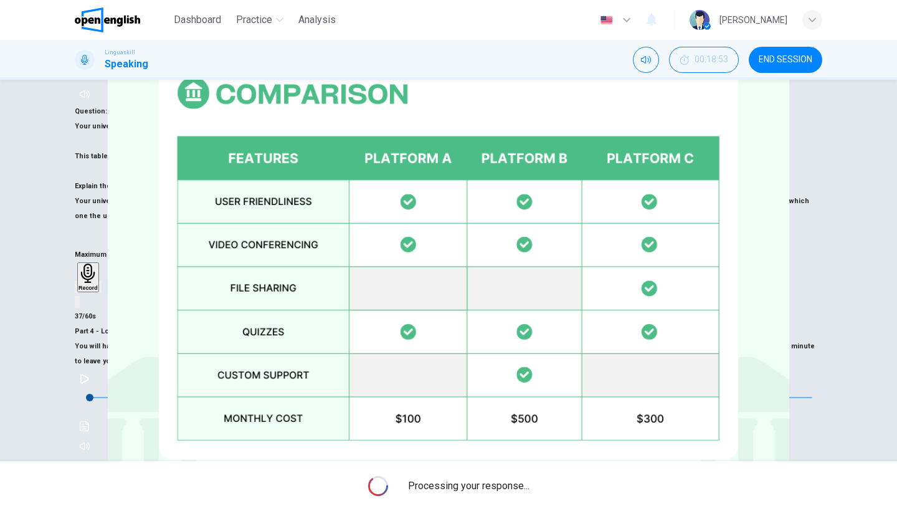
click at [468, 468] on div "Maximum of 60 seconds Record 37/60s" at bounding box center [449, 506] width 748 height 77
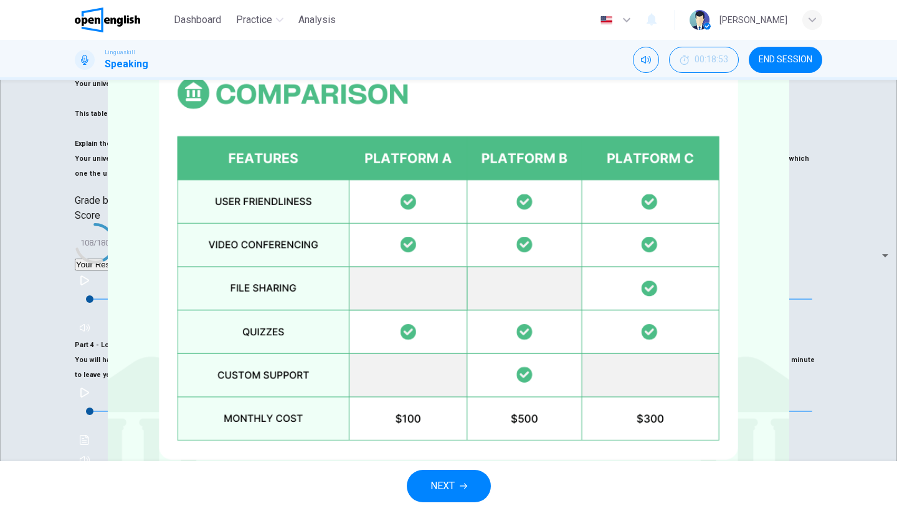
scroll to position [272, 0]
click at [450, 487] on span "NEXT" at bounding box center [442, 485] width 24 height 17
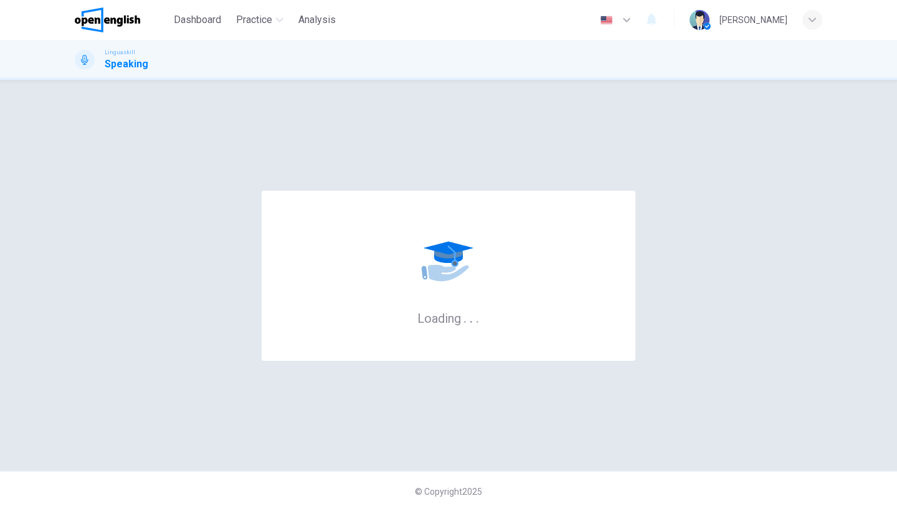
scroll to position [0, 0]
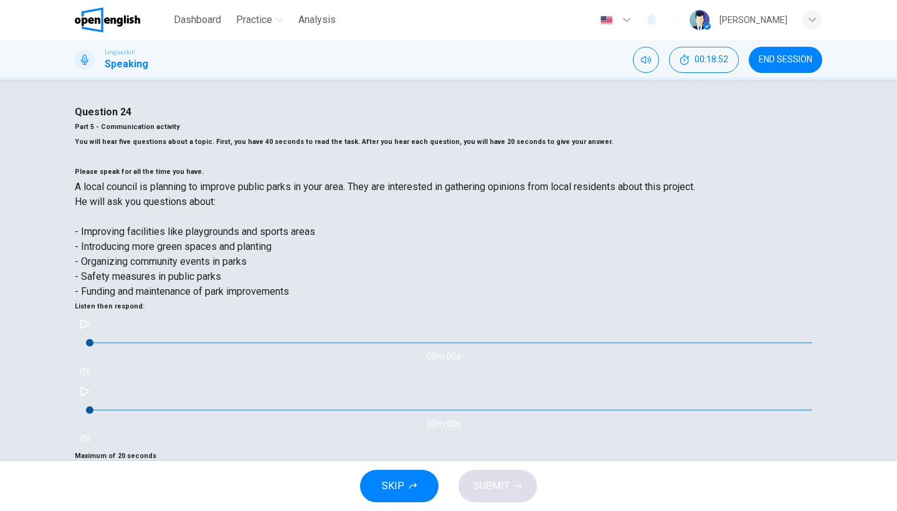
click at [410, 179] on h6 "You will hear five questions about a topic. First, you have 40 seconds to read …" at bounding box center [449, 157] width 748 height 45
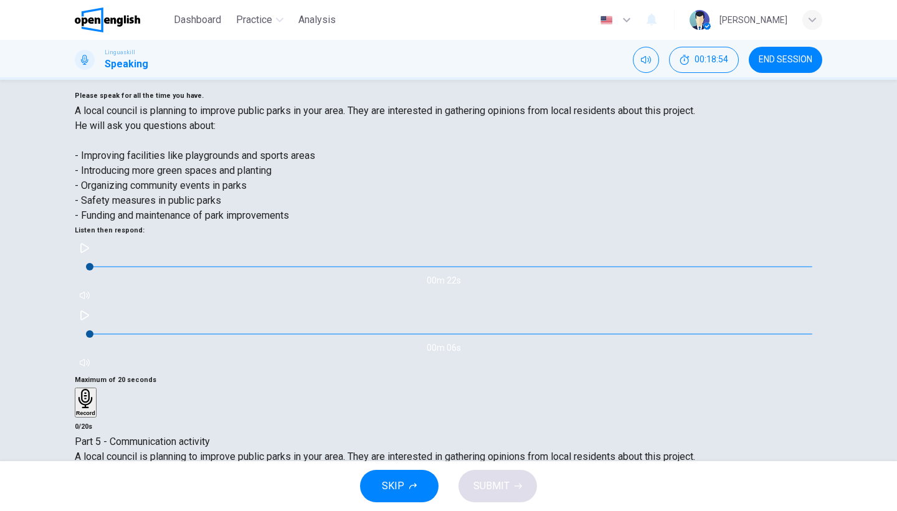
click at [90, 243] on icon "button" at bounding box center [85, 248] width 10 height 10
click at [457, 103] on h6 "You will hear five questions about a topic. First, you have 40 seconds to read …" at bounding box center [449, 81] width 748 height 45
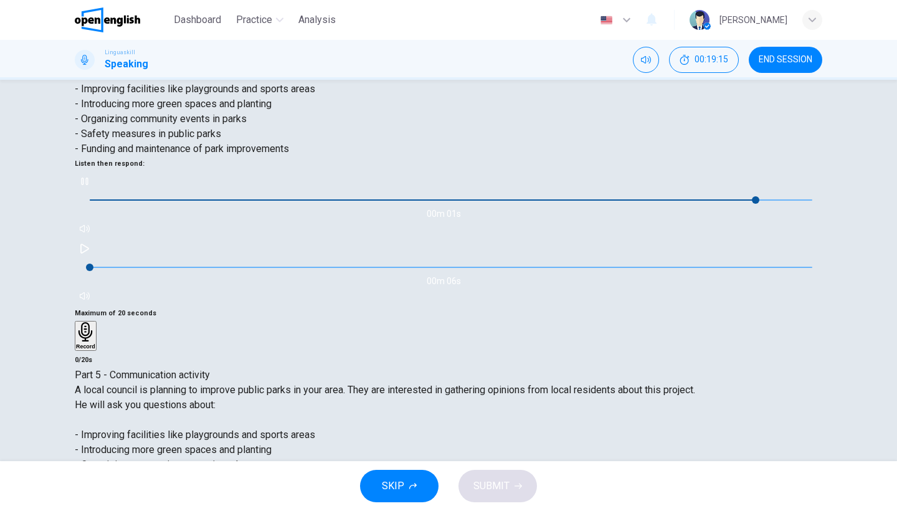
scroll to position [135, 0]
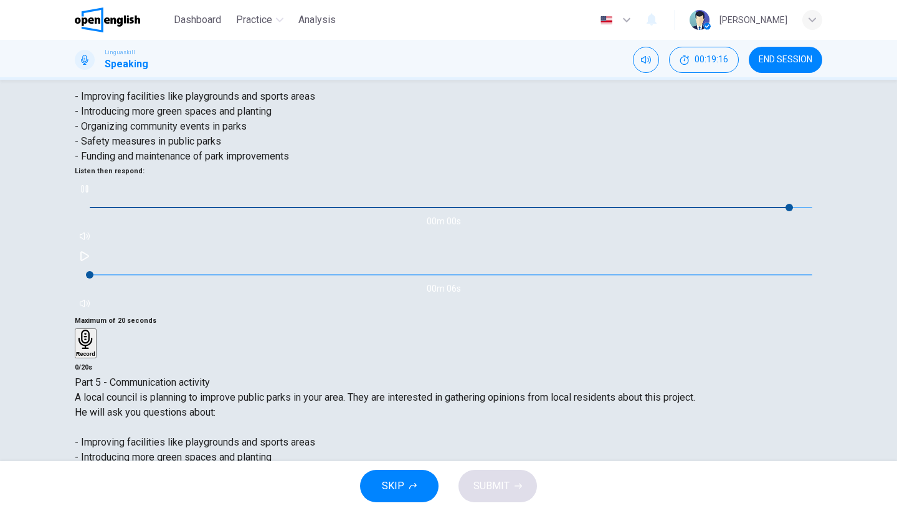
type input "*"
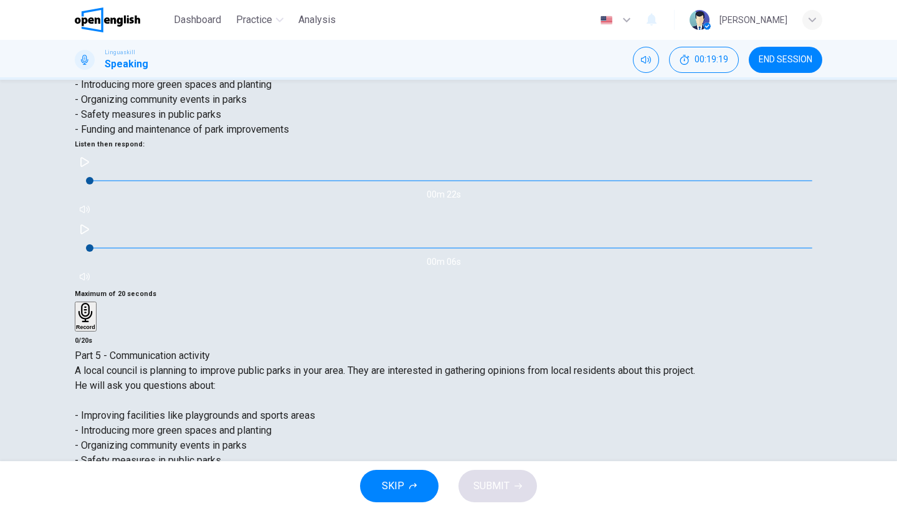
scroll to position [163, 0]
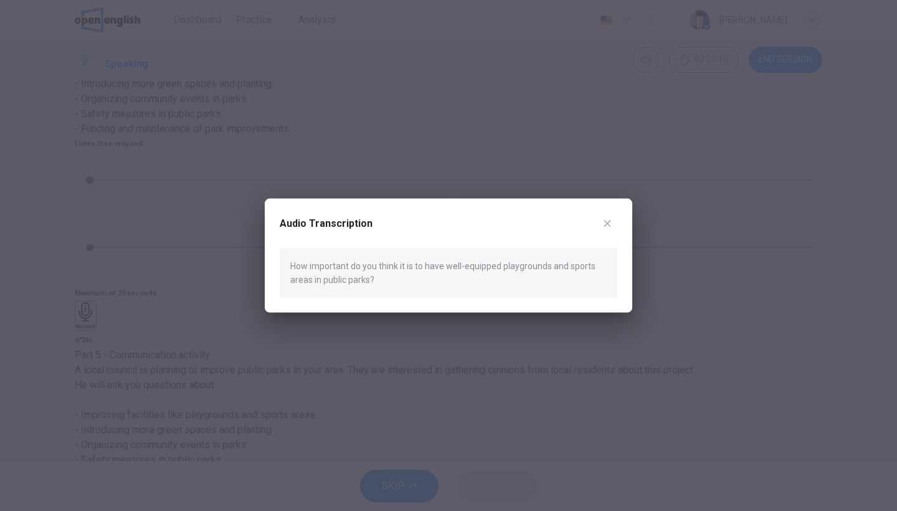
type input "*"
click at [612, 221] on icon "button" at bounding box center [607, 224] width 10 height 10
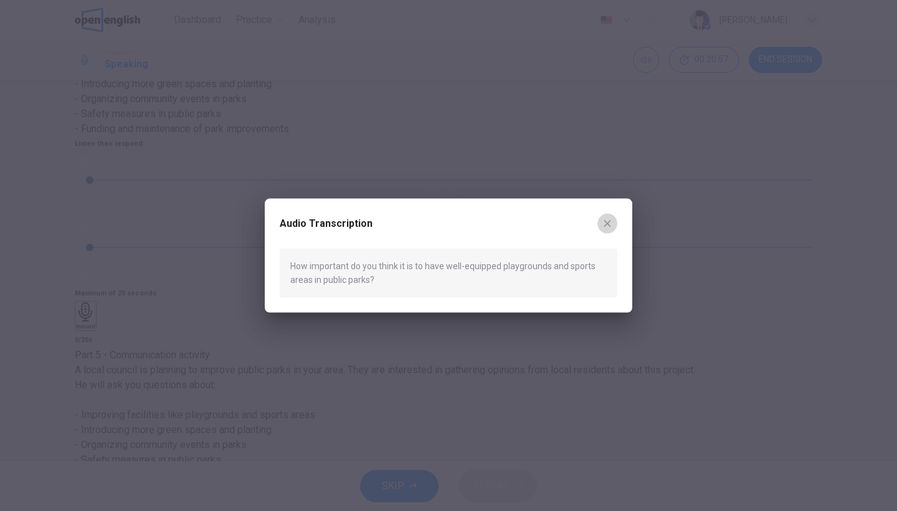
click at [607, 224] on icon "button" at bounding box center [607, 223] width 7 height 7
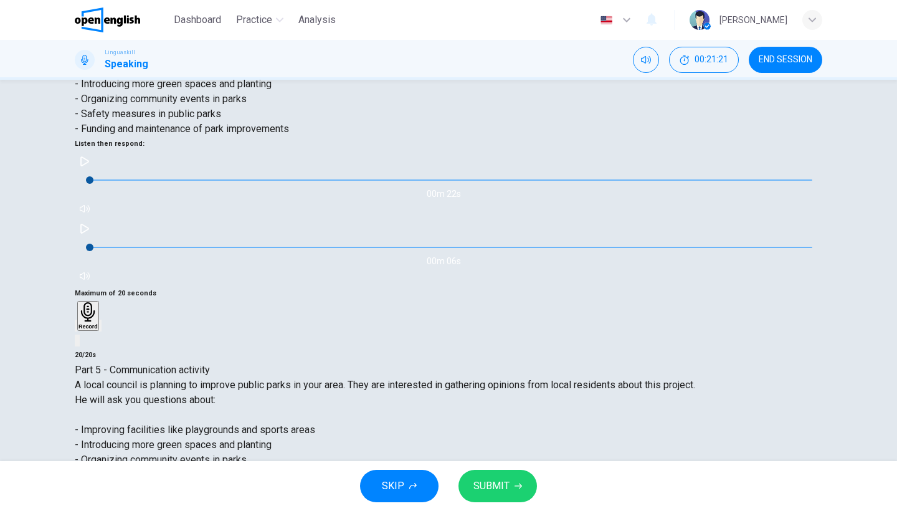
click at [483, 478] on span "SUBMIT" at bounding box center [491, 485] width 36 height 17
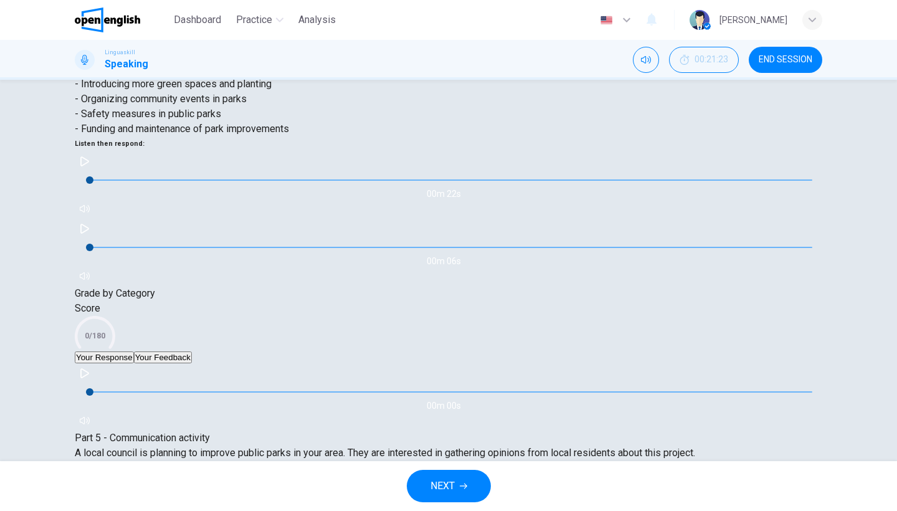
click at [458, 156] on div "Question 24 Part 5 - Communication activity You will hear five questions about …" at bounding box center [449, 114] width 748 height 344
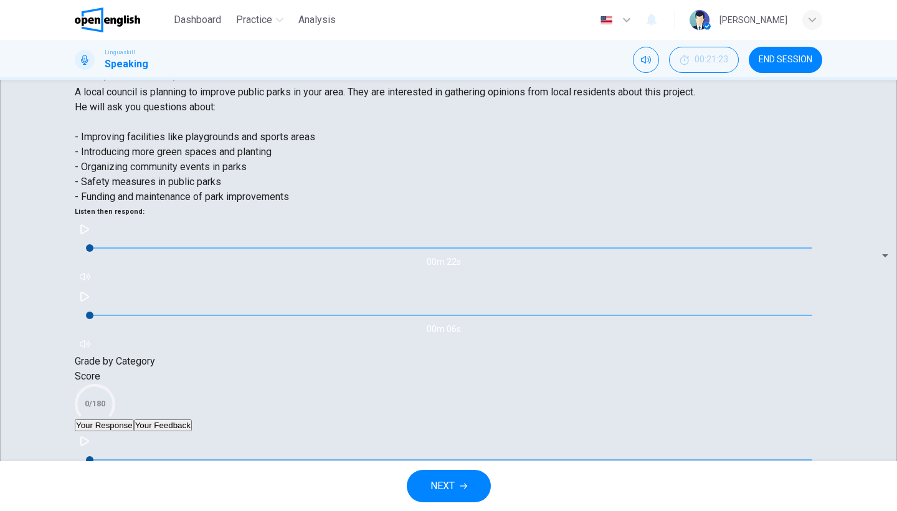
scroll to position [0, 0]
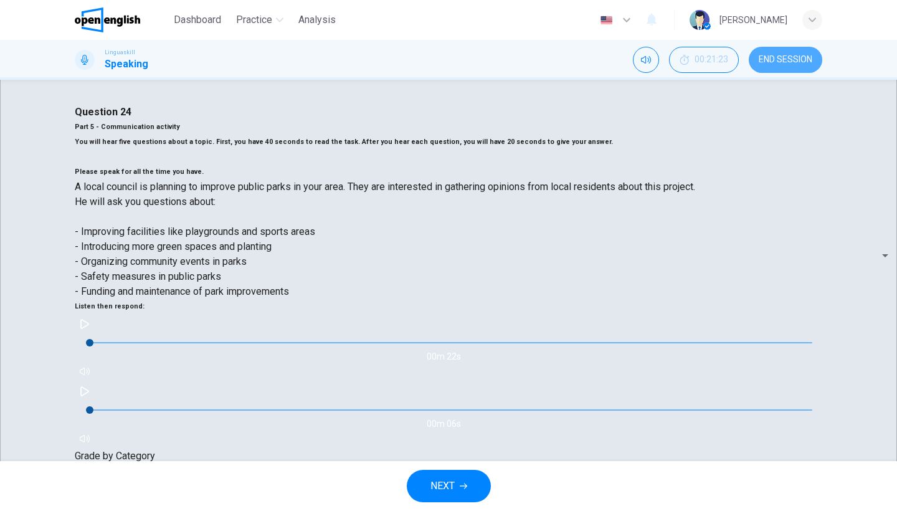
click at [769, 66] on button "END SESSION" at bounding box center [786, 60] width 74 height 26
